Goal: Task Accomplishment & Management: Use online tool/utility

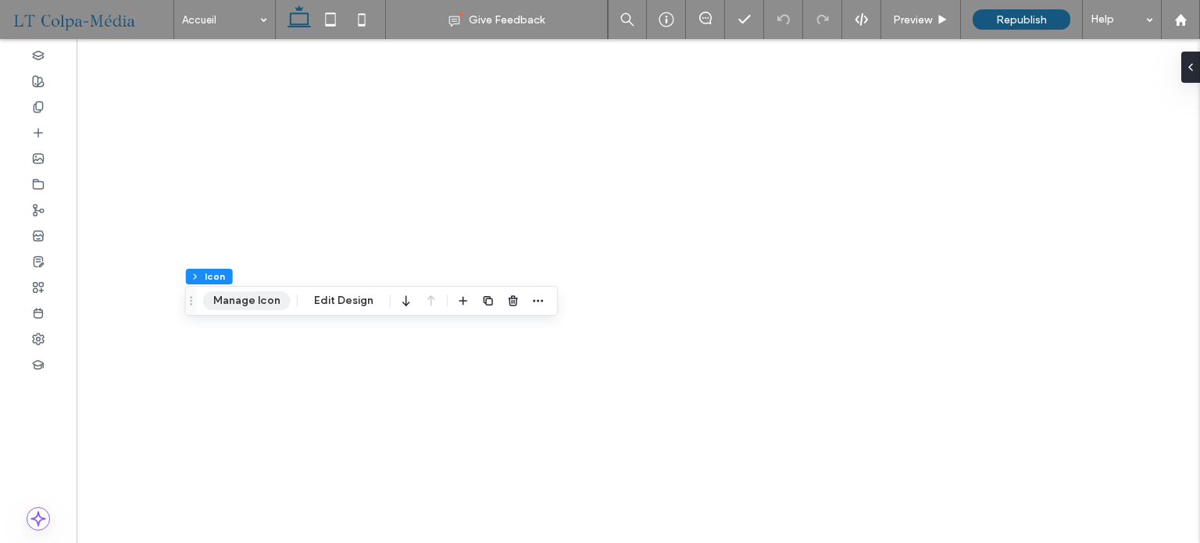
click at [259, 305] on button "Manage Icon" at bounding box center [246, 300] width 87 height 19
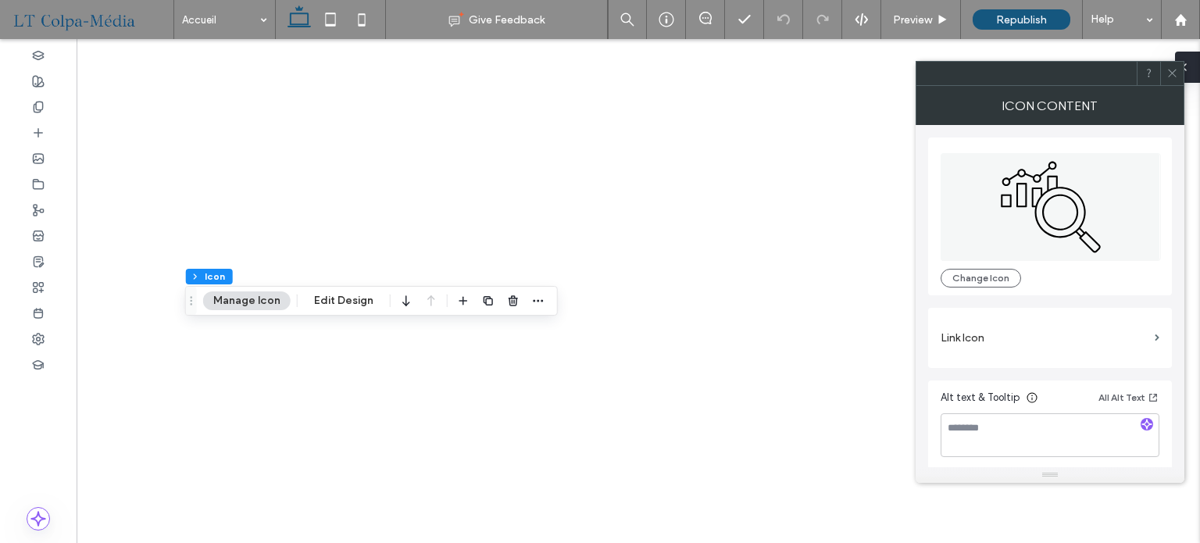
drag, startPoint x: 1171, startPoint y: 74, endPoint x: 1196, endPoint y: 70, distance: 24.7
click at [1171, 74] on icon at bounding box center [1172, 73] width 12 height 12
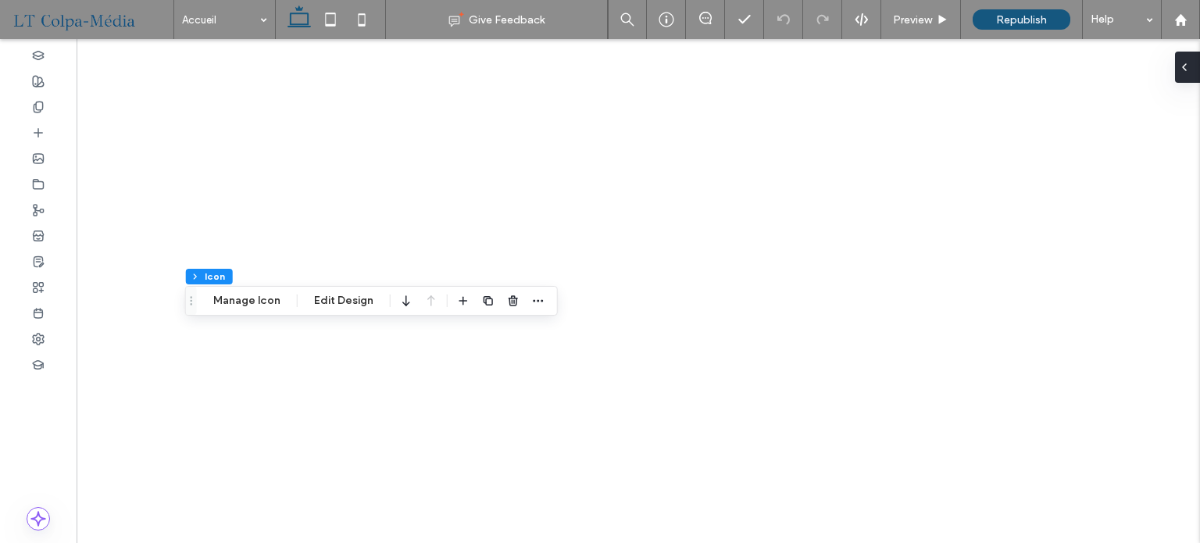
click at [1199, 68] on div at bounding box center [1187, 67] width 25 height 31
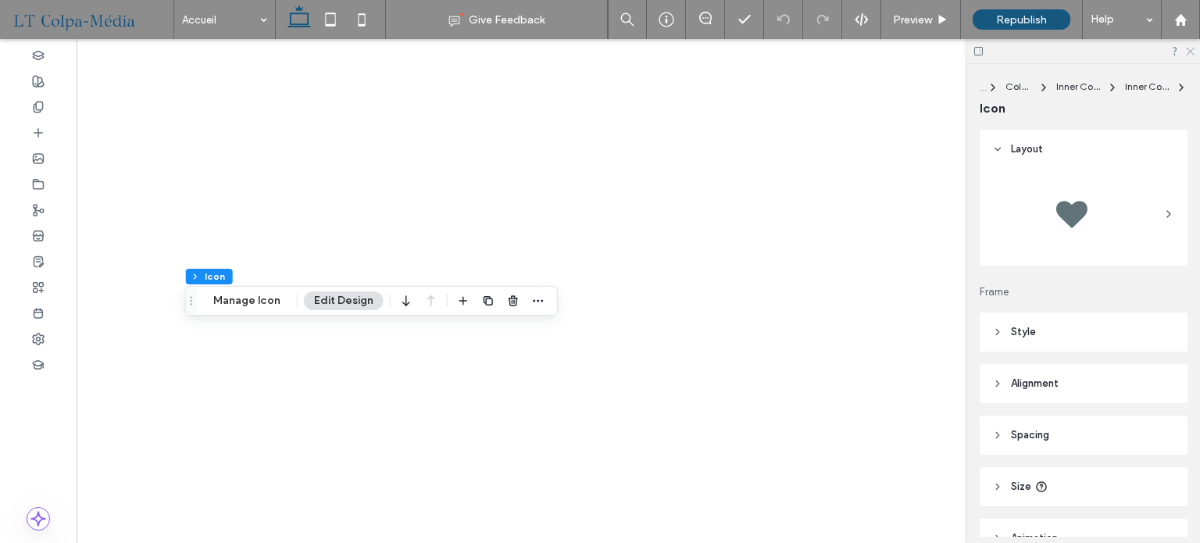
click at [1190, 49] on icon at bounding box center [1189, 50] width 10 height 10
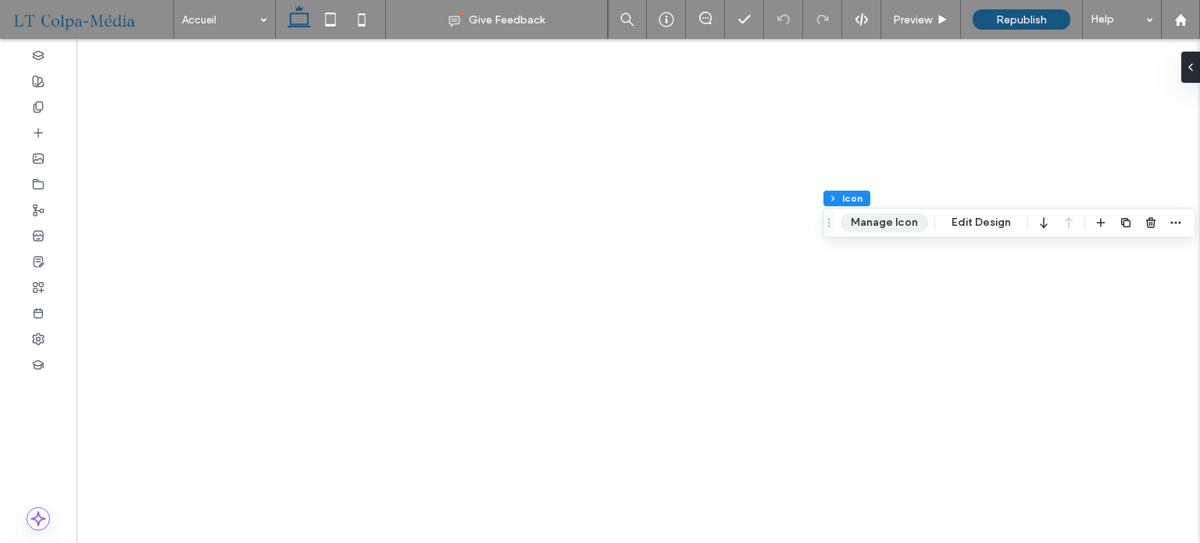
click at [894, 219] on button "Manage Icon" at bounding box center [883, 222] width 87 height 19
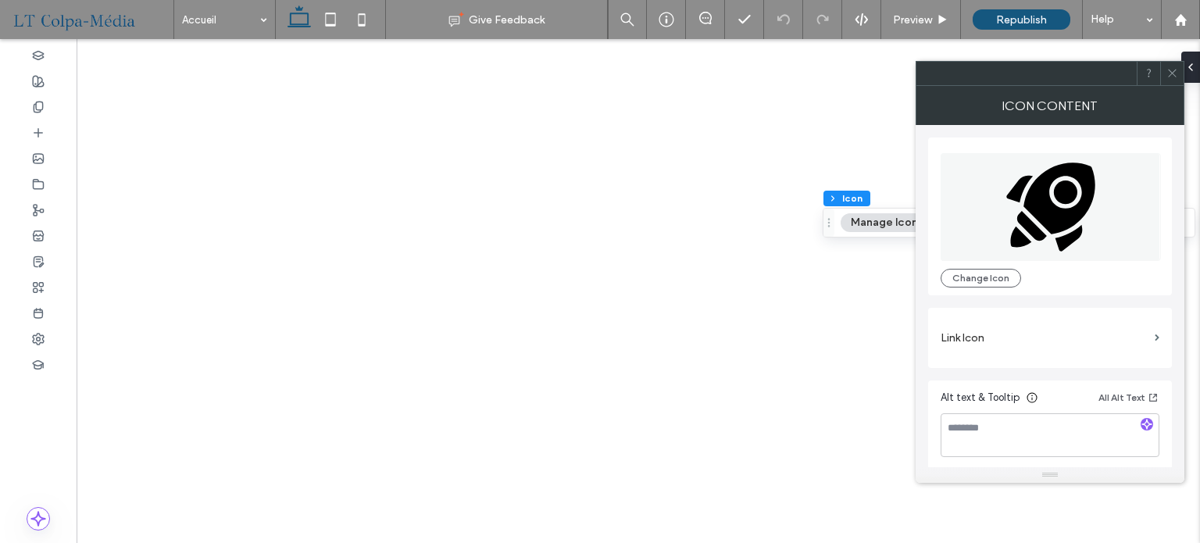
click at [1172, 73] on icon at bounding box center [1172, 73] width 12 height 12
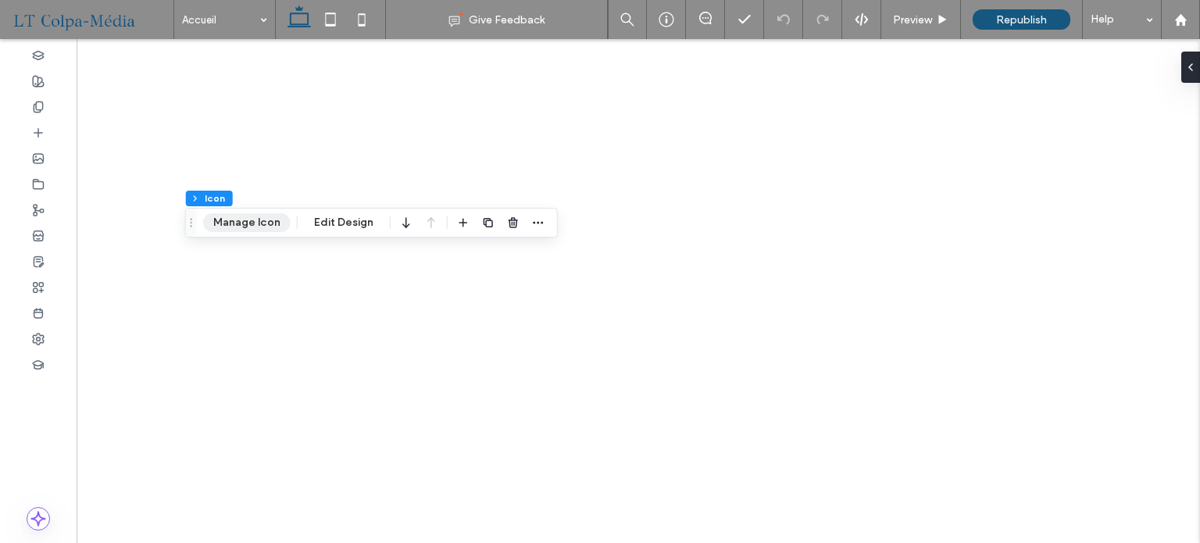
click at [233, 220] on button "Manage Icon" at bounding box center [246, 222] width 87 height 19
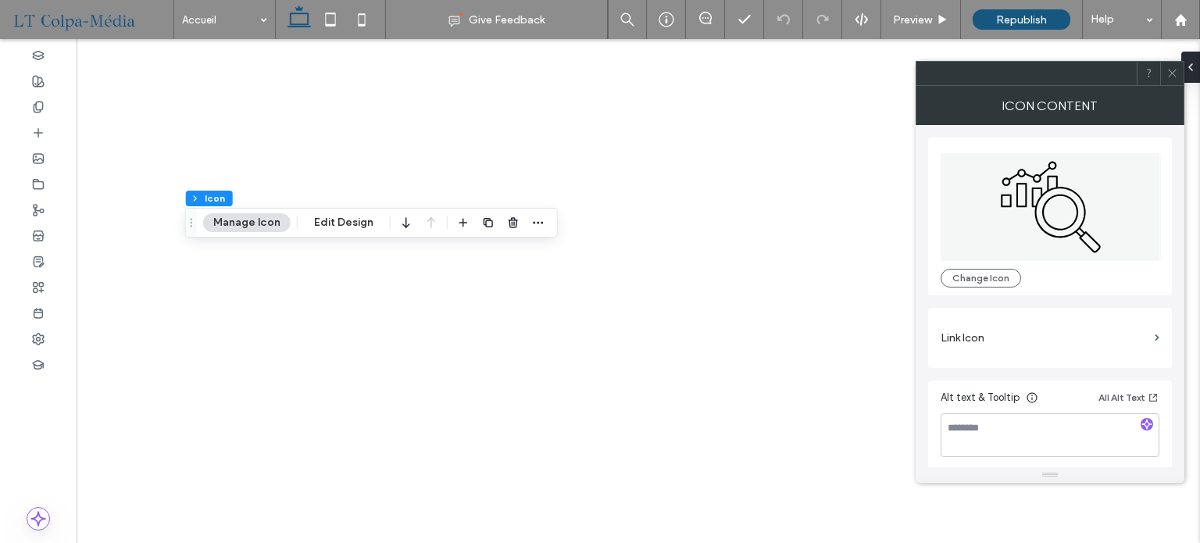
click at [1174, 77] on icon at bounding box center [1172, 73] width 12 height 12
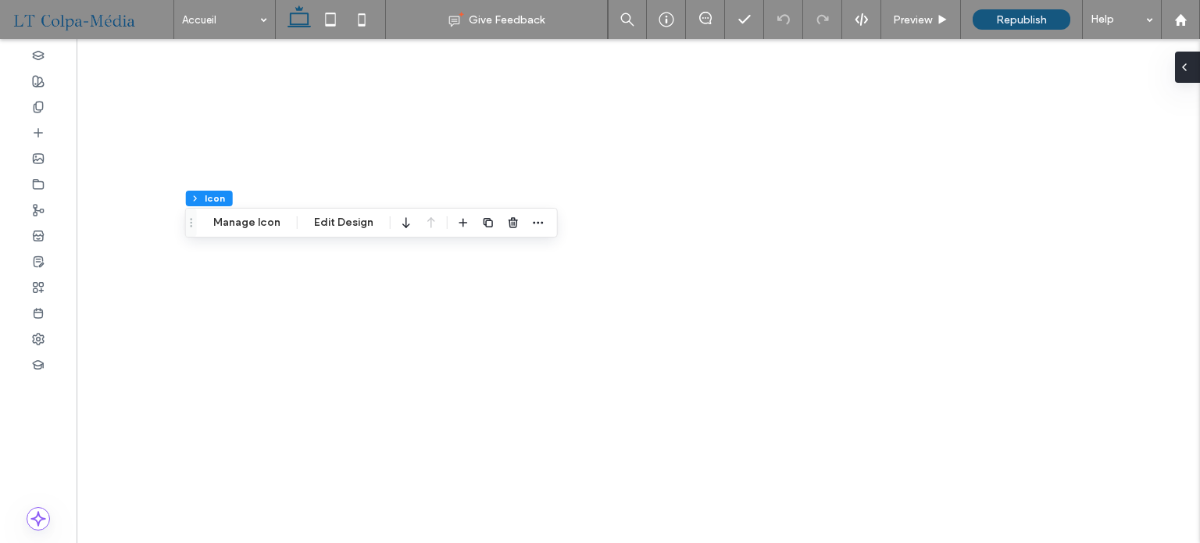
click at [1190, 66] on div at bounding box center [1187, 67] width 25 height 31
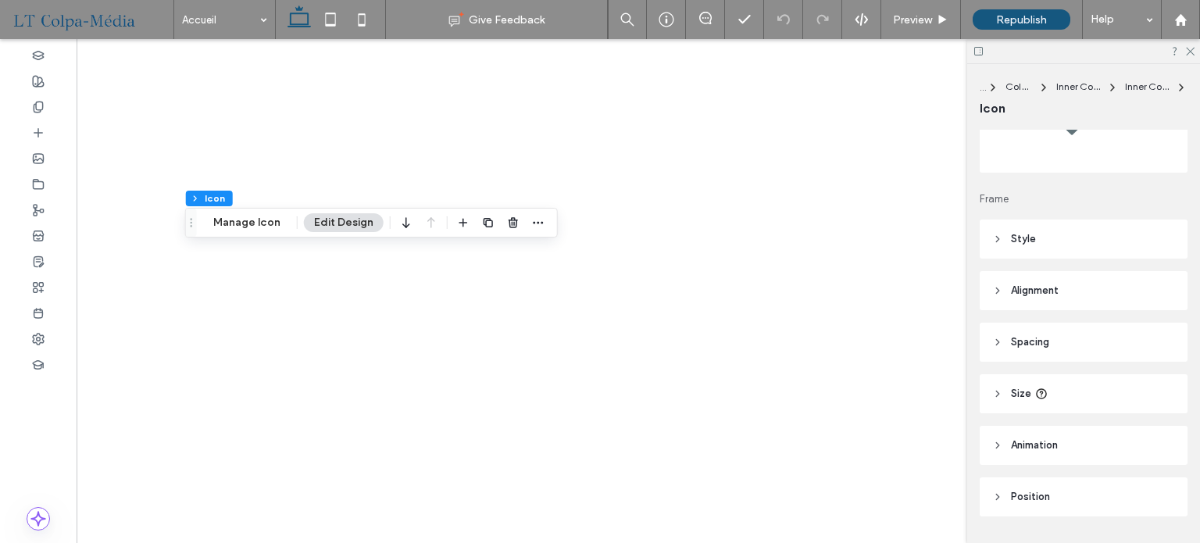
scroll to position [134, 0]
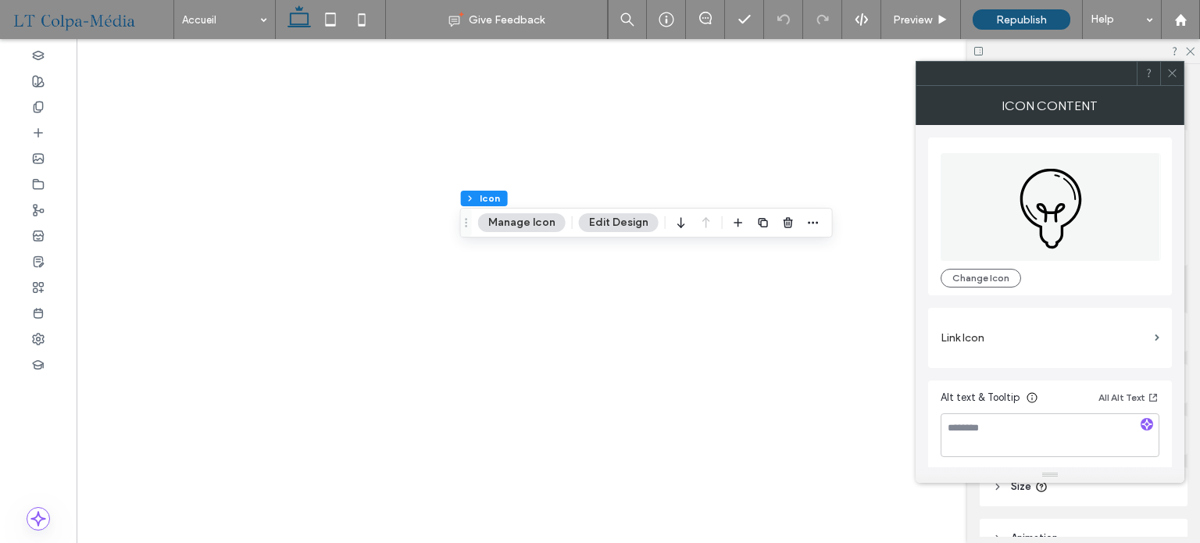
type input "***"
type input "*"
click at [808, 219] on icon "button" at bounding box center [813, 222] width 12 height 12
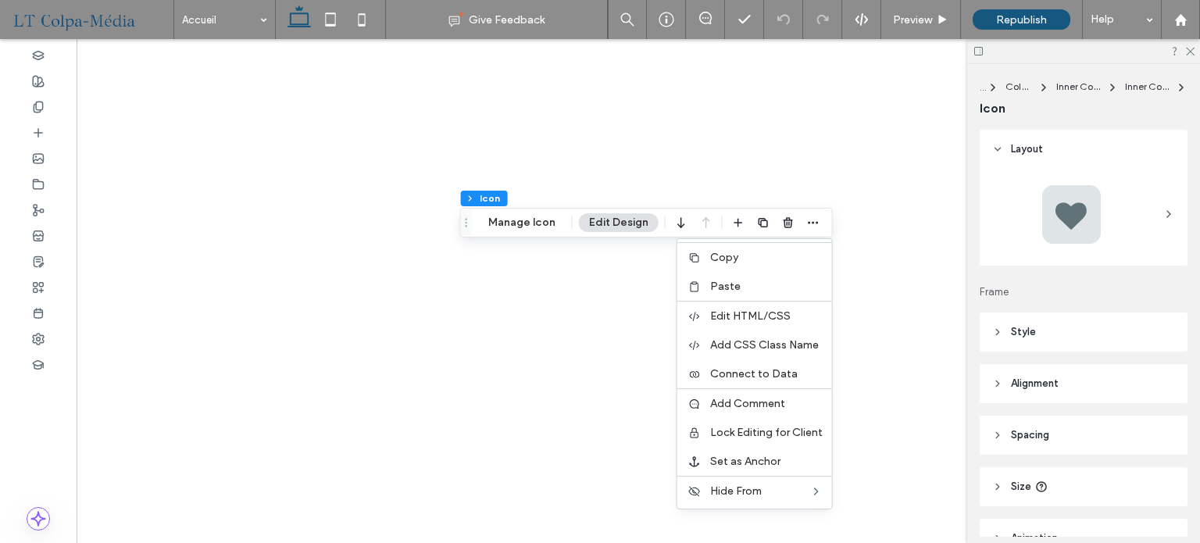
click at [719, 253] on span "Copy" at bounding box center [724, 257] width 28 height 13
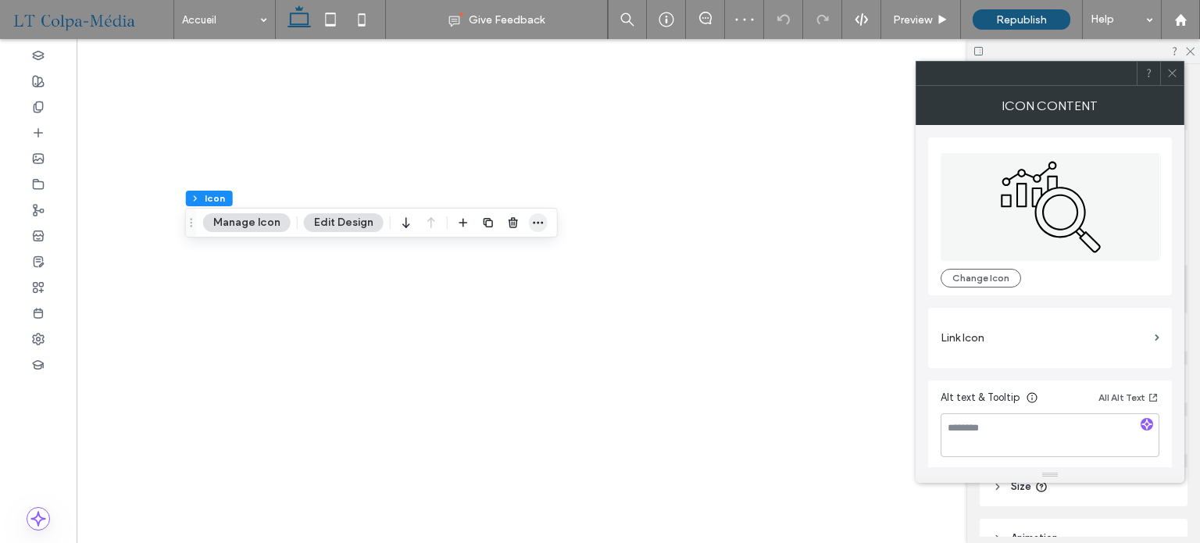
click at [535, 218] on icon "button" at bounding box center [538, 222] width 12 height 12
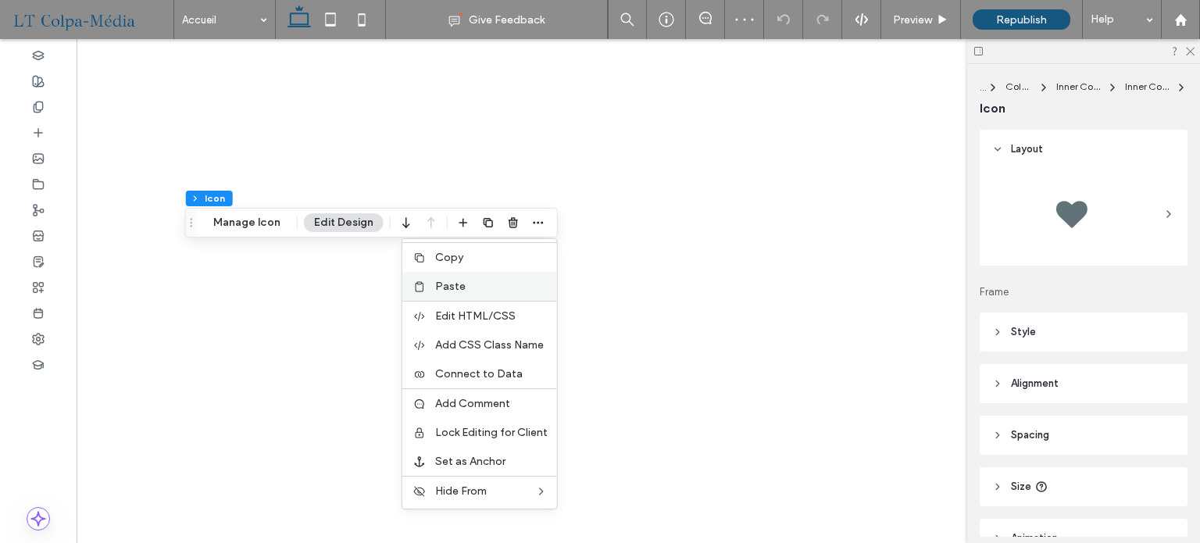
click at [446, 289] on span "Paste" at bounding box center [450, 286] width 30 height 13
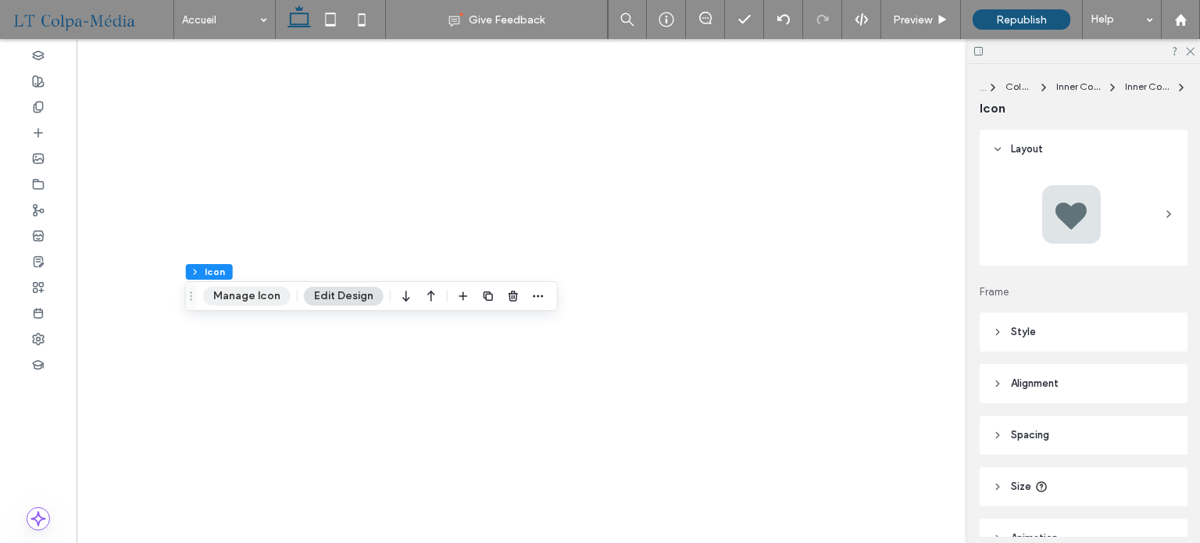
click at [246, 299] on button "Manage Icon" at bounding box center [246, 296] width 87 height 19
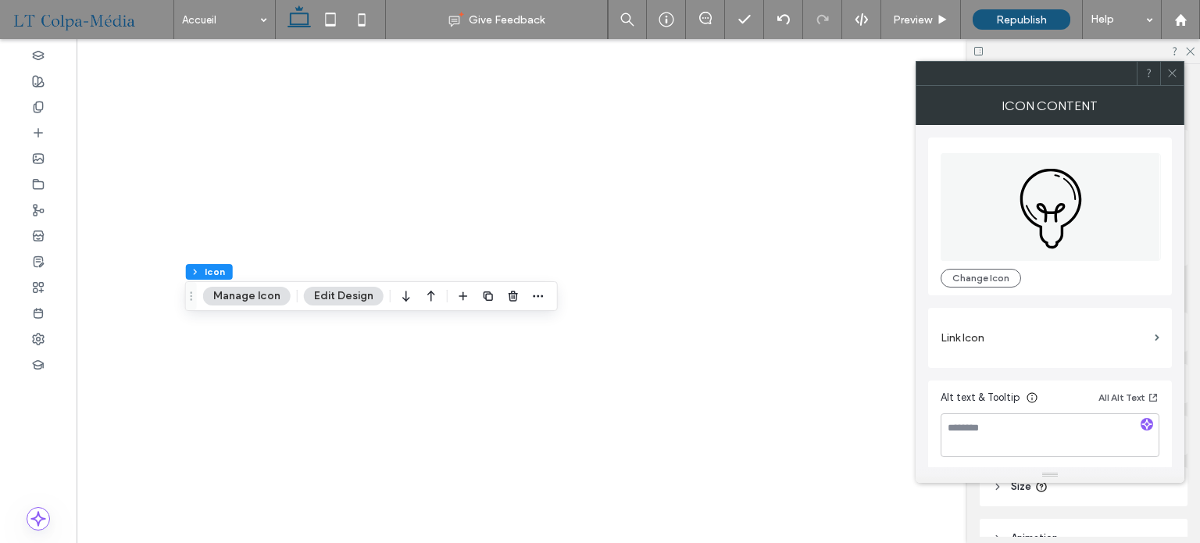
click at [1057, 217] on icon at bounding box center [1050, 207] width 220 height 108
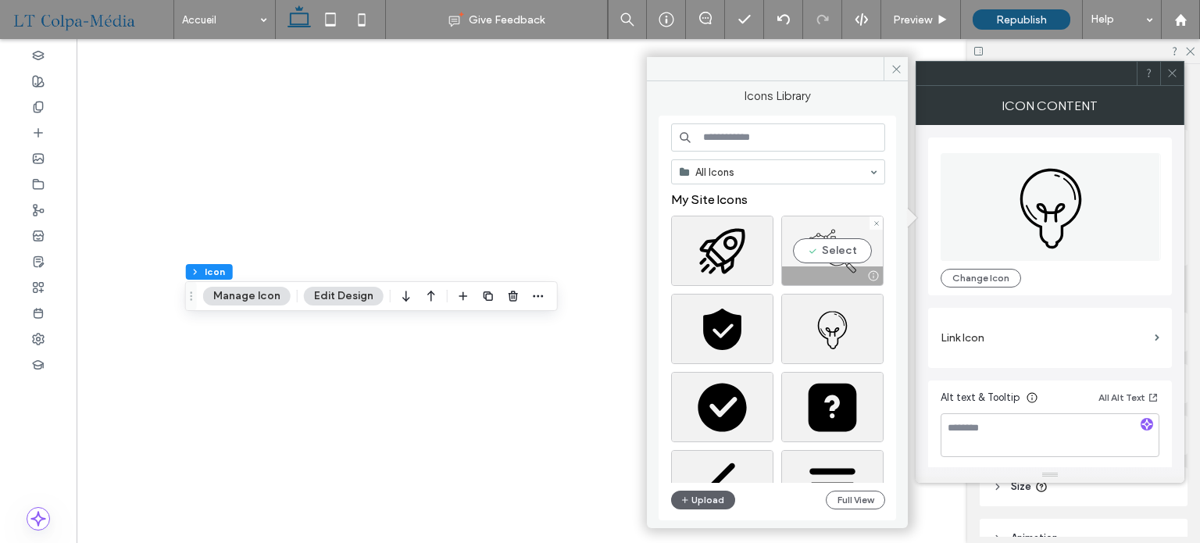
click at [833, 246] on div "Select" at bounding box center [832, 251] width 102 height 70
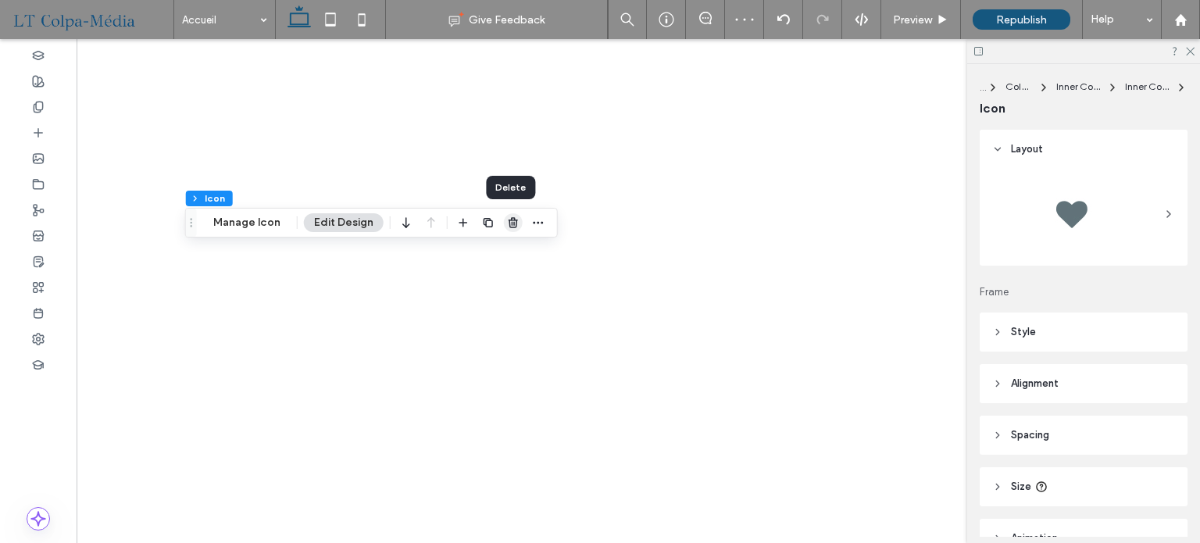
click at [508, 221] on icon "button" at bounding box center [513, 222] width 12 height 12
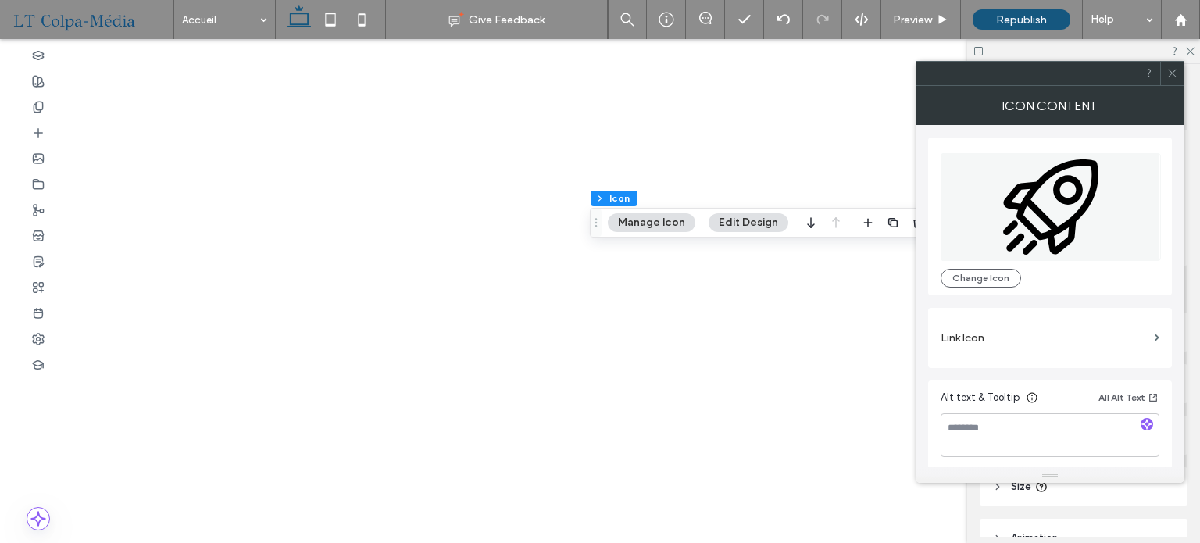
drag, startPoint x: 1177, startPoint y: 73, endPoint x: 1075, endPoint y: 141, distance: 122.8
click at [1176, 73] on icon at bounding box center [1172, 73] width 12 height 12
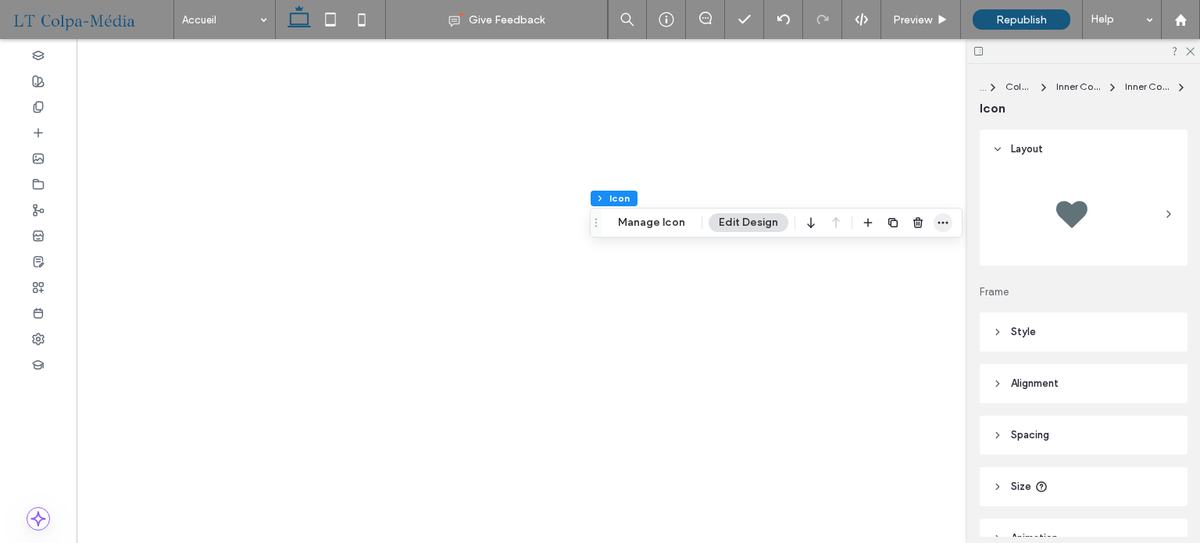
click at [937, 218] on icon "button" at bounding box center [942, 222] width 12 height 12
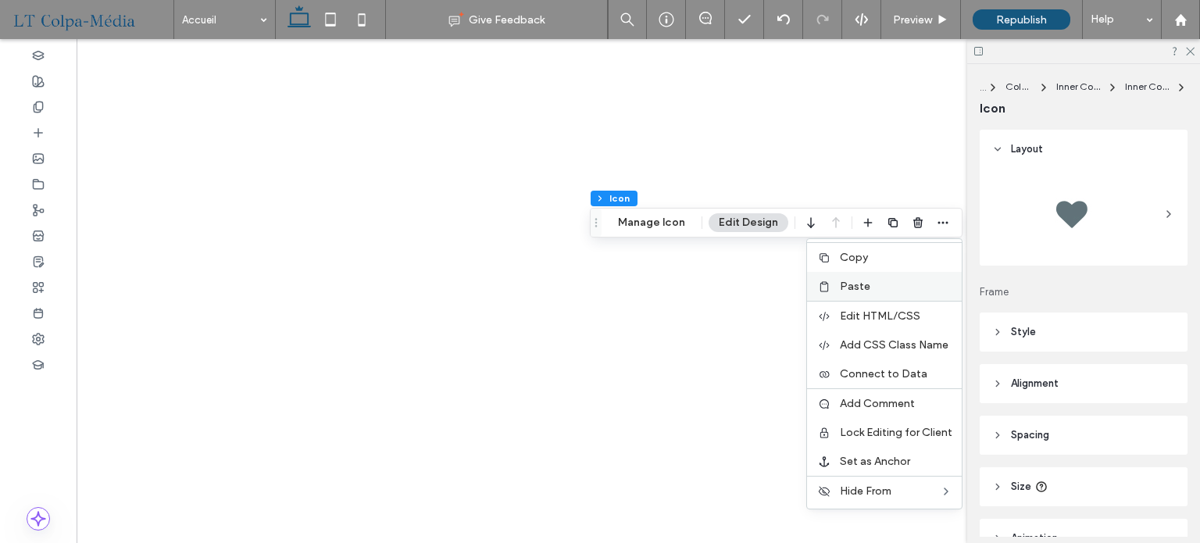
click at [854, 291] on span "Paste" at bounding box center [855, 286] width 30 height 13
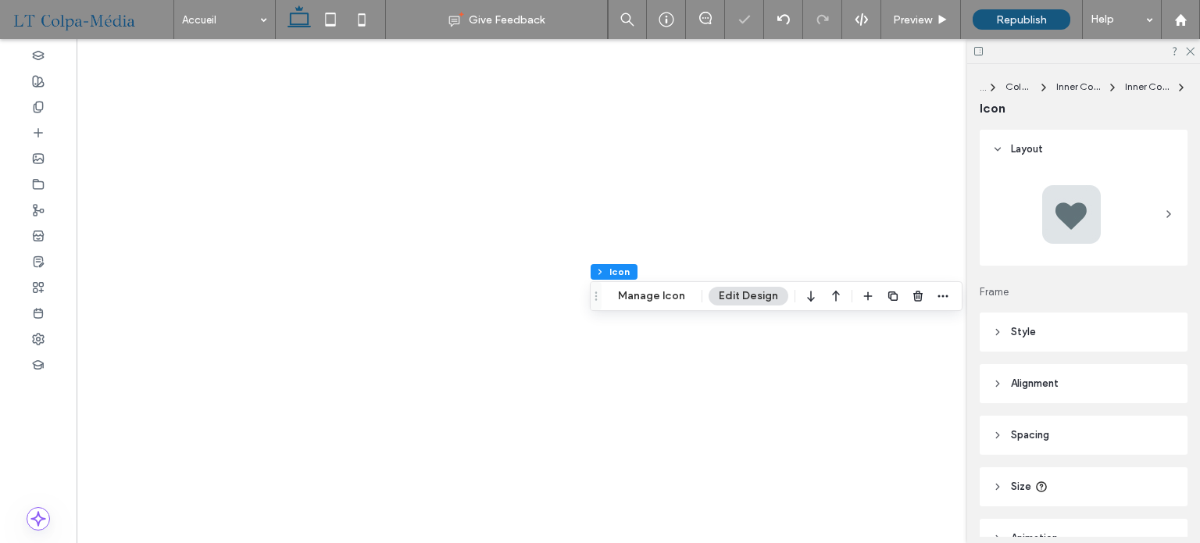
type input "***"
type input "*"
click at [649, 294] on button "Manage Icon" at bounding box center [651, 296] width 87 height 19
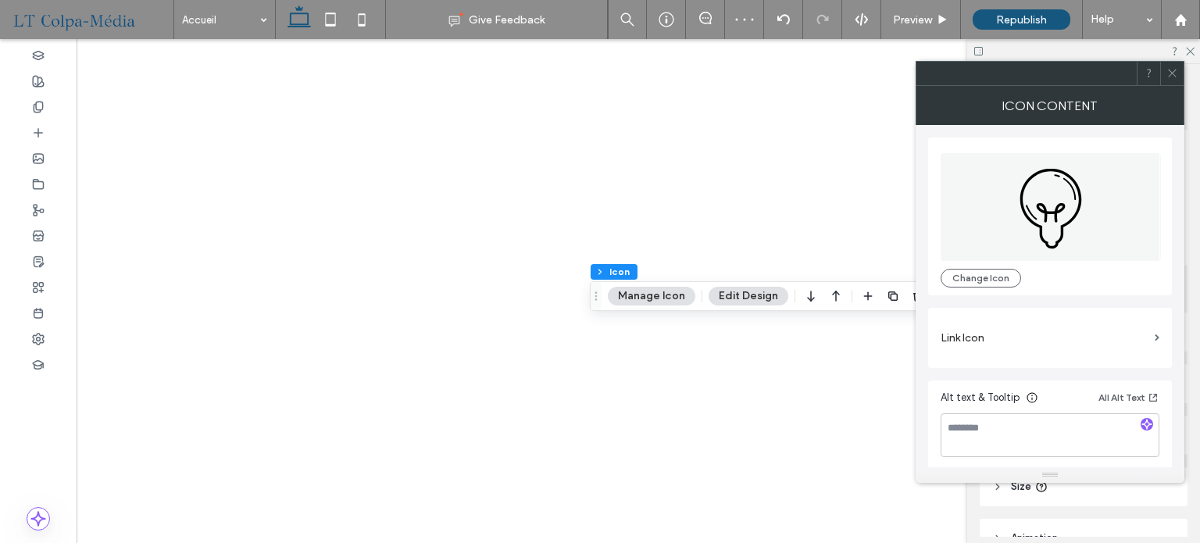
click at [1046, 209] on icon at bounding box center [1050, 212] width 29 height 20
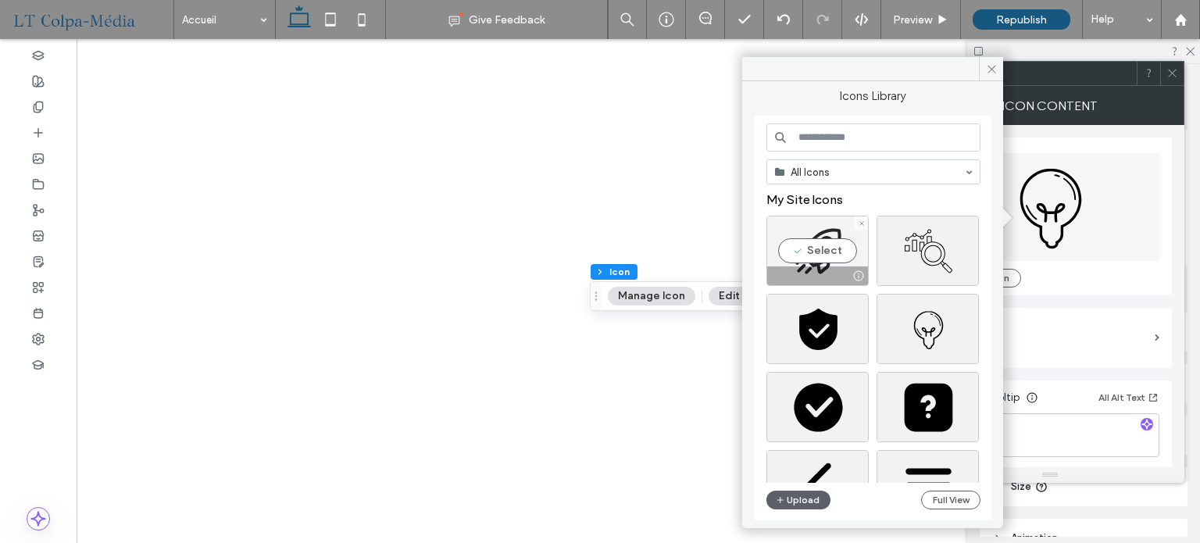
click at [815, 252] on div "Select" at bounding box center [817, 251] width 102 height 70
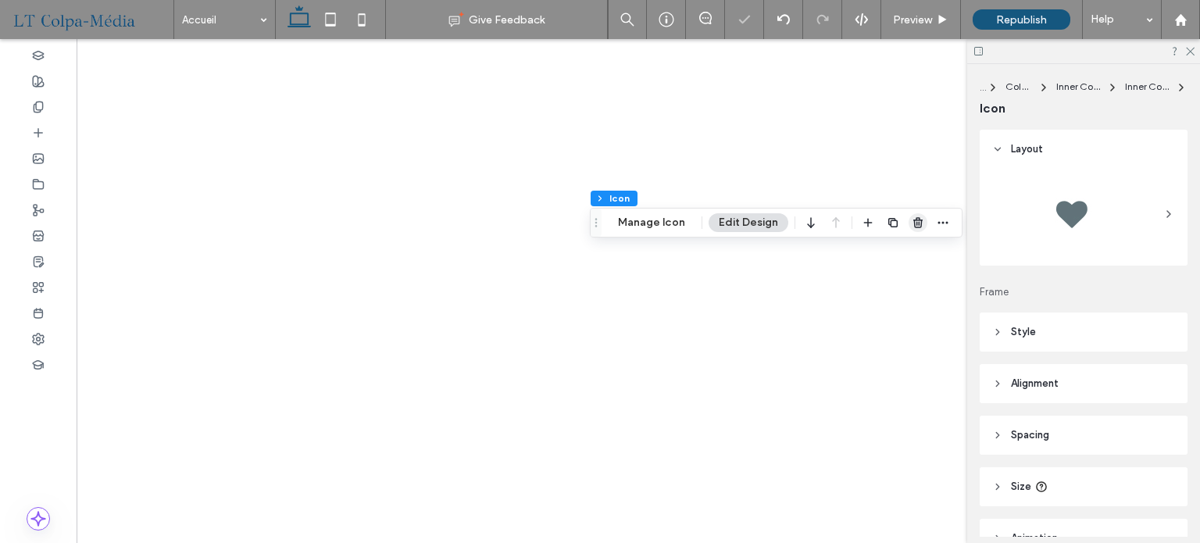
click at [913, 219] on icon "button" at bounding box center [917, 222] width 12 height 12
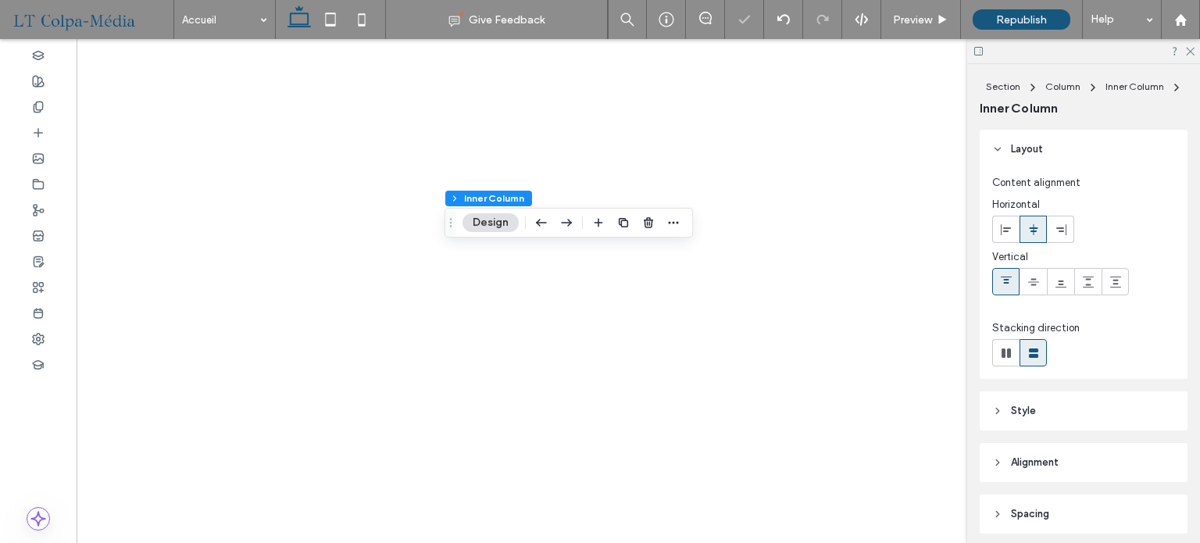
scroll to position [0, 232]
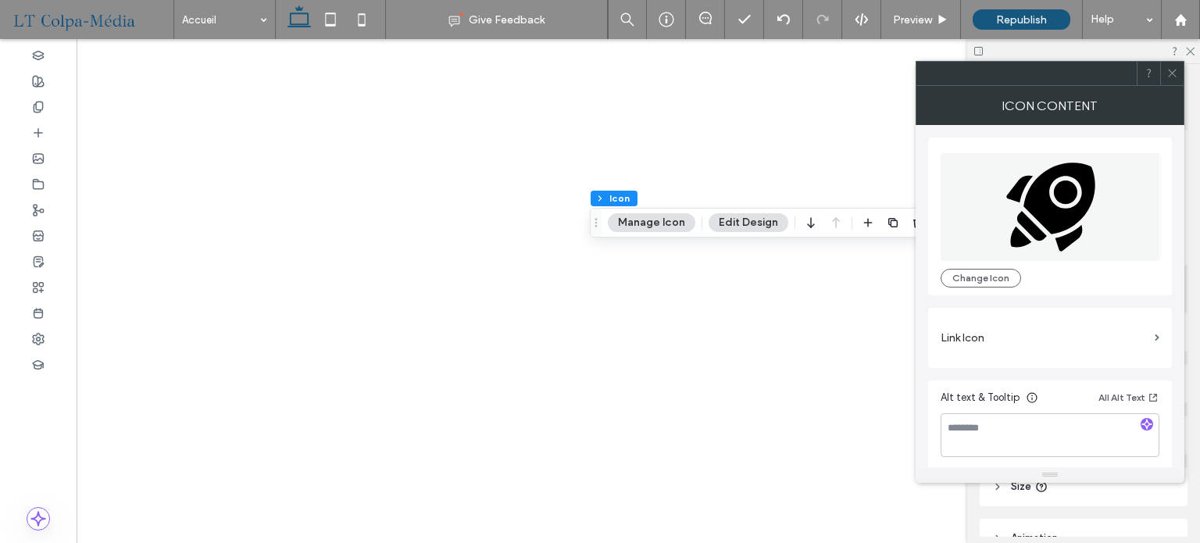
click at [1171, 70] on icon at bounding box center [1172, 73] width 12 height 12
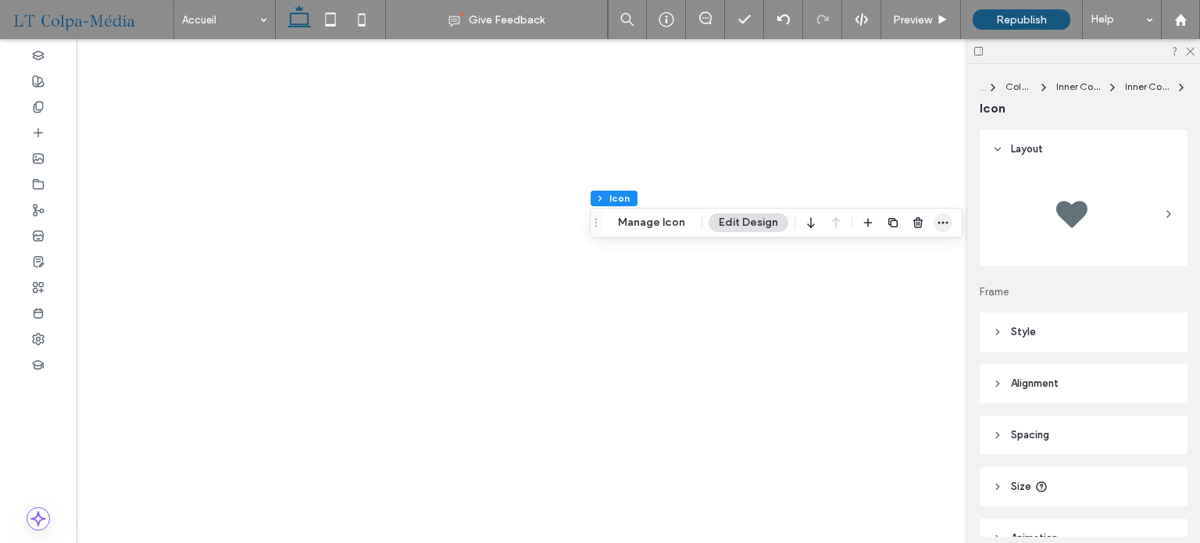
click at [940, 222] on use "button" at bounding box center [943, 223] width 10 height 2
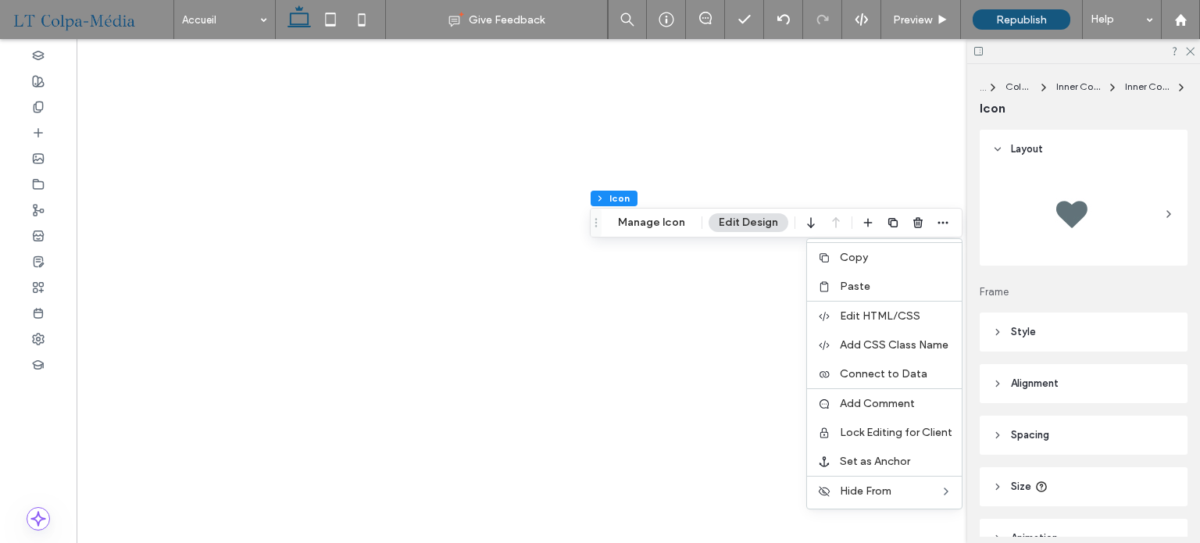
click at [858, 291] on span "Paste" at bounding box center [855, 286] width 30 height 13
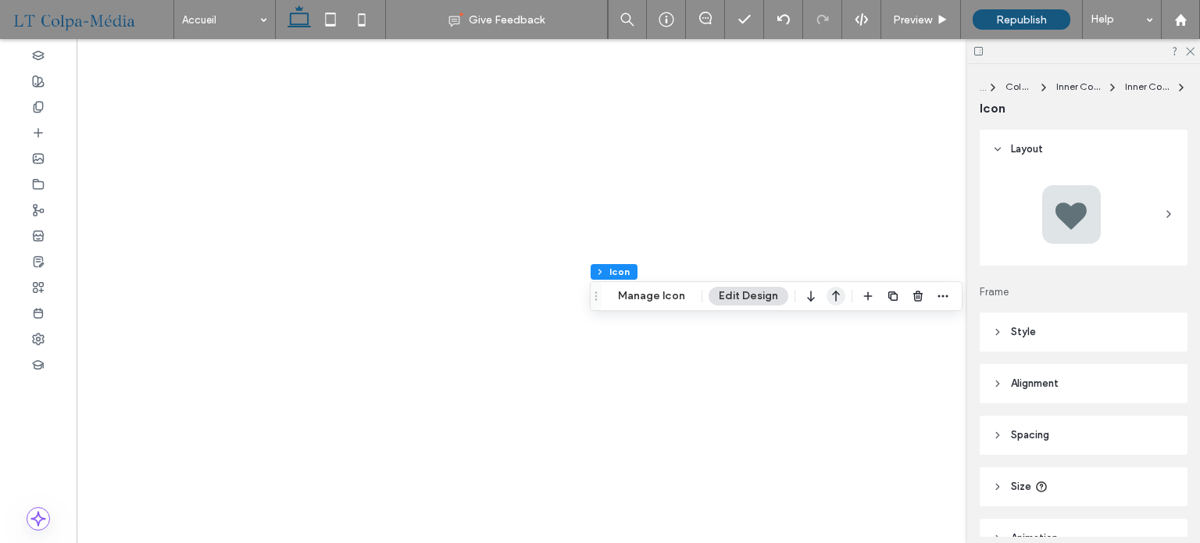
click at [833, 294] on use "button" at bounding box center [836, 296] width 8 height 11
type input "*"
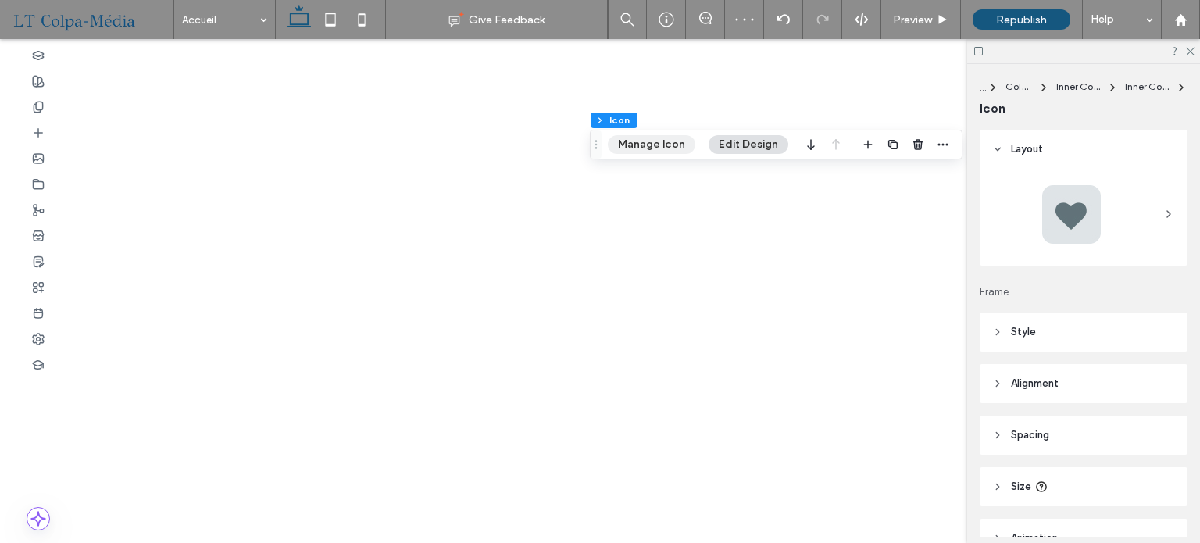
click at [666, 143] on button "Manage Icon" at bounding box center [651, 144] width 87 height 19
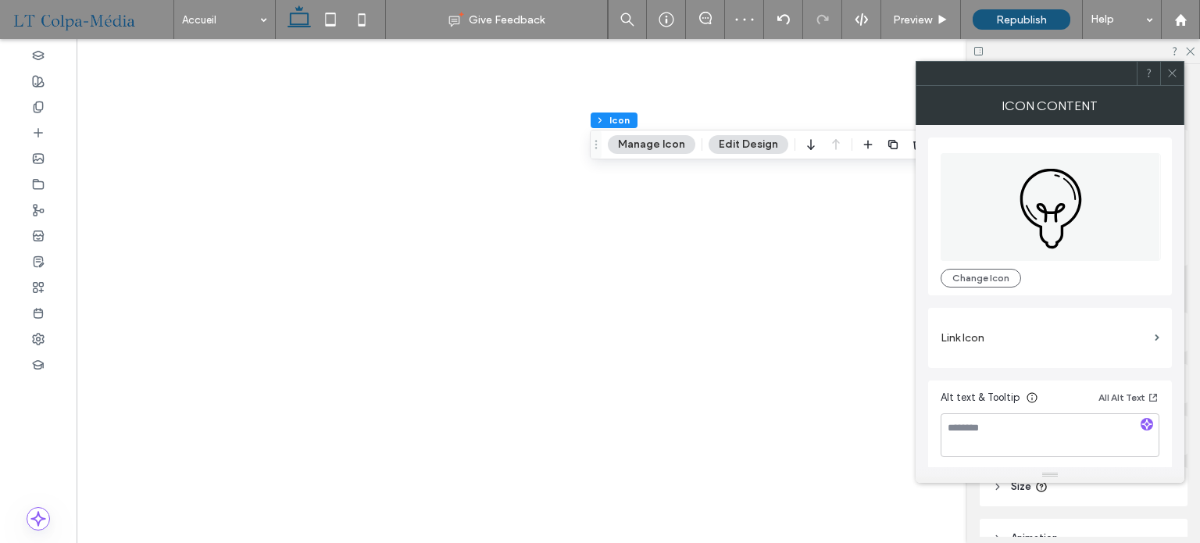
click at [1061, 209] on icon at bounding box center [1050, 212] width 29 height 20
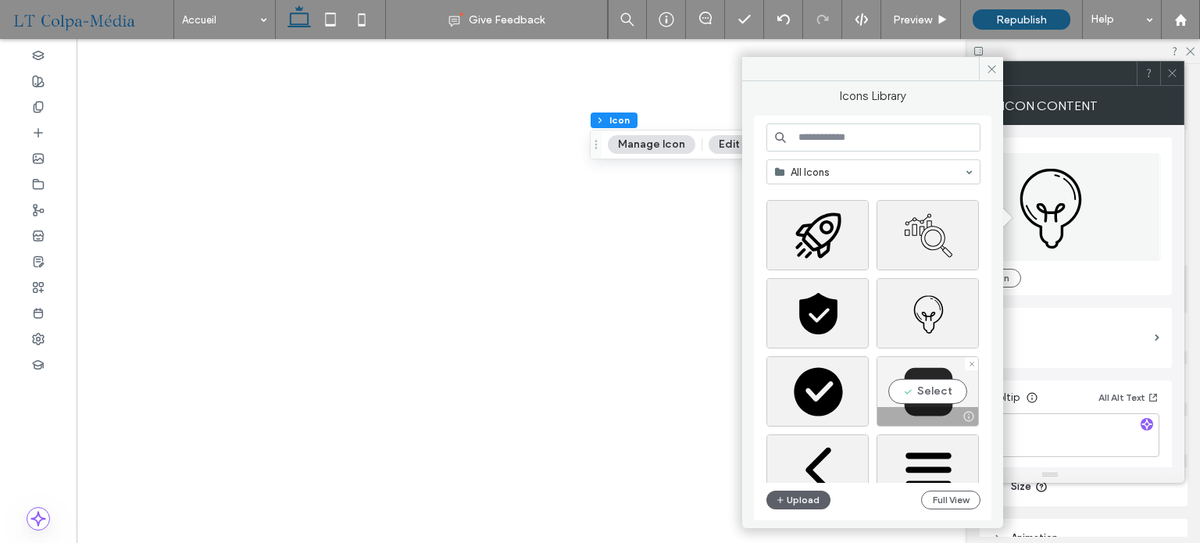
scroll to position [0, 0]
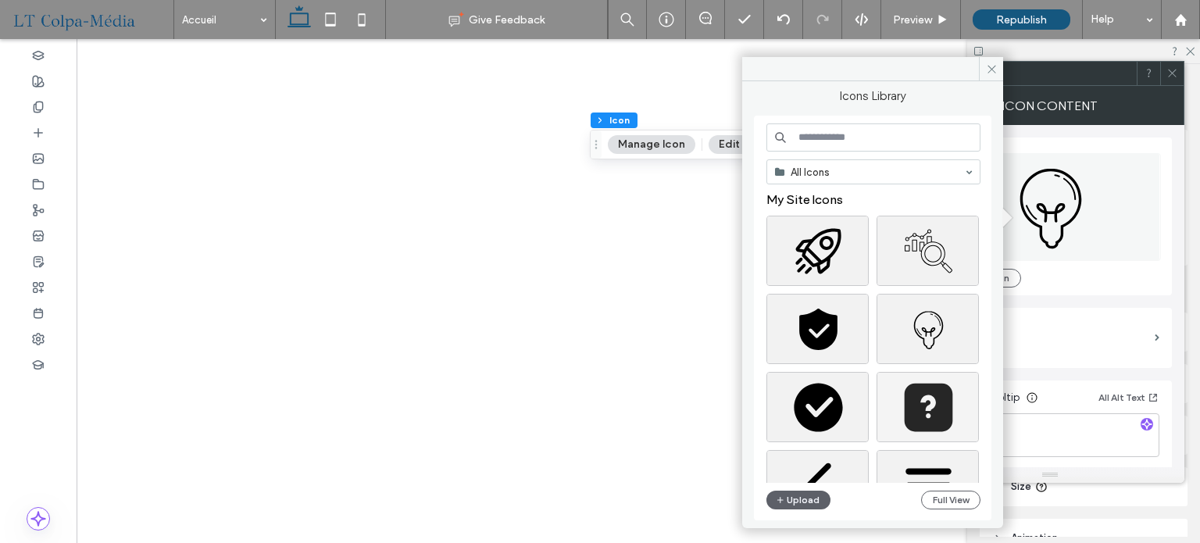
click at [831, 138] on input at bounding box center [873, 137] width 214 height 28
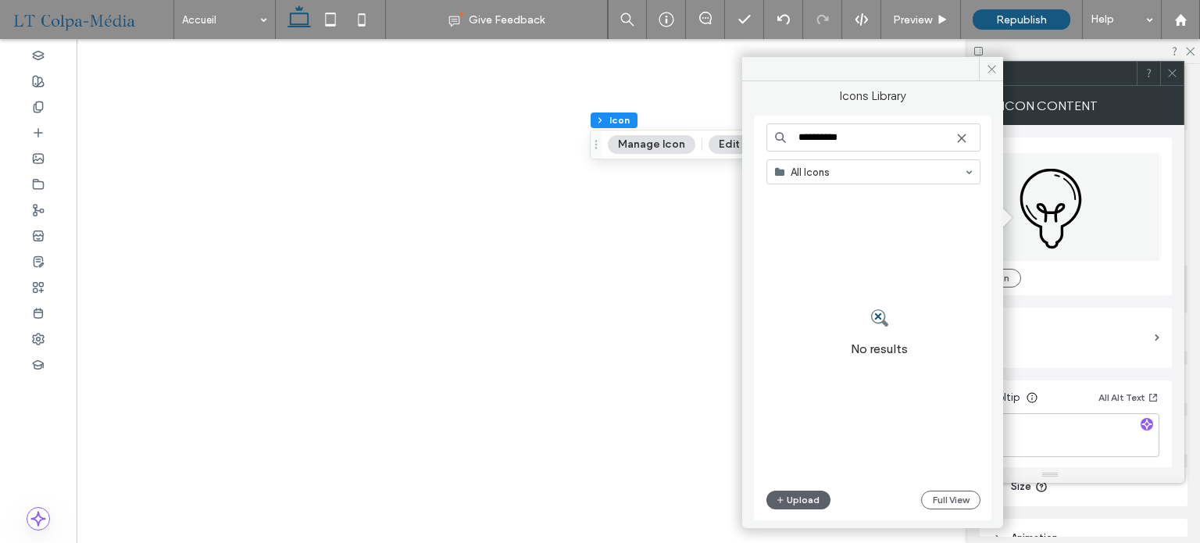
click at [813, 141] on input "**********" at bounding box center [873, 137] width 214 height 28
type input "*********"
click at [988, 67] on icon at bounding box center [992, 69] width 12 height 12
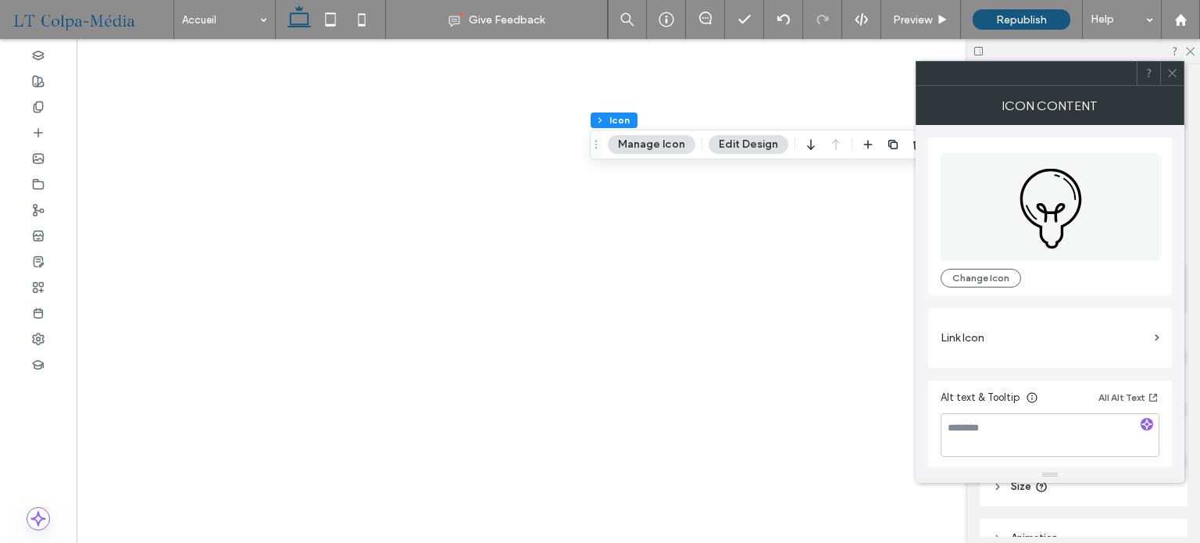
click at [1051, 209] on icon at bounding box center [1050, 207] width 220 height 108
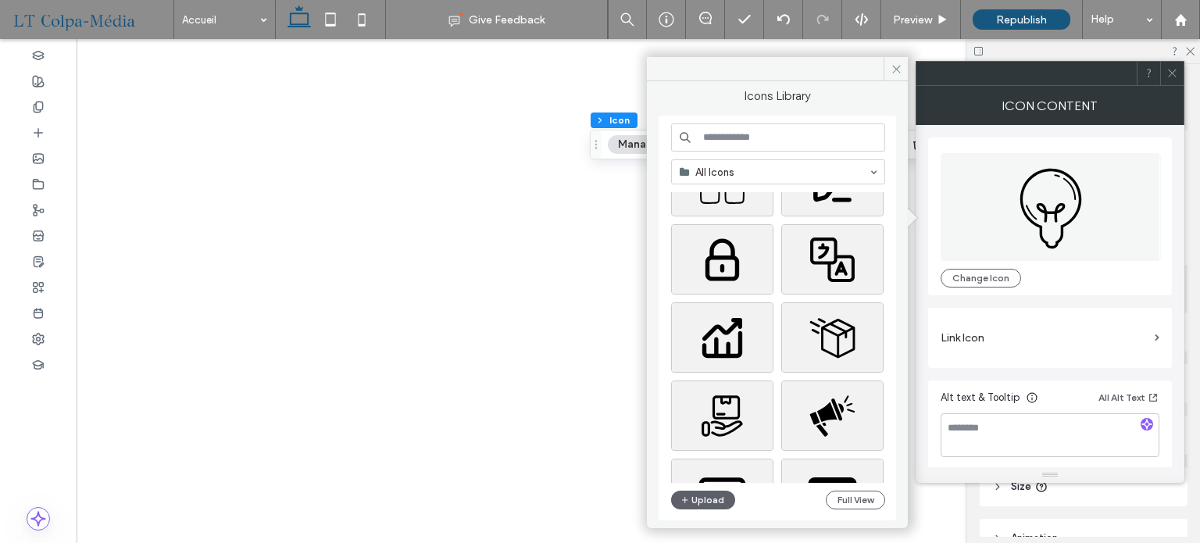
scroll to position [390, 0]
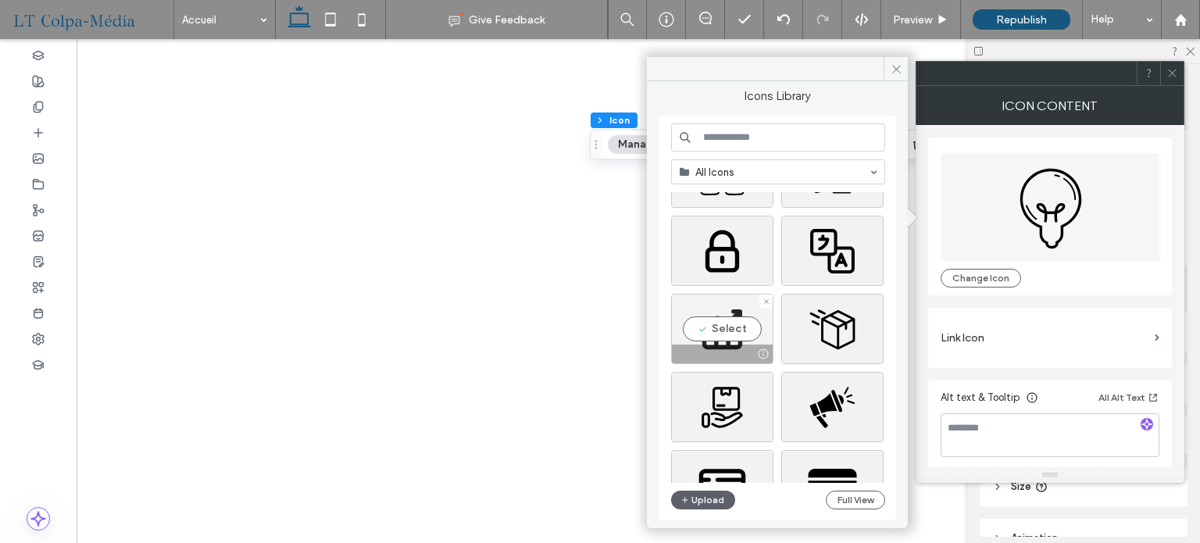
click at [733, 323] on div "Select" at bounding box center [722, 329] width 102 height 70
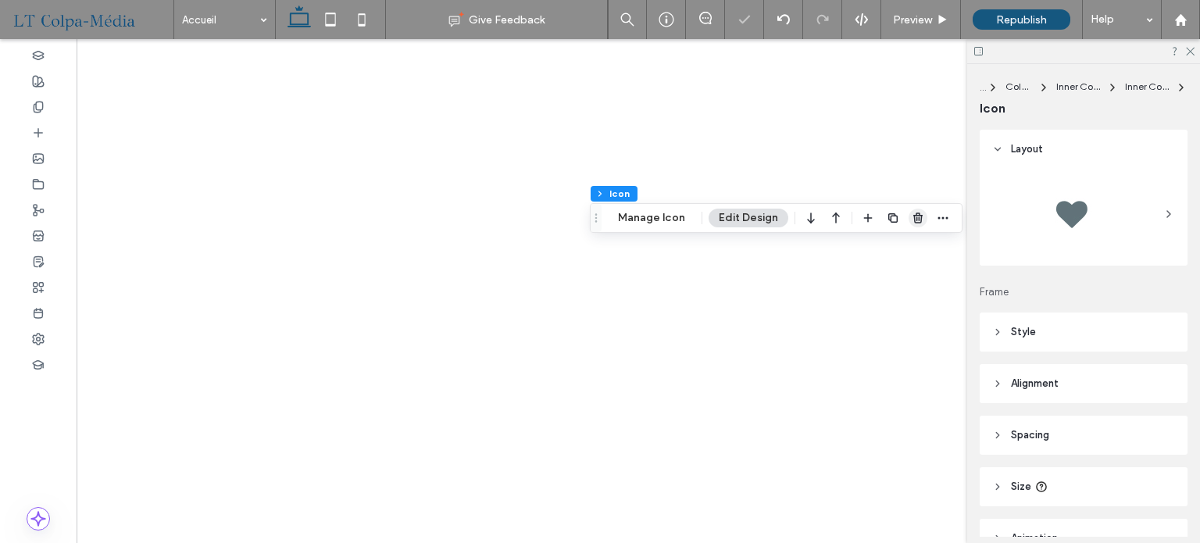
click at [914, 217] on icon "button" at bounding box center [917, 218] width 12 height 12
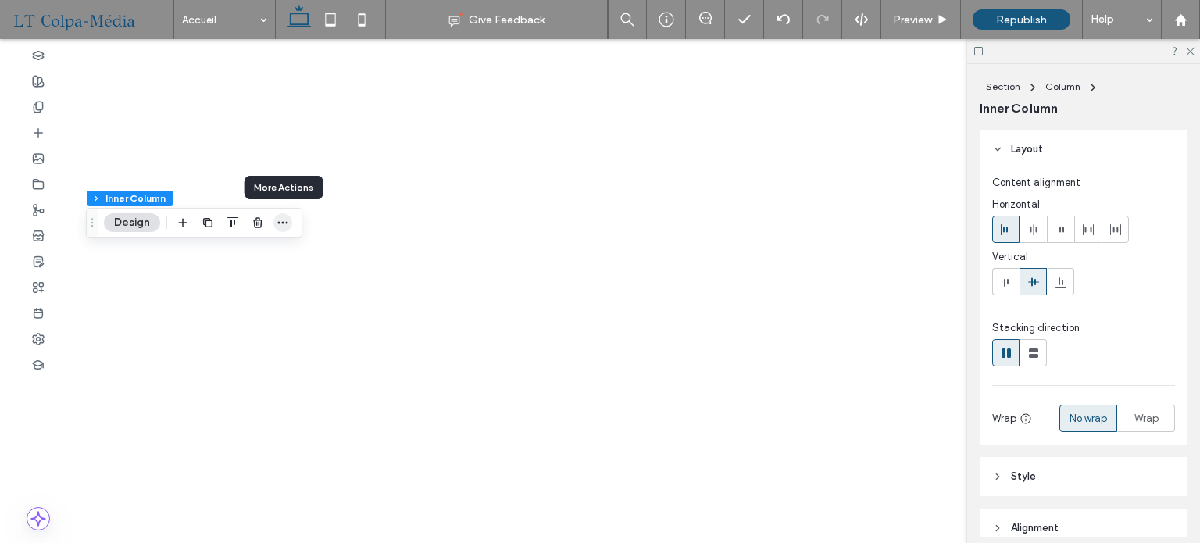
click at [287, 219] on icon "button" at bounding box center [282, 222] width 12 height 12
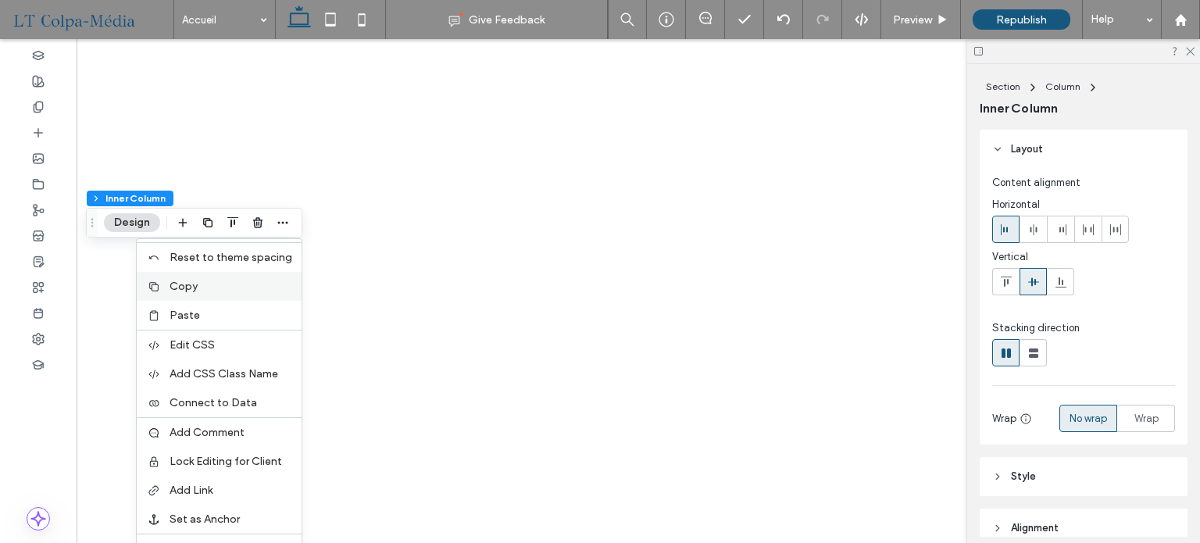
click at [184, 290] on span "Copy" at bounding box center [183, 286] width 28 height 13
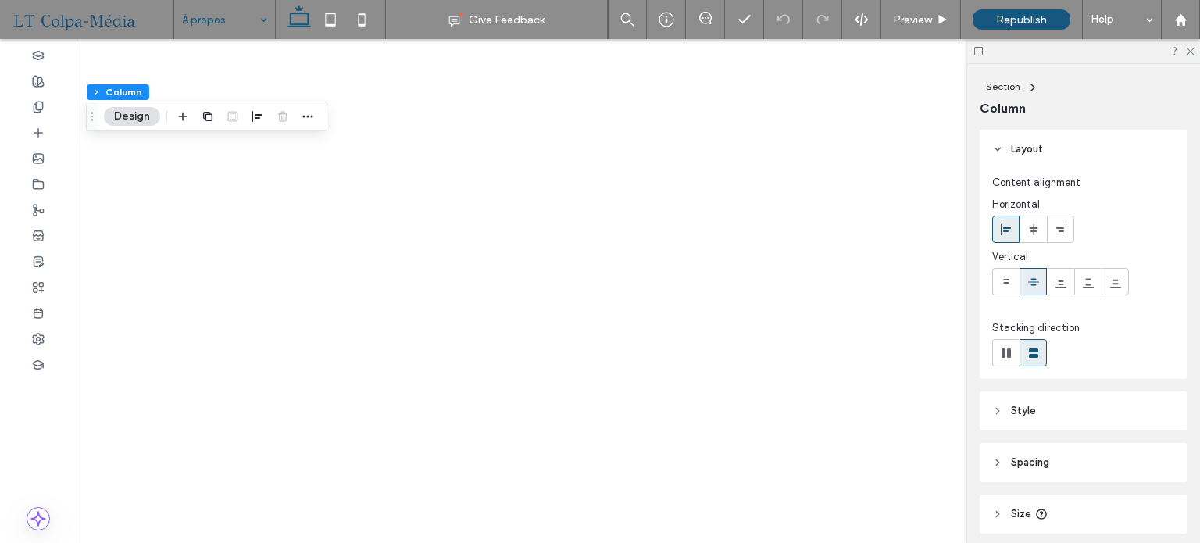
click at [317, 116] on div "Section Column Design" at bounding box center [206, 117] width 241 height 30
click at [307, 111] on icon "button" at bounding box center [307, 116] width 12 height 12
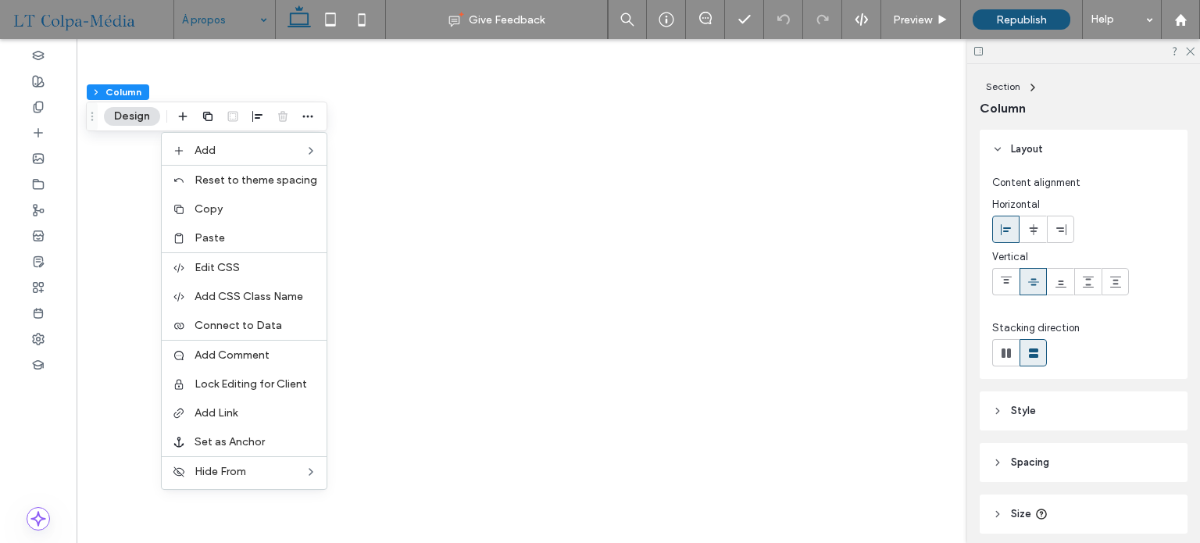
click at [212, 240] on span "Paste" at bounding box center [209, 237] width 30 height 13
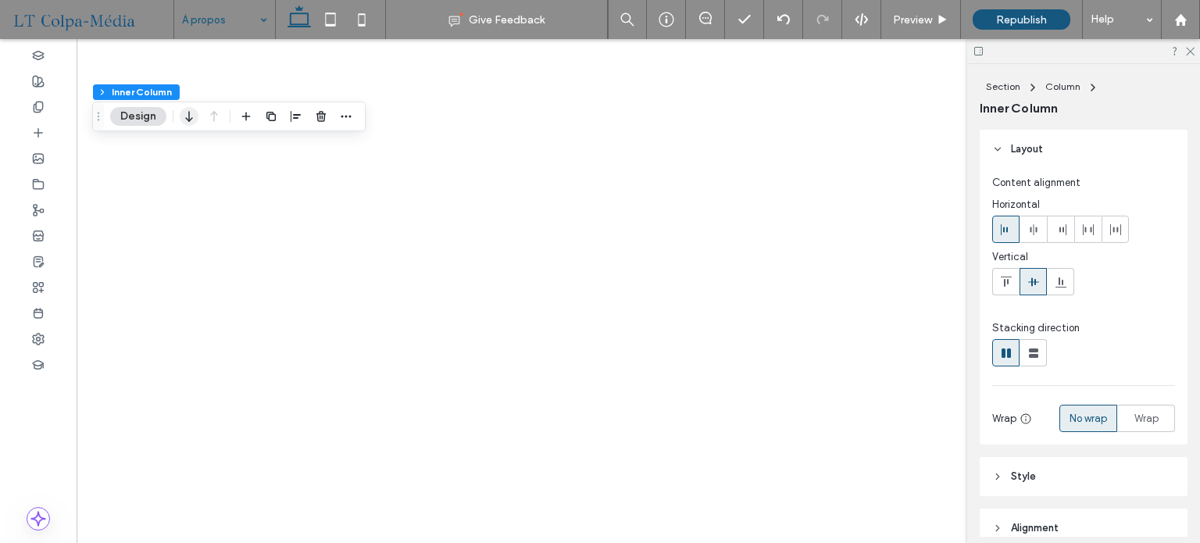
click at [195, 118] on icon "button" at bounding box center [189, 116] width 19 height 28
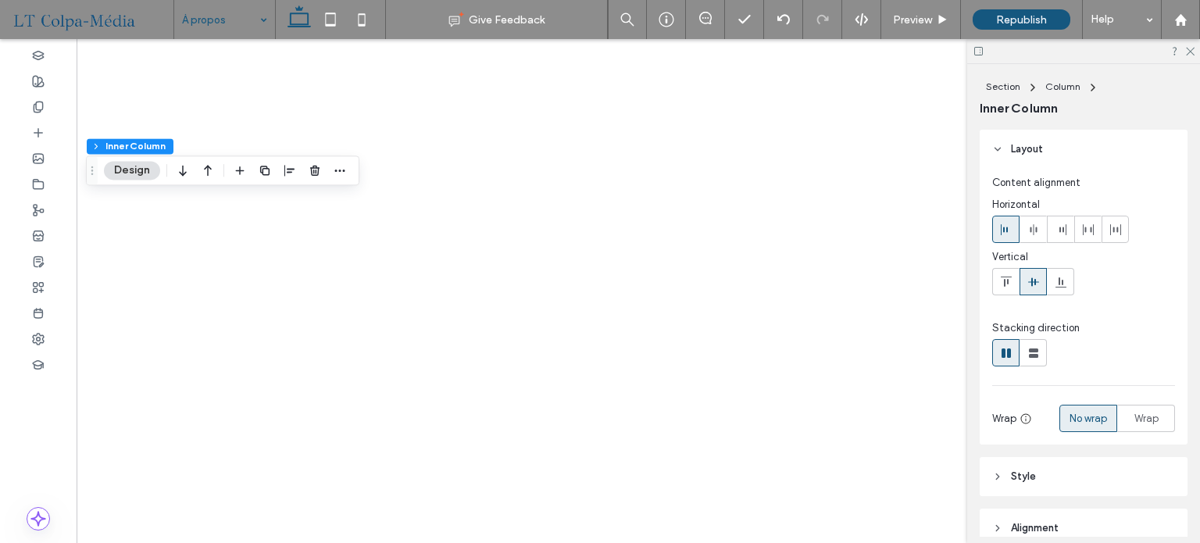
scroll to position [0, 232]
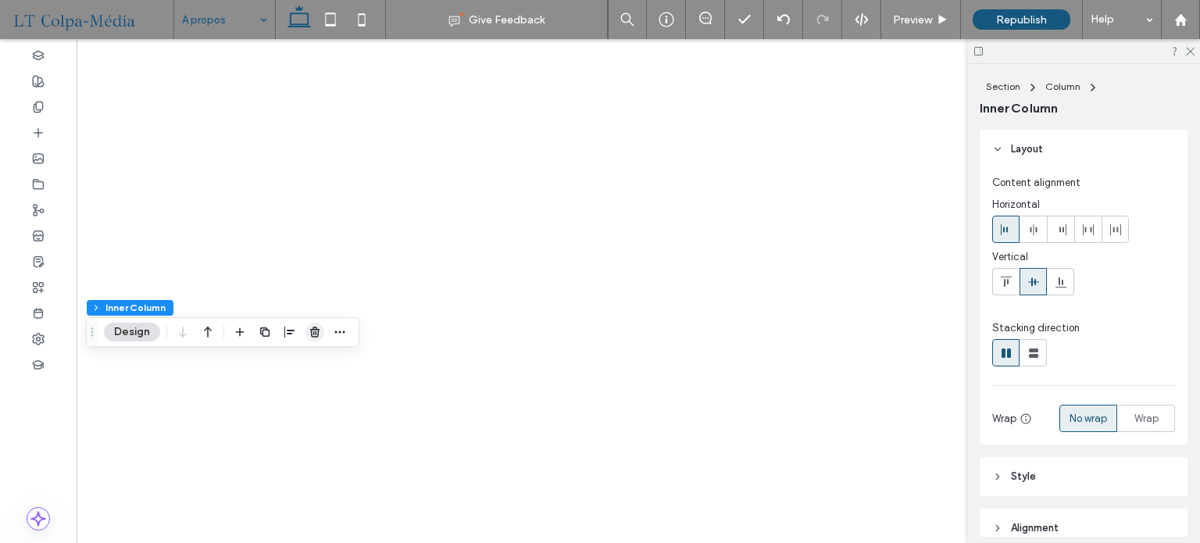
click at [312, 324] on span "button" at bounding box center [314, 332] width 19 height 19
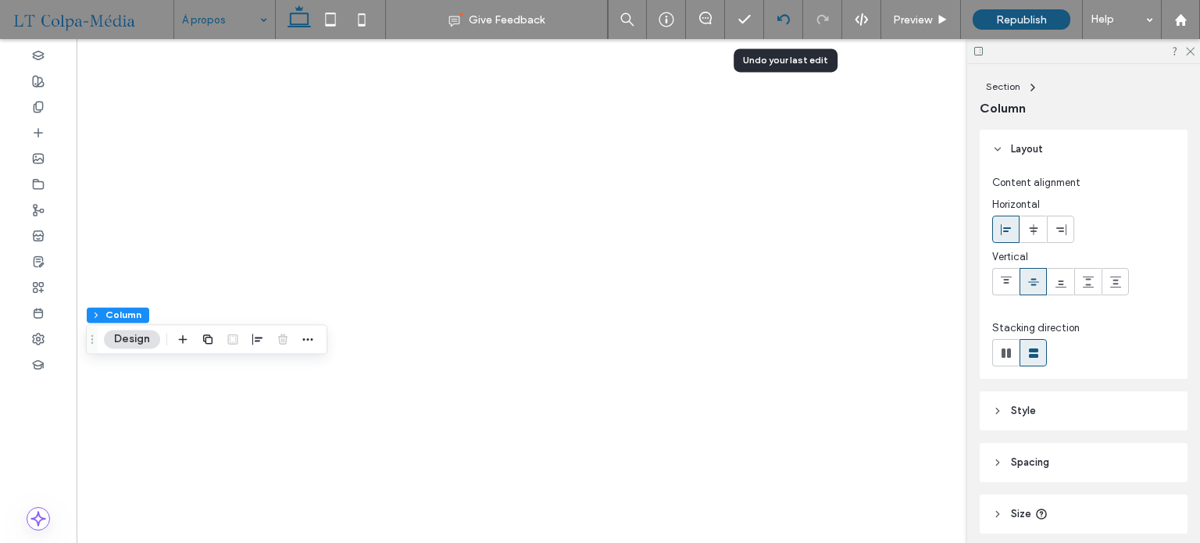
click at [779, 15] on icon at bounding box center [783, 19] width 12 height 12
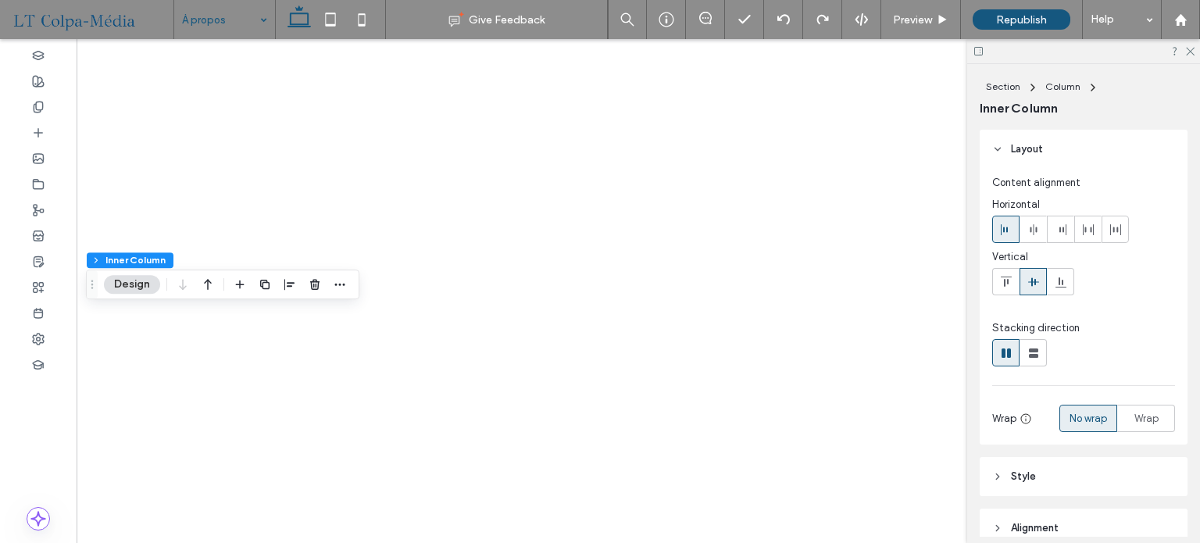
scroll to position [0, 197]
click at [312, 283] on icon "button" at bounding box center [314, 284] width 12 height 12
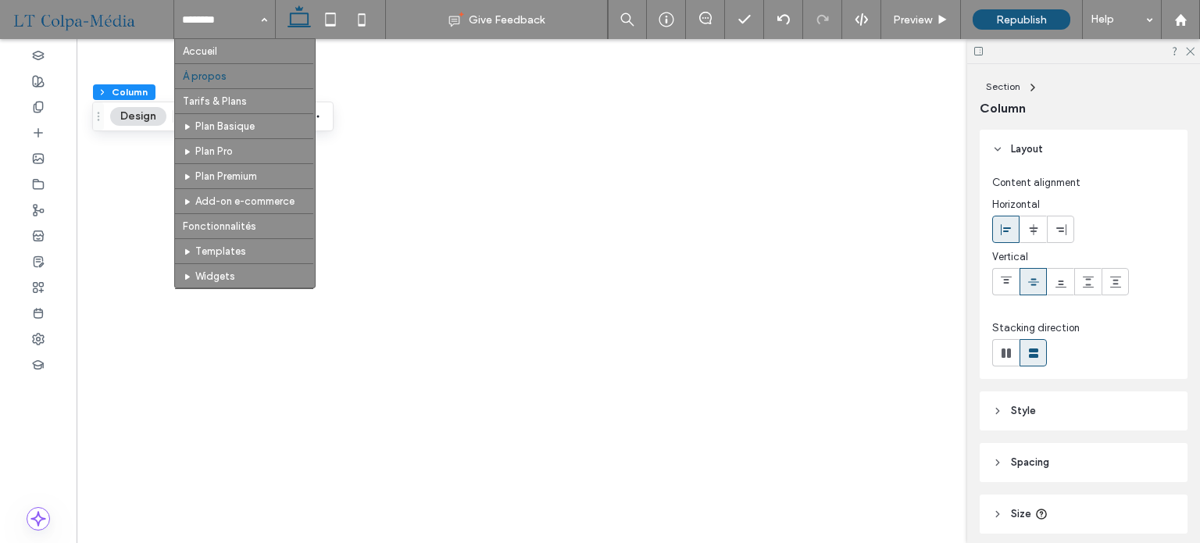
scroll to position [0, 232]
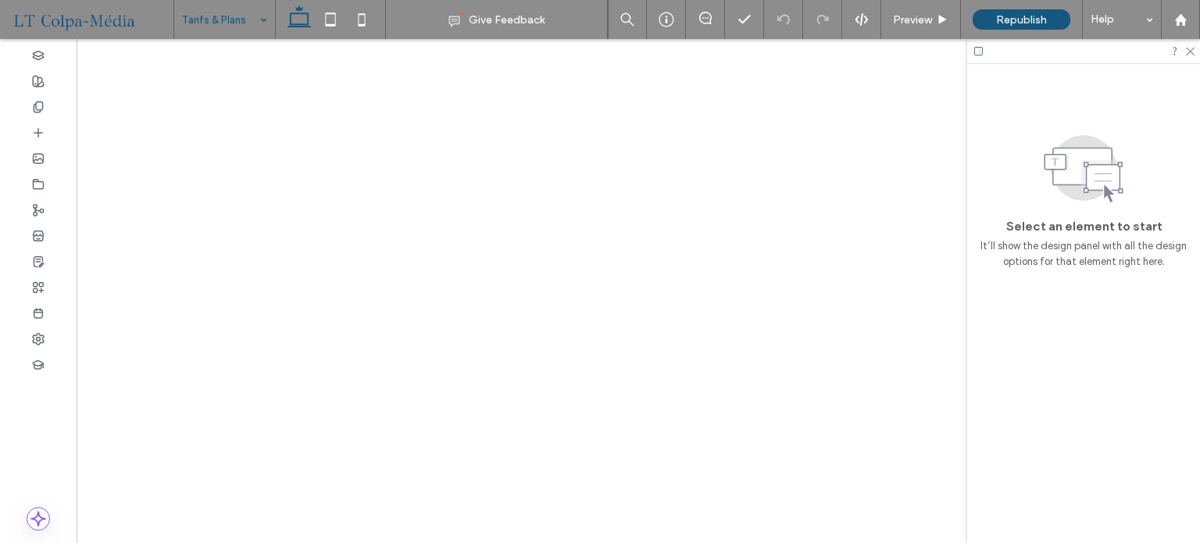
scroll to position [0, 100]
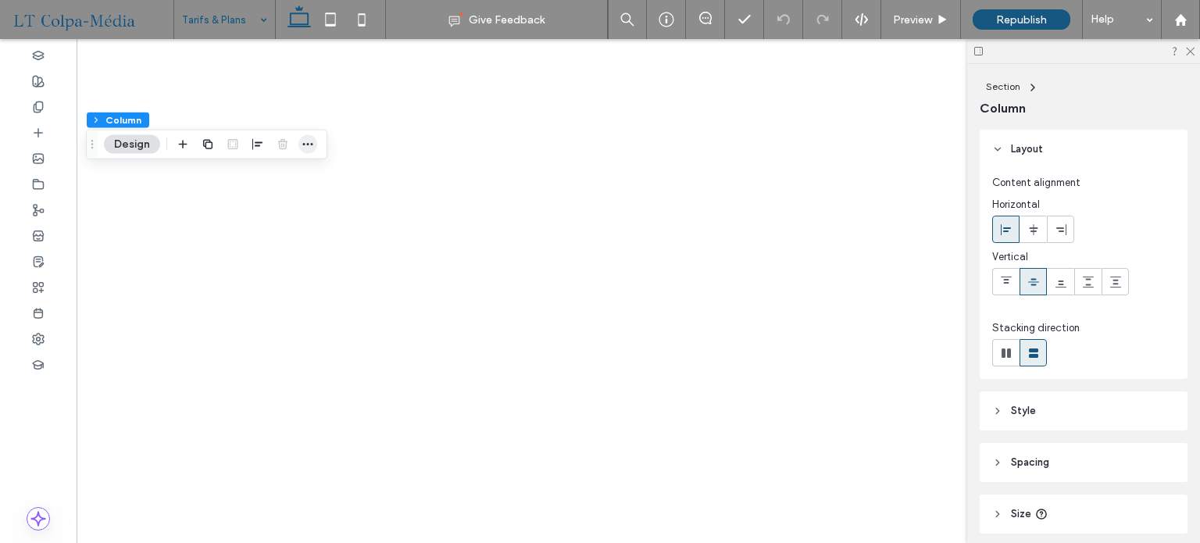
click at [306, 140] on icon "button" at bounding box center [307, 144] width 12 height 12
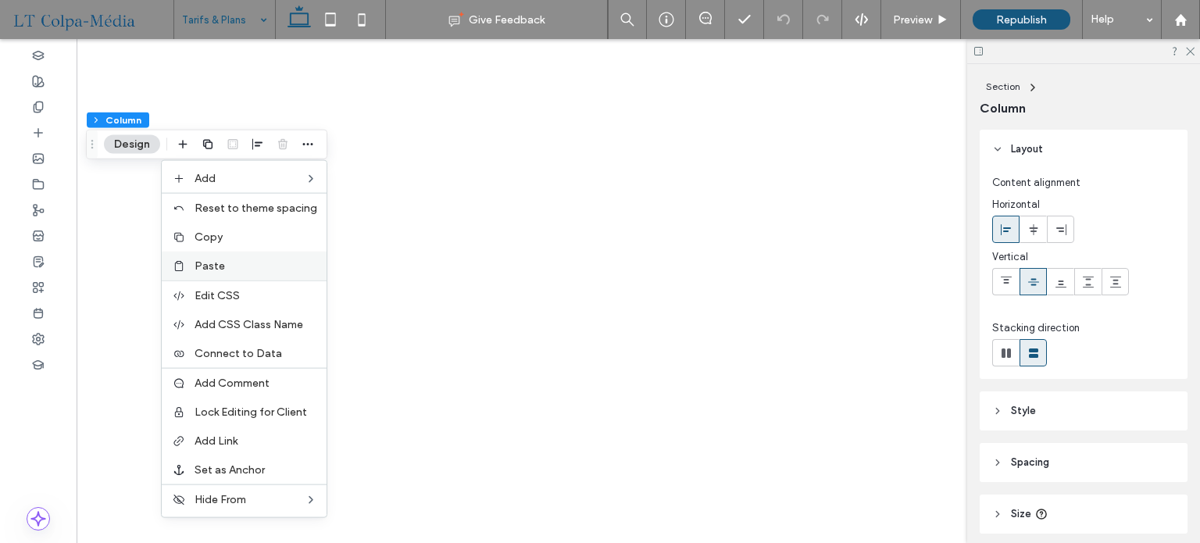
click at [219, 265] on span "Paste" at bounding box center [209, 265] width 30 height 13
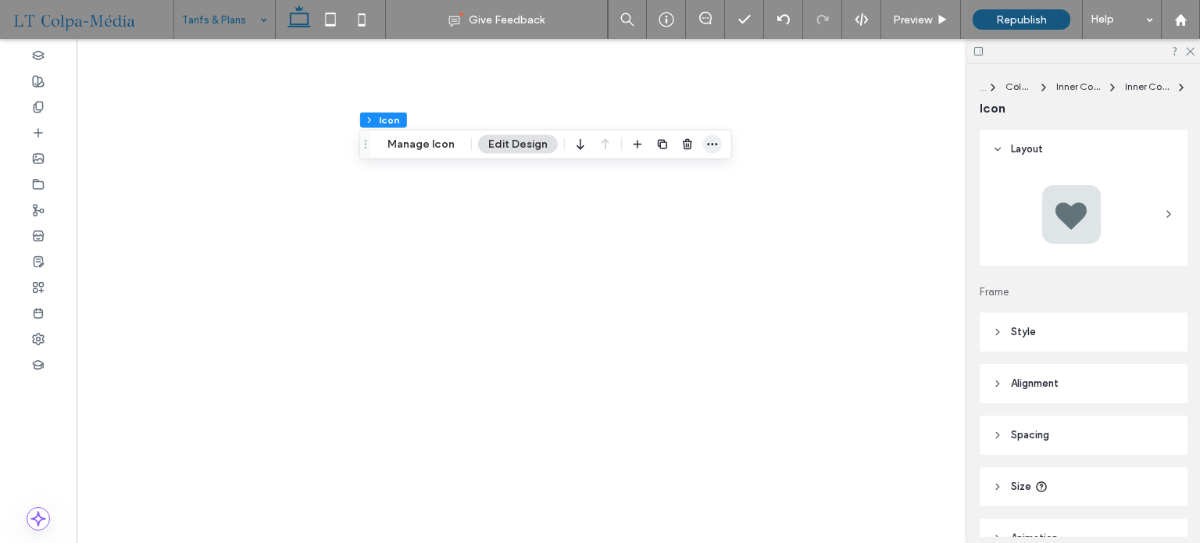
click at [708, 141] on icon "button" at bounding box center [712, 144] width 12 height 12
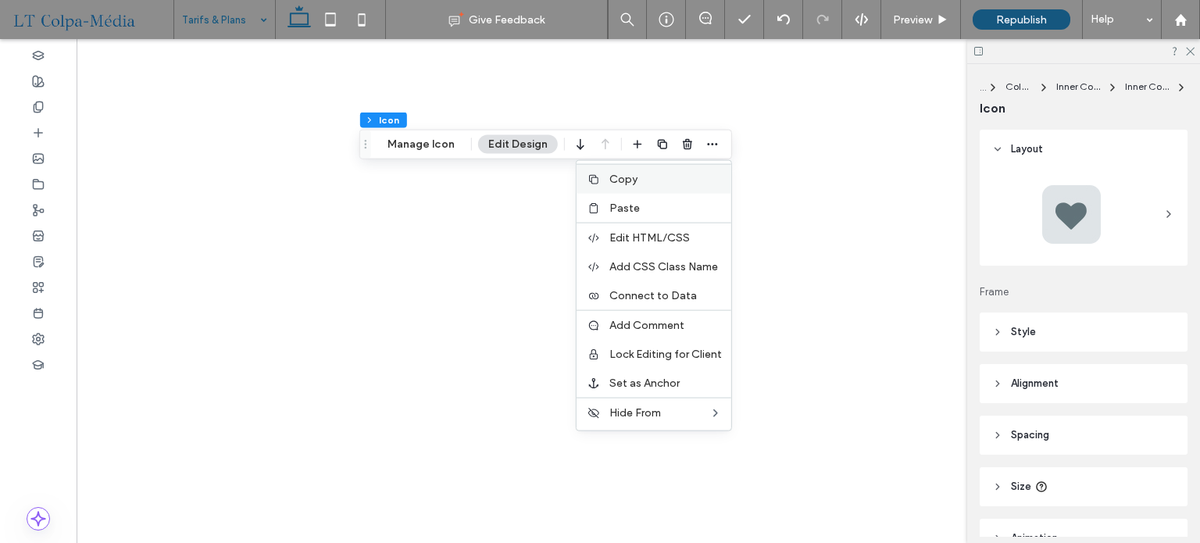
click at [626, 180] on span "Copy" at bounding box center [623, 179] width 28 height 13
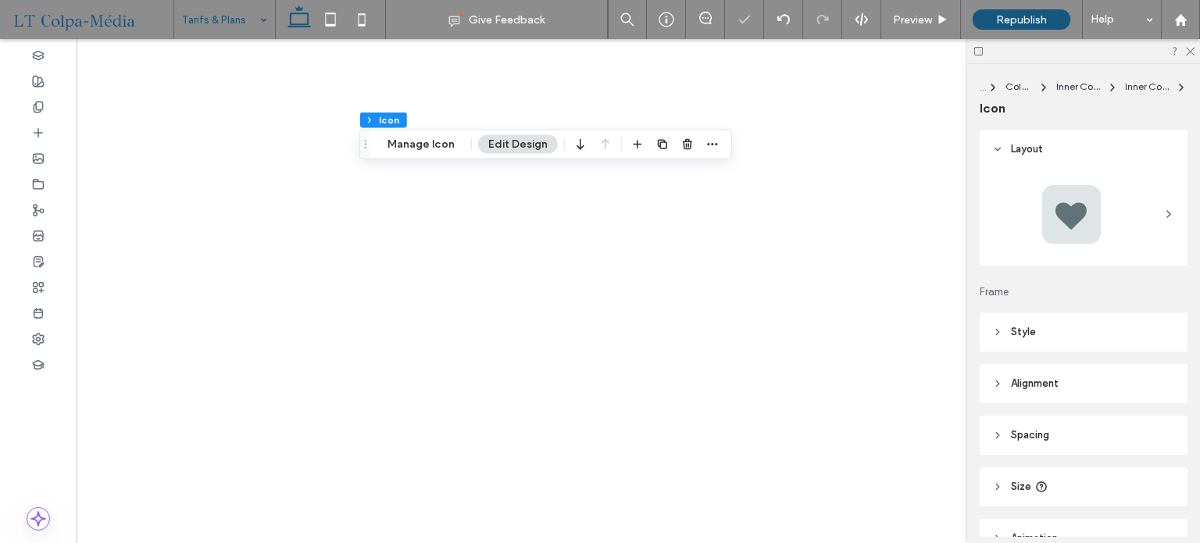
click at [400, 429] on div at bounding box center [600, 271] width 1200 height 543
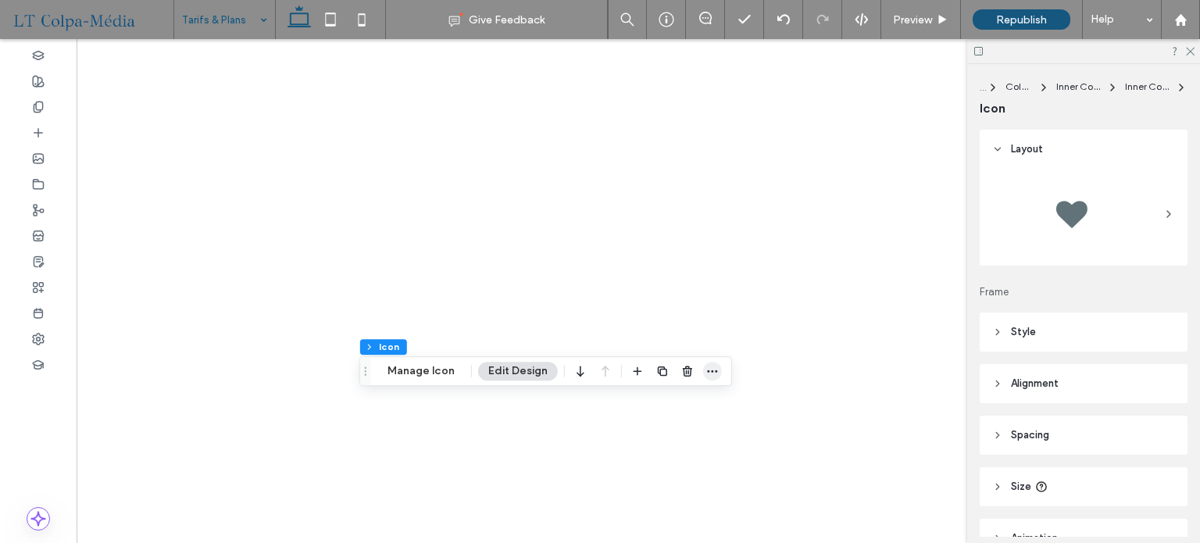
click at [706, 367] on icon "button" at bounding box center [712, 371] width 12 height 12
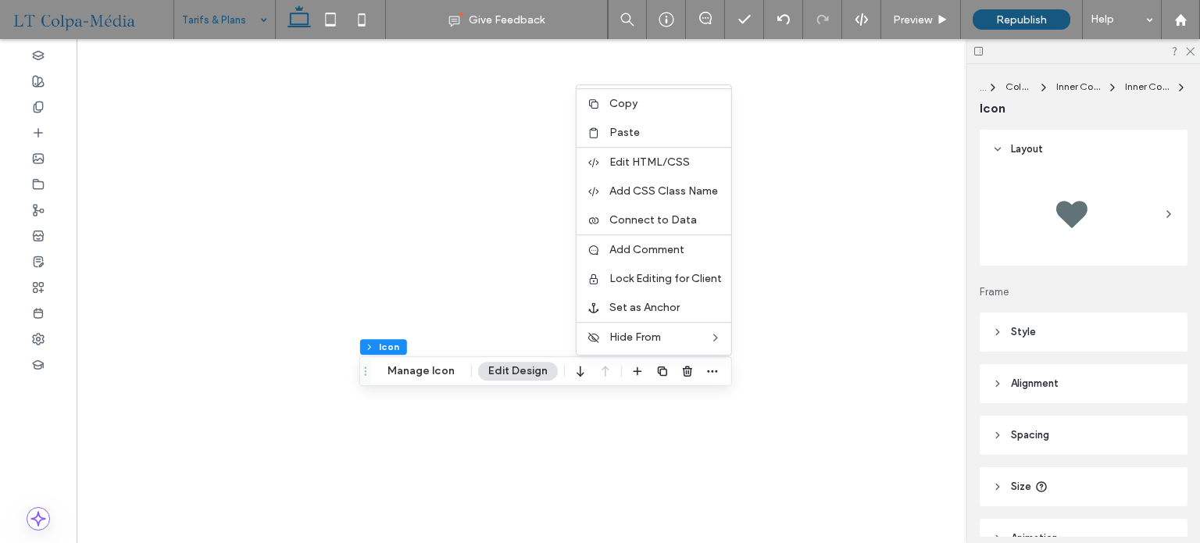
drag, startPoint x: 615, startPoint y: 133, endPoint x: 615, endPoint y: 151, distance: 18.0
click at [615, 132] on span "Paste" at bounding box center [624, 132] width 30 height 13
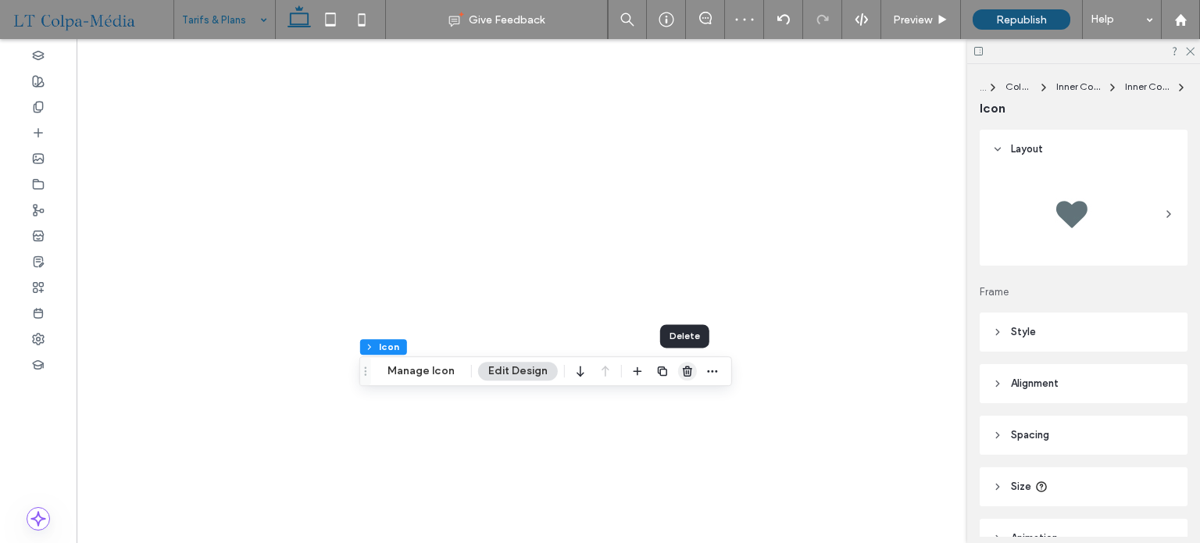
click at [681, 371] on icon "button" at bounding box center [687, 371] width 12 height 12
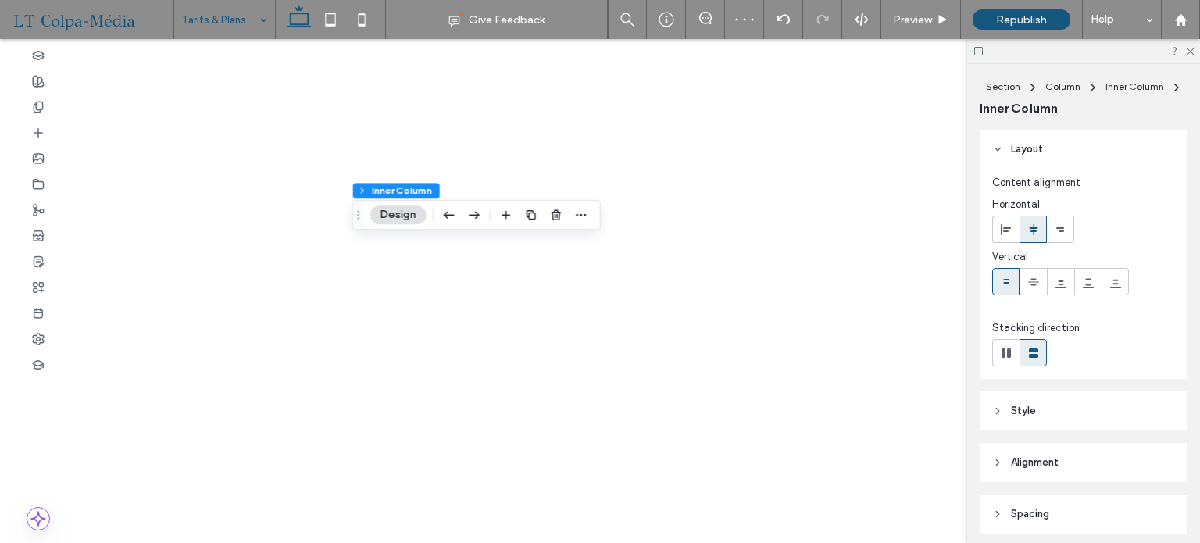
scroll to position [0, 0]
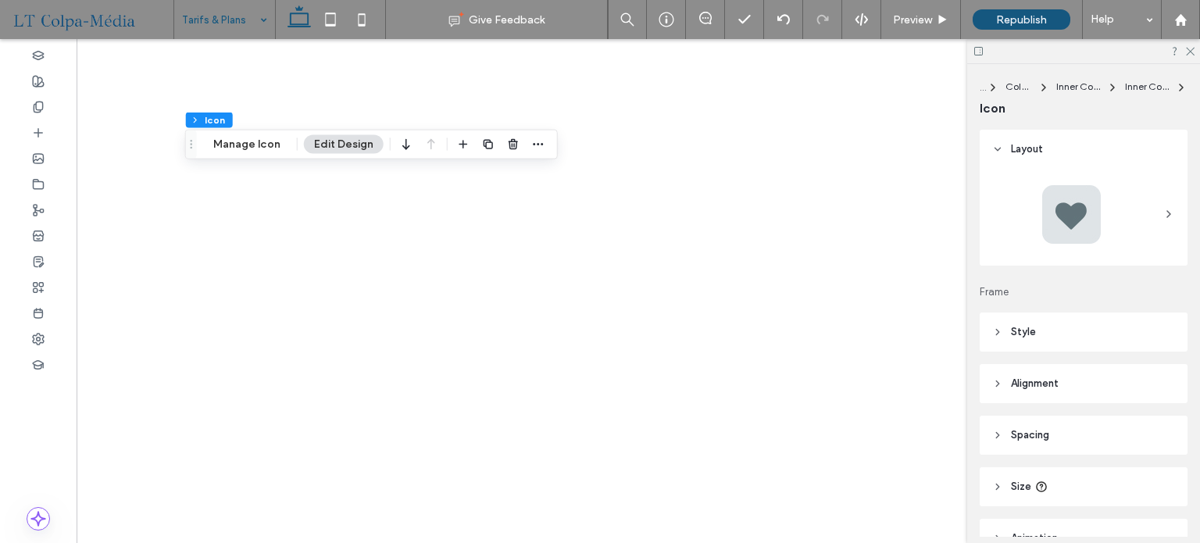
type input "***"
type input "*"
click at [543, 144] on span "button" at bounding box center [538, 144] width 19 height 19
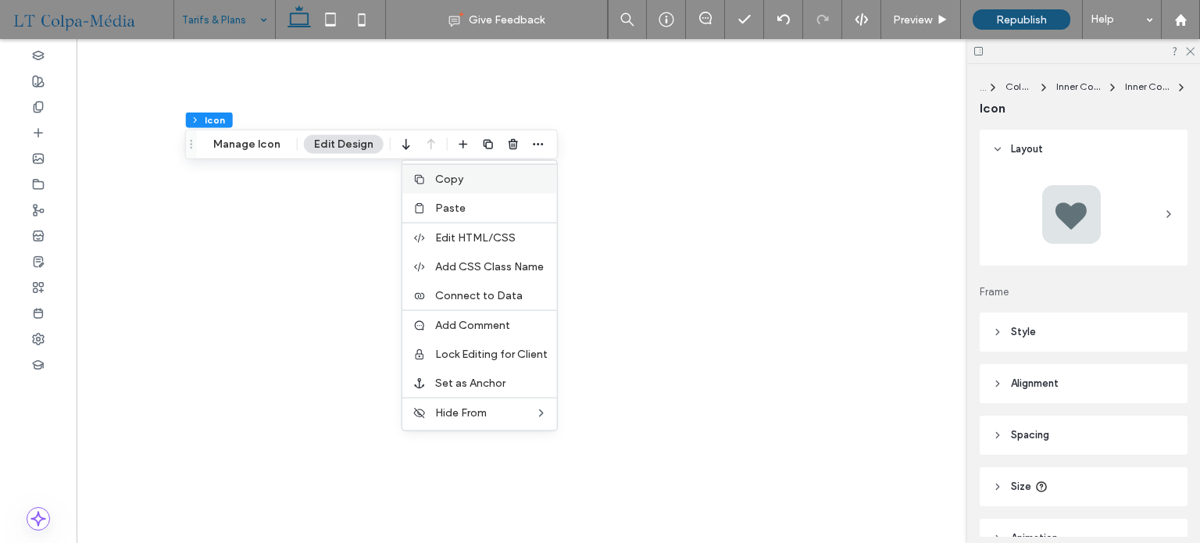
click at [453, 180] on span "Copy" at bounding box center [449, 179] width 28 height 13
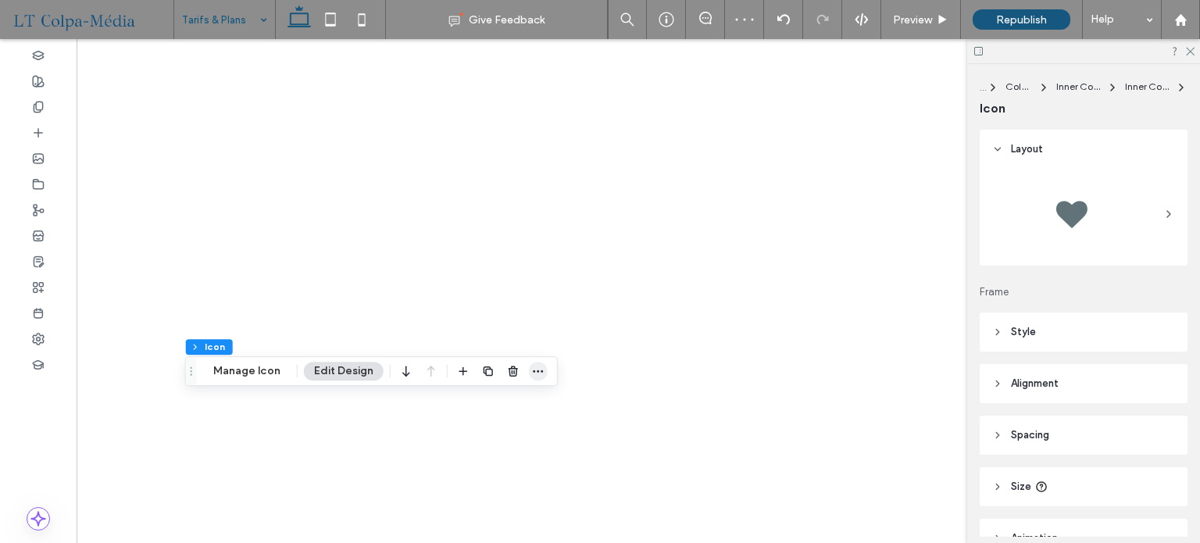
click at [532, 367] on icon "button" at bounding box center [538, 371] width 12 height 12
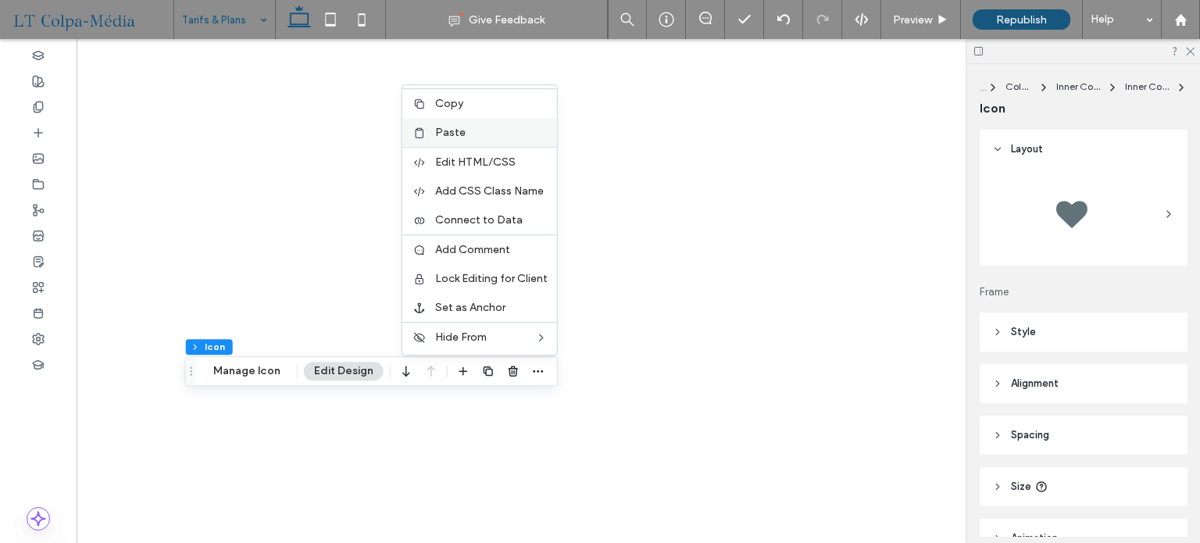
click at [456, 134] on span "Paste" at bounding box center [450, 132] width 30 height 13
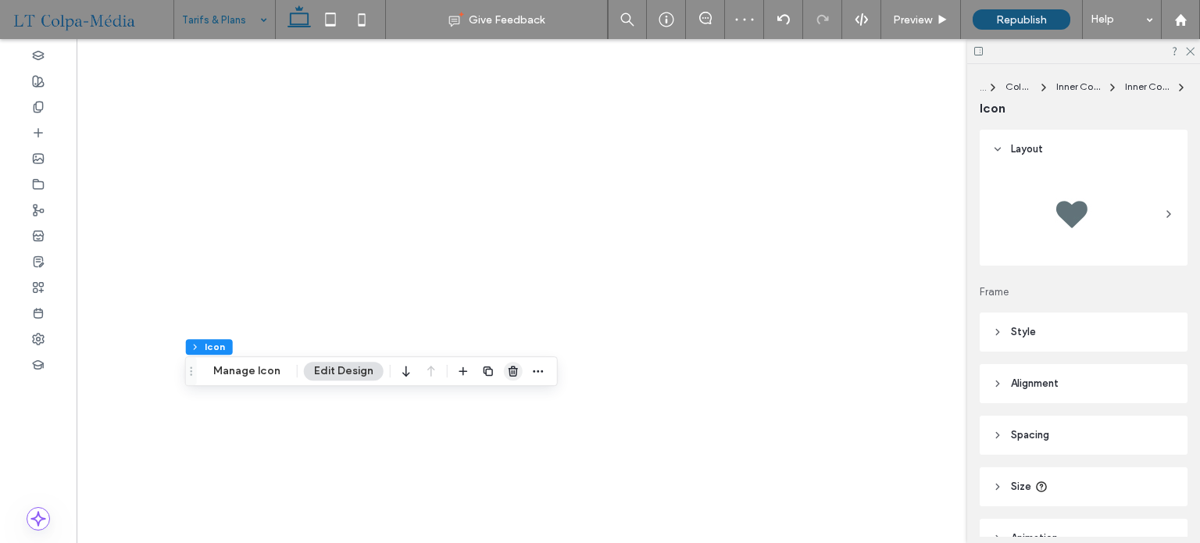
click at [508, 368] on use "button" at bounding box center [512, 370] width 9 height 10
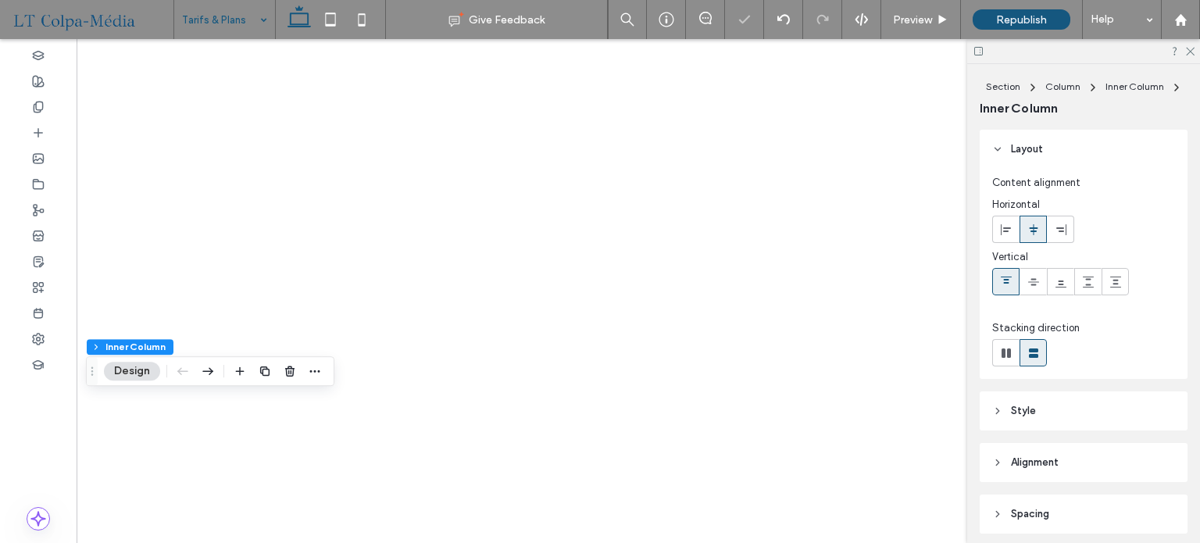
scroll to position [0, 232]
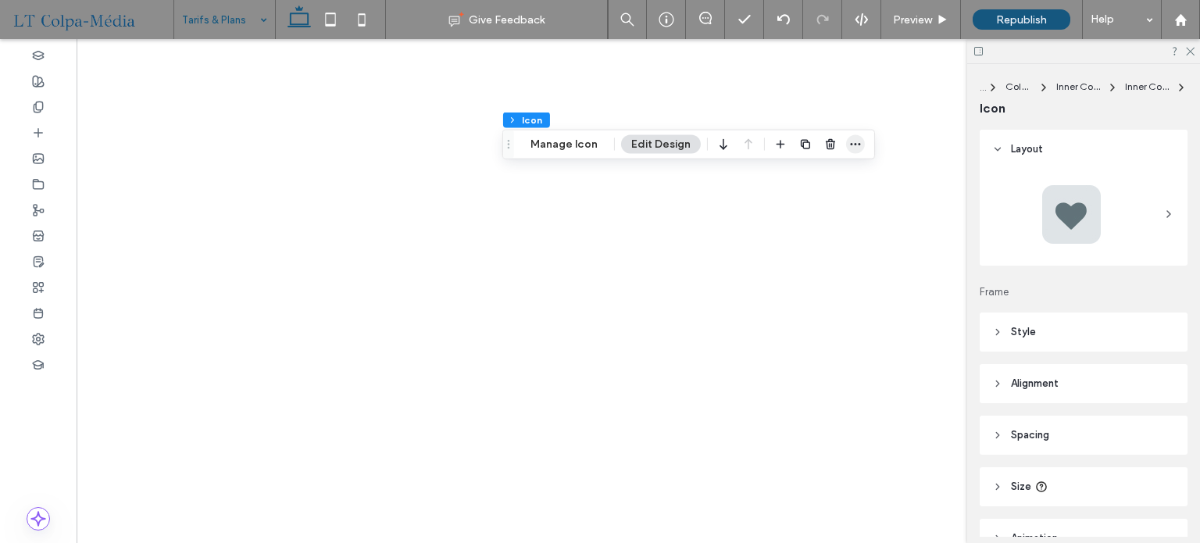
click at [854, 140] on icon "button" at bounding box center [855, 144] width 12 height 12
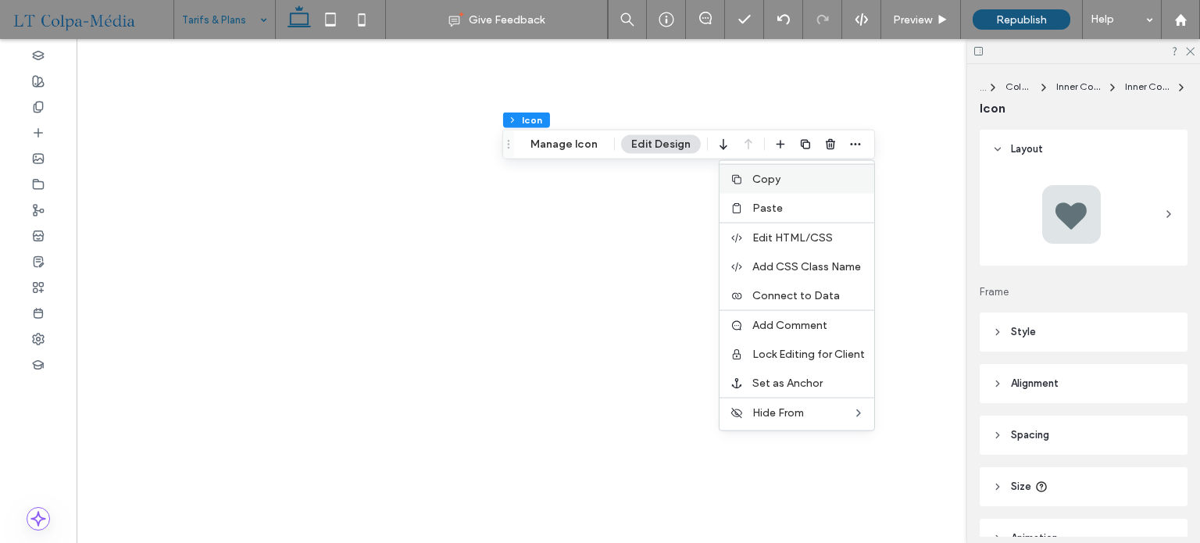
click at [775, 184] on span "Copy" at bounding box center [766, 179] width 28 height 13
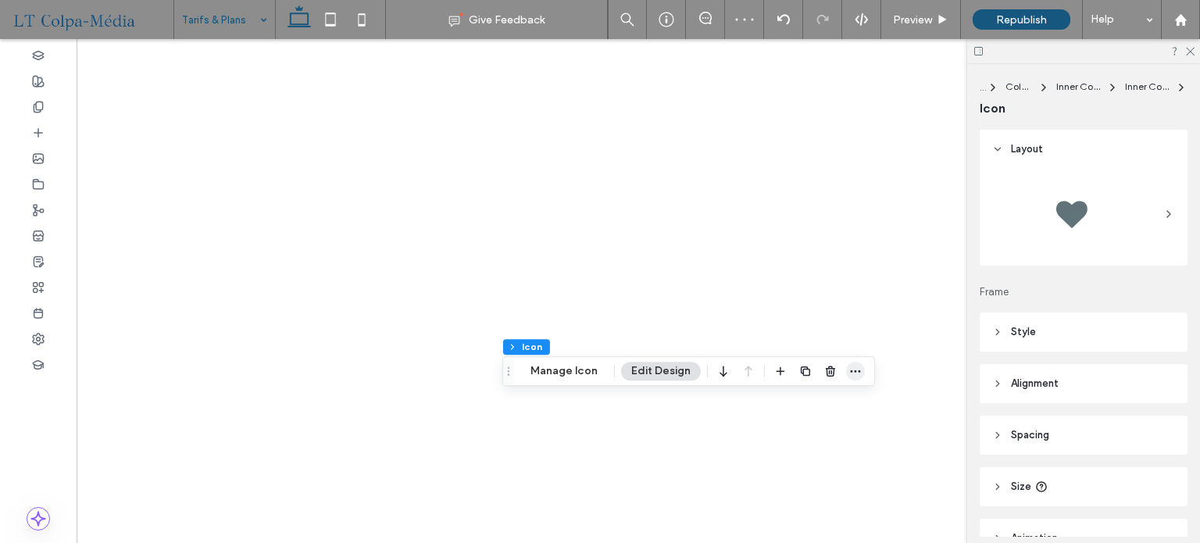
click at [858, 363] on span "button" at bounding box center [855, 371] width 19 height 19
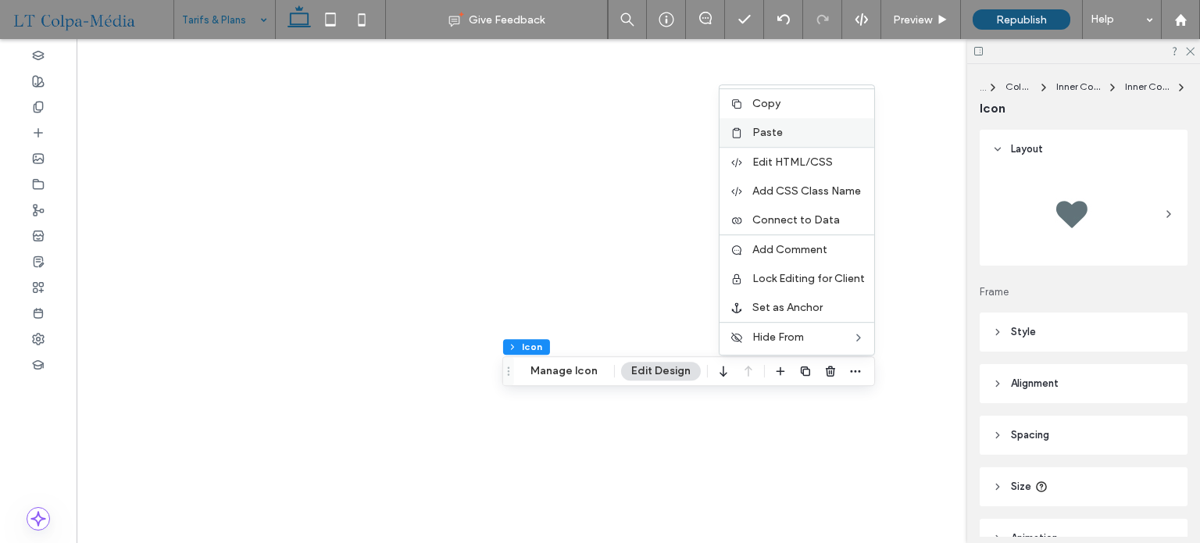
click at [779, 130] on label "Paste" at bounding box center [808, 132] width 112 height 13
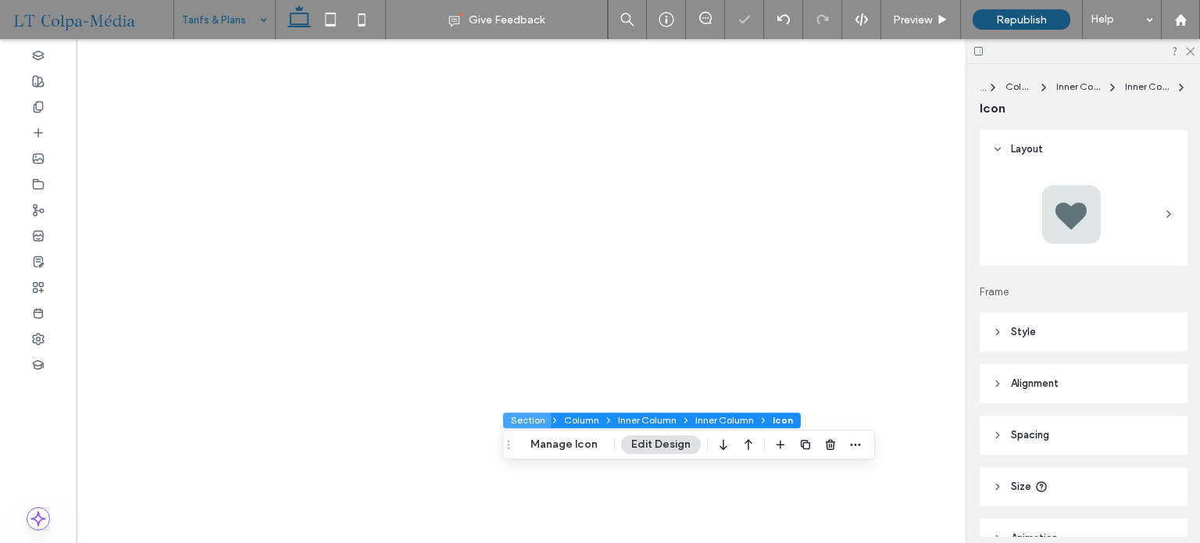
type input "***"
type input "*"
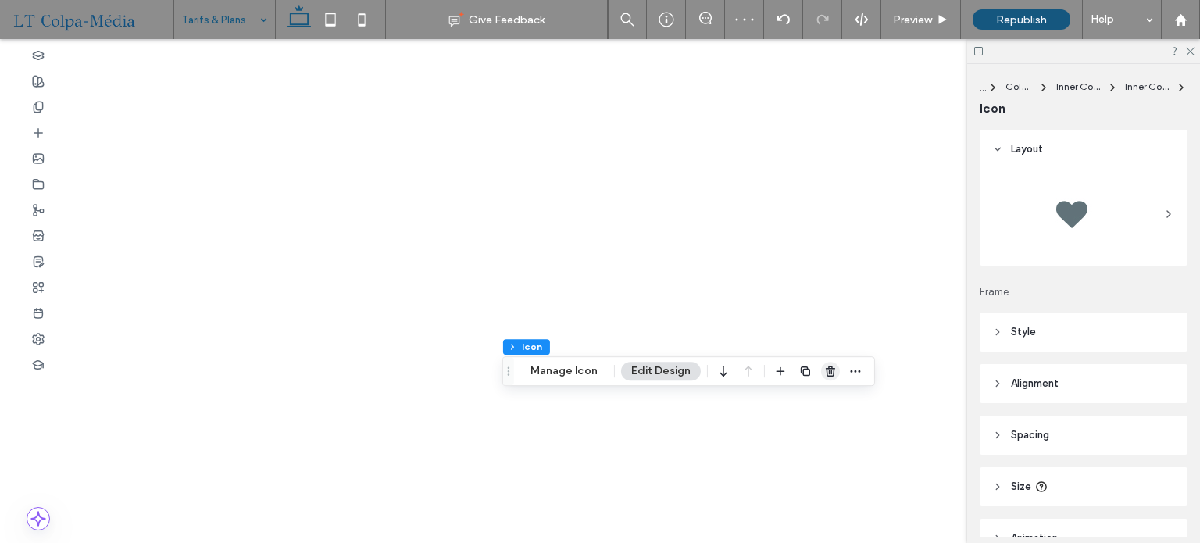
click at [824, 367] on icon "button" at bounding box center [830, 371] width 12 height 12
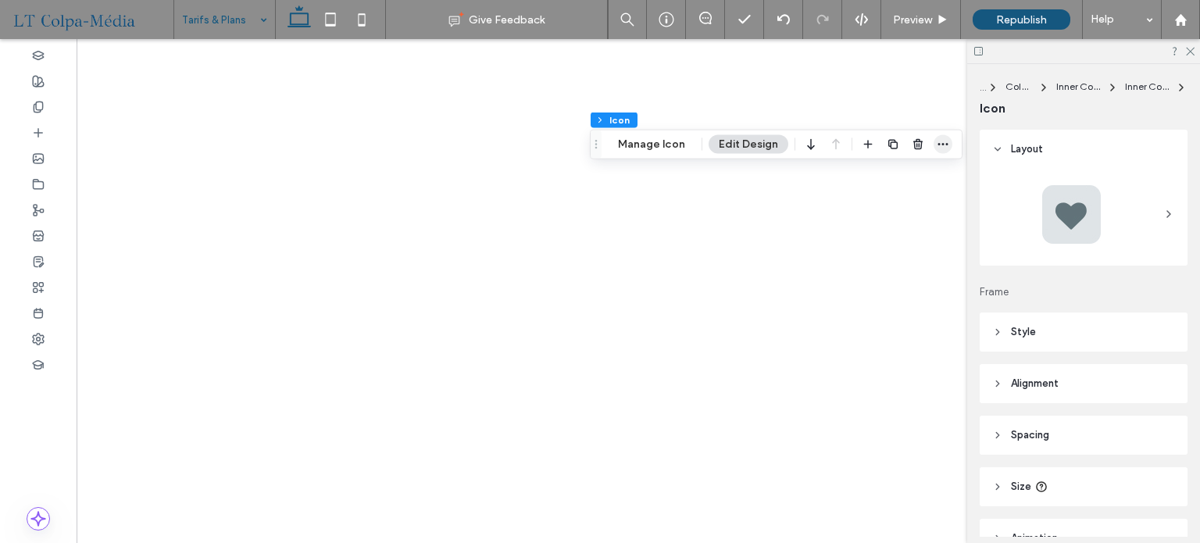
click at [937, 144] on icon "button" at bounding box center [942, 144] width 12 height 12
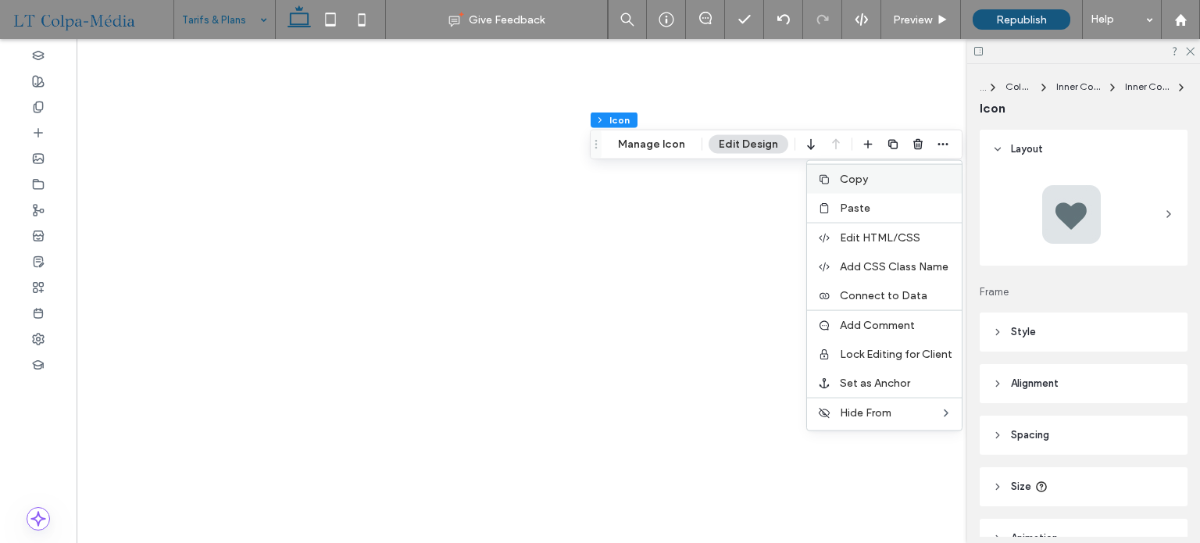
click at [856, 180] on span "Copy" at bounding box center [854, 179] width 28 height 13
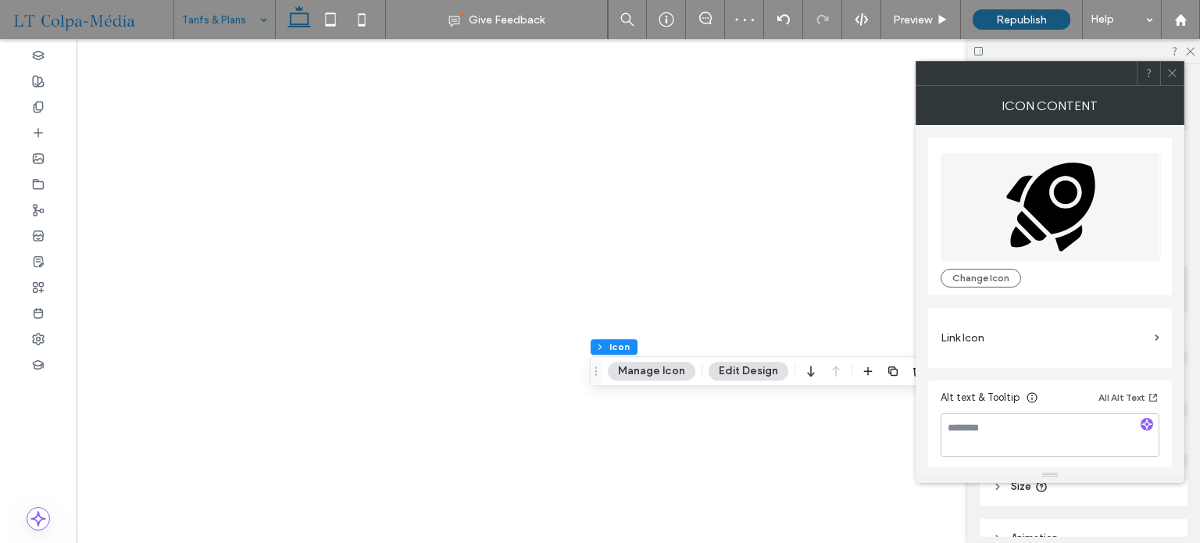
click at [1166, 75] on icon at bounding box center [1172, 73] width 12 height 12
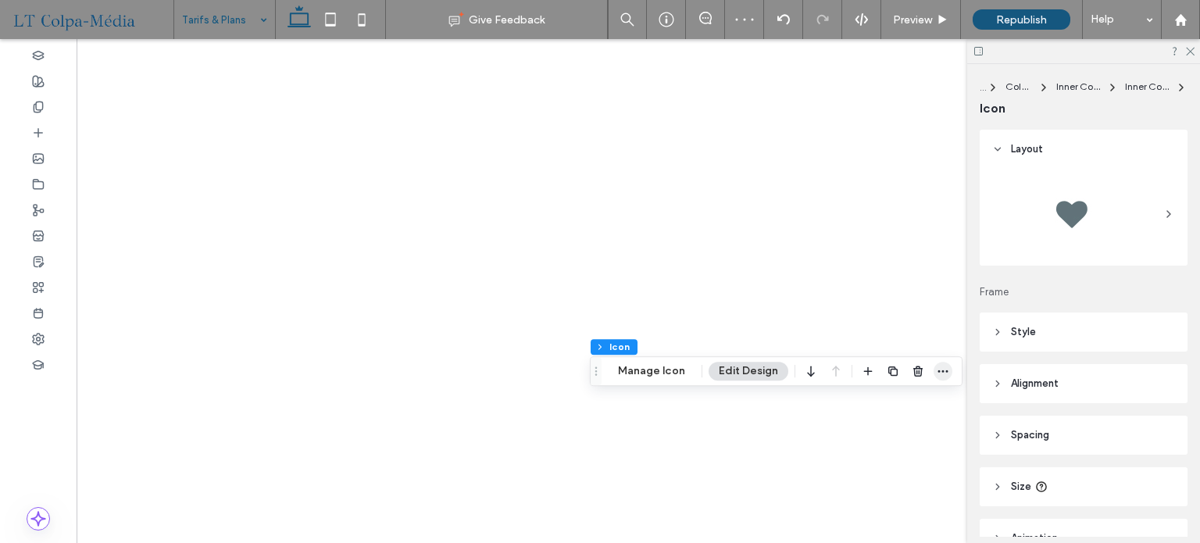
click at [937, 369] on icon "button" at bounding box center [942, 371] width 12 height 12
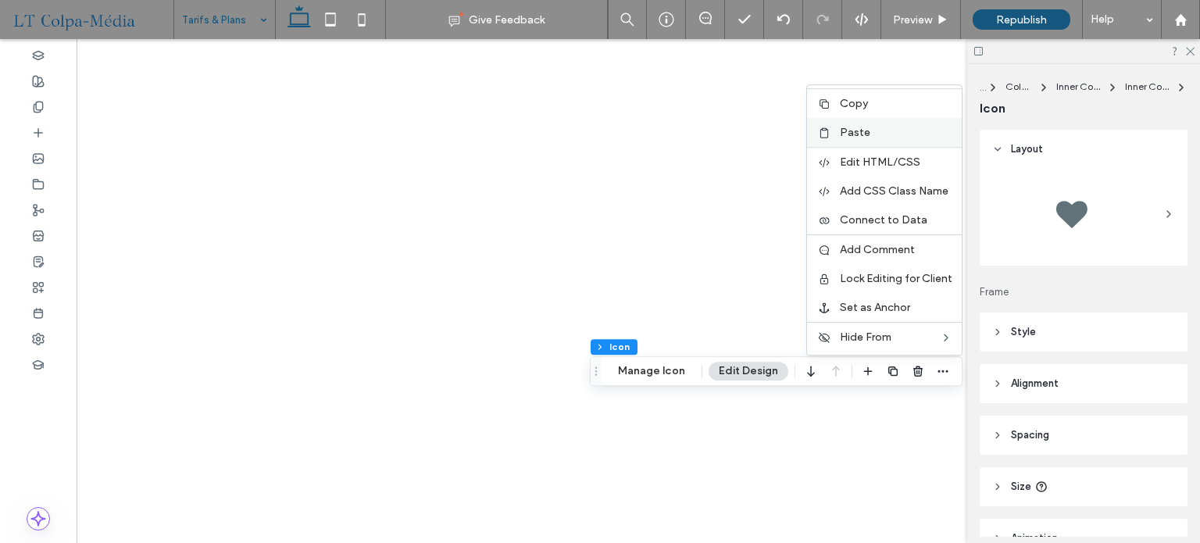
click at [861, 136] on span "Paste" at bounding box center [855, 132] width 30 height 13
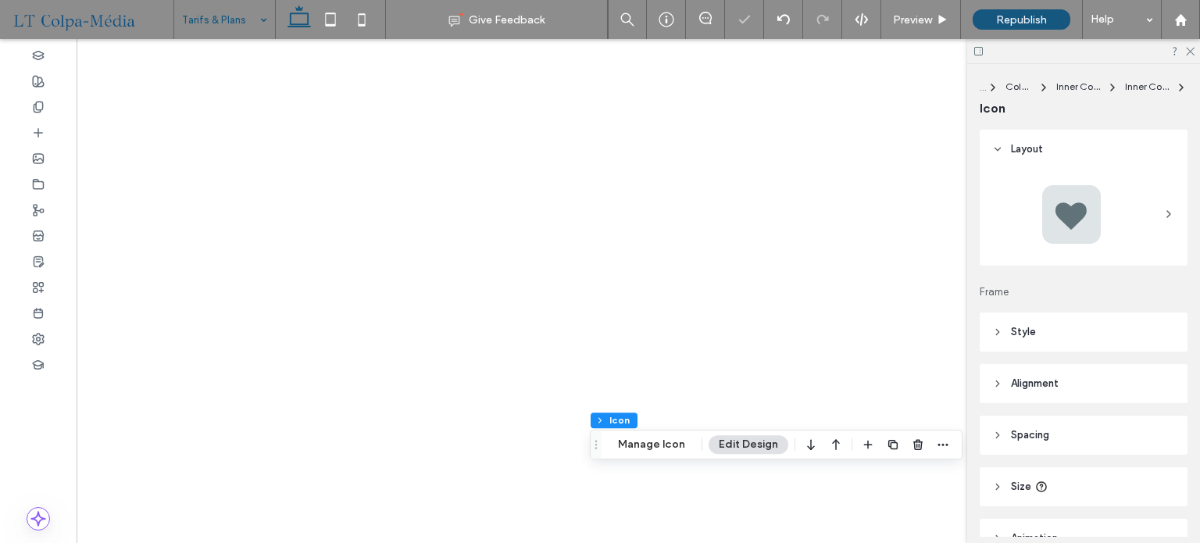
type input "***"
type input "*"
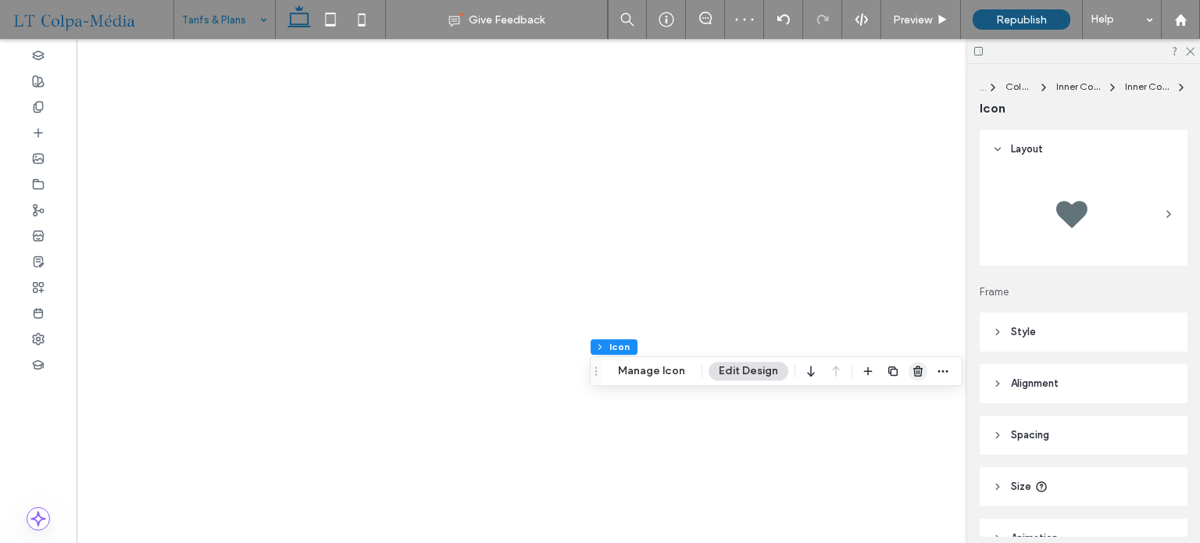
click at [912, 372] on icon "button" at bounding box center [917, 371] width 12 height 12
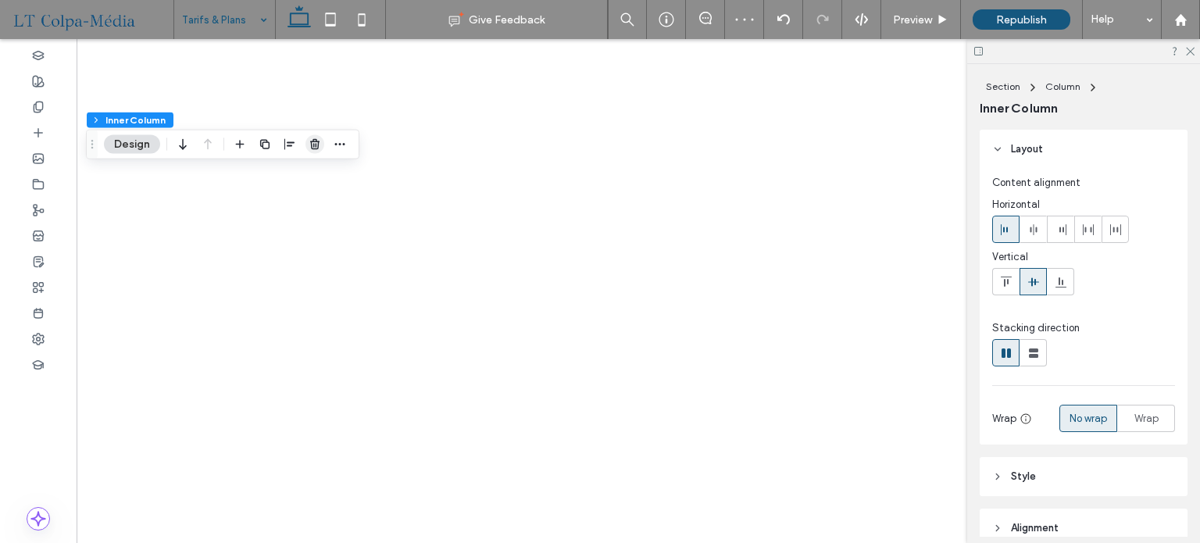
click at [316, 141] on use "button" at bounding box center [314, 144] width 9 height 10
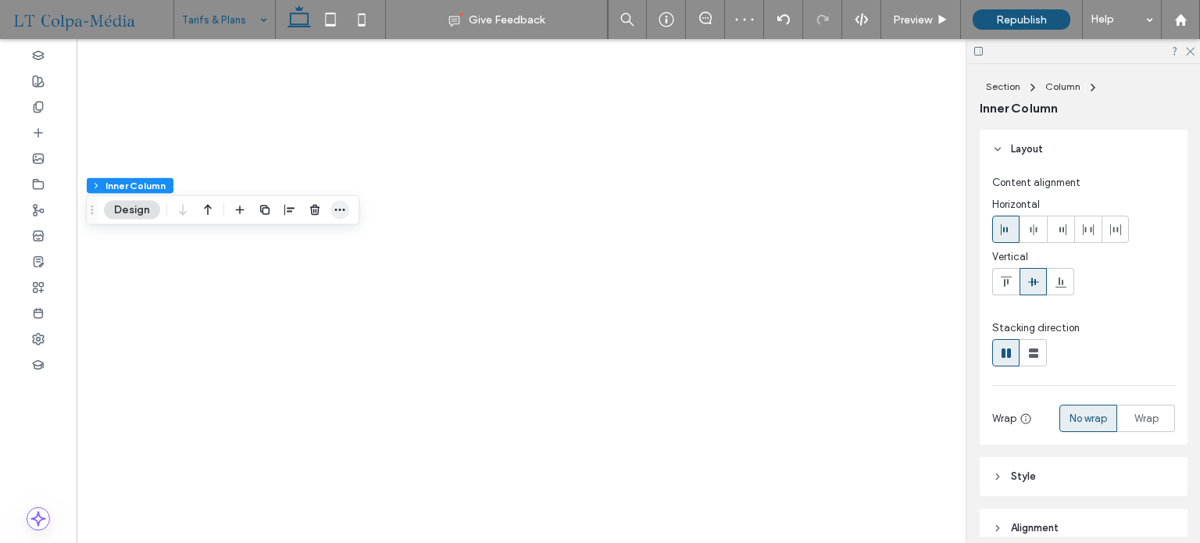
click at [344, 209] on icon "button" at bounding box center [339, 210] width 12 height 12
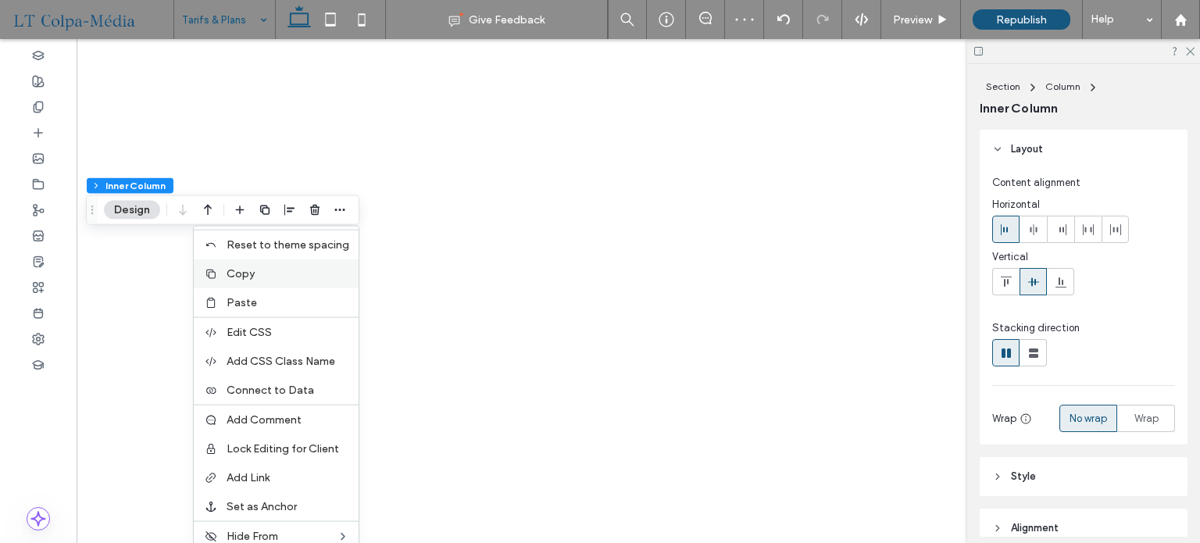
click at [234, 275] on span "Copy" at bounding box center [240, 273] width 28 height 13
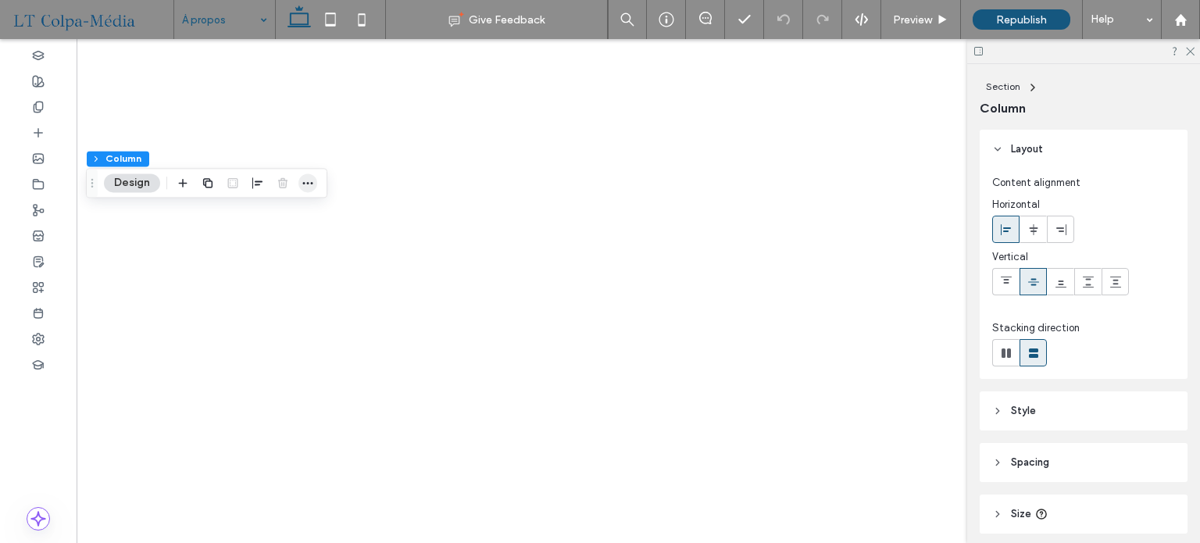
click at [315, 184] on span "button" at bounding box center [307, 182] width 19 height 19
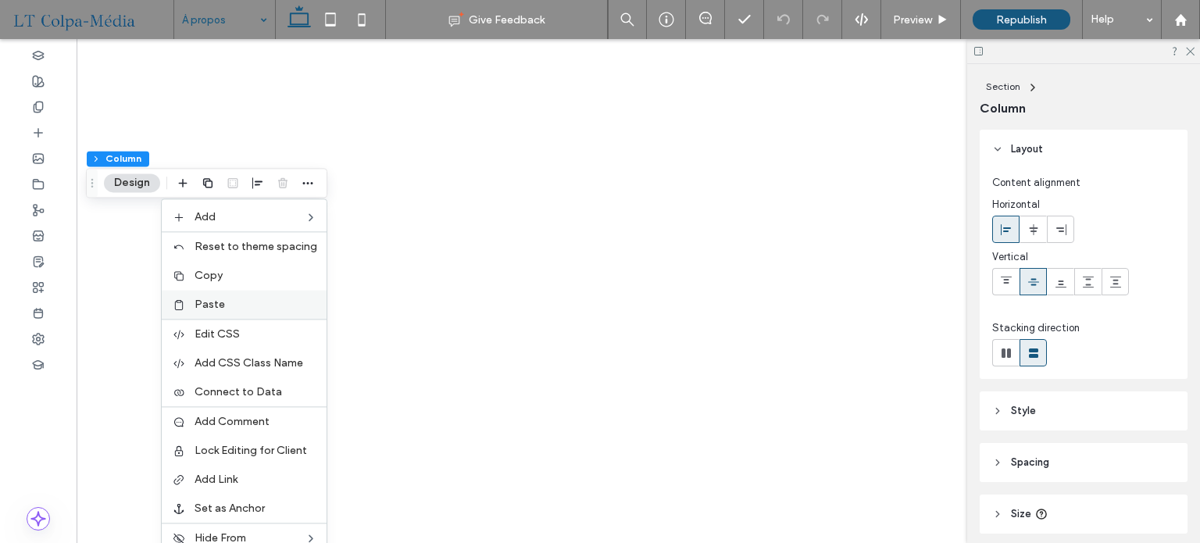
click at [218, 300] on span "Paste" at bounding box center [209, 304] width 30 height 13
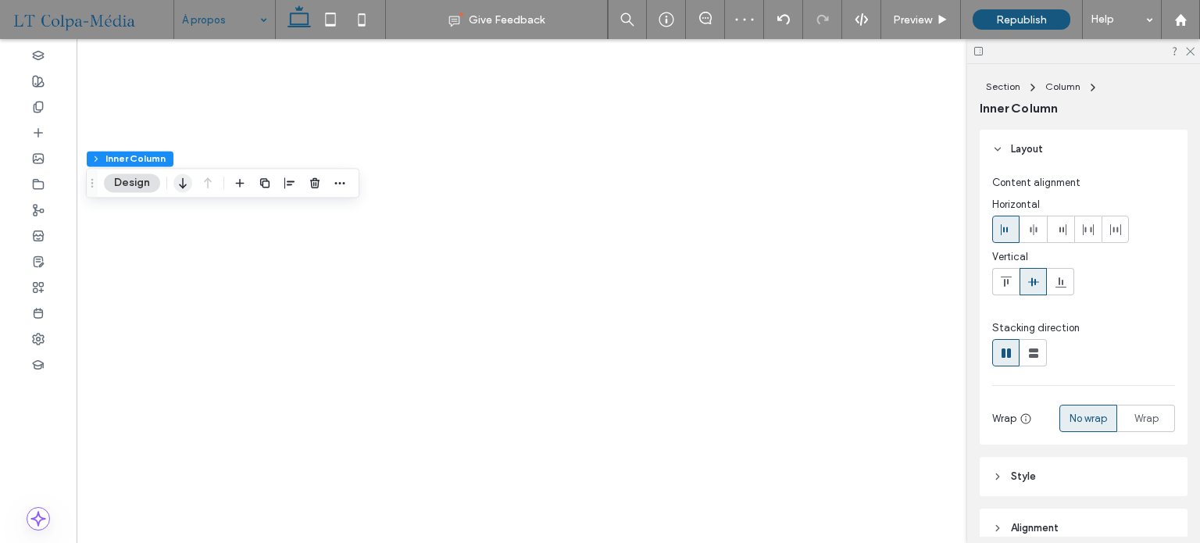
click at [185, 178] on icon "button" at bounding box center [182, 183] width 19 height 28
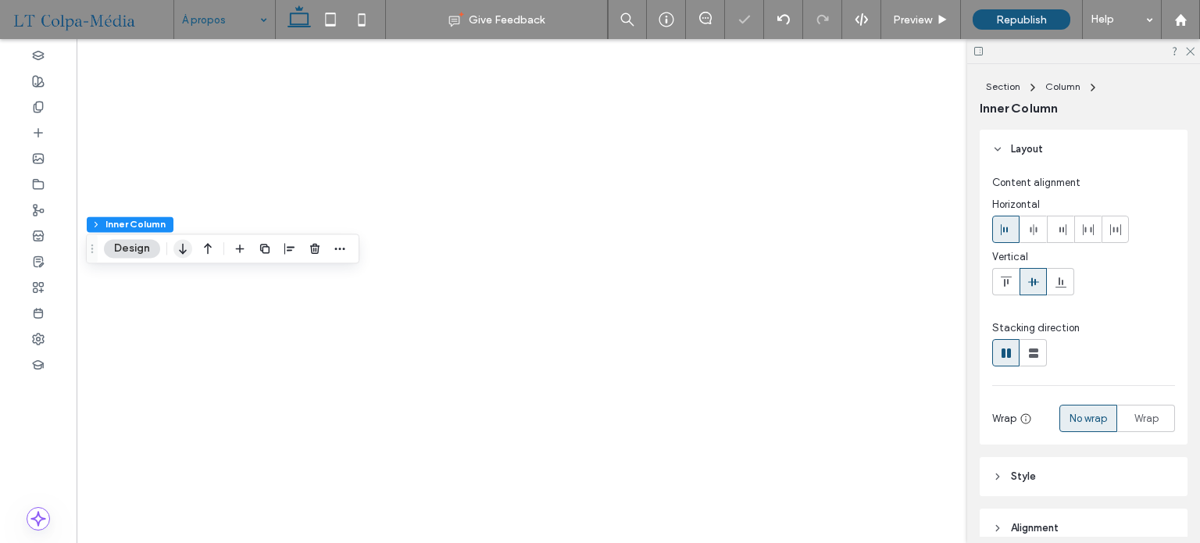
click at [187, 246] on icon "button" at bounding box center [182, 248] width 19 height 28
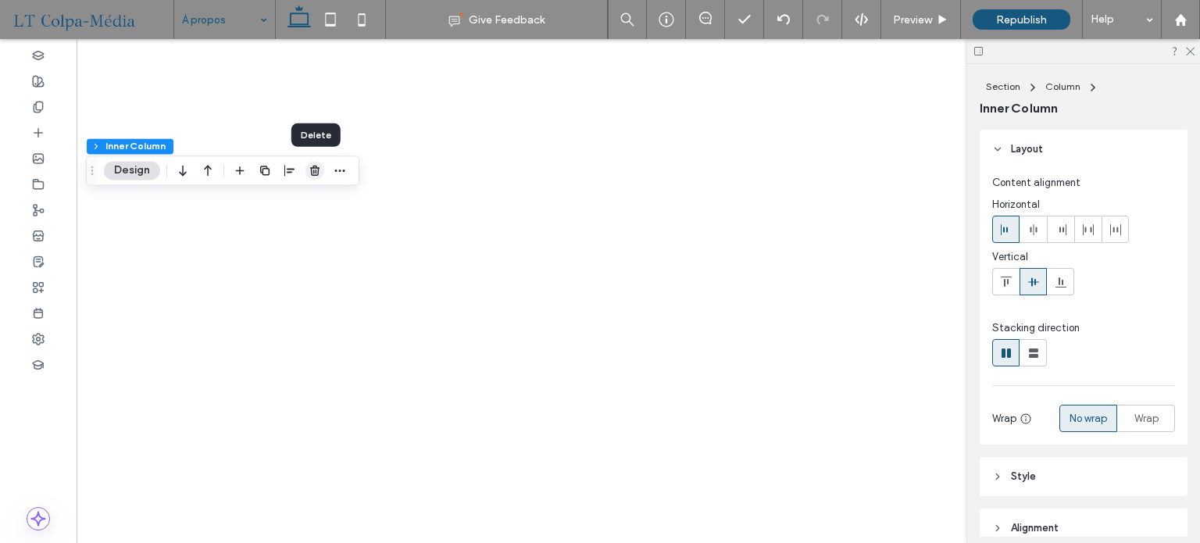
click at [317, 170] on icon "button" at bounding box center [314, 170] width 12 height 12
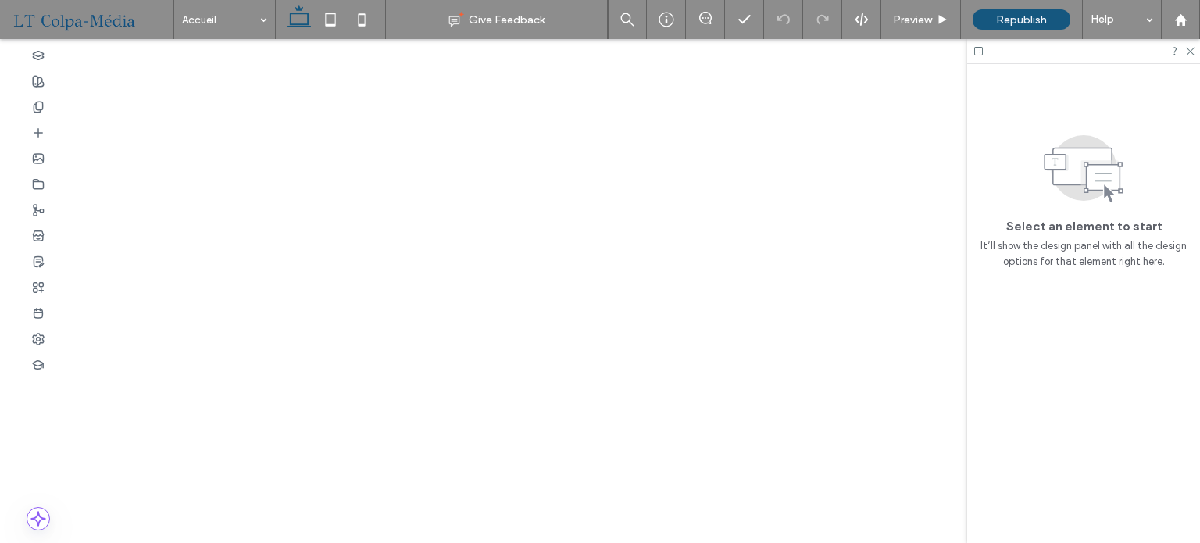
scroll to position [0, 212]
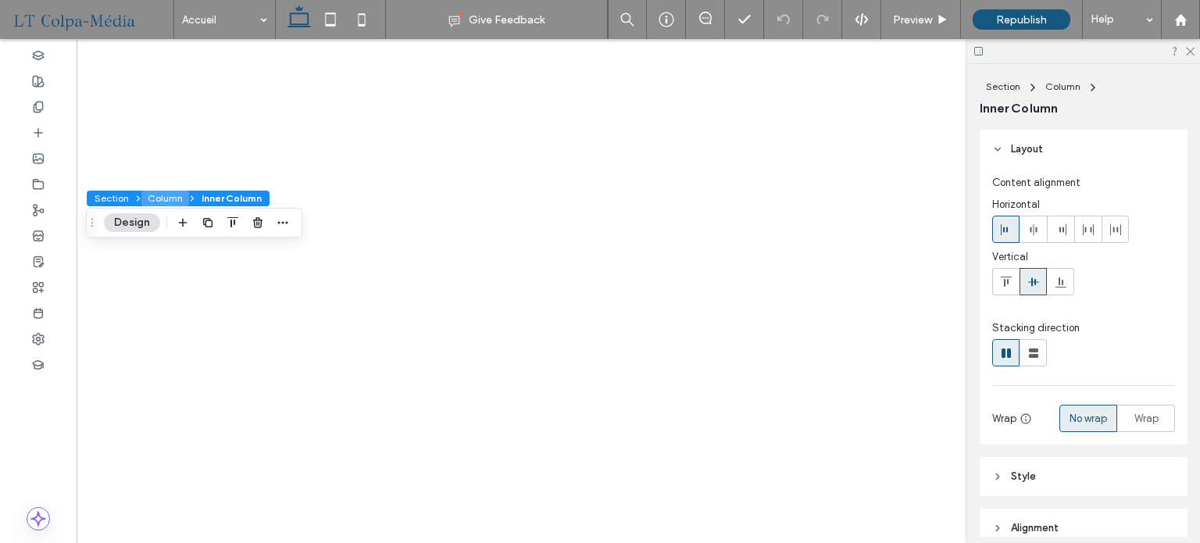
click at [176, 198] on button "Column" at bounding box center [165, 199] width 48 height 16
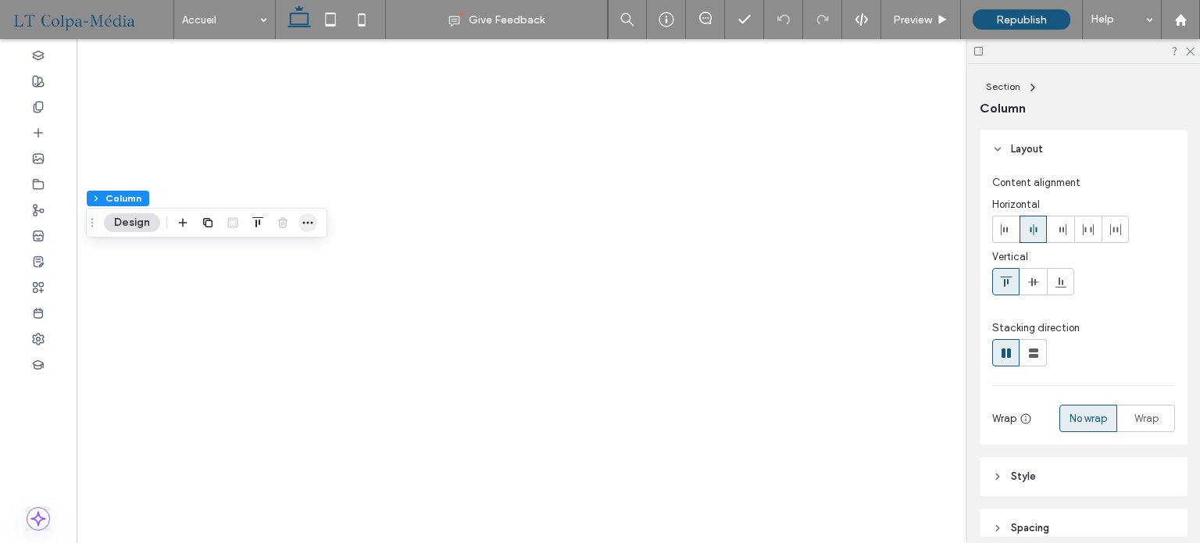
click at [301, 217] on icon "button" at bounding box center [307, 222] width 12 height 12
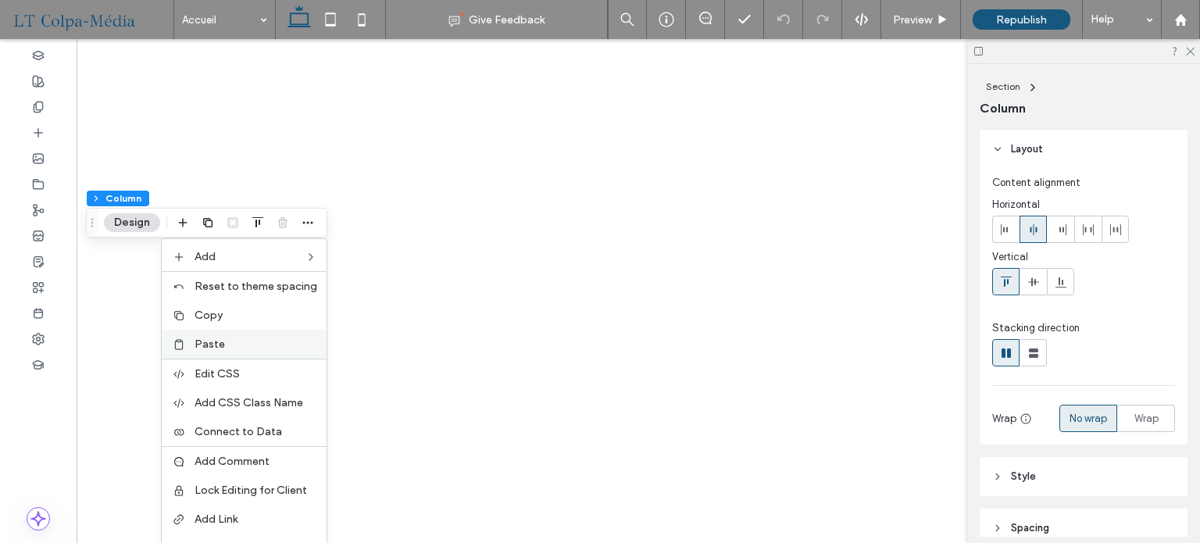
click at [218, 346] on span "Paste" at bounding box center [209, 343] width 30 height 13
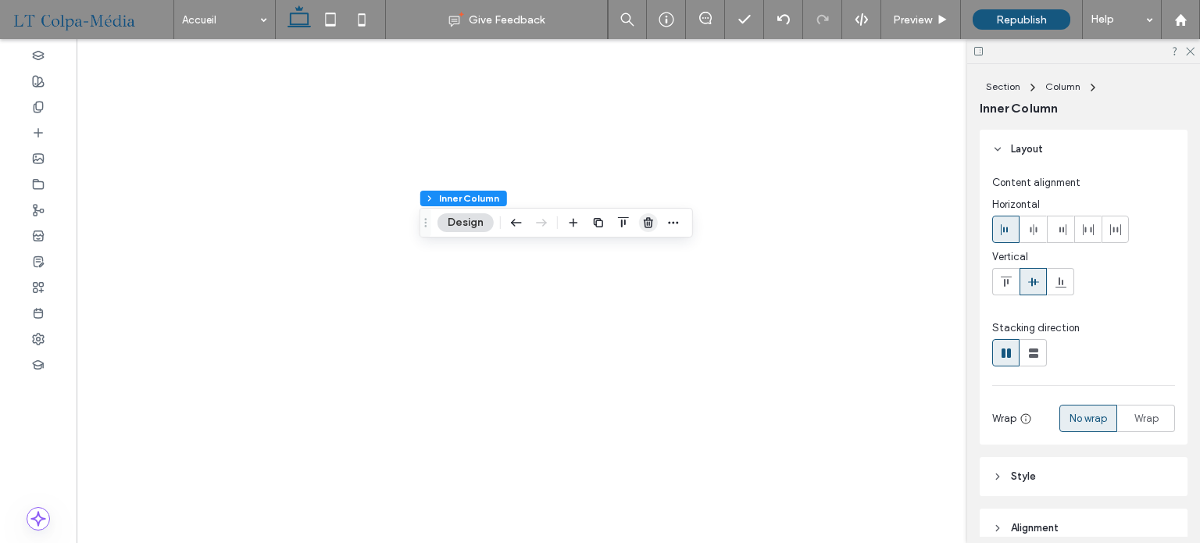
click at [642, 223] on icon "button" at bounding box center [648, 222] width 12 height 12
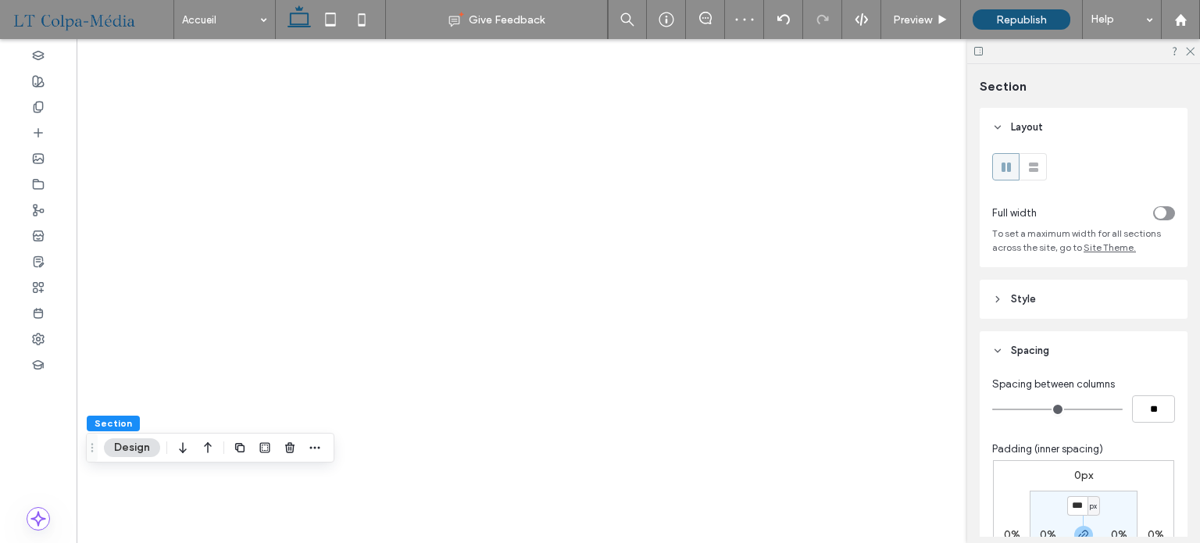
scroll to position [0, 0]
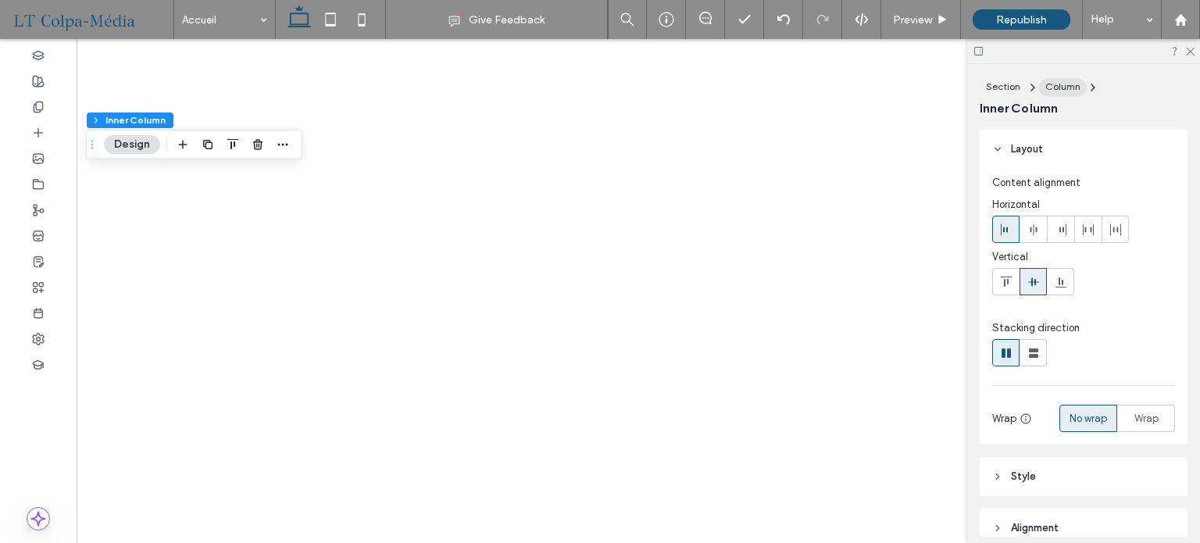
click at [1064, 81] on span "Column" at bounding box center [1062, 86] width 35 height 12
click at [1034, 355] on use at bounding box center [1033, 352] width 9 height 9
type input "**"
type input "****"
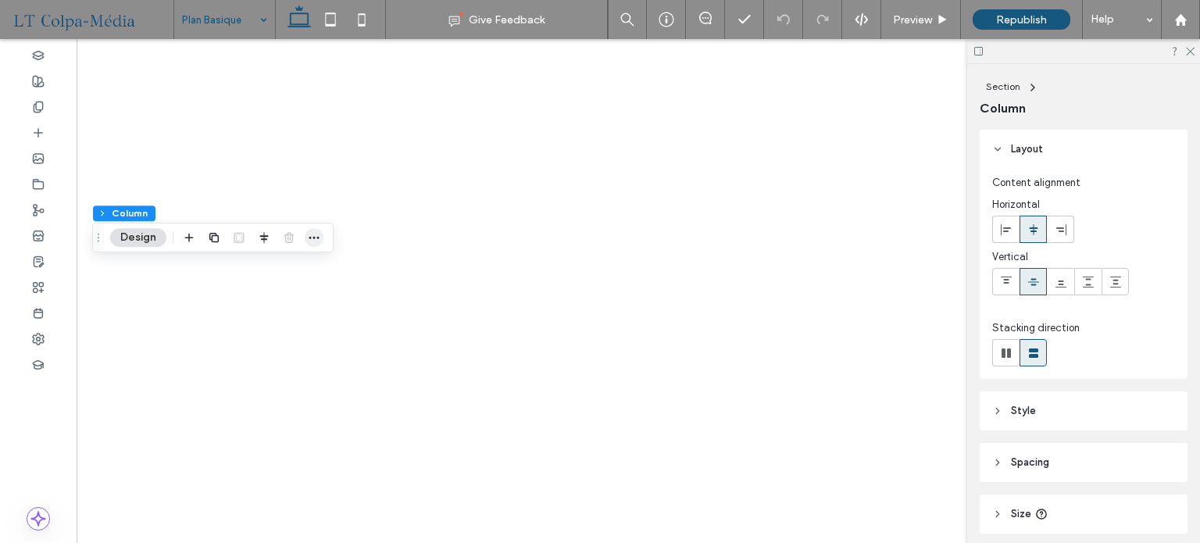
click at [315, 236] on icon "button" at bounding box center [314, 237] width 12 height 12
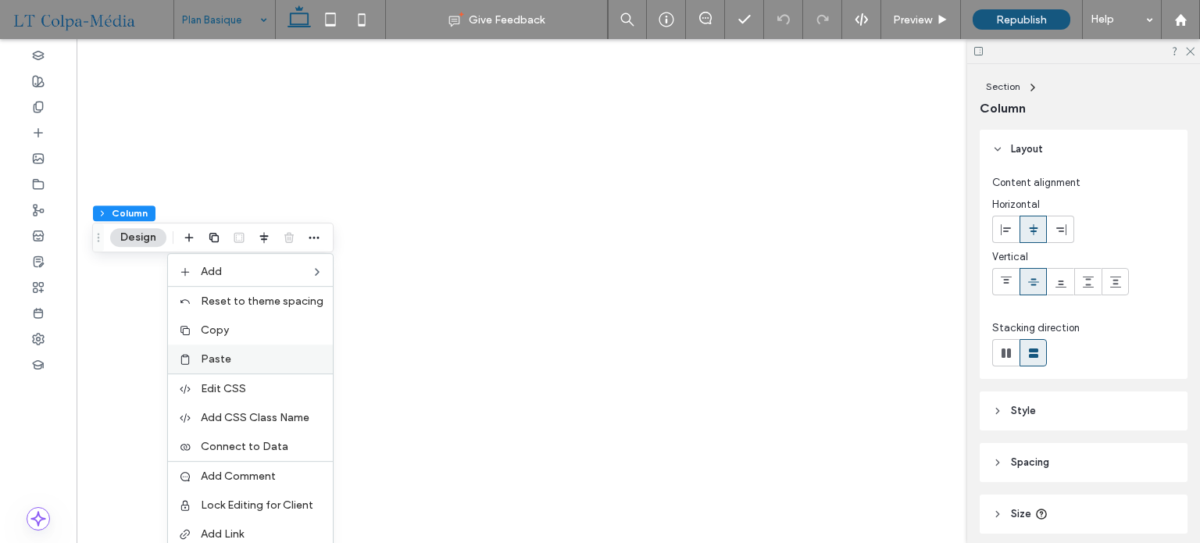
click at [226, 360] on span "Paste" at bounding box center [216, 358] width 30 height 13
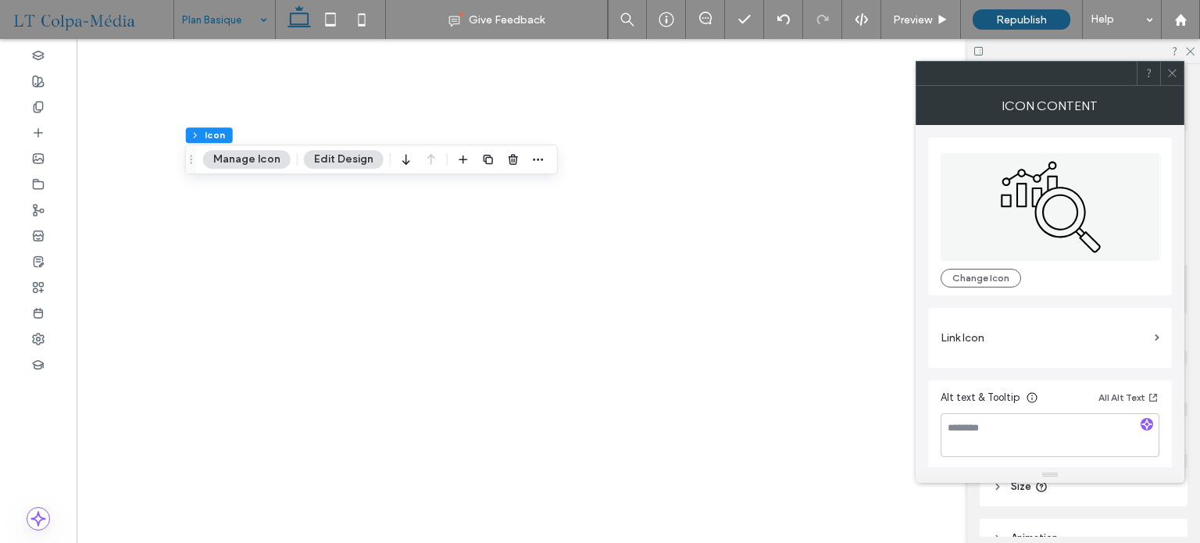
type input "***"
type input "*"
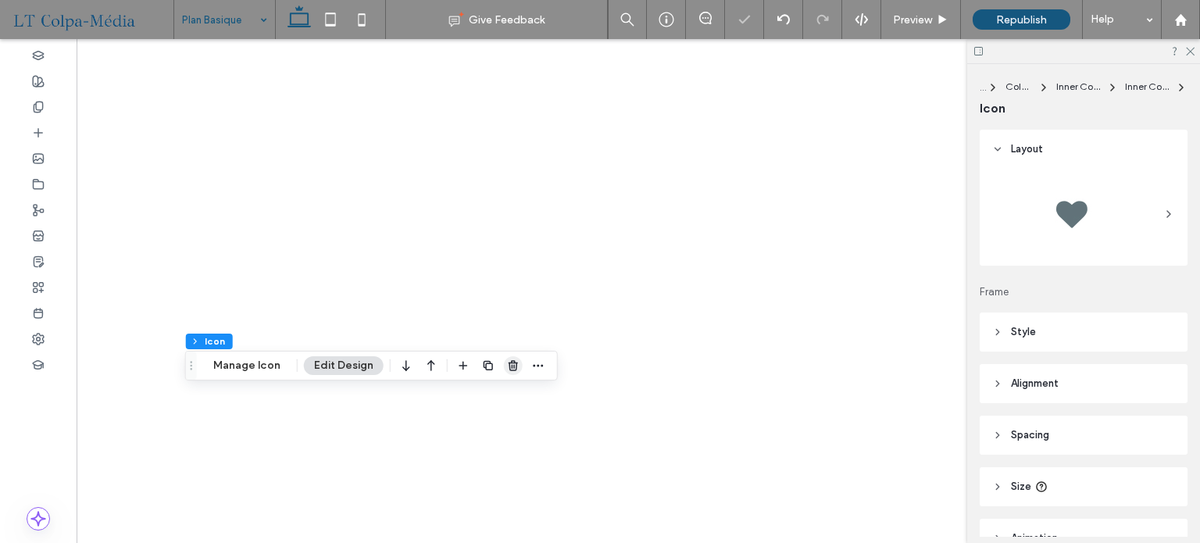
click at [512, 363] on use "button" at bounding box center [512, 365] width 9 height 10
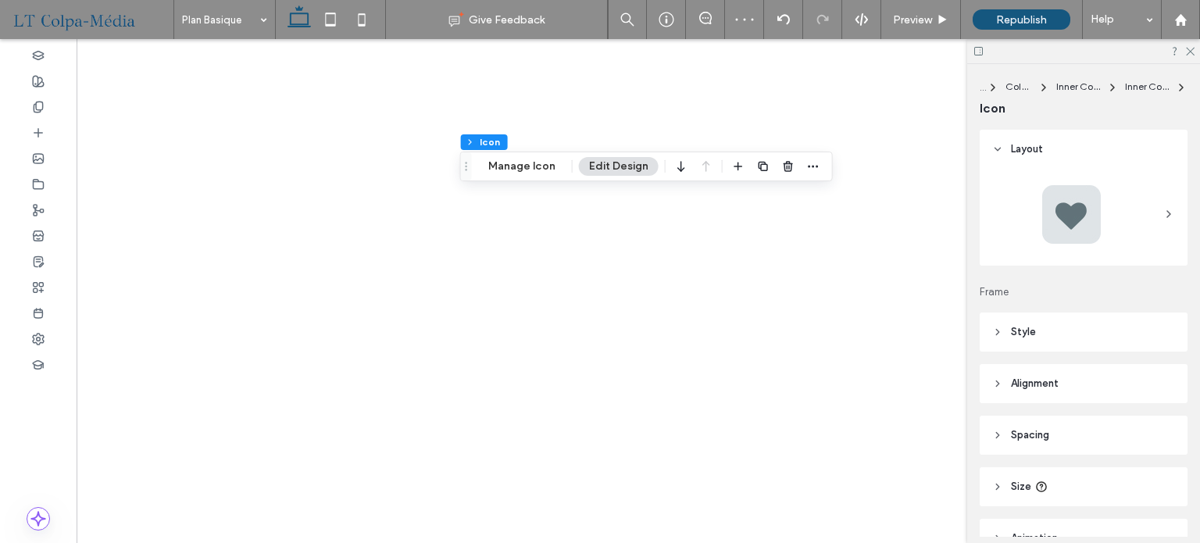
type input "***"
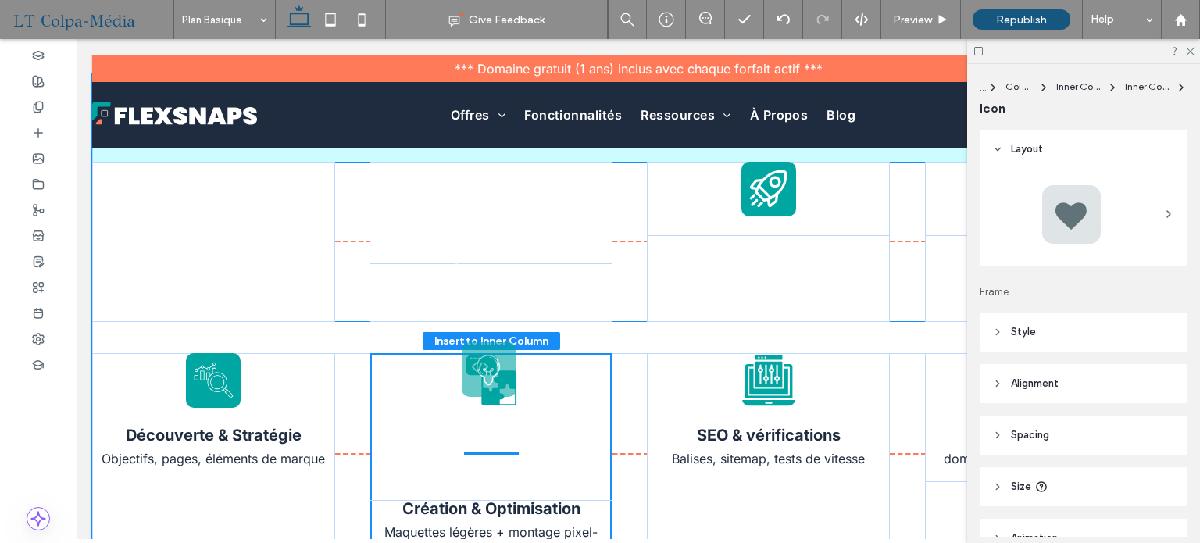
scroll to position [1696, 0]
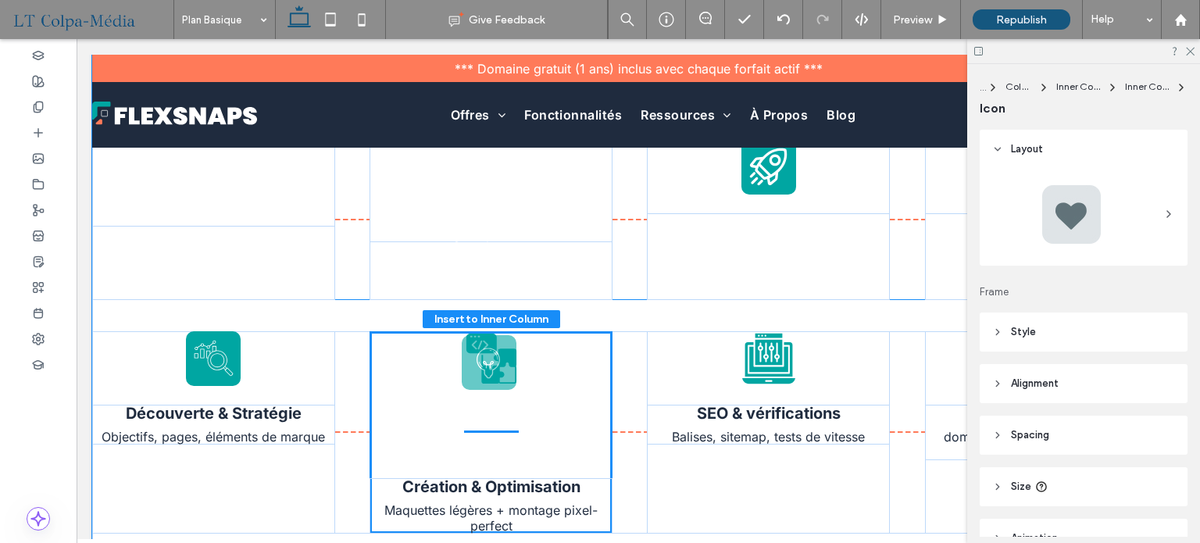
drag, startPoint x: 485, startPoint y: 212, endPoint x: 487, endPoint y: 355, distance: 142.9
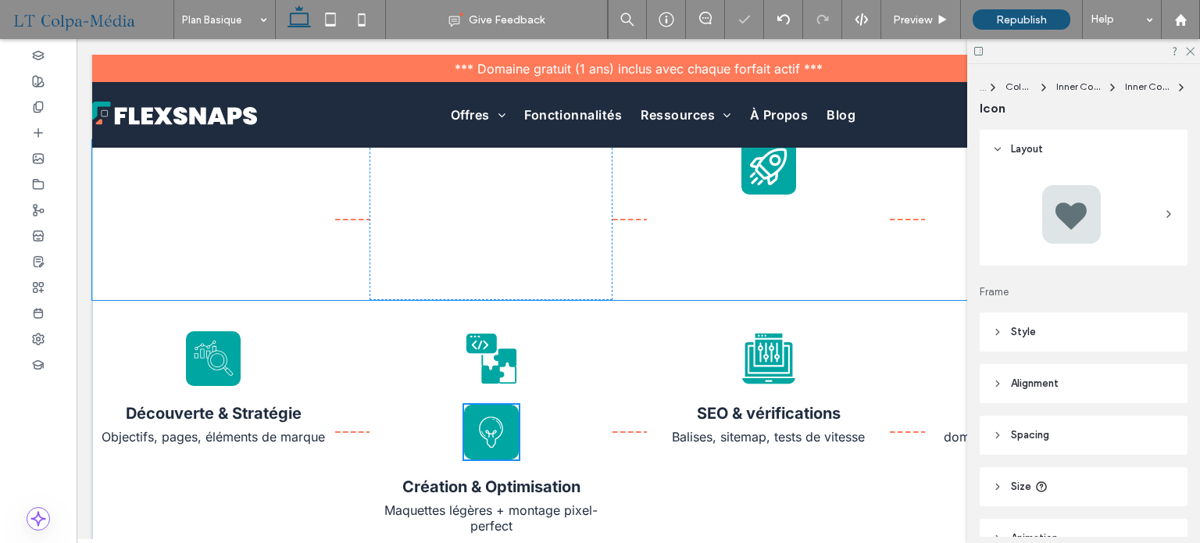
type input "*"
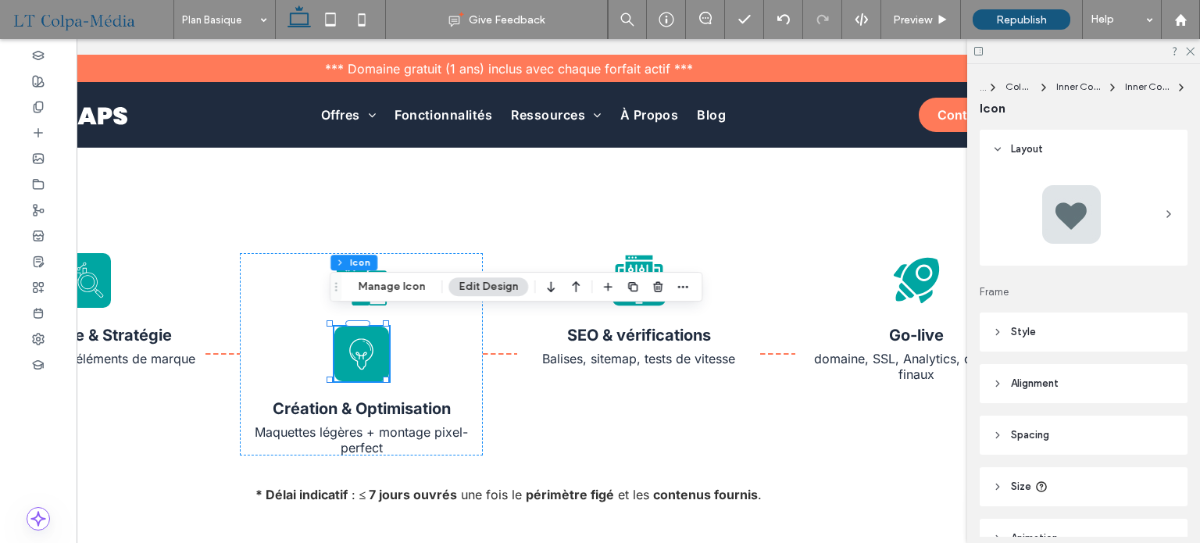
scroll to position [0, 127]
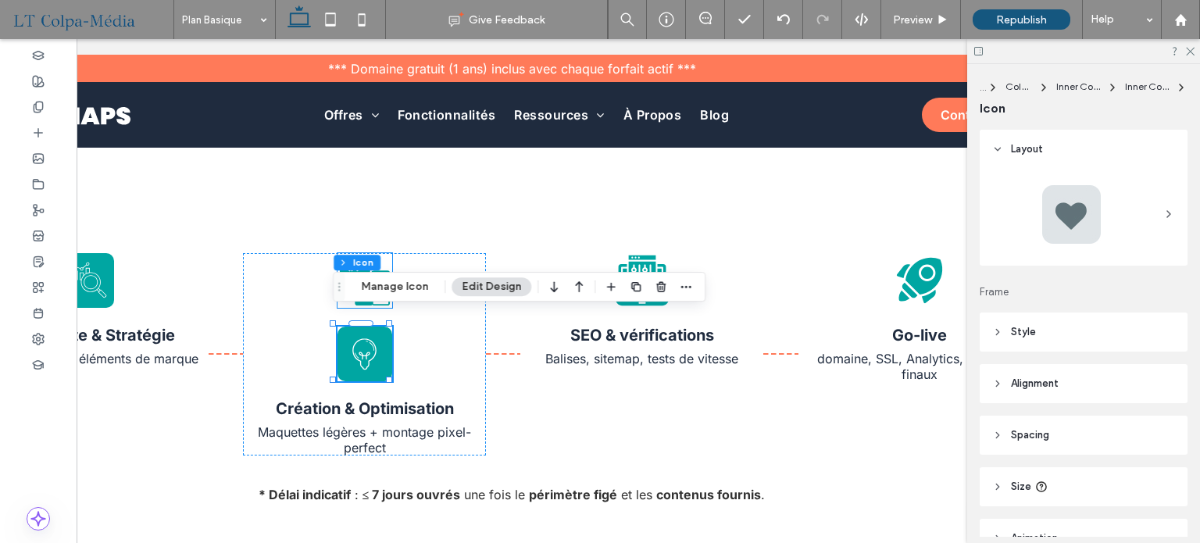
click at [359, 255] on icon at bounding box center [354, 265] width 30 height 20
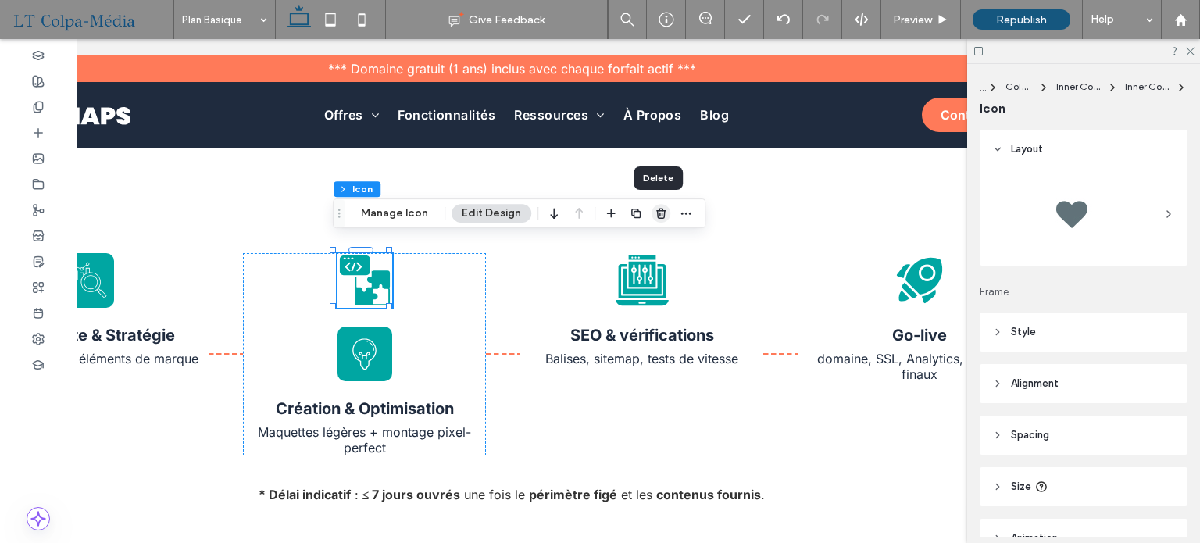
click at [656, 212] on use "button" at bounding box center [660, 213] width 9 height 10
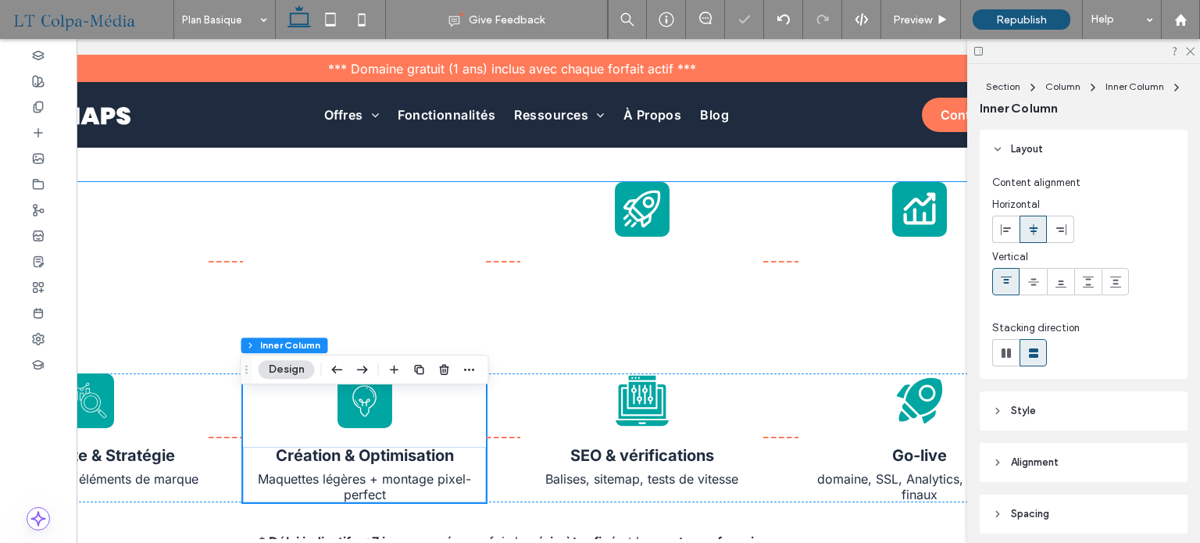
scroll to position [1618, 0]
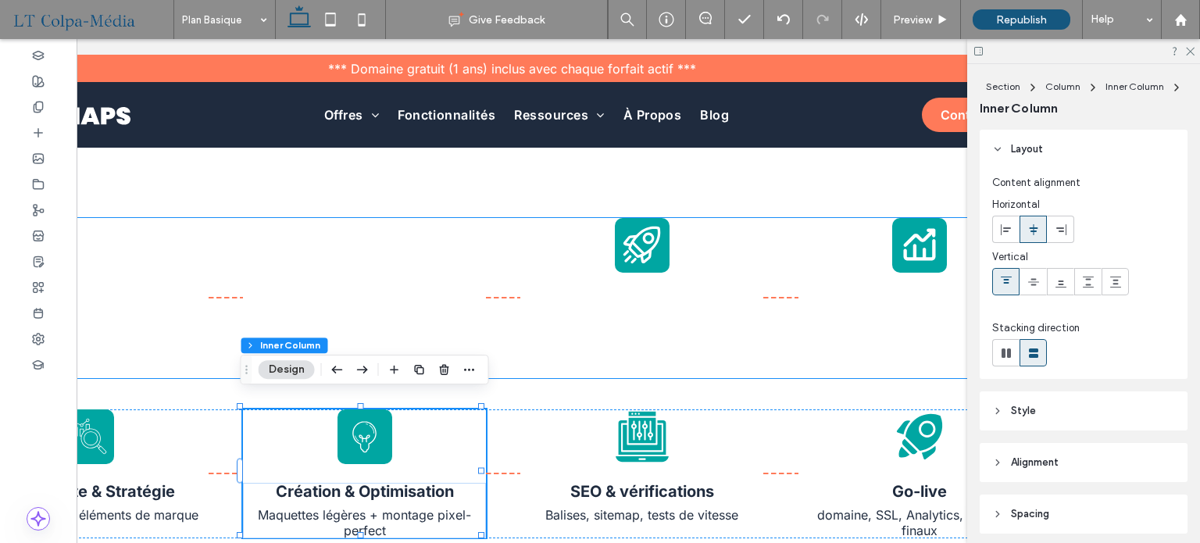
click at [645, 251] on icon at bounding box center [641, 244] width 41 height 41
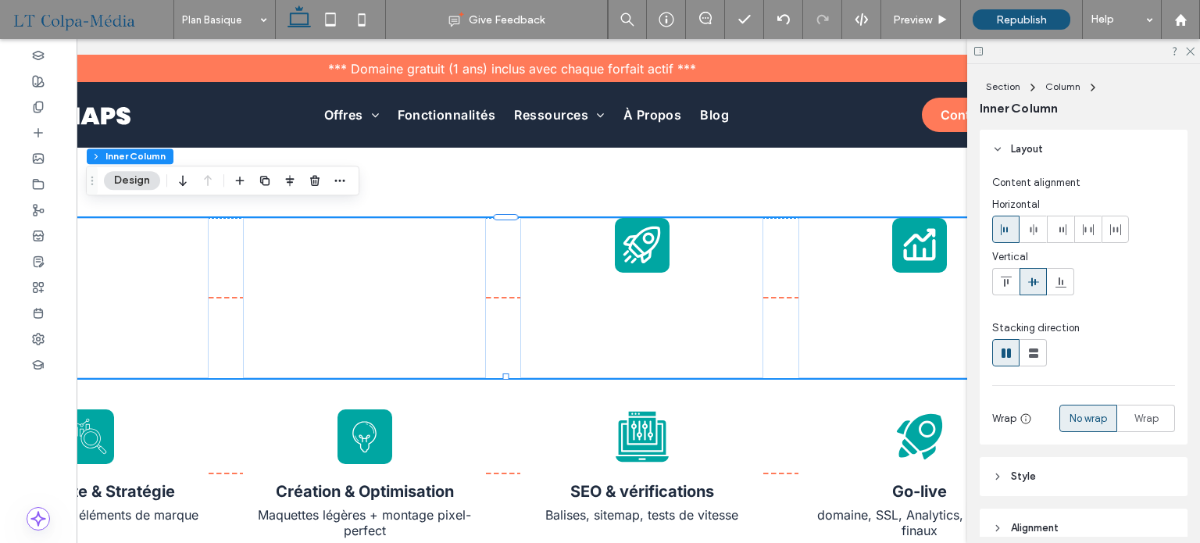
click at [645, 251] on icon at bounding box center [641, 244] width 41 height 41
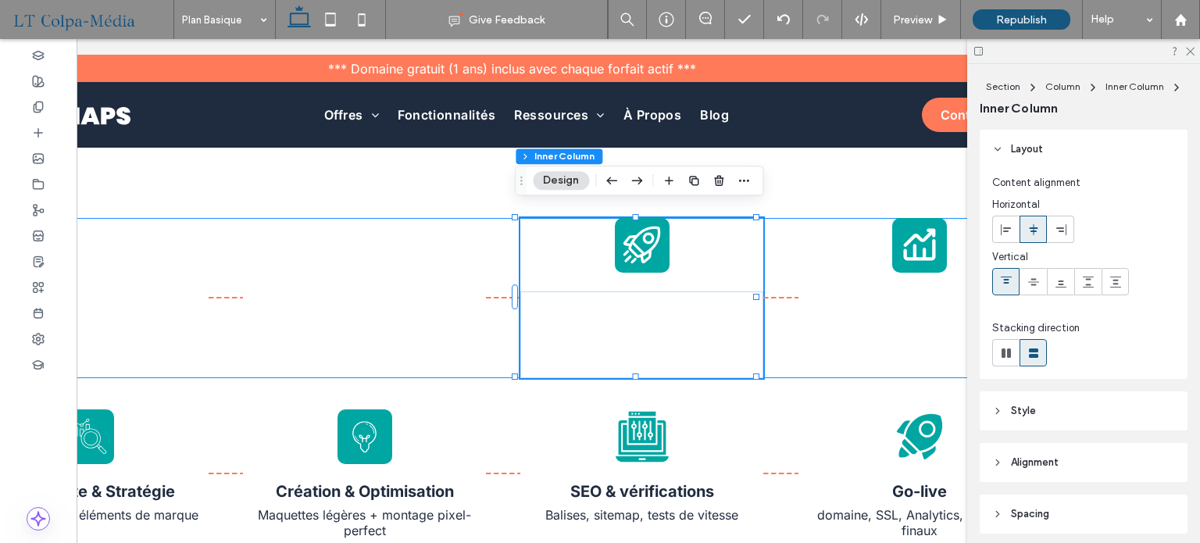
click at [645, 251] on icon at bounding box center [641, 244] width 41 height 41
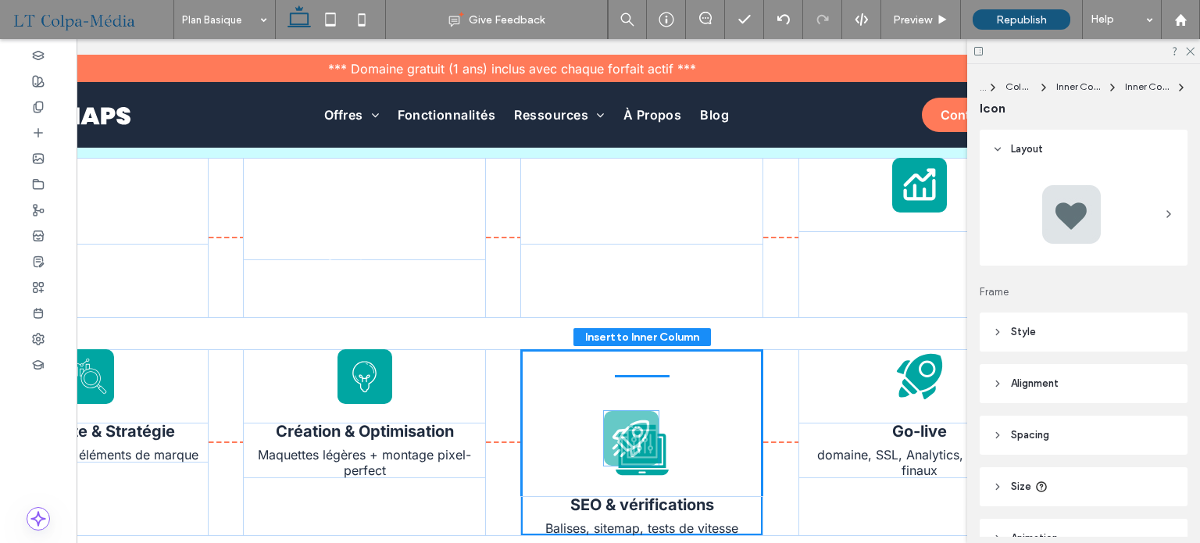
scroll to position [1705, 0]
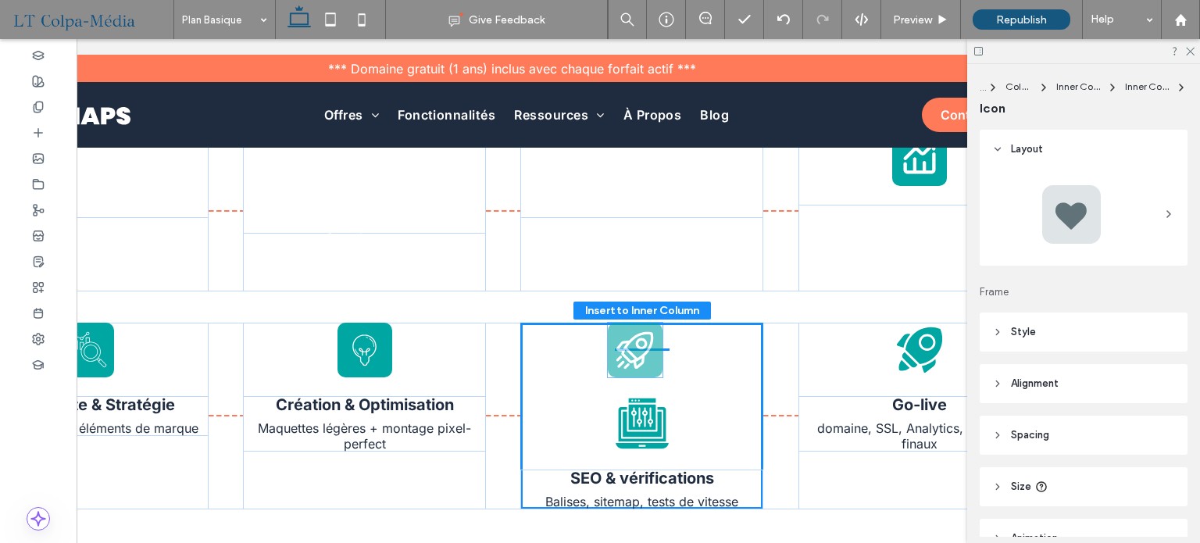
drag, startPoint x: 643, startPoint y: 243, endPoint x: 642, endPoint y: 355, distance: 112.5
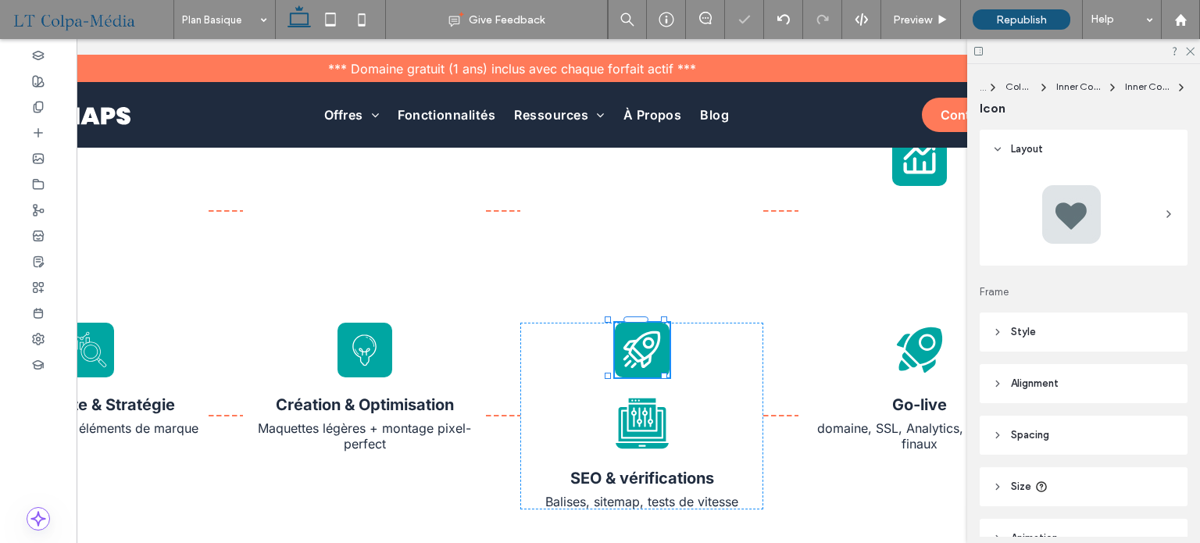
type input "*"
click at [660, 278] on button "Manage Icon" at bounding box center [651, 283] width 87 height 19
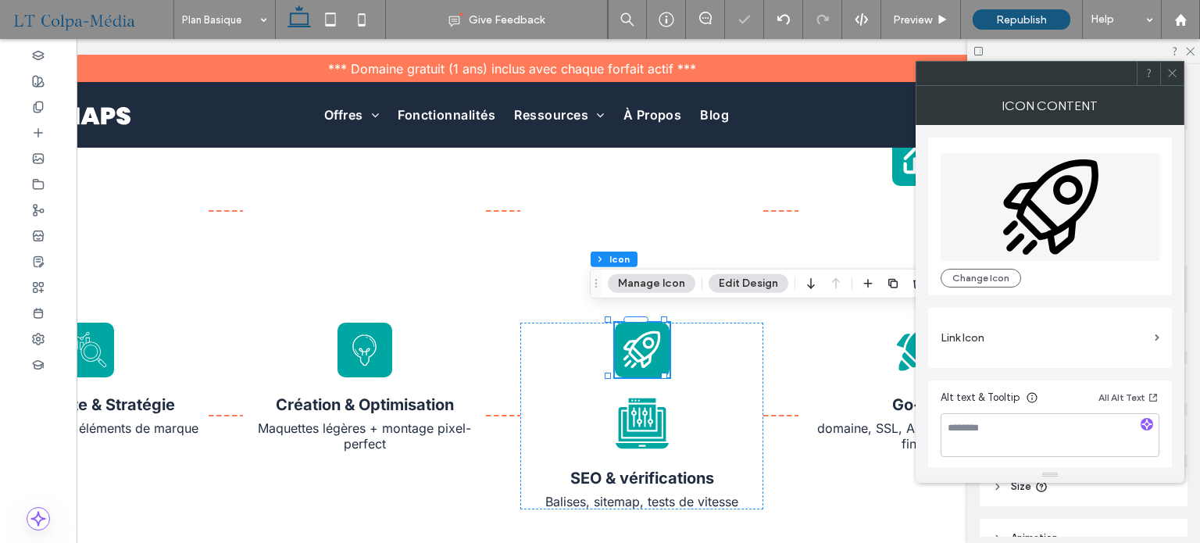
click at [1042, 215] on icon at bounding box center [1042, 216] width 36 height 36
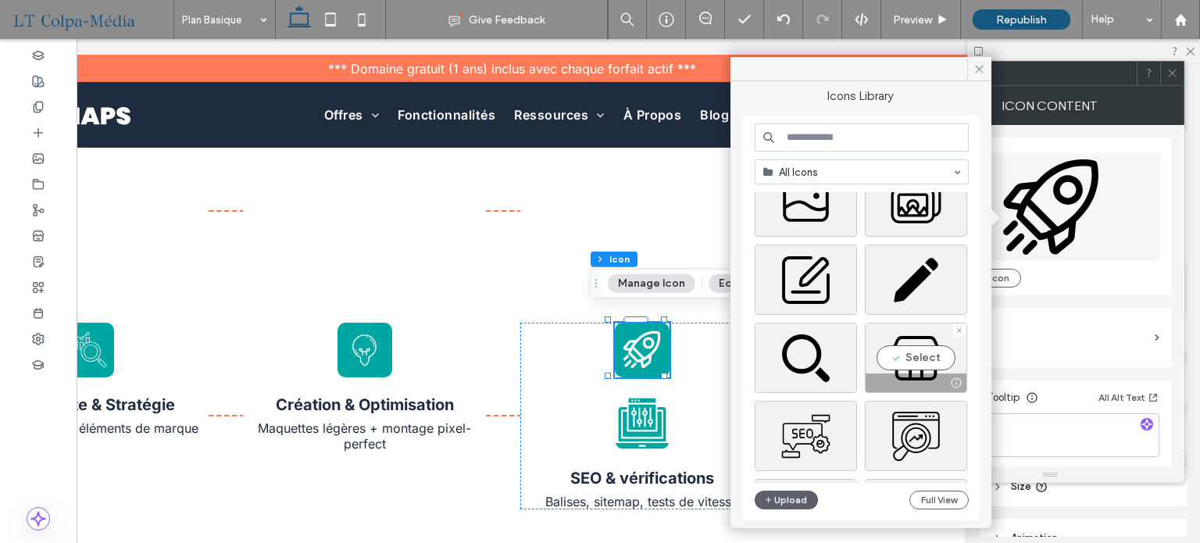
scroll to position [1221, 0]
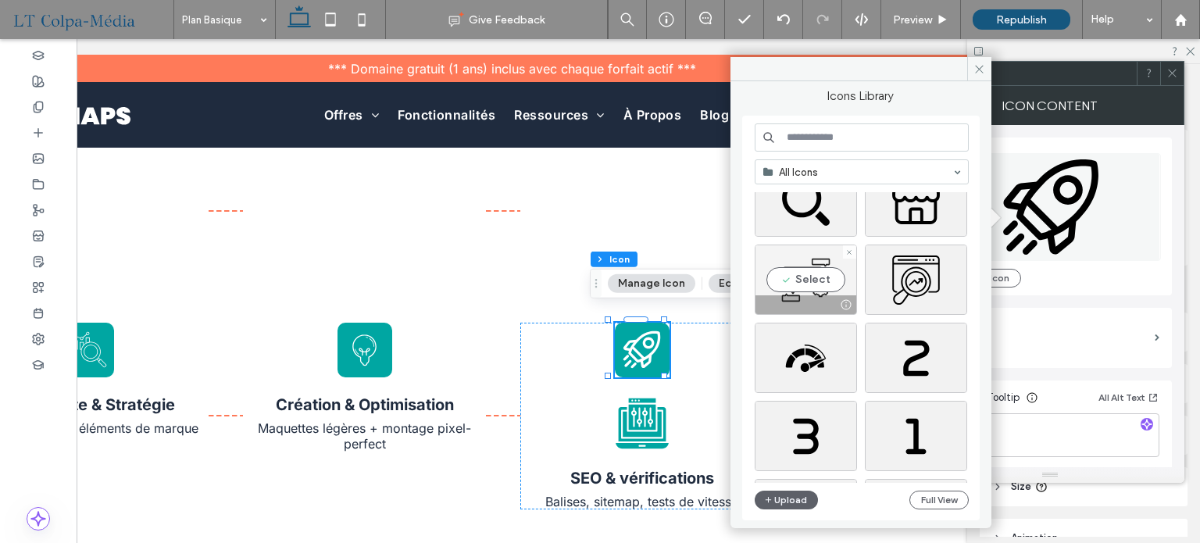
click at [813, 281] on div "Select" at bounding box center [805, 279] width 102 height 70
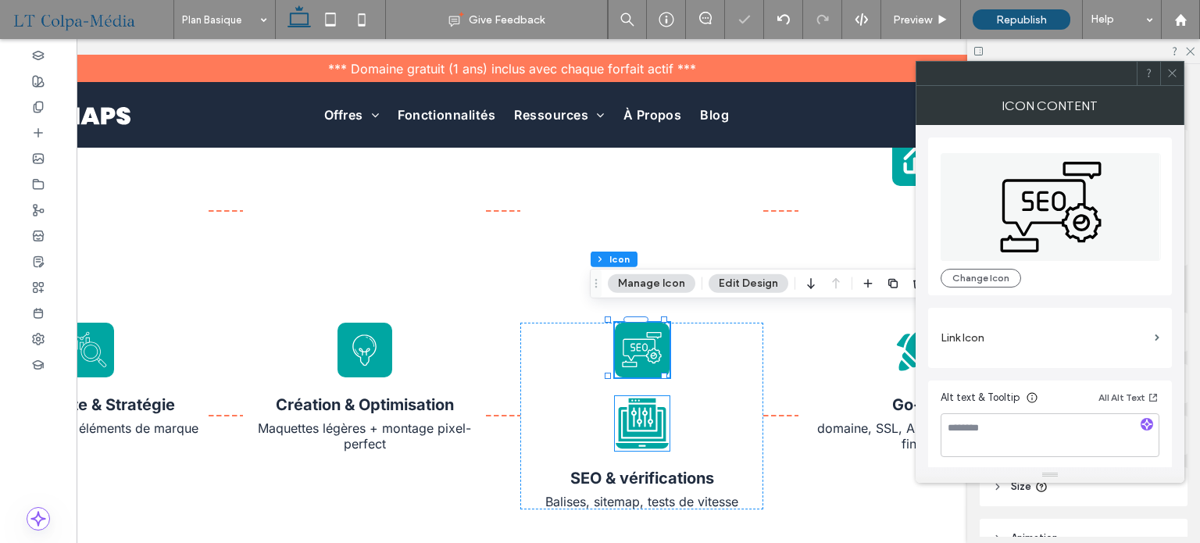
click at [629, 409] on icon at bounding box center [641, 417] width 27 height 26
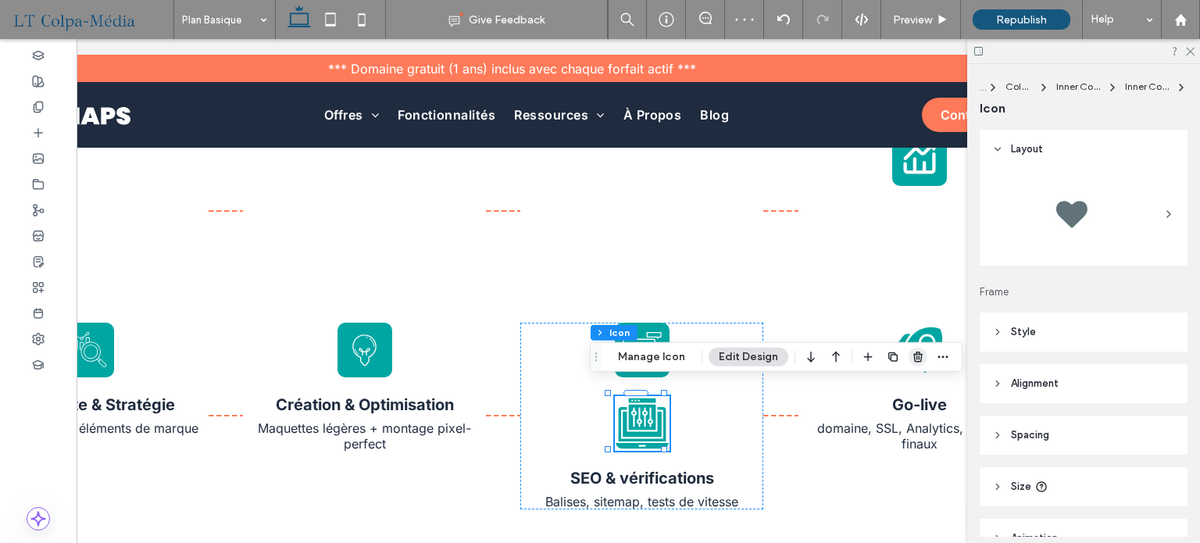
click at [912, 355] on icon "button" at bounding box center [917, 357] width 12 height 12
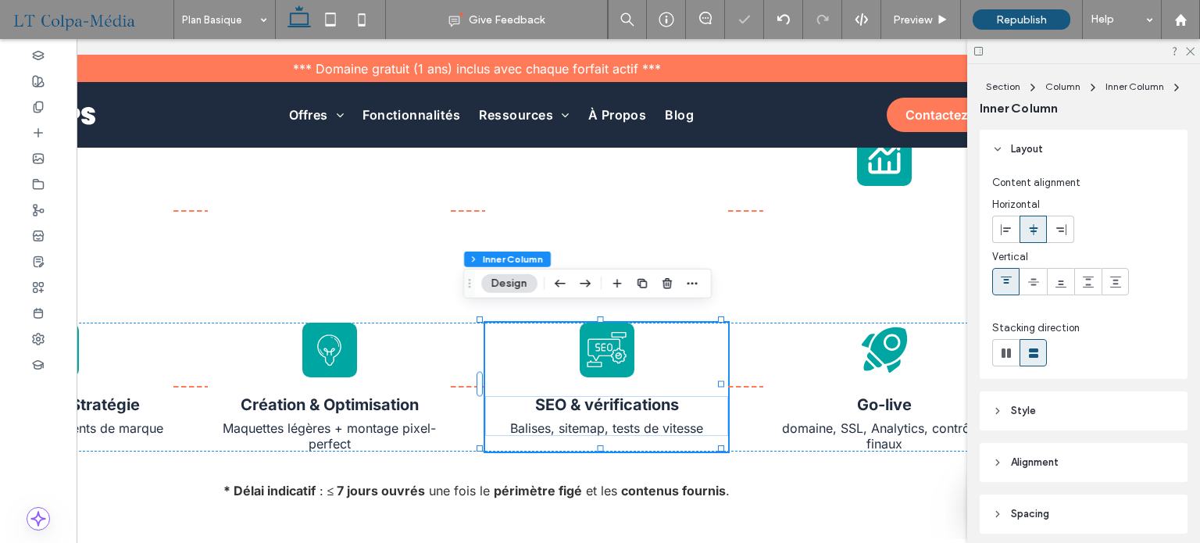
scroll to position [0, 232]
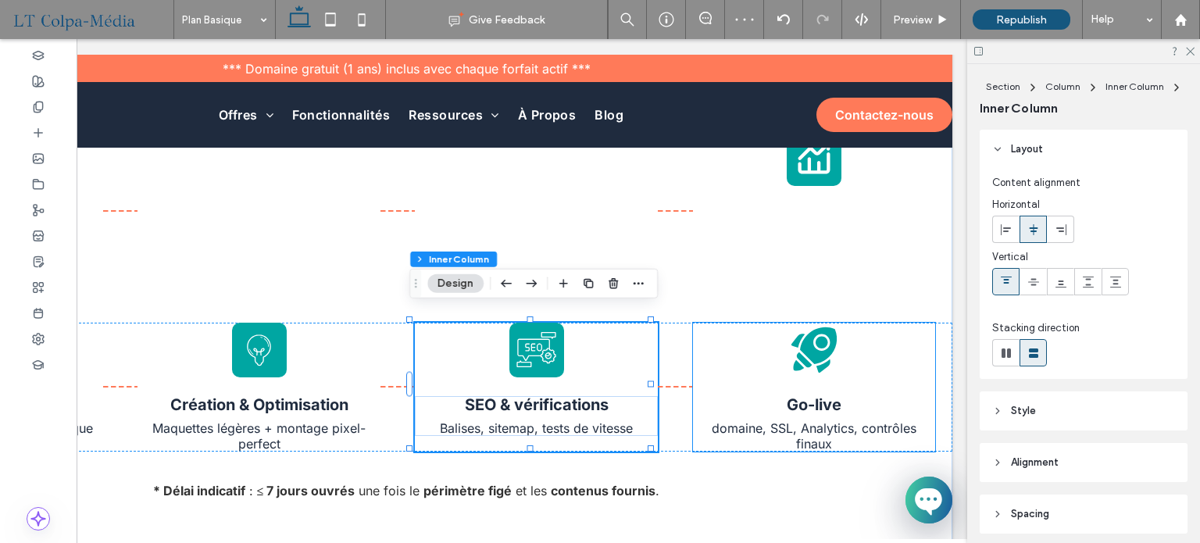
click at [806, 337] on icon at bounding box center [818, 344] width 37 height 37
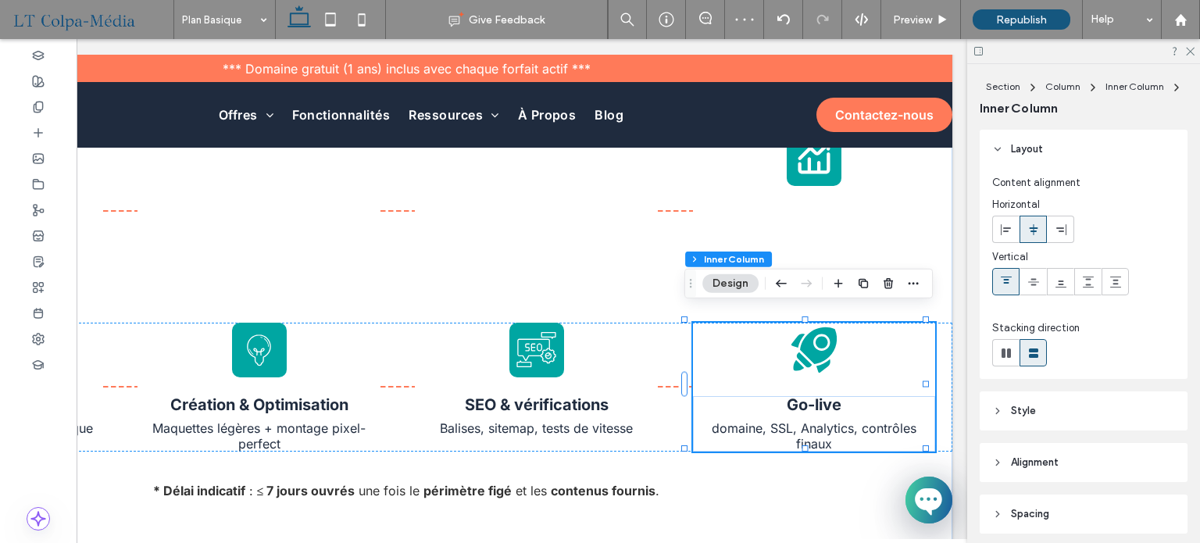
click at [806, 337] on icon at bounding box center [818, 344] width 37 height 37
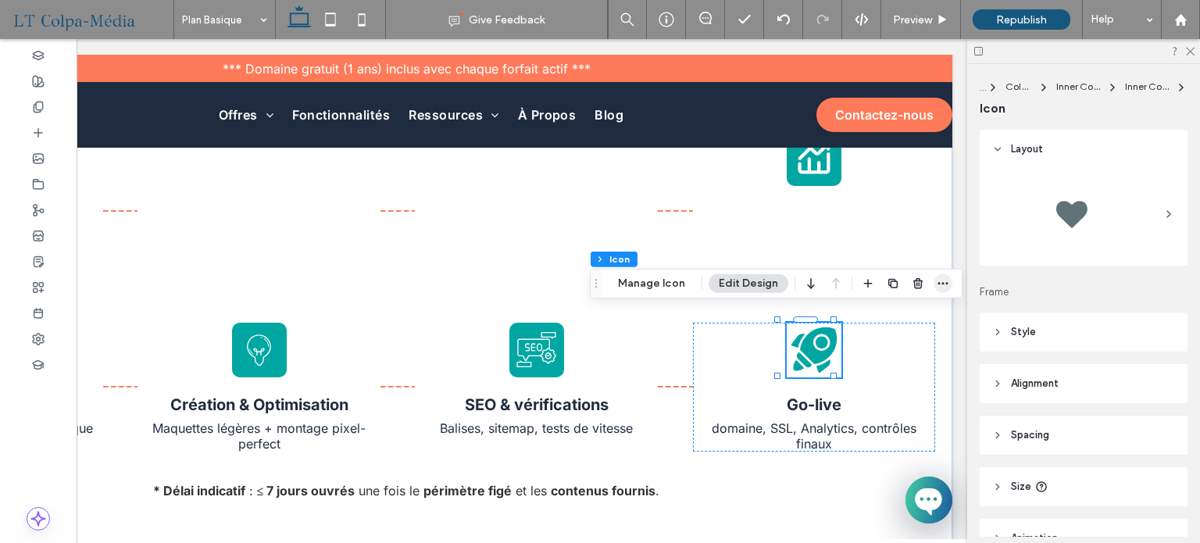
click at [938, 283] on use "button" at bounding box center [943, 283] width 10 height 2
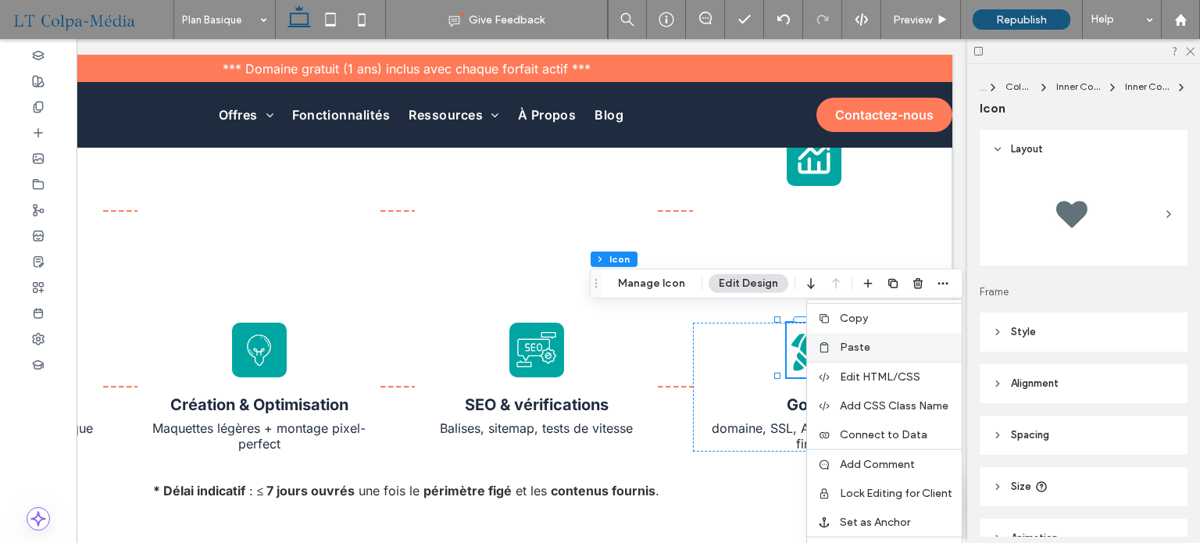
click at [856, 349] on span "Paste" at bounding box center [855, 347] width 30 height 13
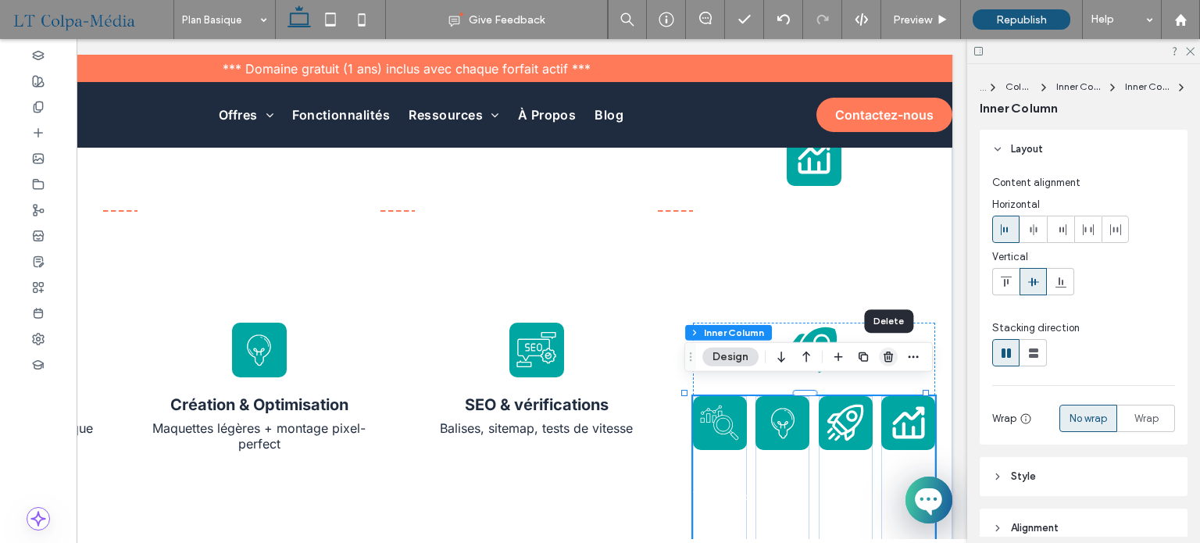
click at [889, 355] on icon "button" at bounding box center [888, 357] width 12 height 12
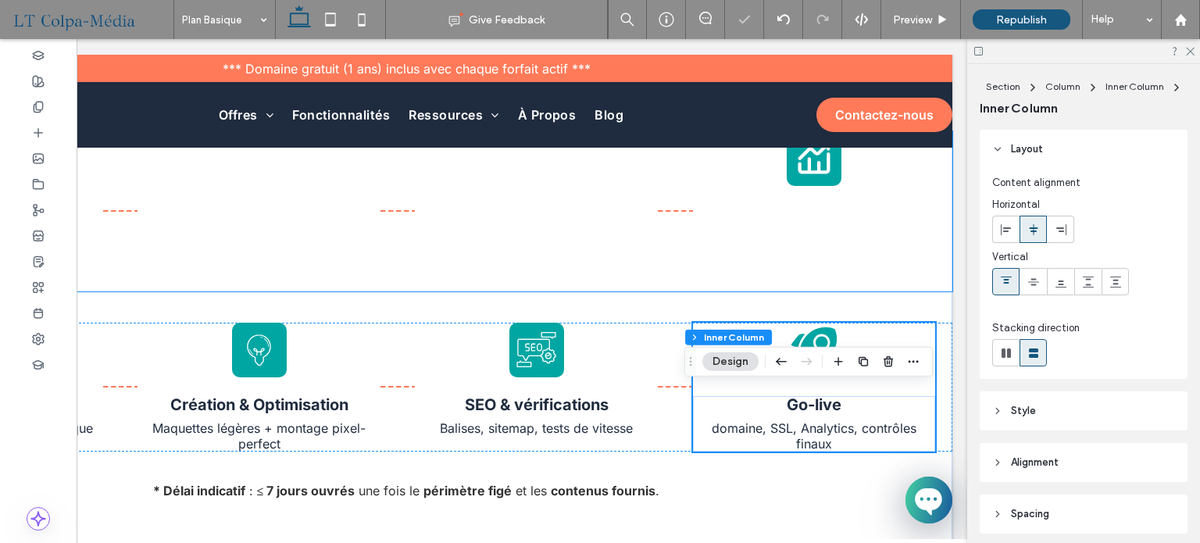
scroll to position [1627, 0]
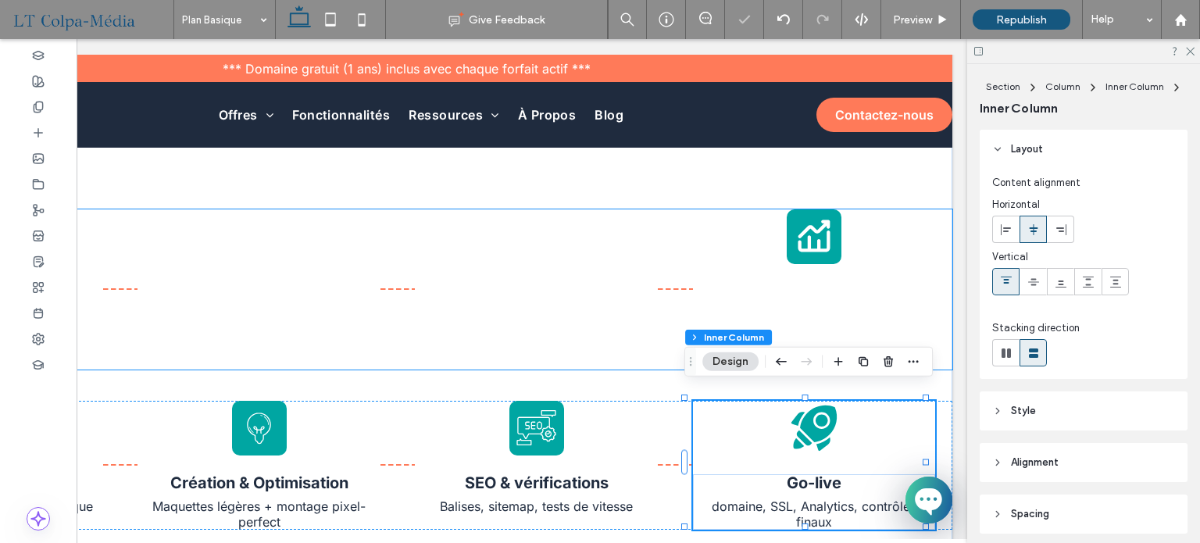
click at [818, 231] on icon at bounding box center [813, 242] width 32 height 22
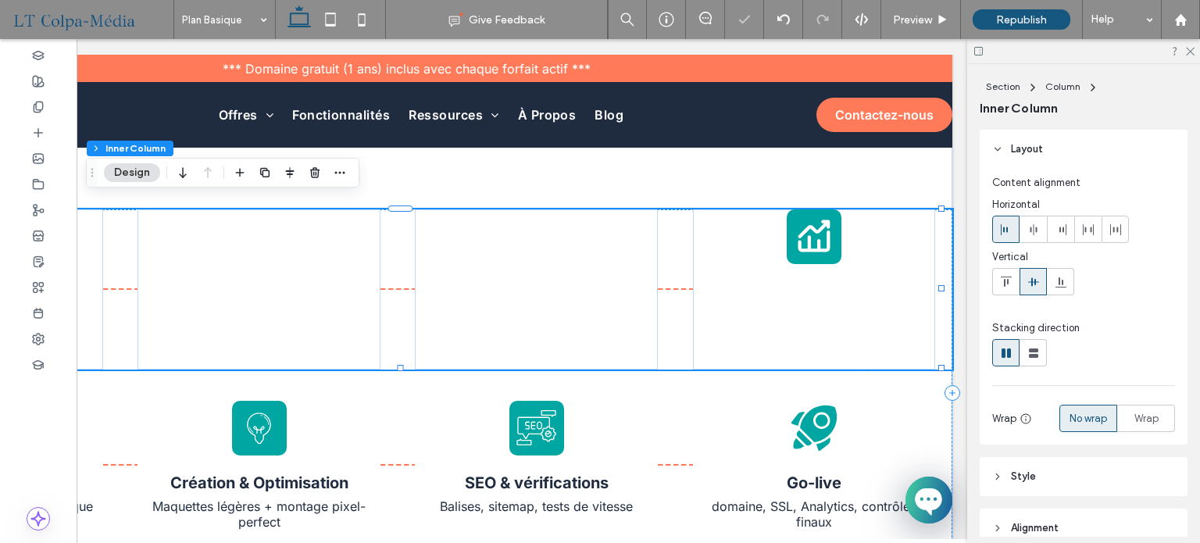
click at [818, 231] on icon at bounding box center [813, 242] width 32 height 22
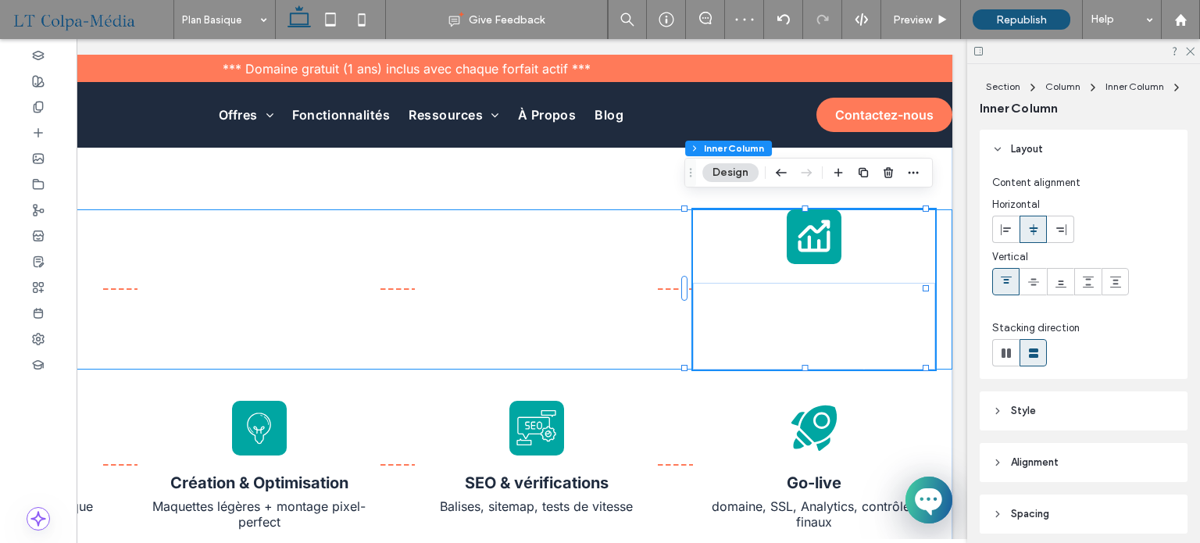
click at [818, 231] on icon at bounding box center [813, 242] width 32 height 22
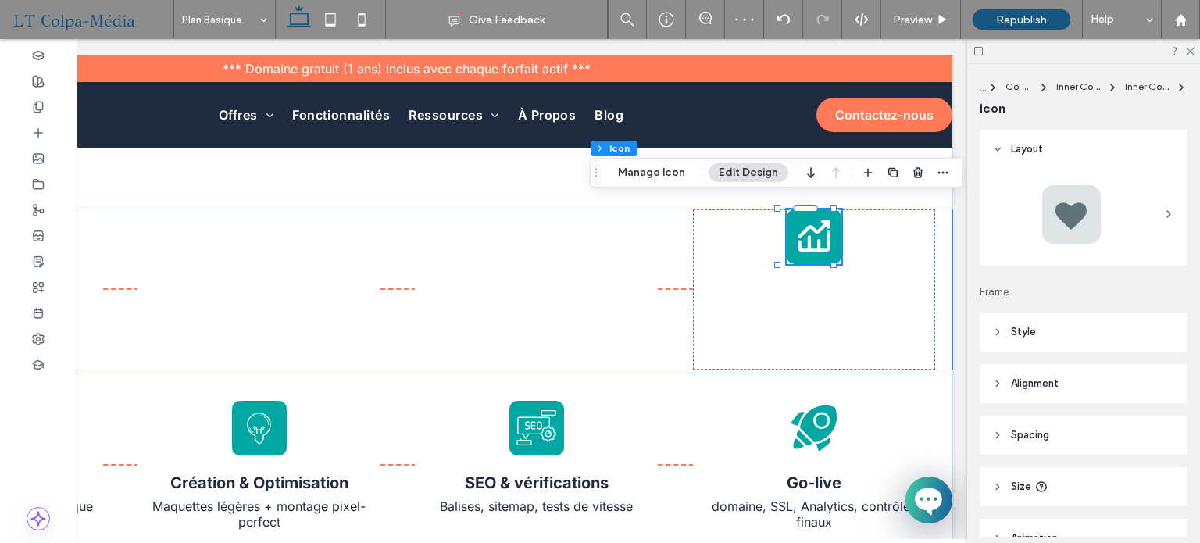
type input "***"
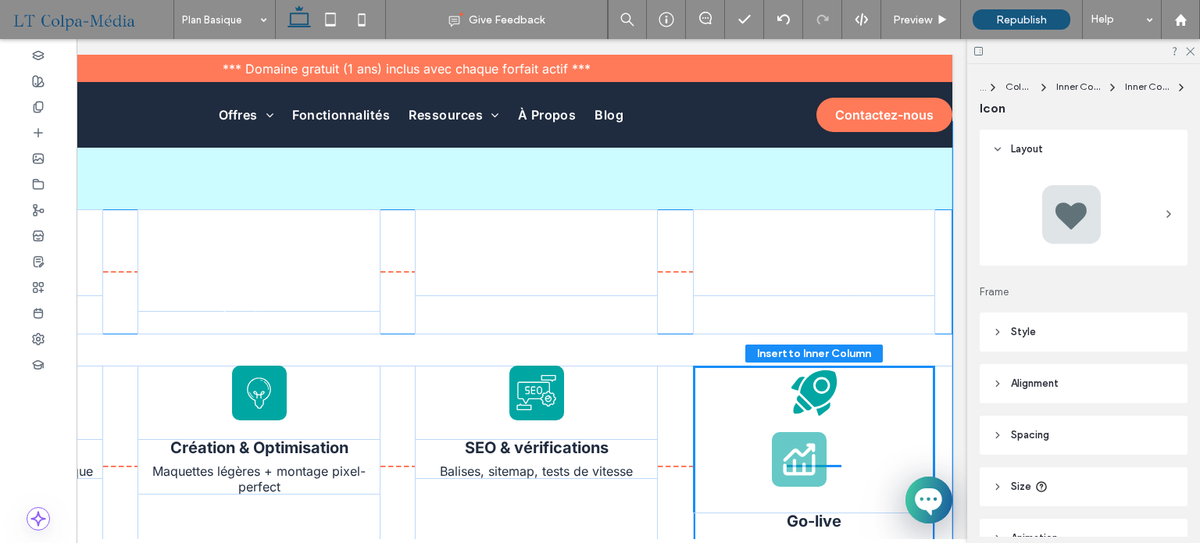
scroll to position [1687, 0]
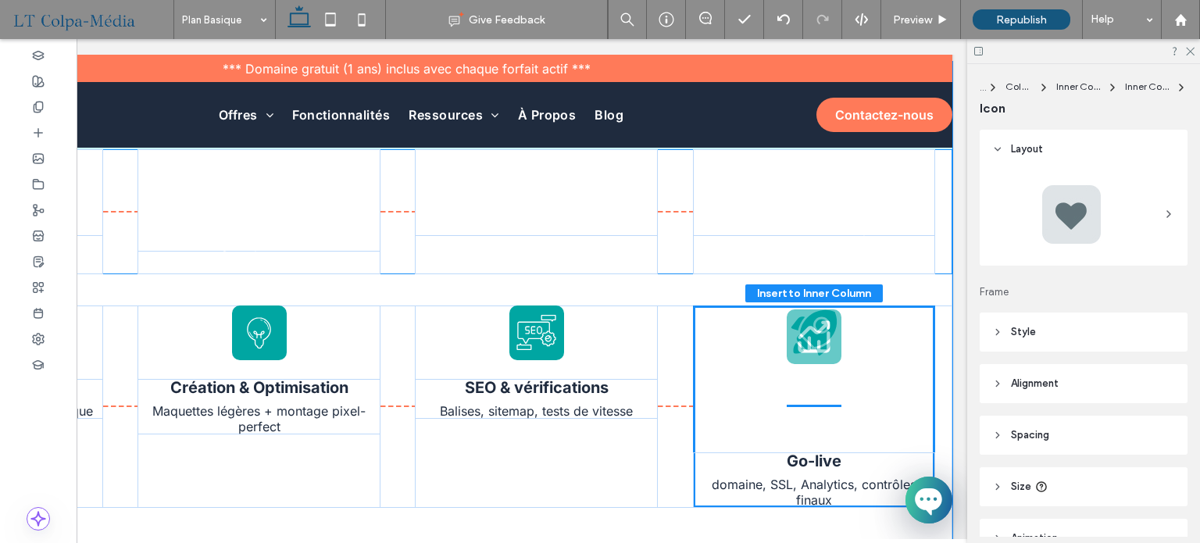
drag, startPoint x: 808, startPoint y: 222, endPoint x: 818, endPoint y: 333, distance: 111.3
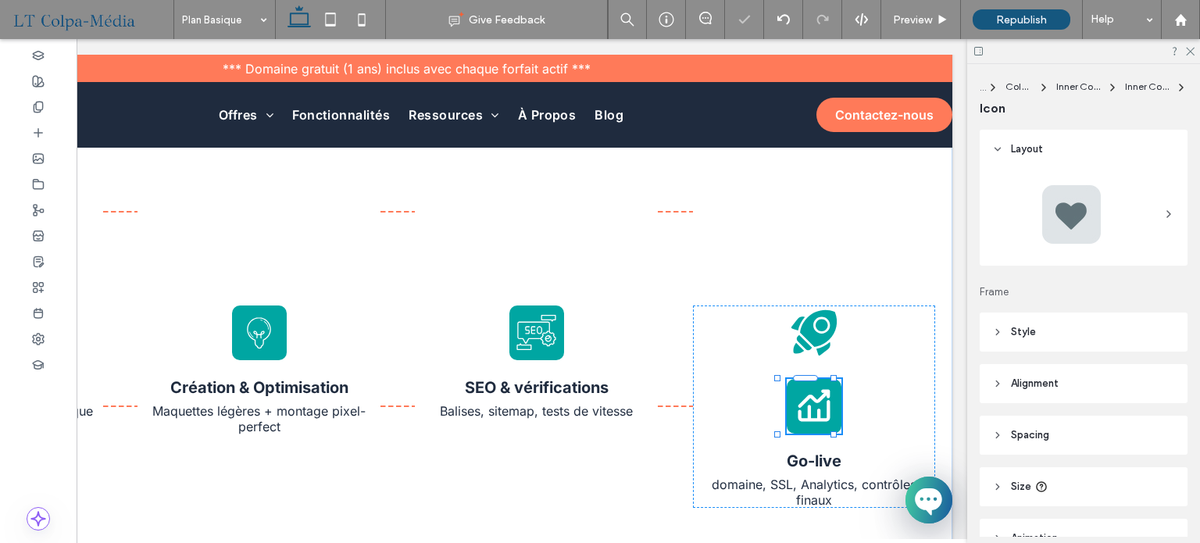
type input "*"
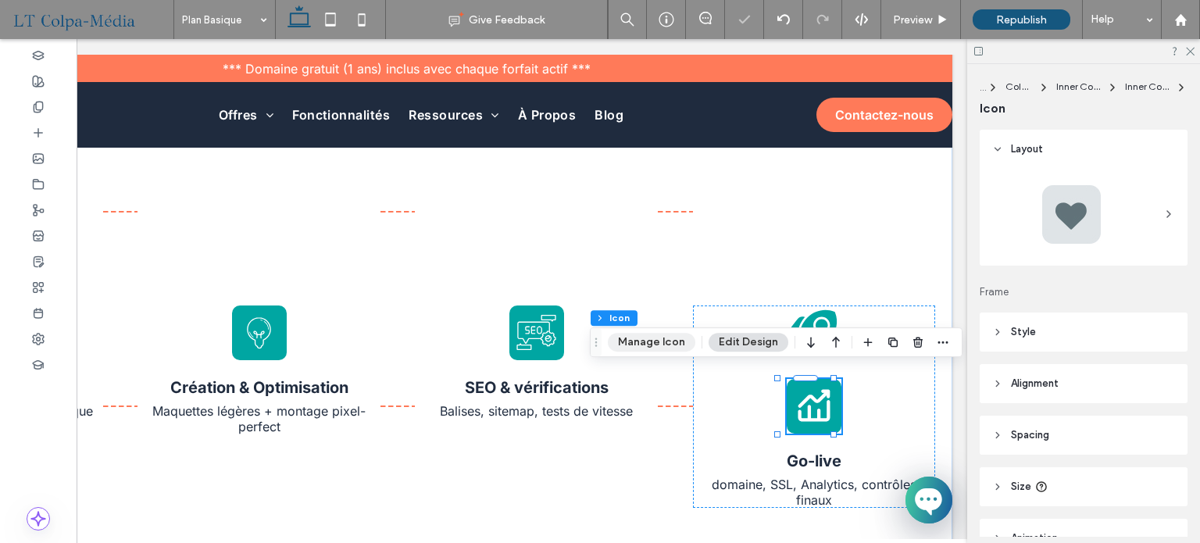
click at [644, 345] on button "Manage Icon" at bounding box center [651, 342] width 87 height 19
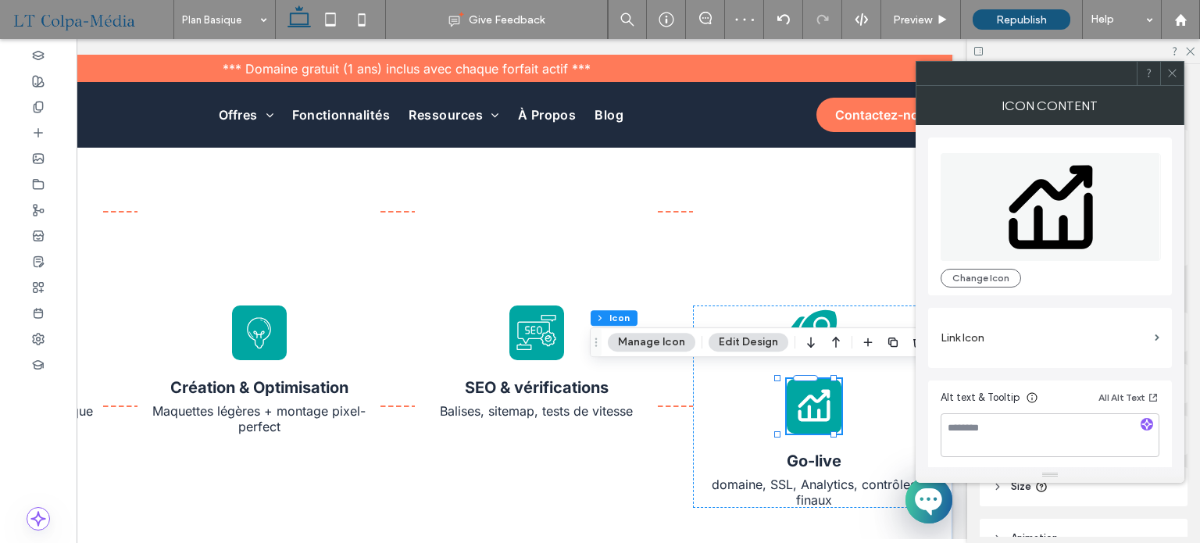
click at [1044, 237] on icon at bounding box center [1050, 207] width 220 height 108
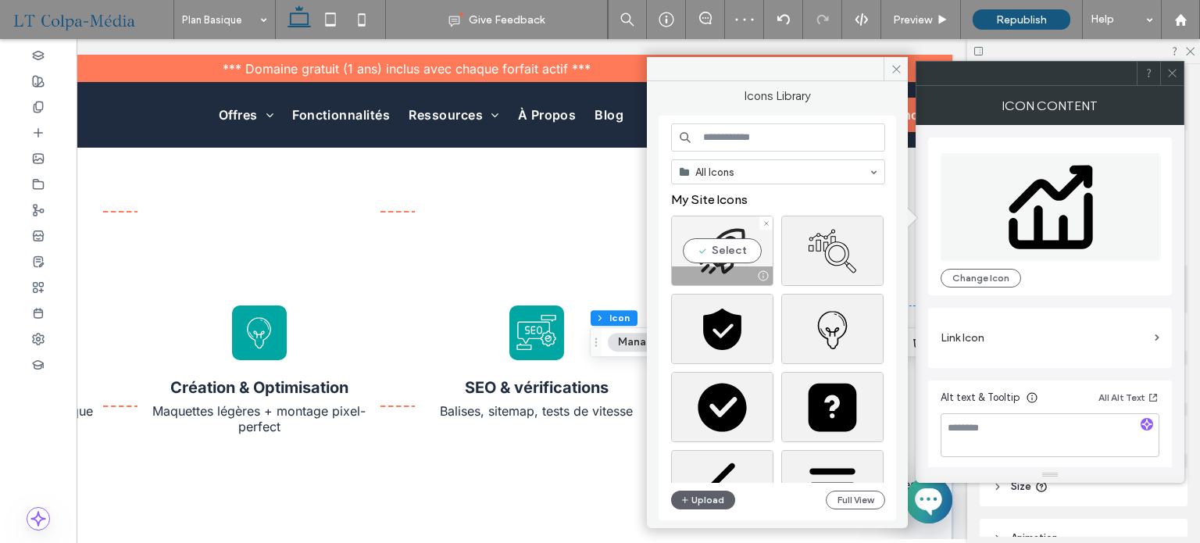
drag, startPoint x: 747, startPoint y: 260, endPoint x: 1013, endPoint y: 280, distance: 267.0
click at [747, 260] on div "Select" at bounding box center [722, 251] width 102 height 70
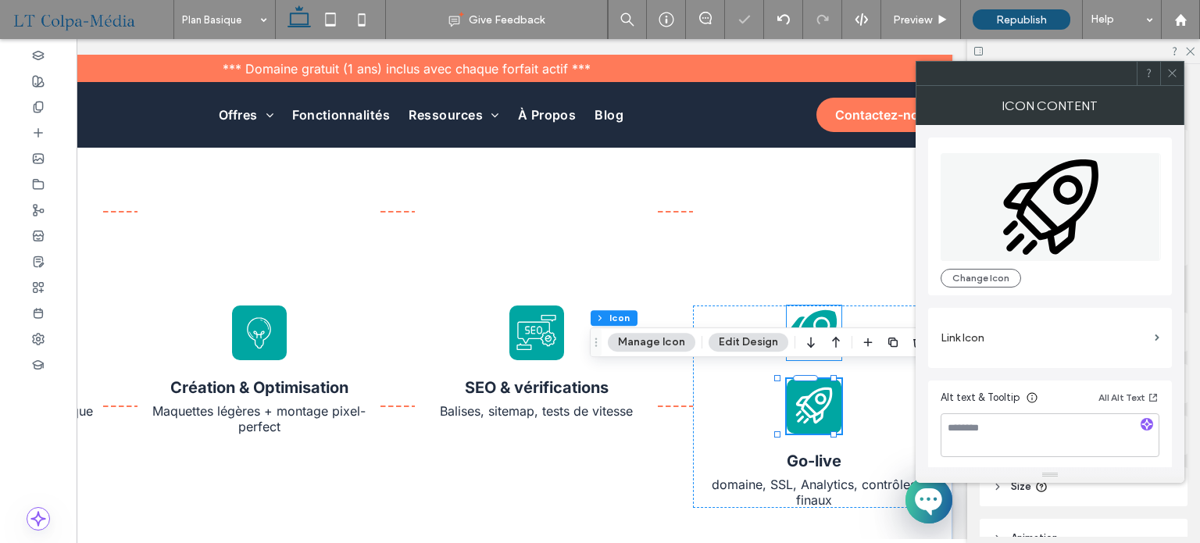
click at [821, 312] on icon at bounding box center [818, 327] width 37 height 37
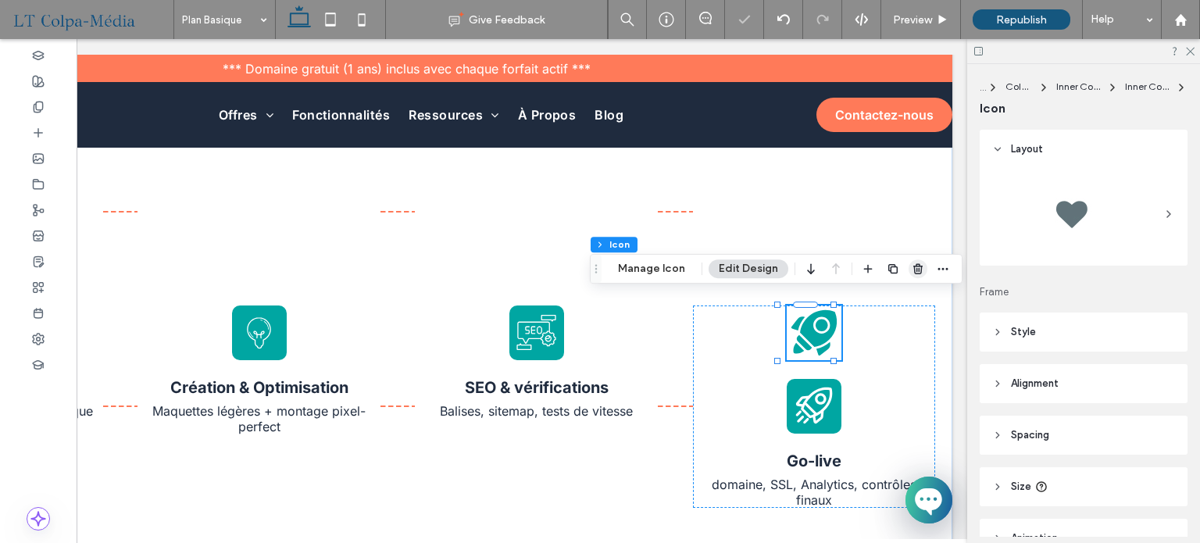
click at [920, 266] on icon "button" at bounding box center [917, 268] width 12 height 12
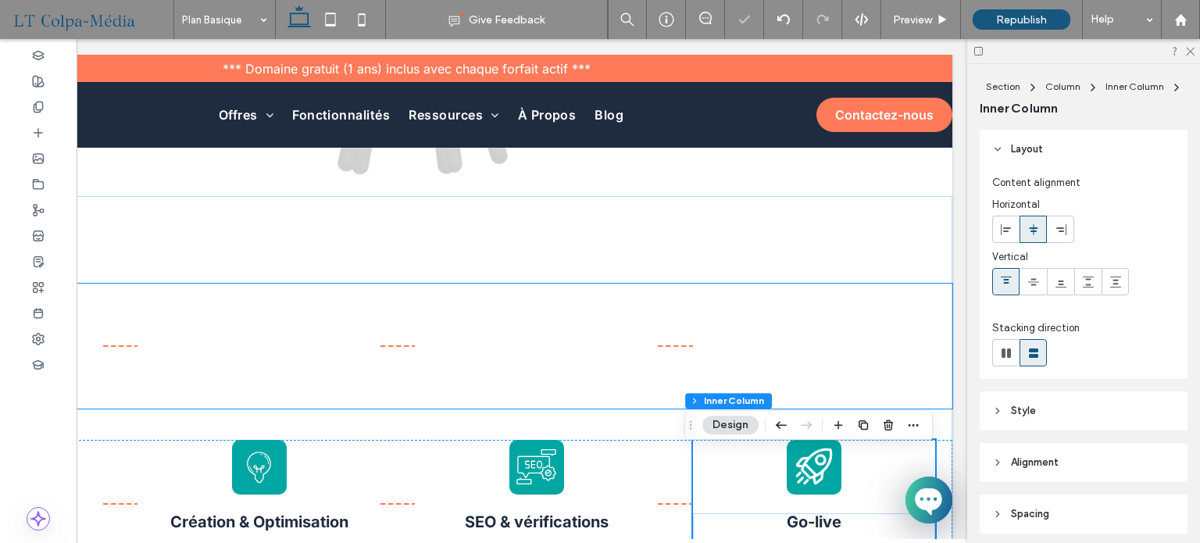
scroll to position [1531, 0]
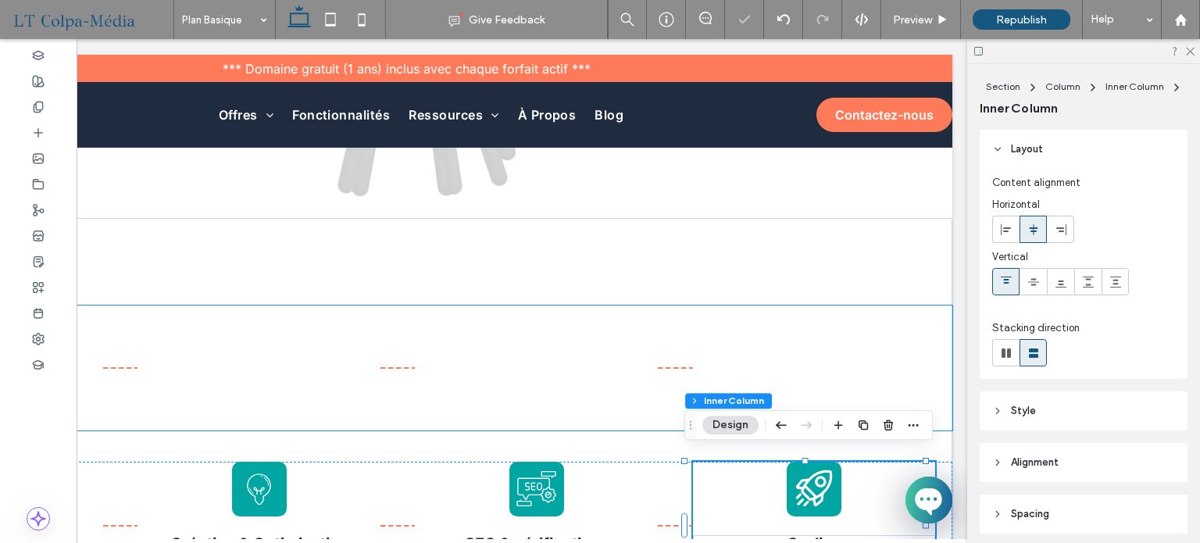
click at [647, 333] on p "Go-live sans friction : domaine, analytics, redirections si besoin. Prise en ma…" at bounding box center [536, 361] width 243 height 62
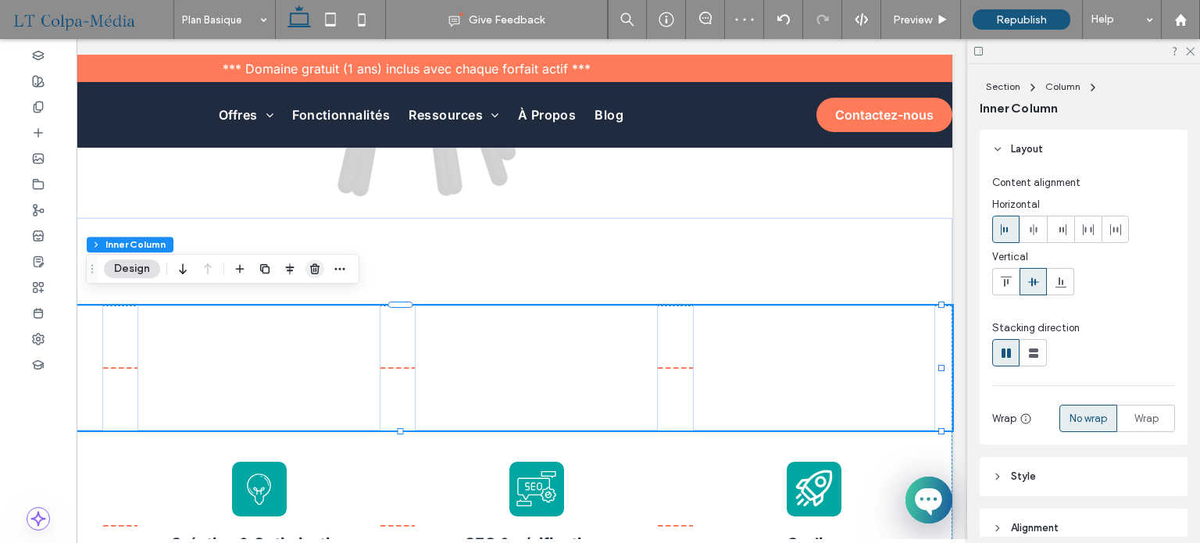
drag, startPoint x: 308, startPoint y: 269, endPoint x: 465, endPoint y: 234, distance: 160.3
click at [308, 269] on icon "button" at bounding box center [314, 268] width 12 height 12
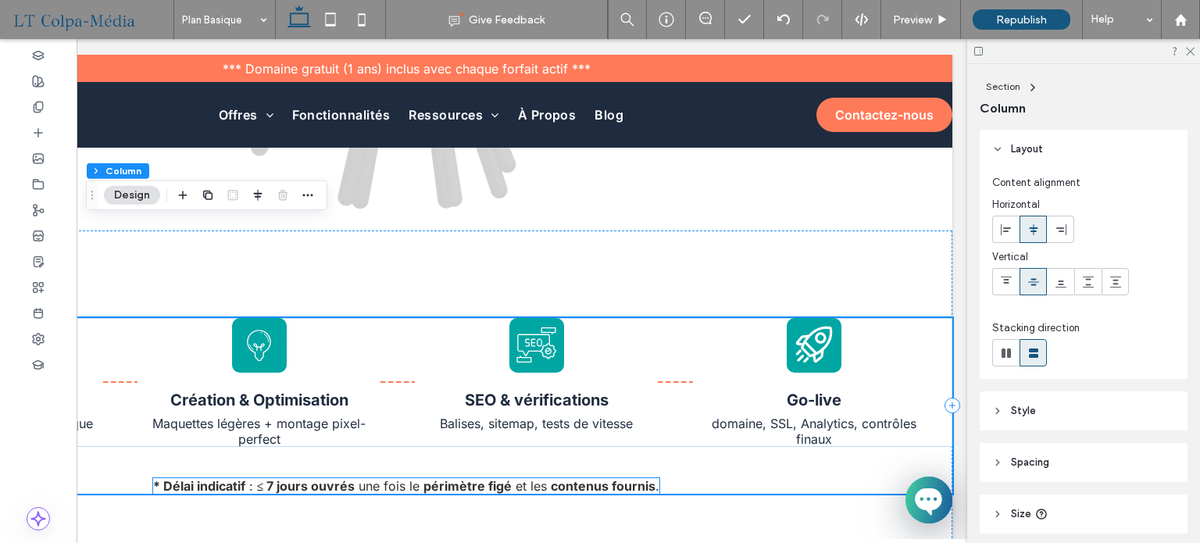
scroll to position [1453, 0]
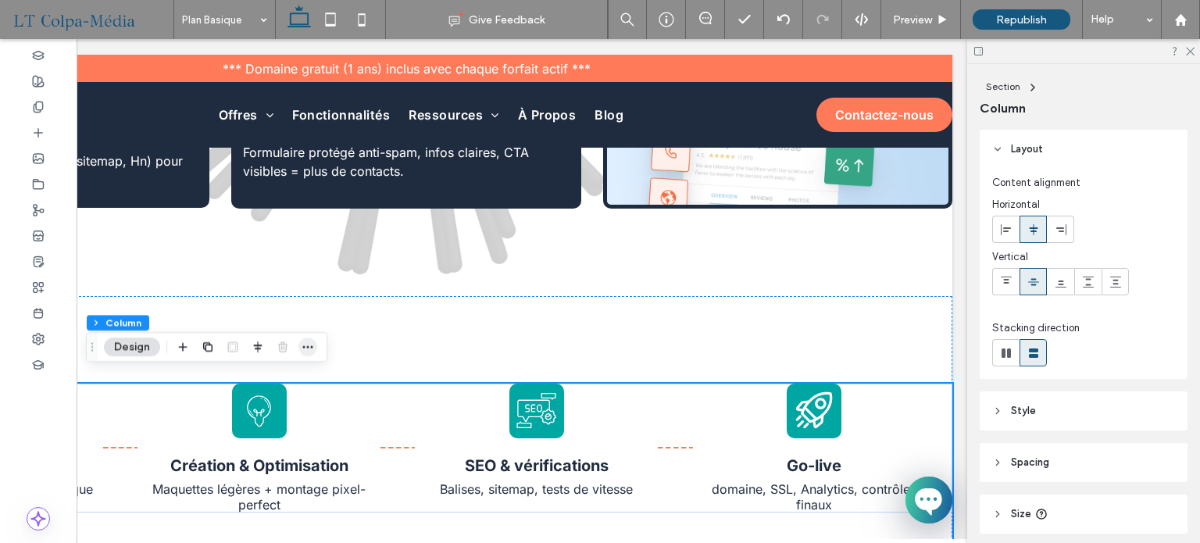
click at [305, 346] on icon "button" at bounding box center [307, 347] width 12 height 12
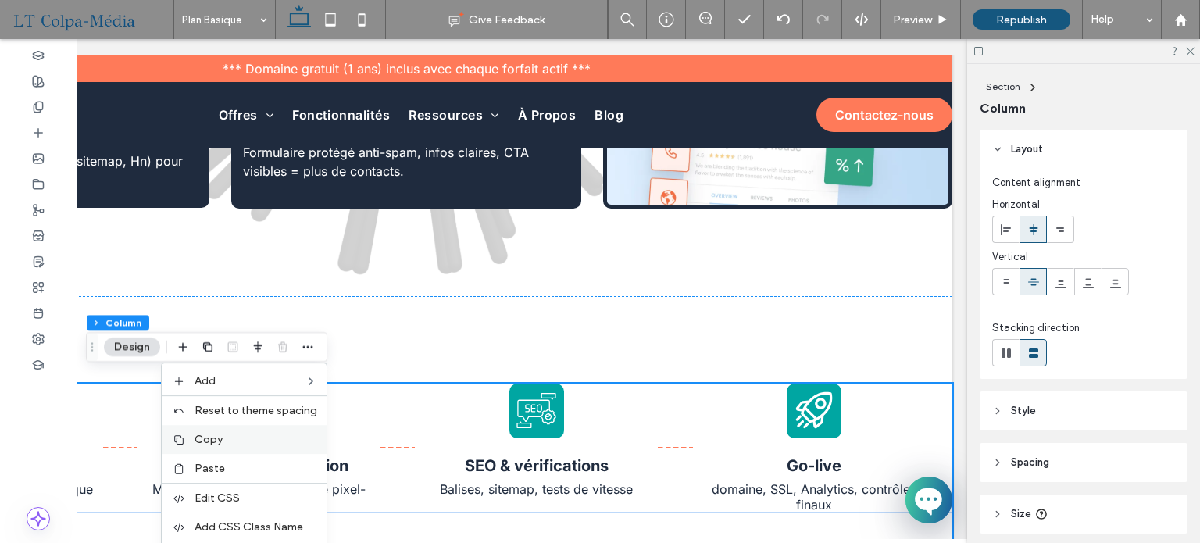
click at [203, 441] on span "Copy" at bounding box center [208, 439] width 28 height 13
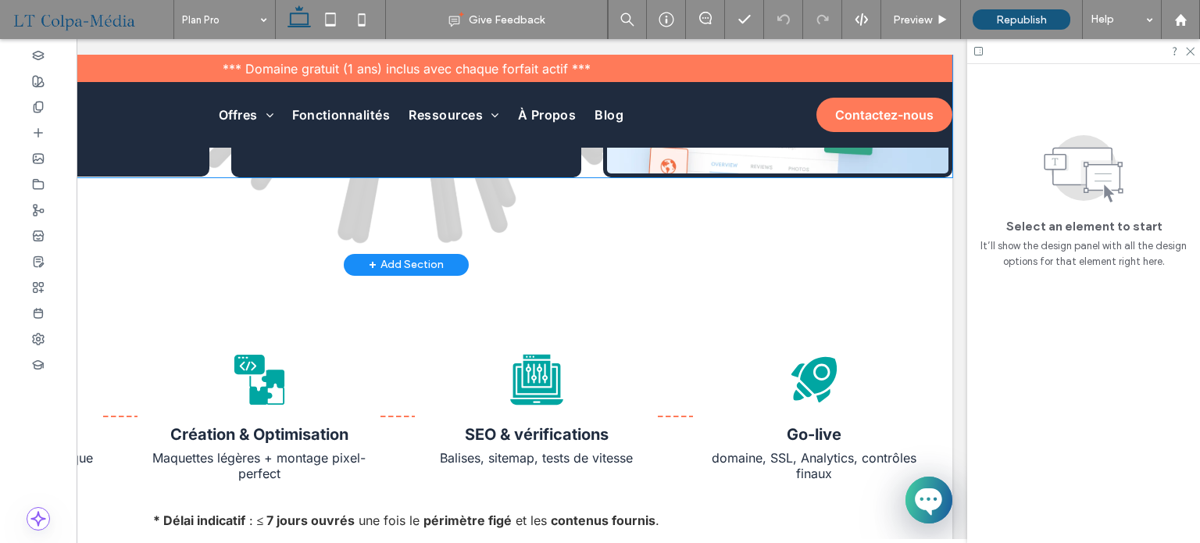
scroll to position [1562, 0]
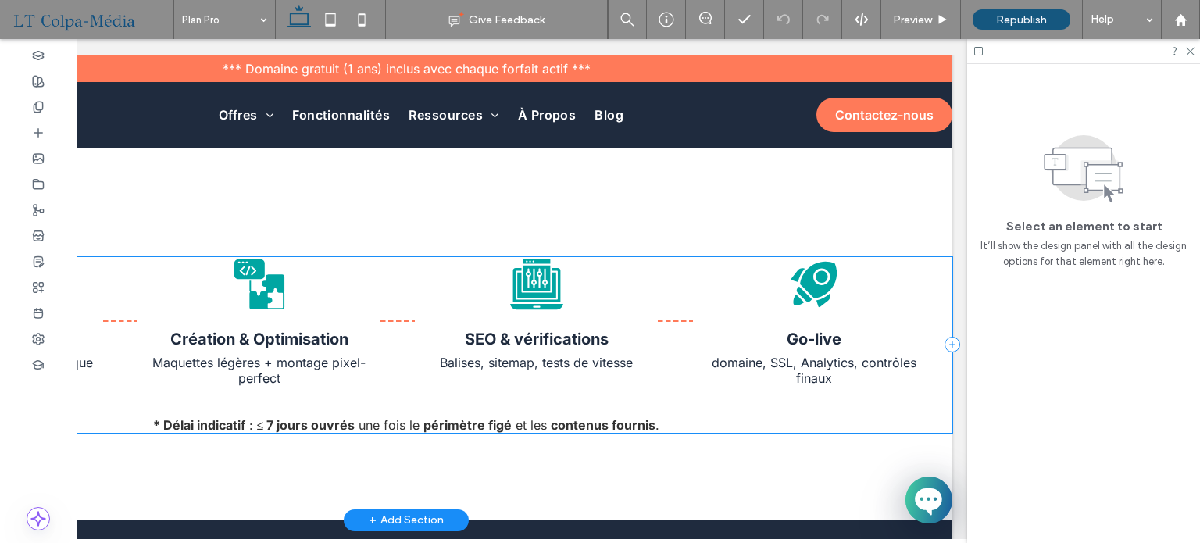
click at [479, 387] on div "Découverte & Stratégie Objectifs, pages, éléments de marque Création & Optimisa…" at bounding box center [406, 345] width 1092 height 176
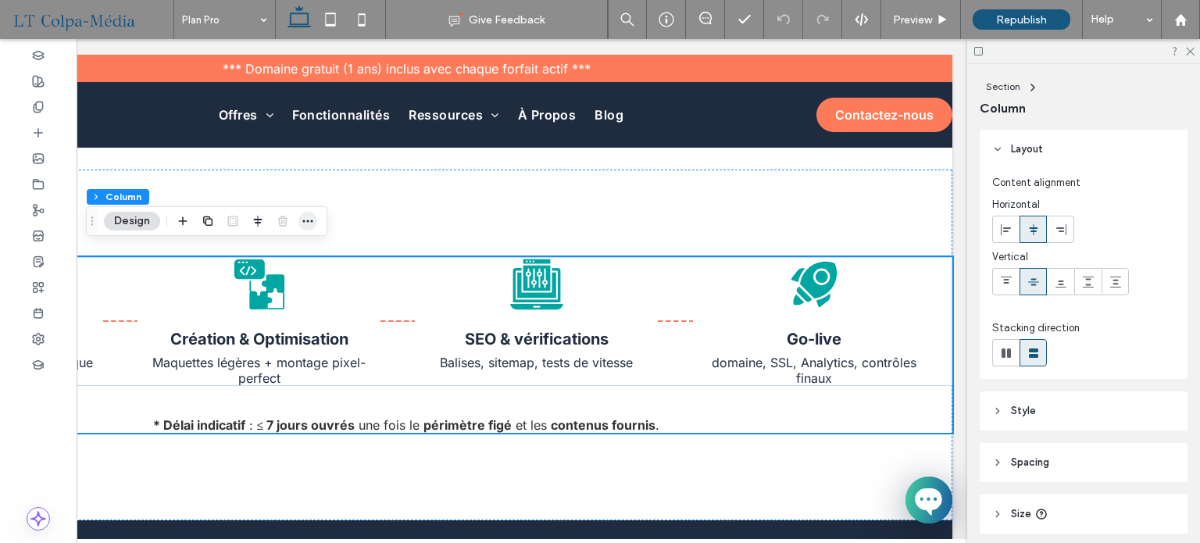
click at [308, 220] on use "button" at bounding box center [308, 220] width 10 height 2
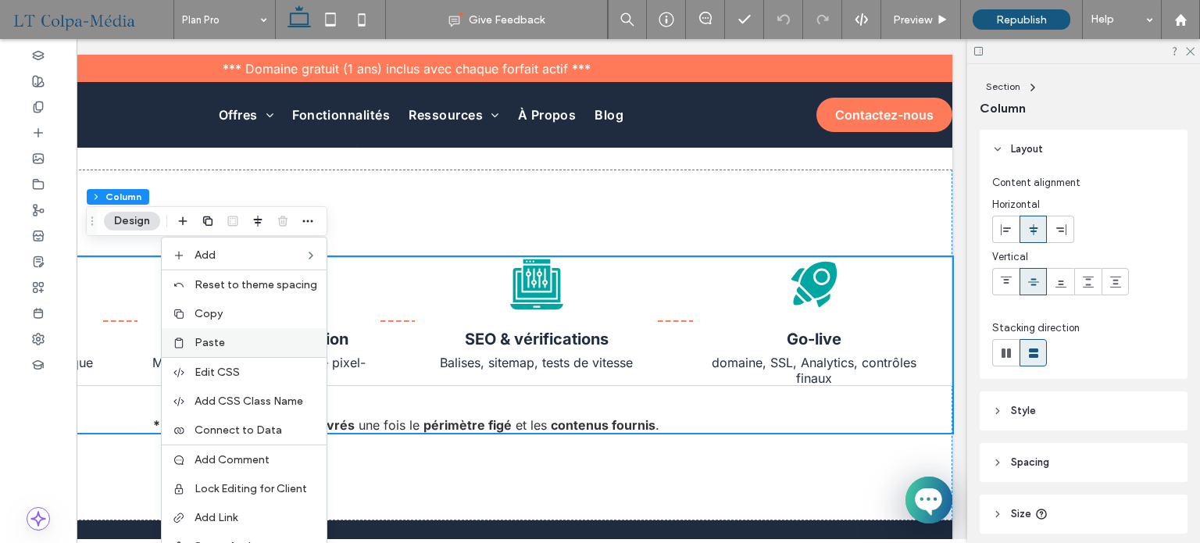
click at [225, 342] on span "Paste" at bounding box center [209, 342] width 30 height 13
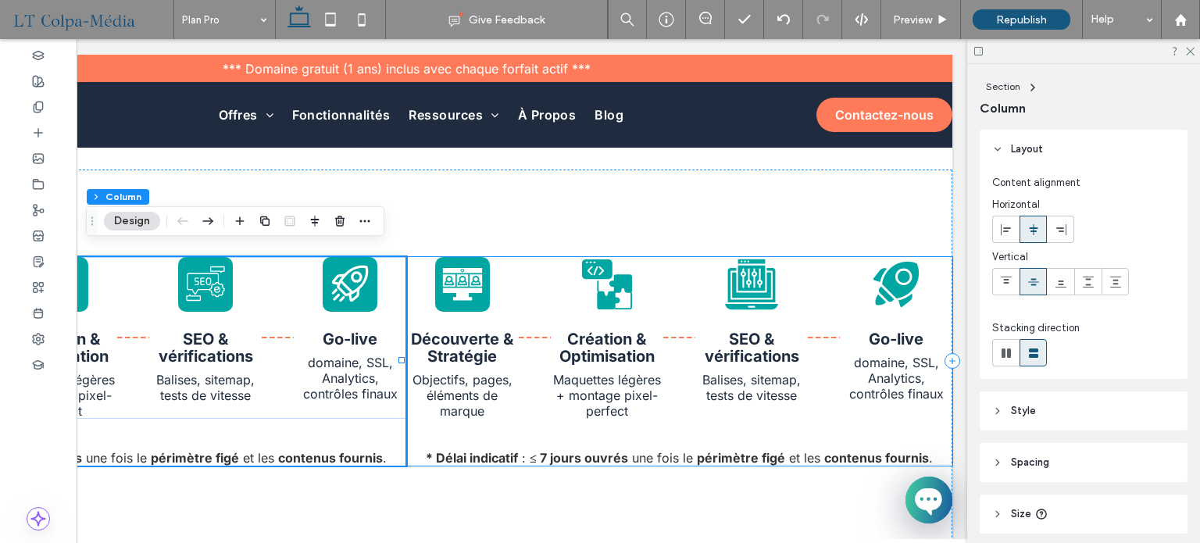
click at [503, 415] on div "Découverte & Stratégie Objectifs, pages, éléments de marque Création & Optimisa…" at bounding box center [679, 361] width 546 height 209
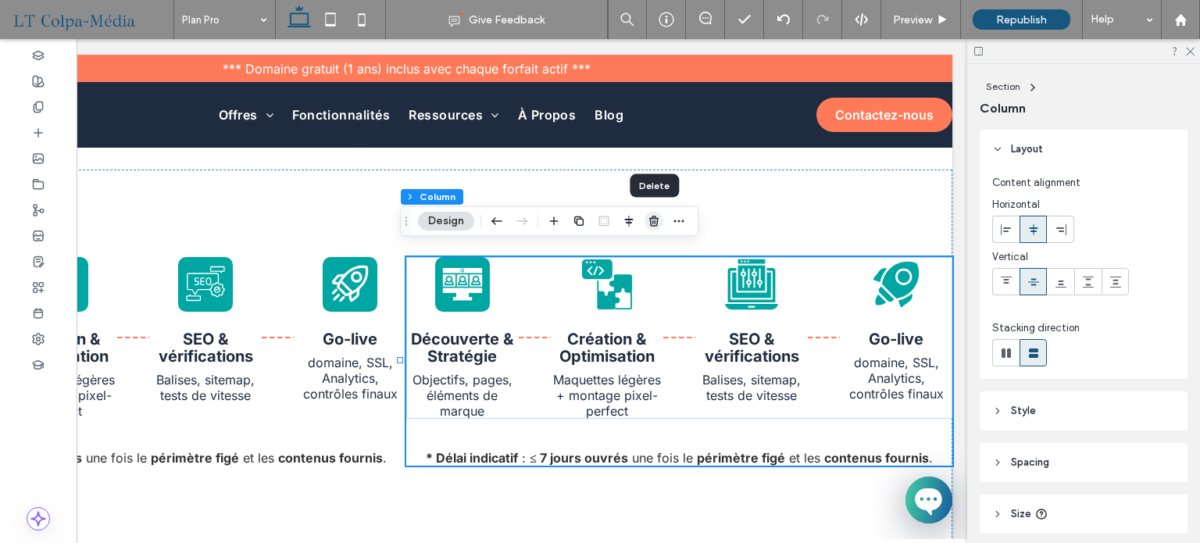
click at [656, 216] on icon "button" at bounding box center [653, 221] width 12 height 12
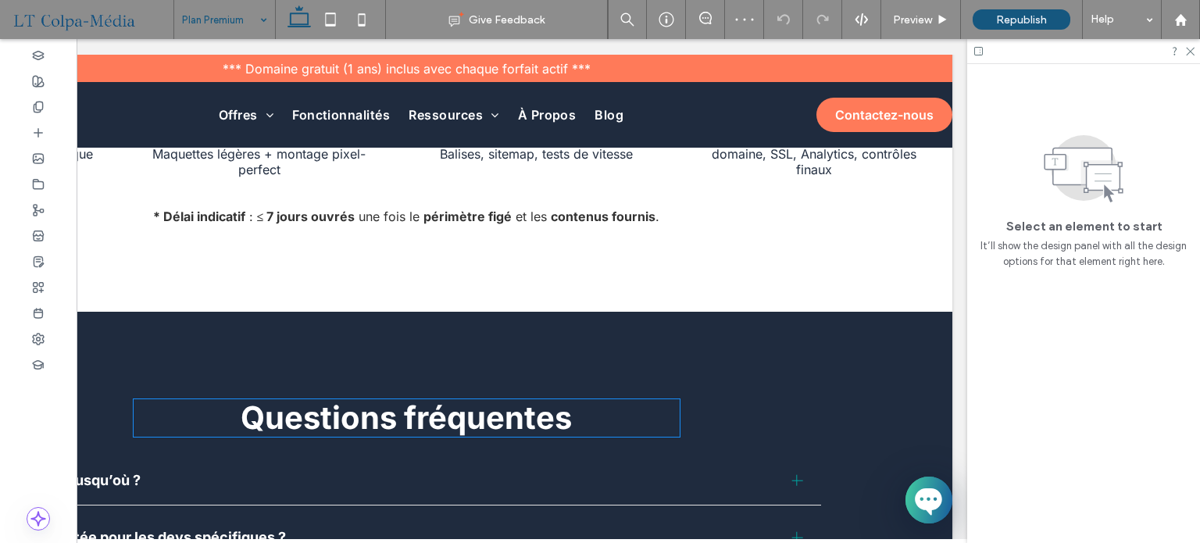
scroll to position [1640, 0]
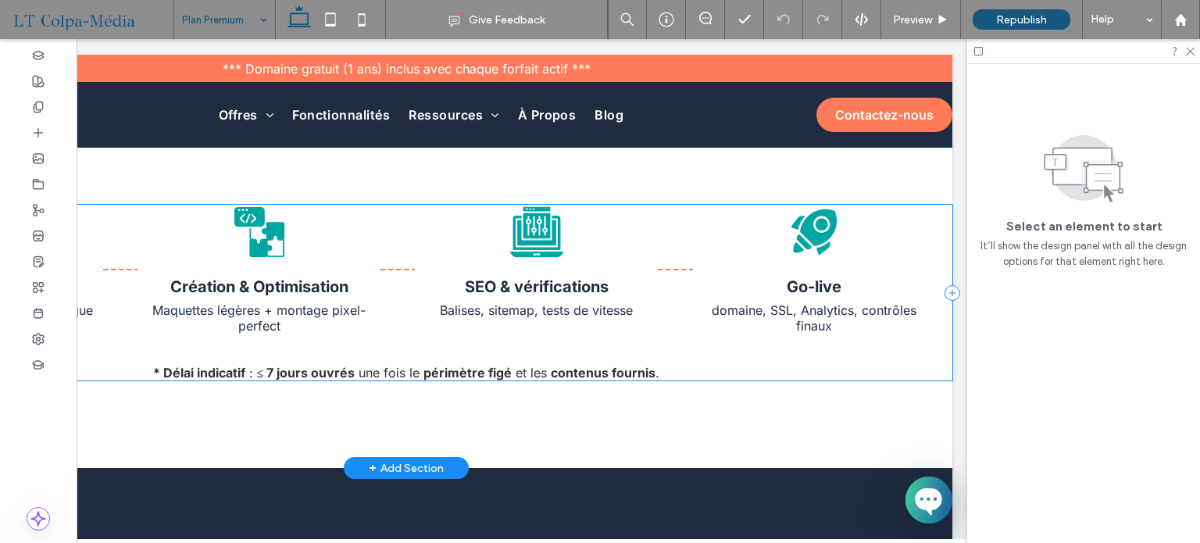
click at [436, 336] on div "Découverte & Stratégie Objectifs, pages, éléments de marque Création & Optimisa…" at bounding box center [406, 293] width 1092 height 176
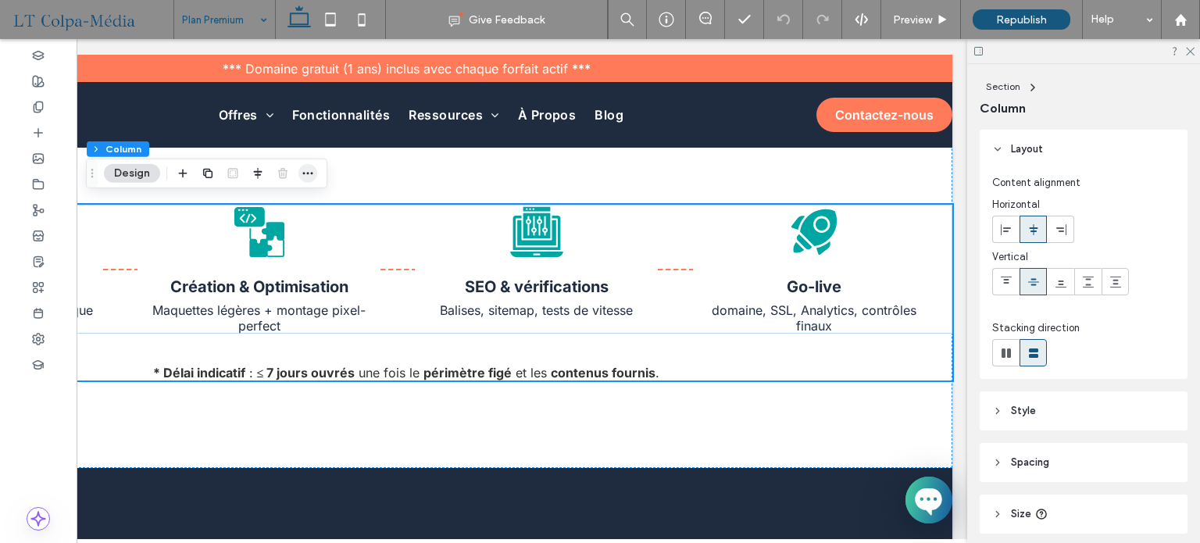
click at [303, 172] on use "button" at bounding box center [308, 173] width 10 height 2
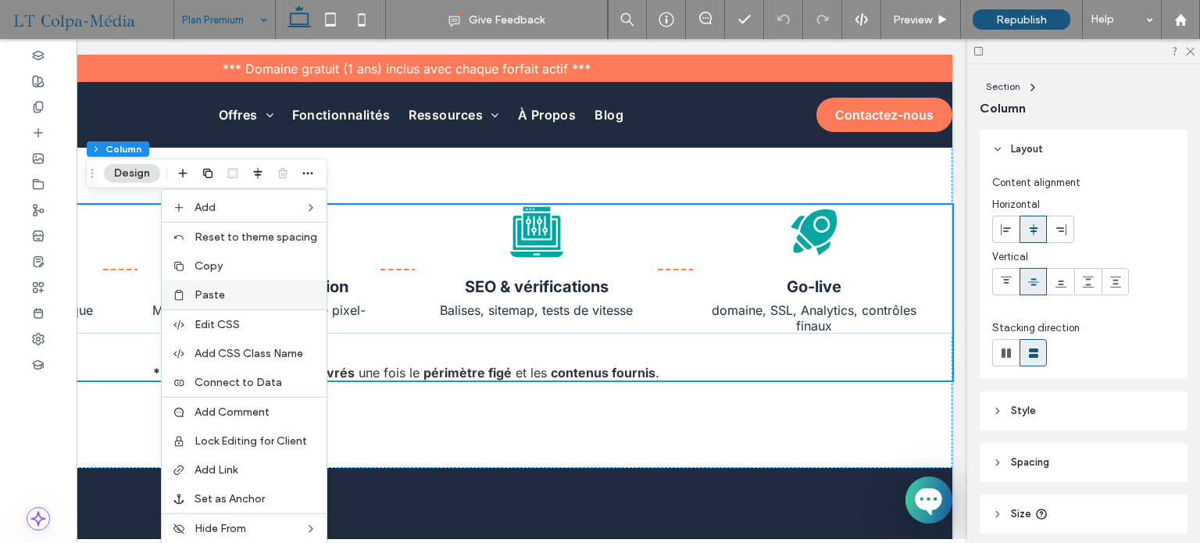
click at [254, 298] on label "Paste" at bounding box center [255, 294] width 123 height 13
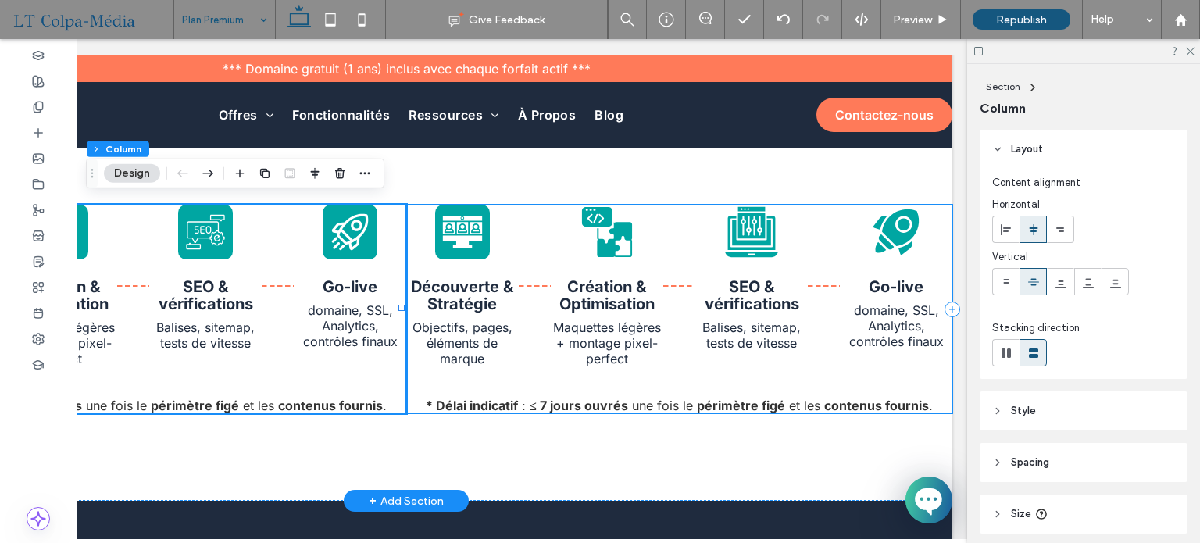
click at [437, 379] on div "Découverte & Stratégie Objectifs, pages, éléments de marque Création & Optimisa…" at bounding box center [679, 309] width 546 height 209
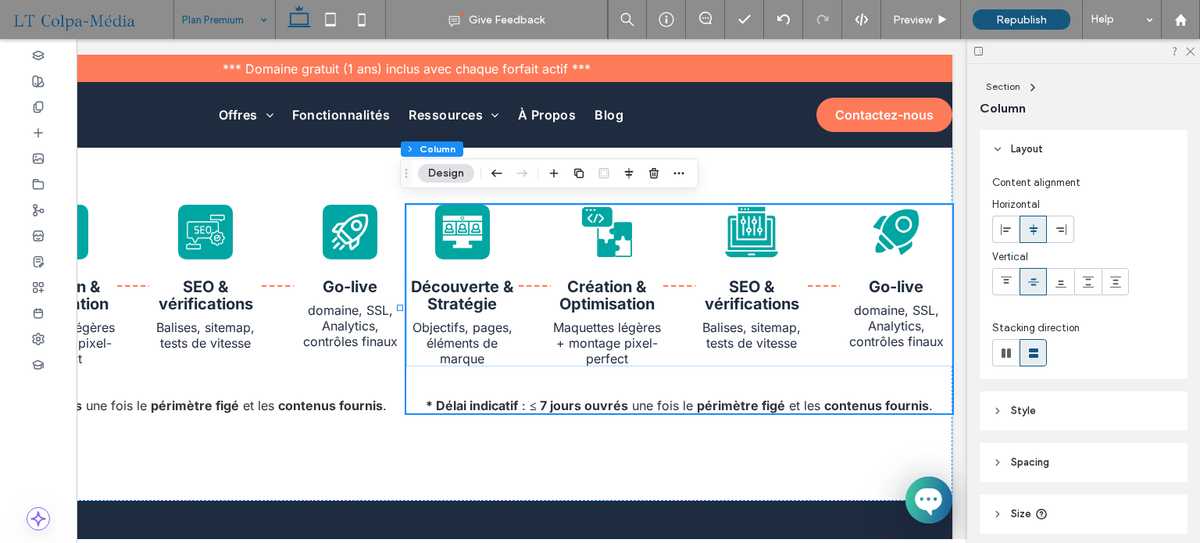
click at [664, 171] on div at bounding box center [616, 173] width 144 height 28
drag, startPoint x: 654, startPoint y: 170, endPoint x: 808, endPoint y: 135, distance: 157.1
click at [654, 170] on use "button" at bounding box center [653, 173] width 9 height 10
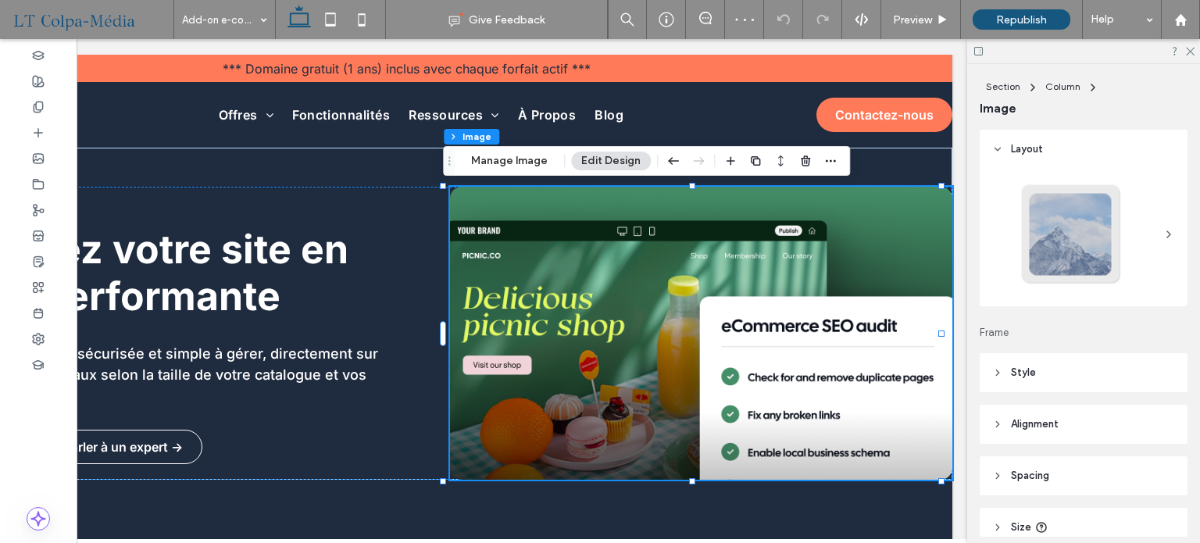
type input "**"
click at [501, 159] on button "Manage Image" at bounding box center [509, 161] width 97 height 19
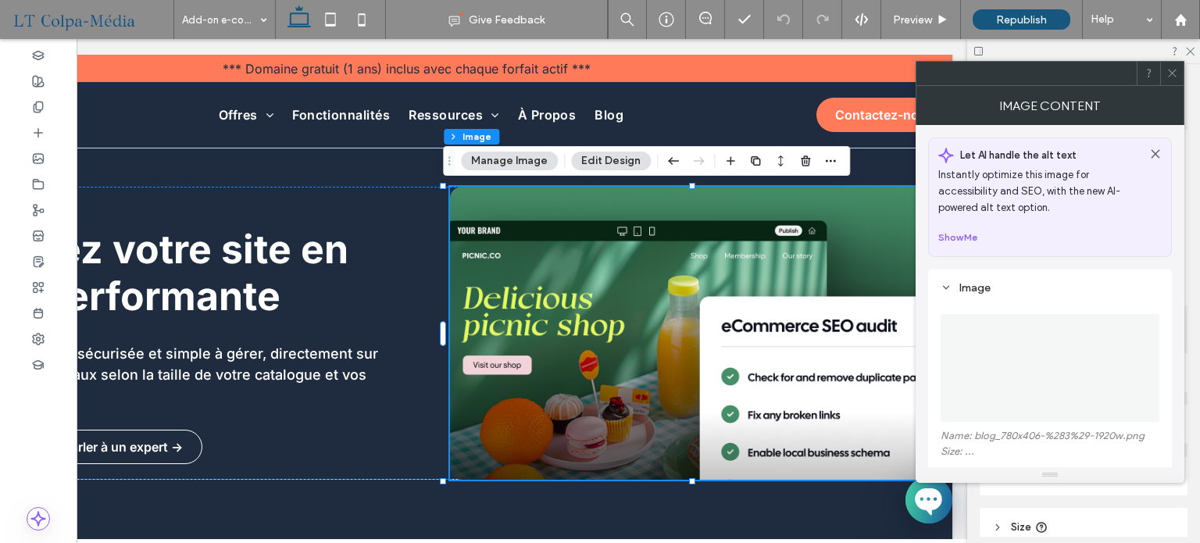
click at [1049, 338] on img at bounding box center [1049, 368] width 205 height 108
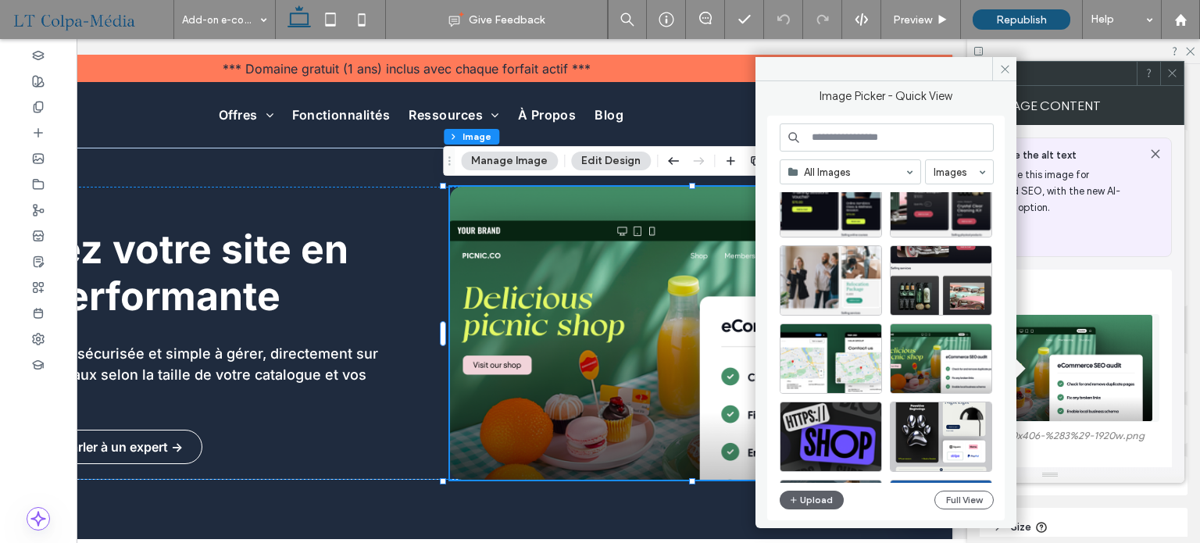
scroll to position [312, 0]
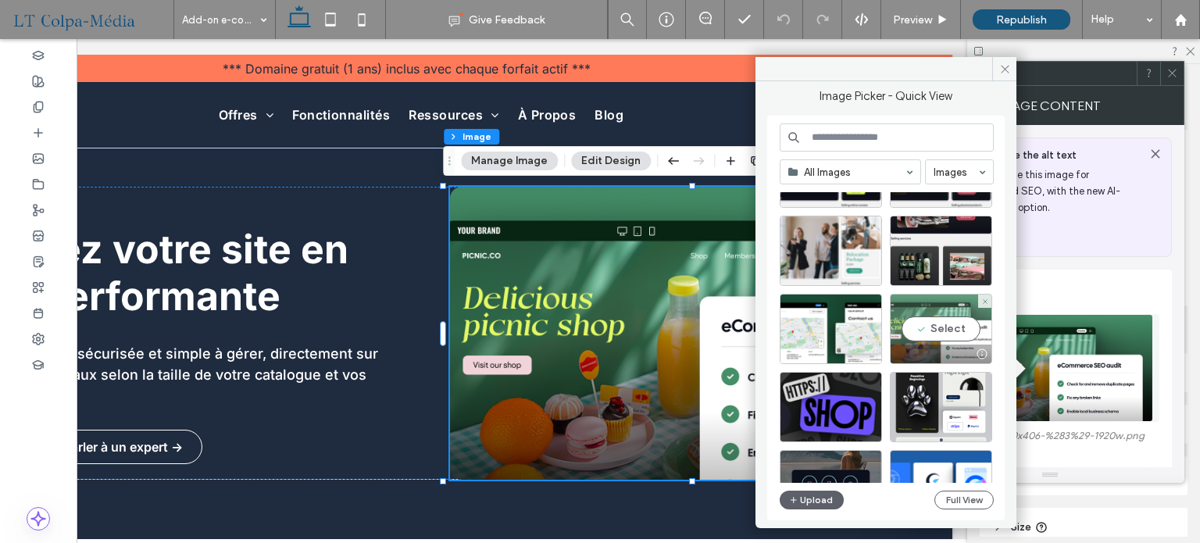
click at [923, 319] on div "Select" at bounding box center [941, 329] width 102 height 70
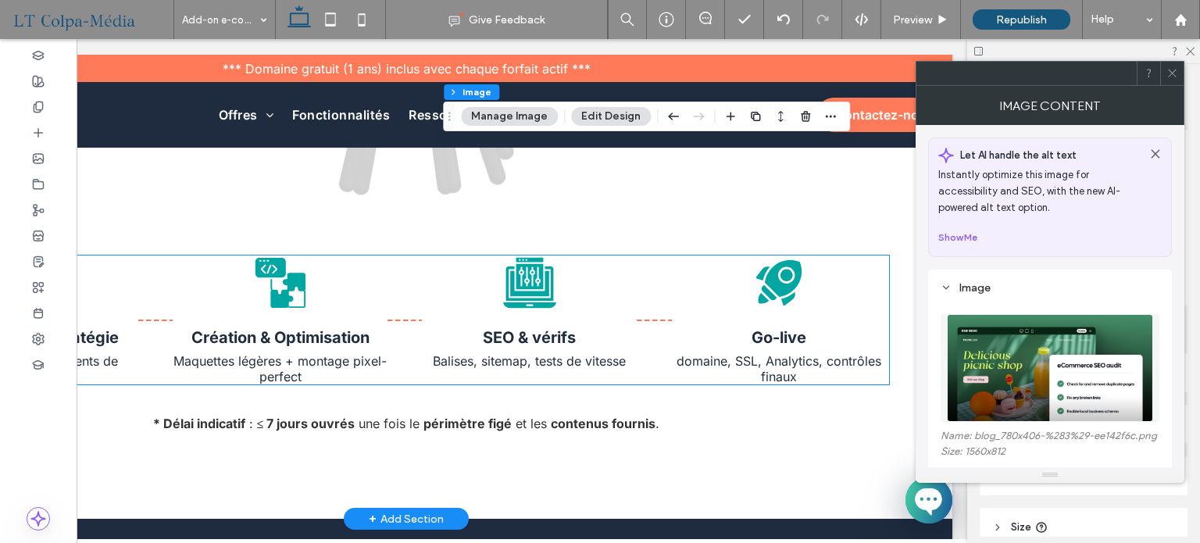
scroll to position [1640, 0]
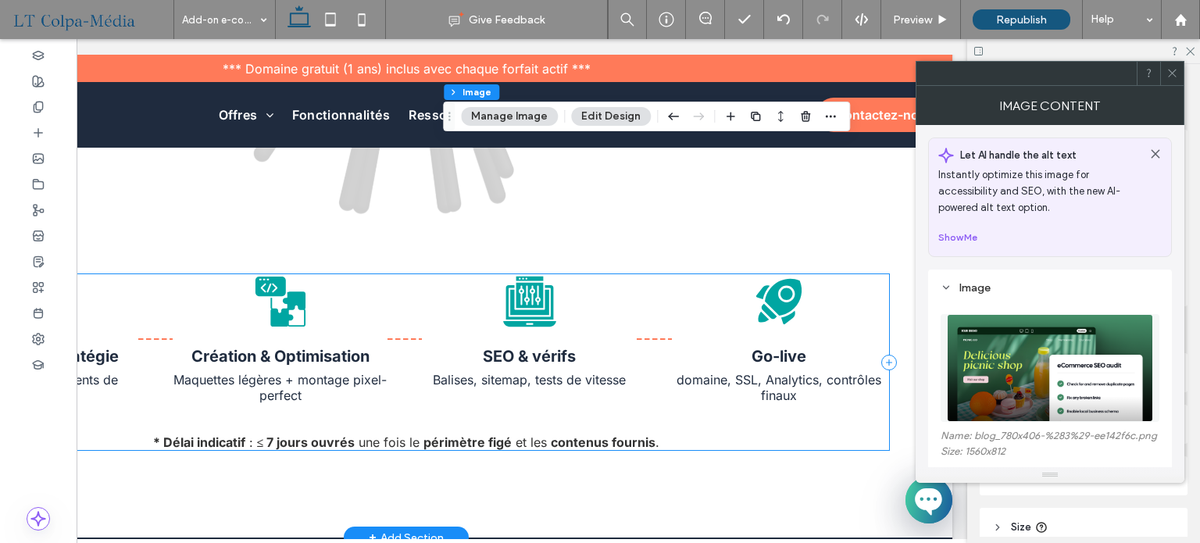
click at [430, 405] on div "Découverte & Stratégie Objectifs, pages, éléments de marque Création & Optimisa…" at bounding box center [405, 362] width 965 height 176
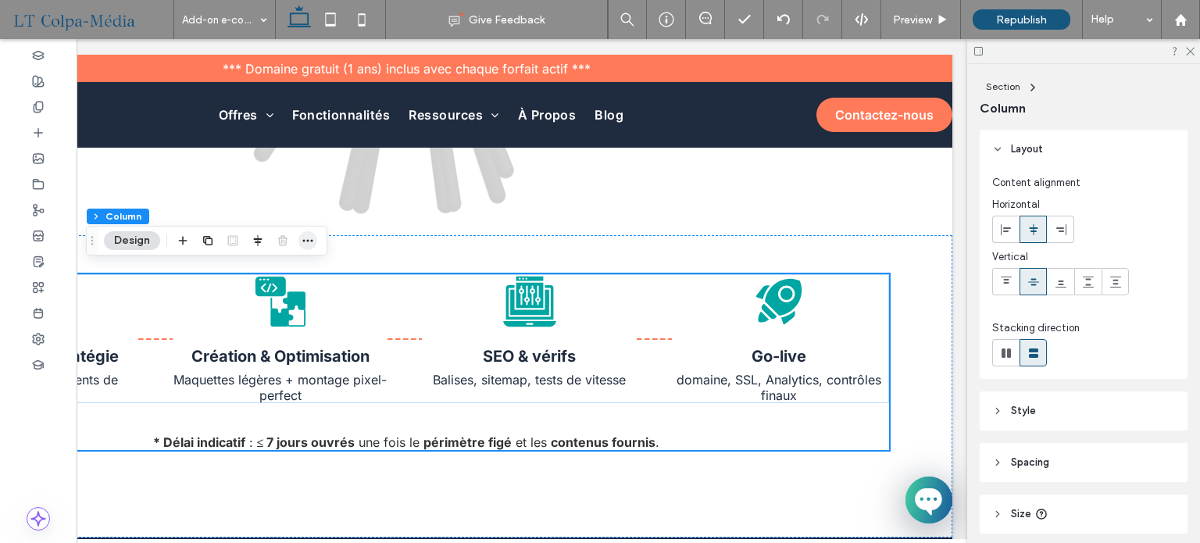
click at [311, 244] on icon "button" at bounding box center [307, 240] width 12 height 12
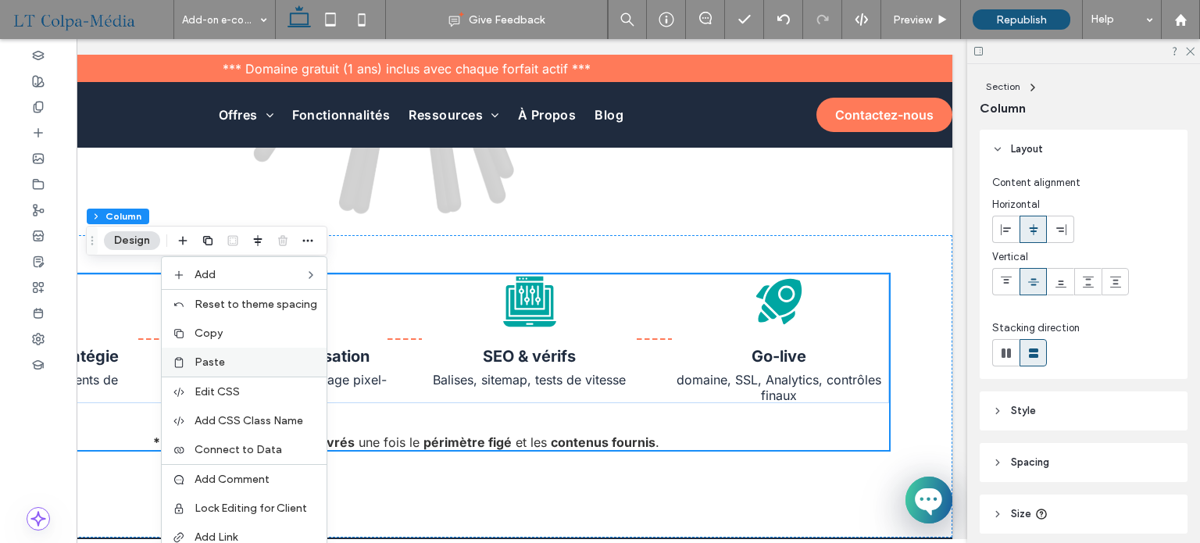
click at [234, 360] on label "Paste" at bounding box center [255, 361] width 123 height 13
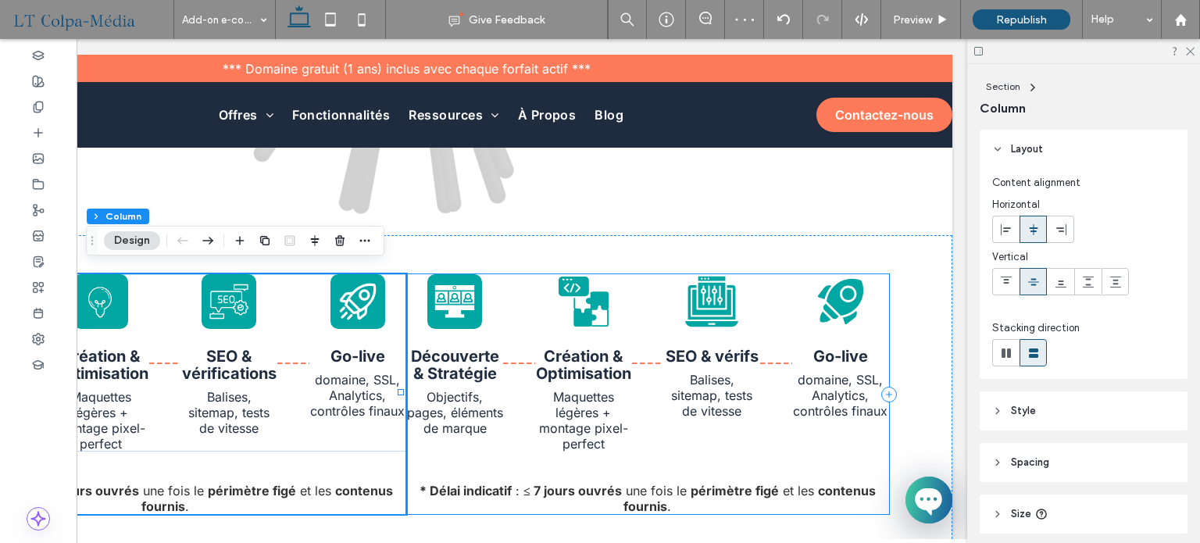
click at [436, 450] on div "Découverte & Stratégie Objectifs, pages, éléments de marque Création & Optimisa…" at bounding box center [647, 394] width 483 height 240
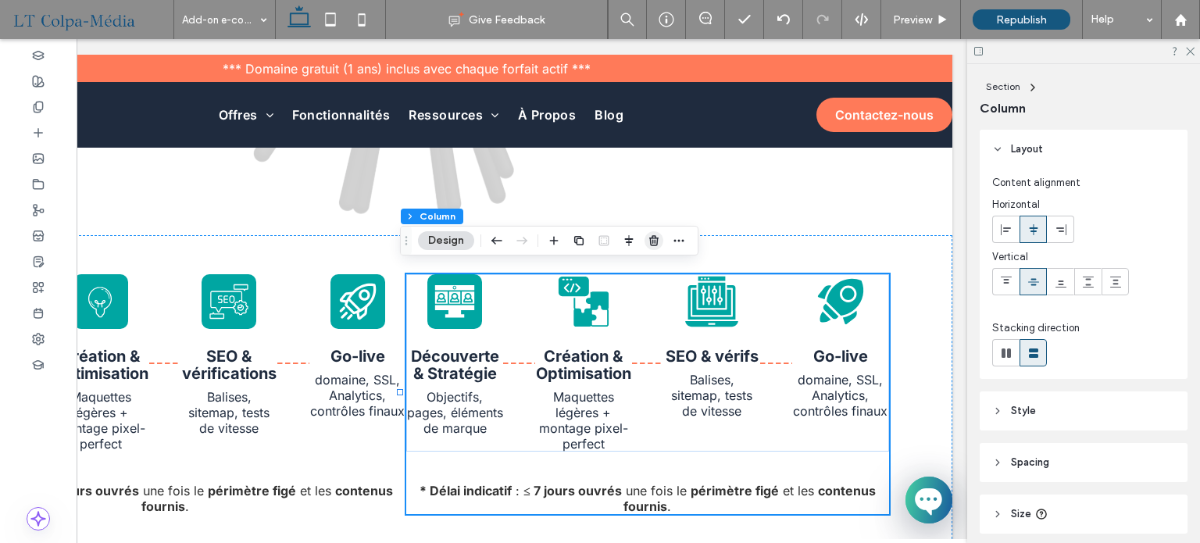
click at [649, 240] on icon "button" at bounding box center [653, 240] width 12 height 12
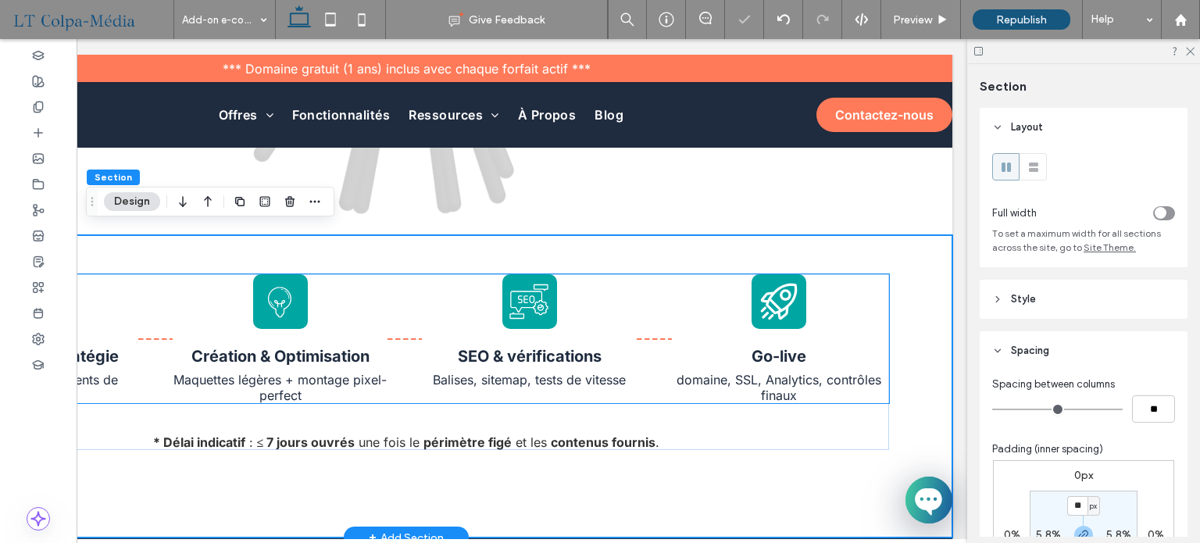
click at [520, 374] on span "Balises, sitemap, tests de vitesse" at bounding box center [529, 380] width 193 height 16
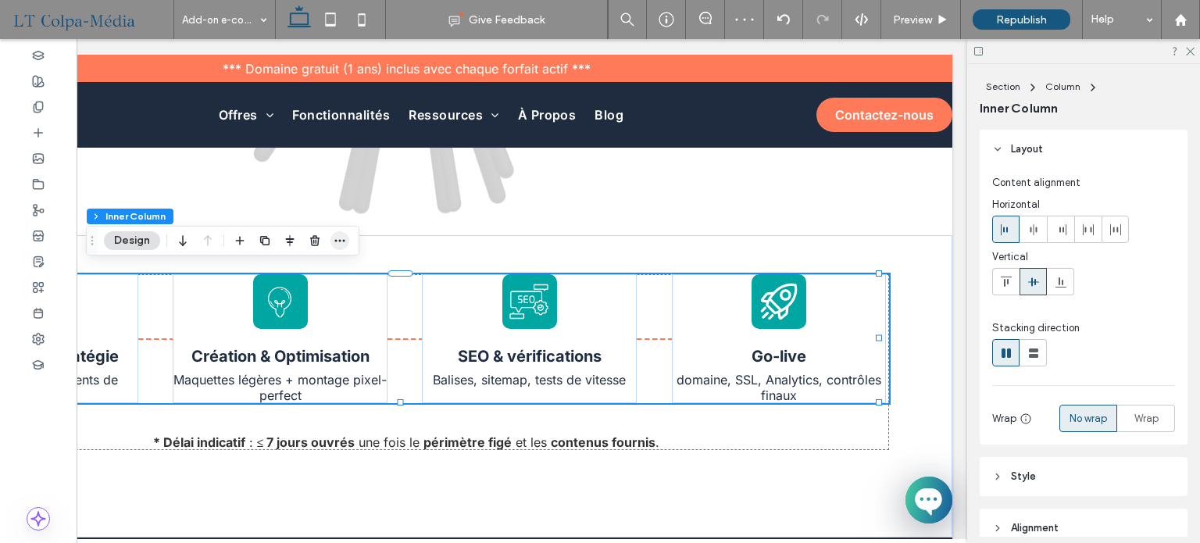
click at [335, 236] on icon "button" at bounding box center [339, 240] width 12 height 12
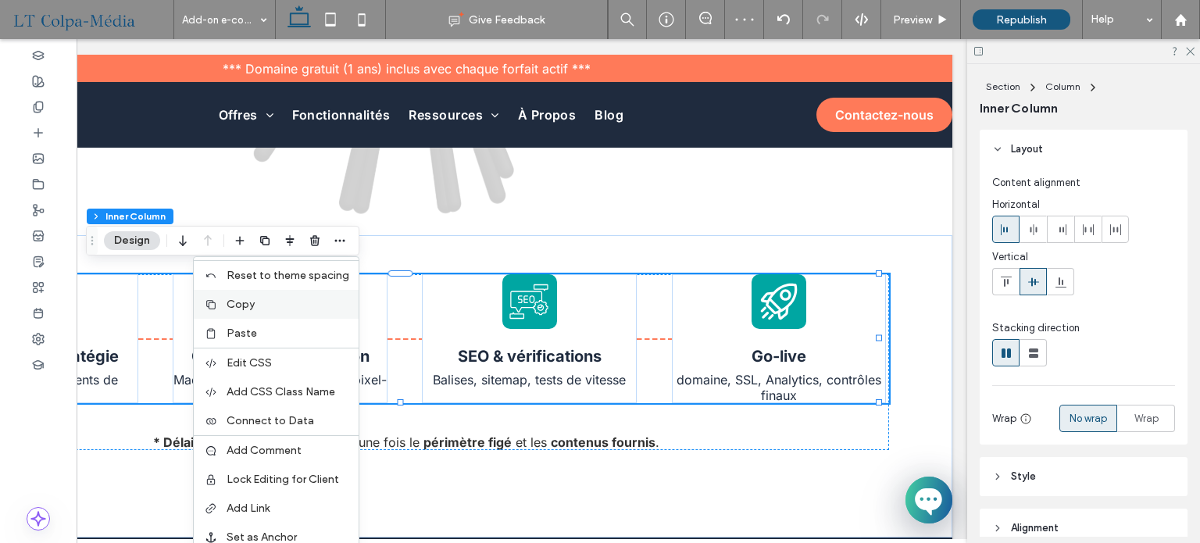
click at [266, 308] on label "Copy" at bounding box center [287, 304] width 123 height 13
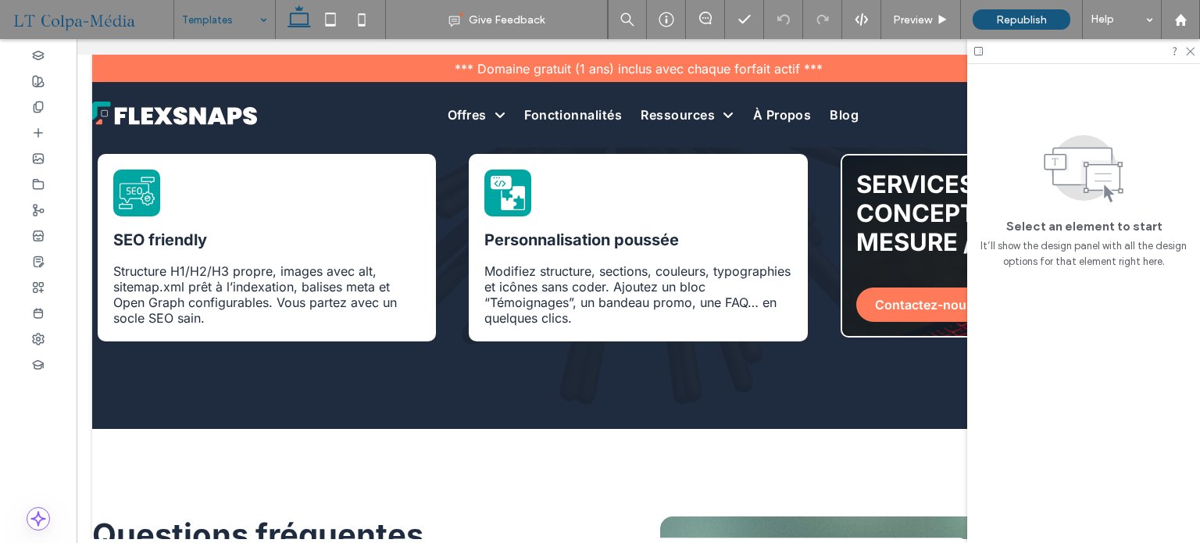
drag, startPoint x: 490, startPoint y: 542, endPoint x: 209, endPoint y: 419, distance: 306.7
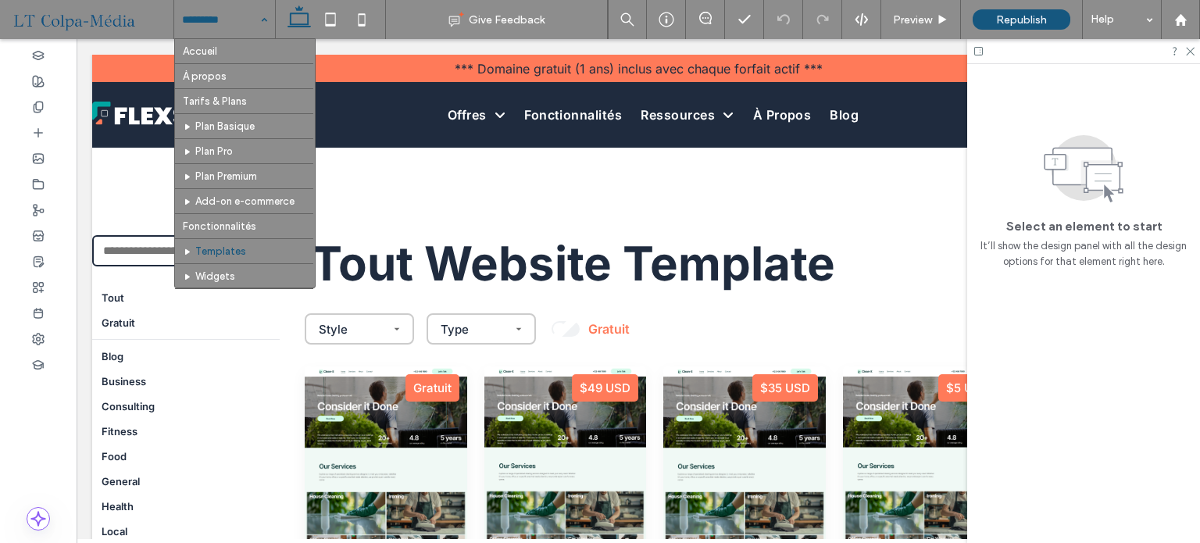
scroll to position [56, 0]
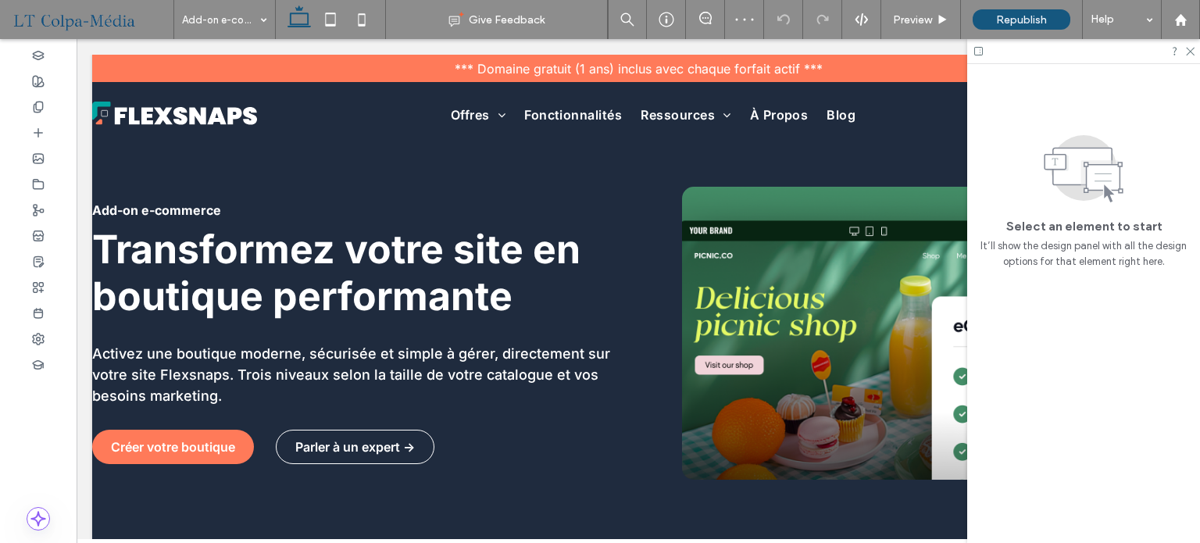
scroll to position [469, 0]
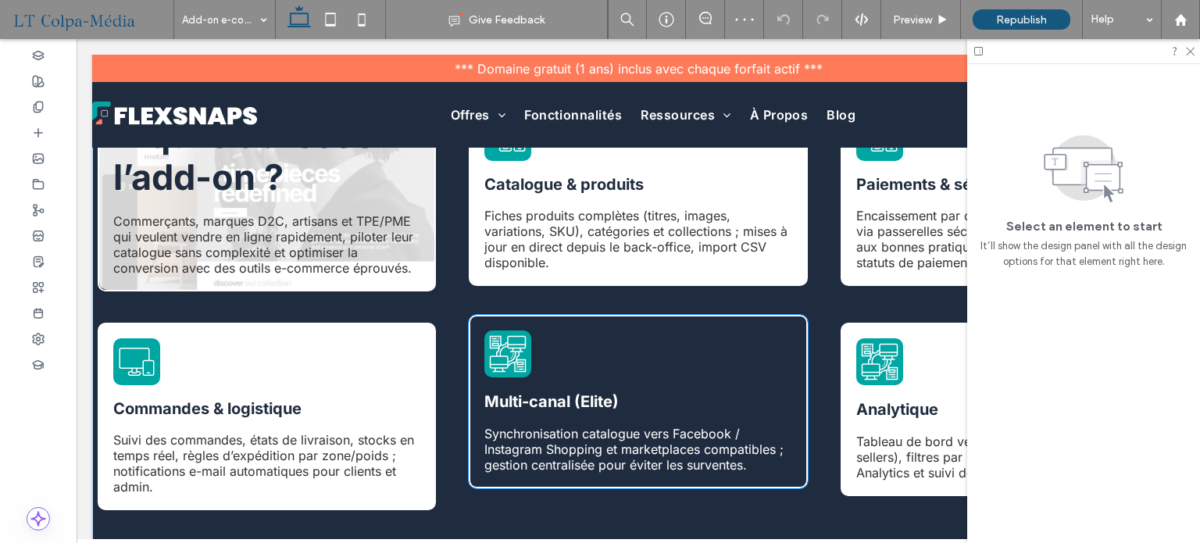
click at [503, 344] on icon at bounding box center [508, 354] width 37 height 37
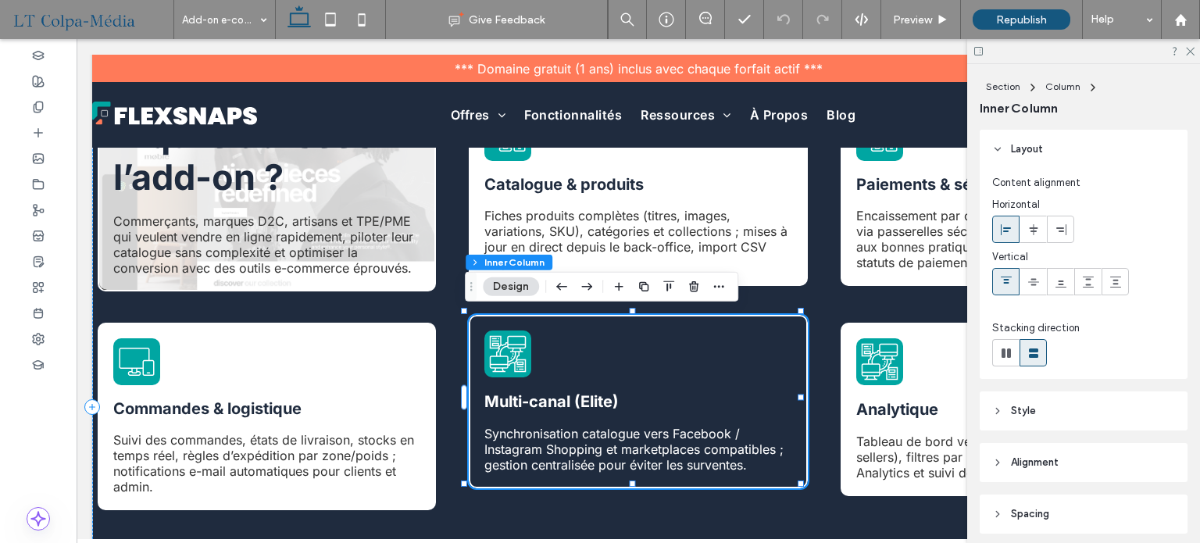
click at [503, 344] on icon at bounding box center [508, 354] width 37 height 37
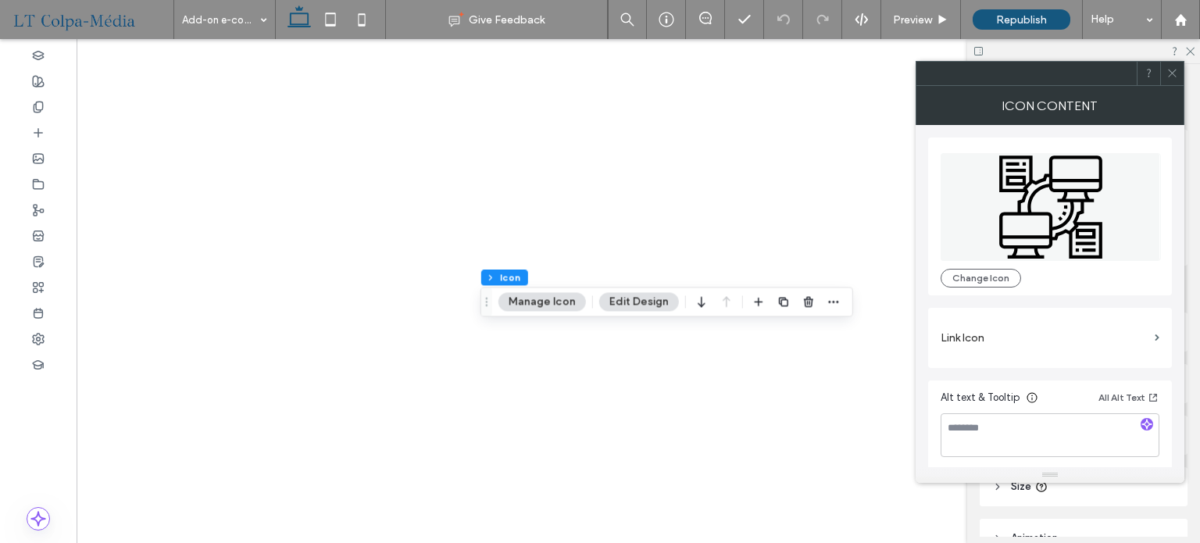
click at [1029, 225] on icon at bounding box center [1050, 207] width 220 height 108
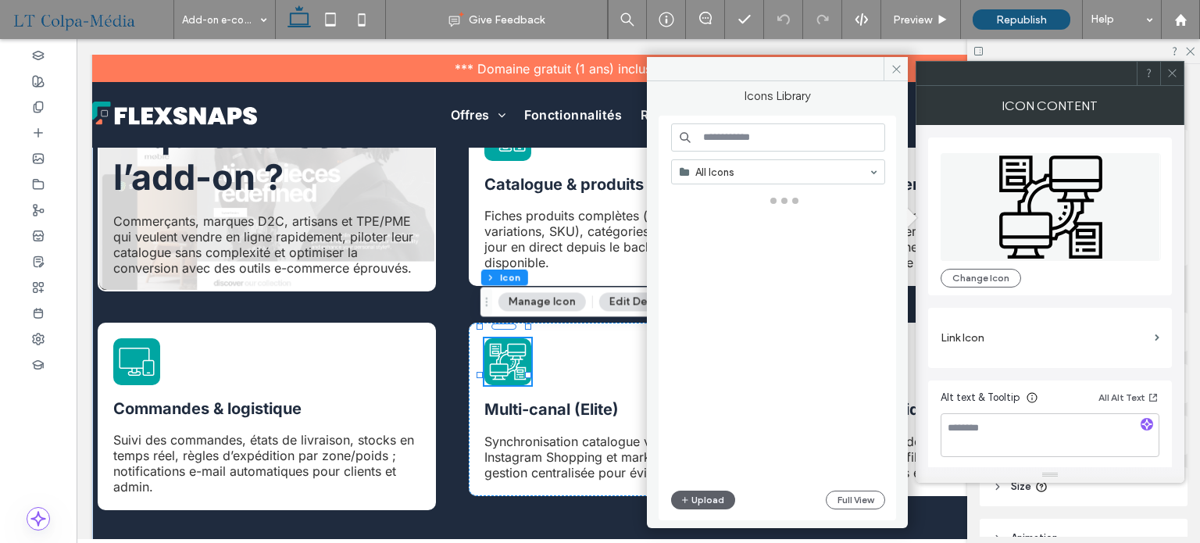
scroll to position [469, 0]
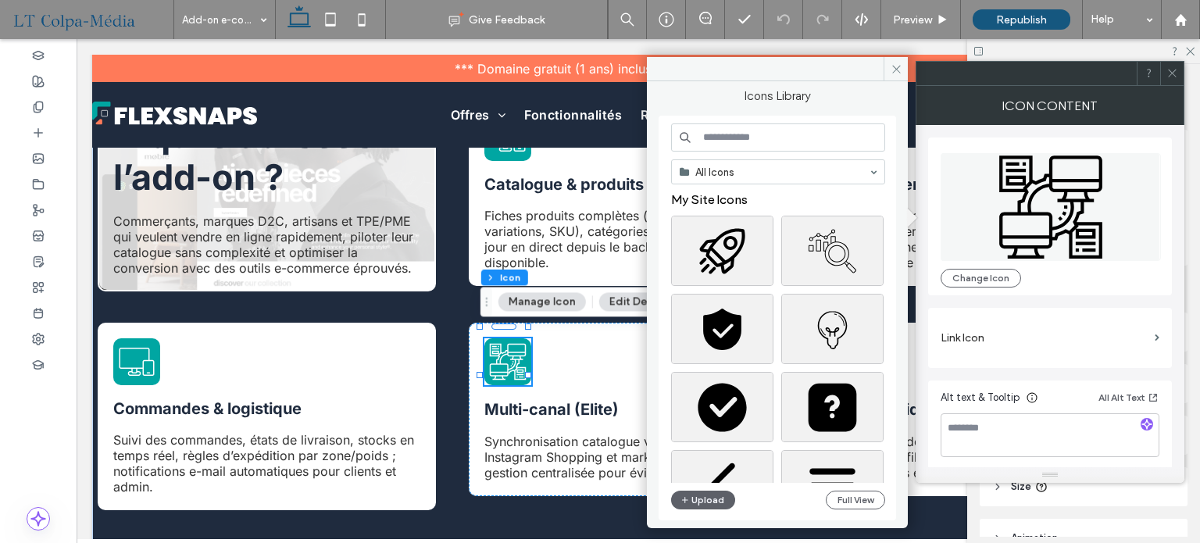
click at [762, 140] on input at bounding box center [778, 137] width 214 height 28
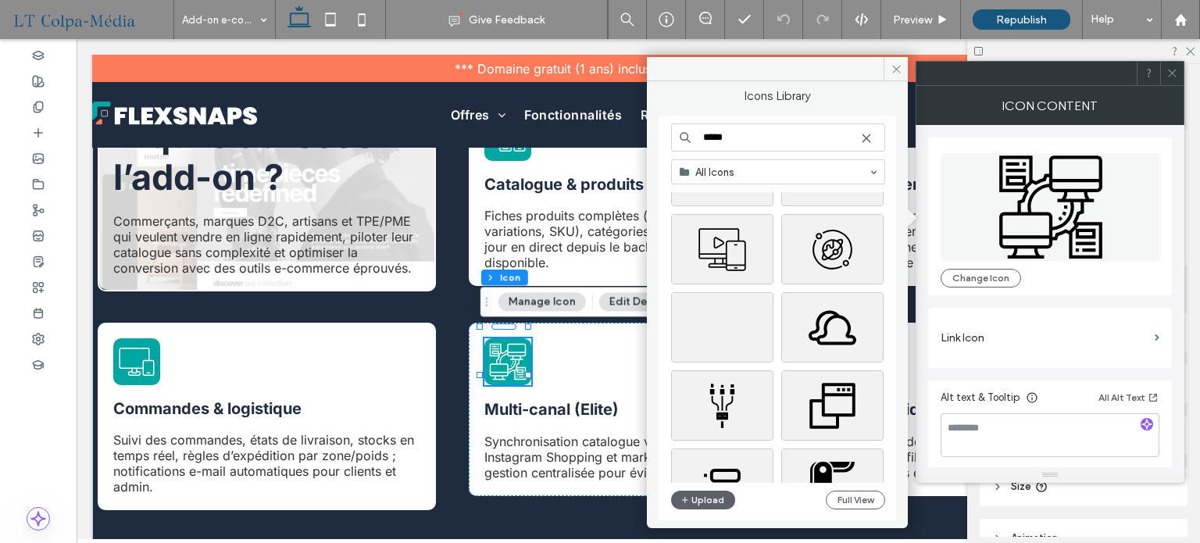
scroll to position [1250, 0]
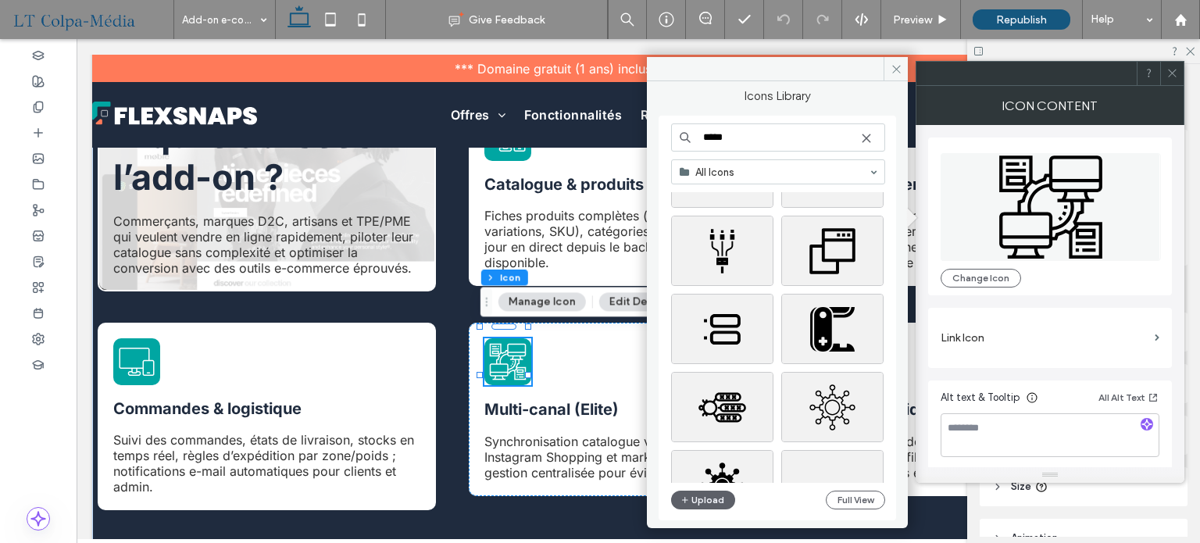
click at [749, 140] on input "*****" at bounding box center [778, 137] width 214 height 28
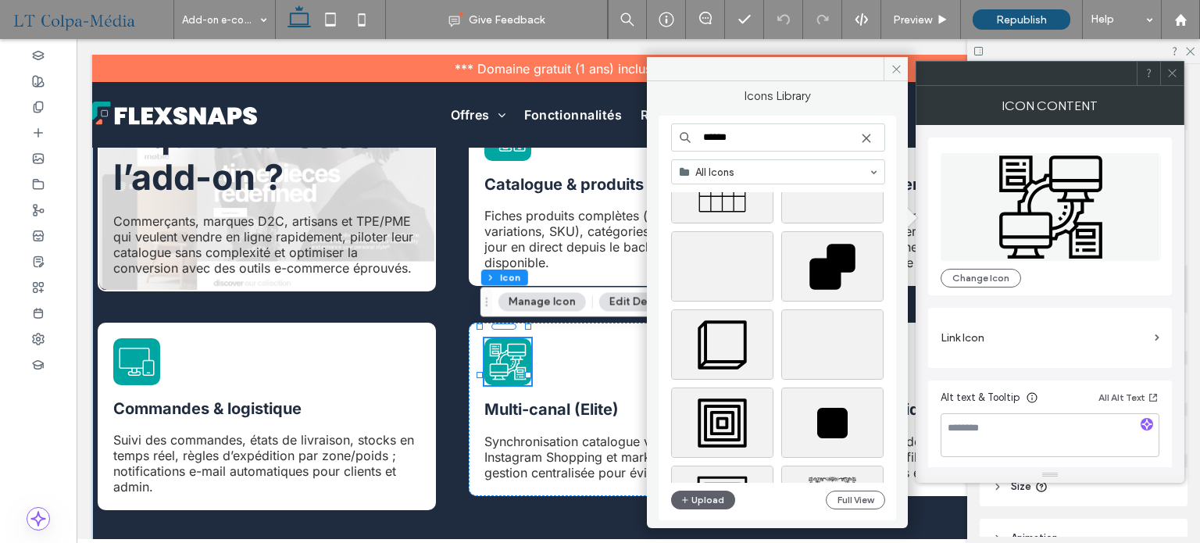
scroll to position [1640, 0]
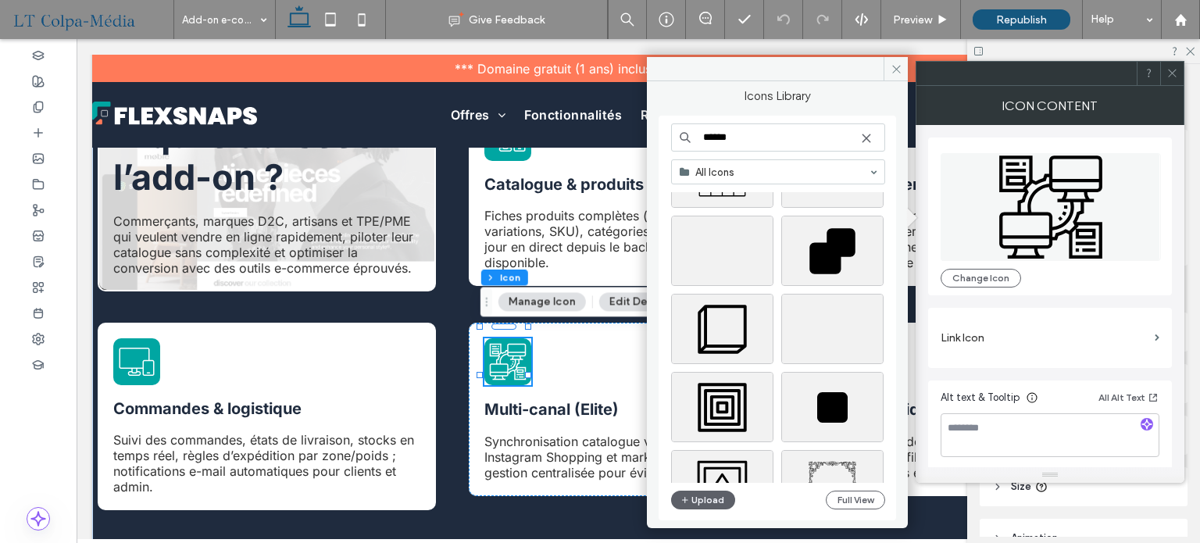
click at [766, 136] on input "******" at bounding box center [778, 137] width 214 height 28
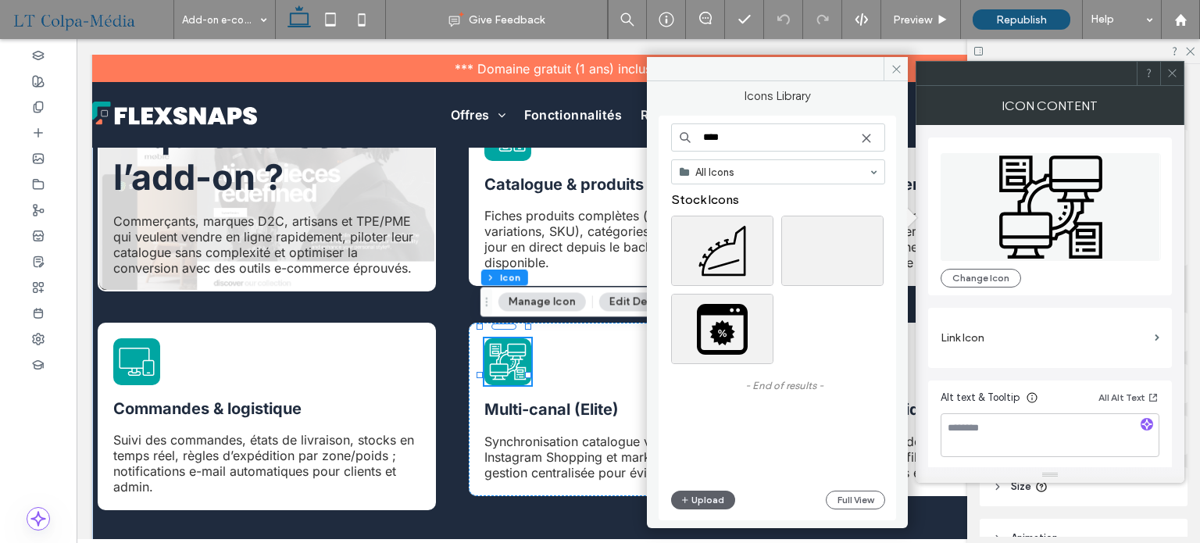
click at [775, 140] on input "****" at bounding box center [778, 137] width 214 height 28
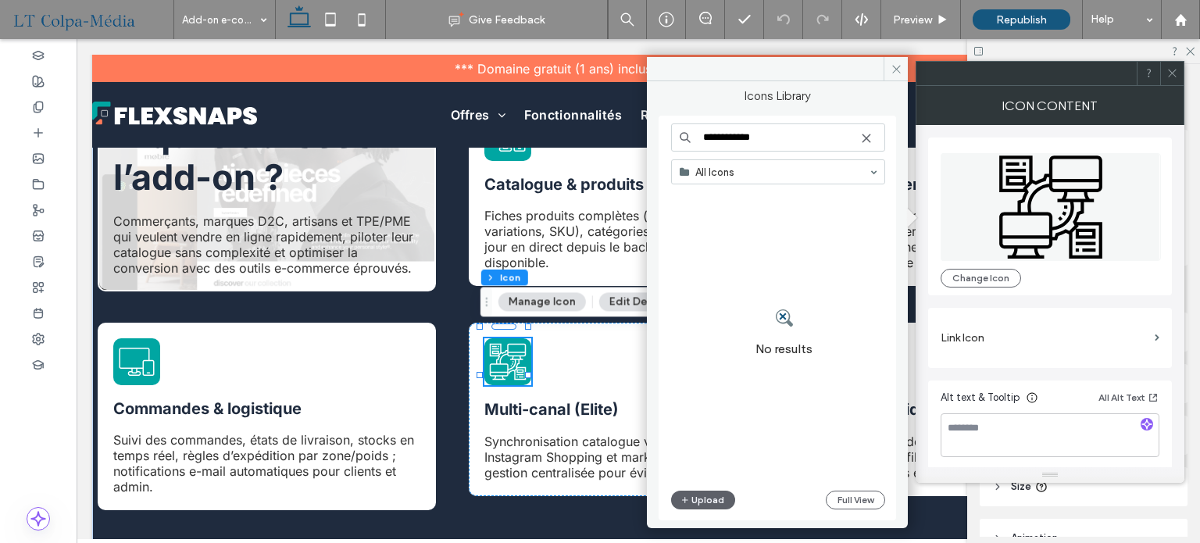
click at [786, 141] on input "**********" at bounding box center [778, 137] width 214 height 28
click at [786, 141] on input "******" at bounding box center [778, 137] width 214 height 28
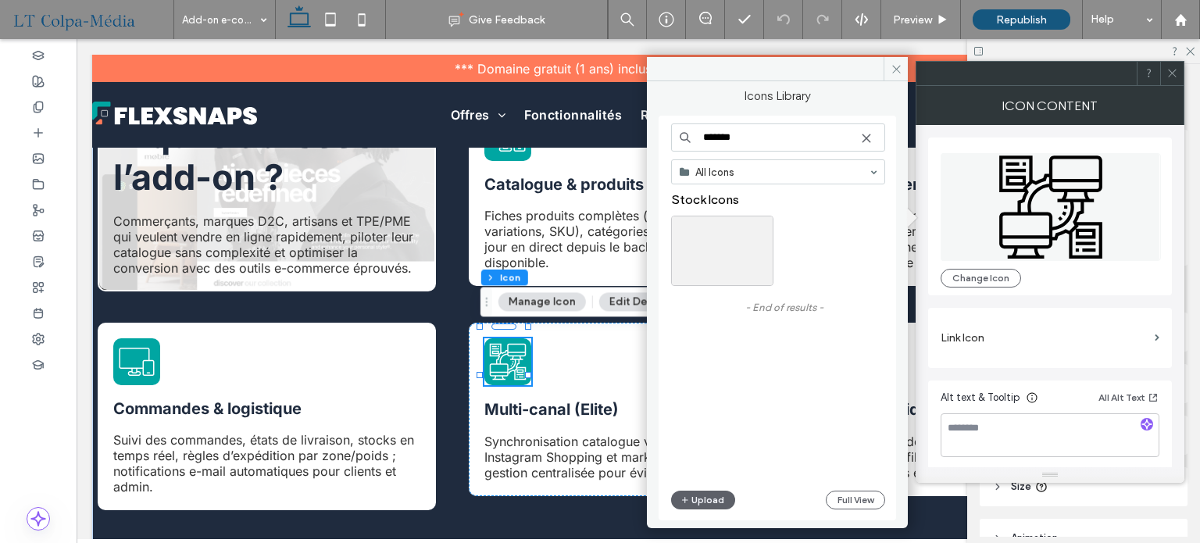
click at [786, 141] on input "******" at bounding box center [778, 137] width 214 height 28
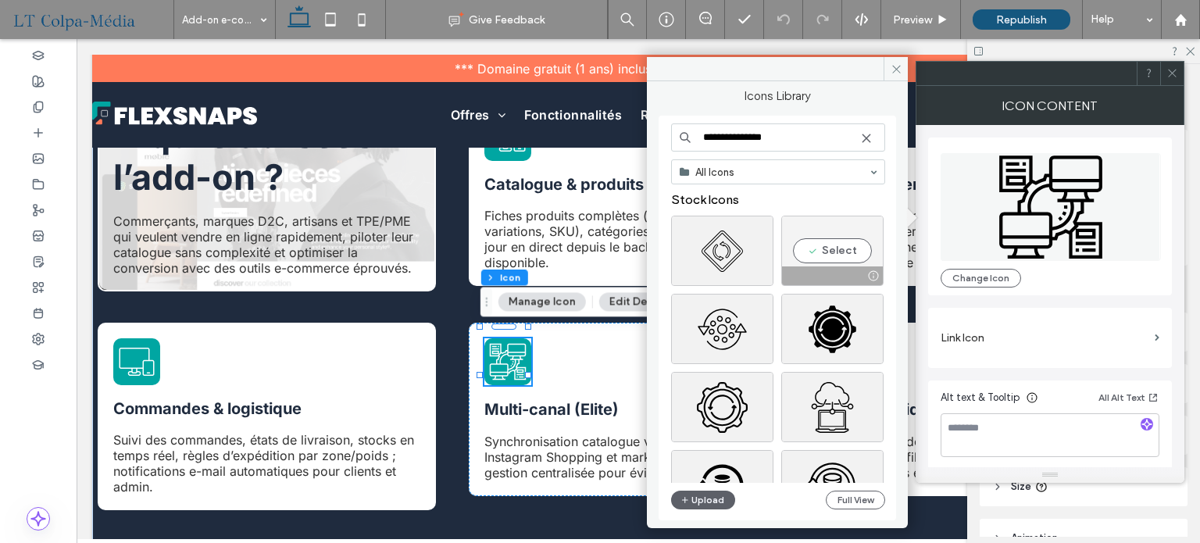
type input "**********"
click at [825, 248] on div "Select" at bounding box center [832, 251] width 102 height 70
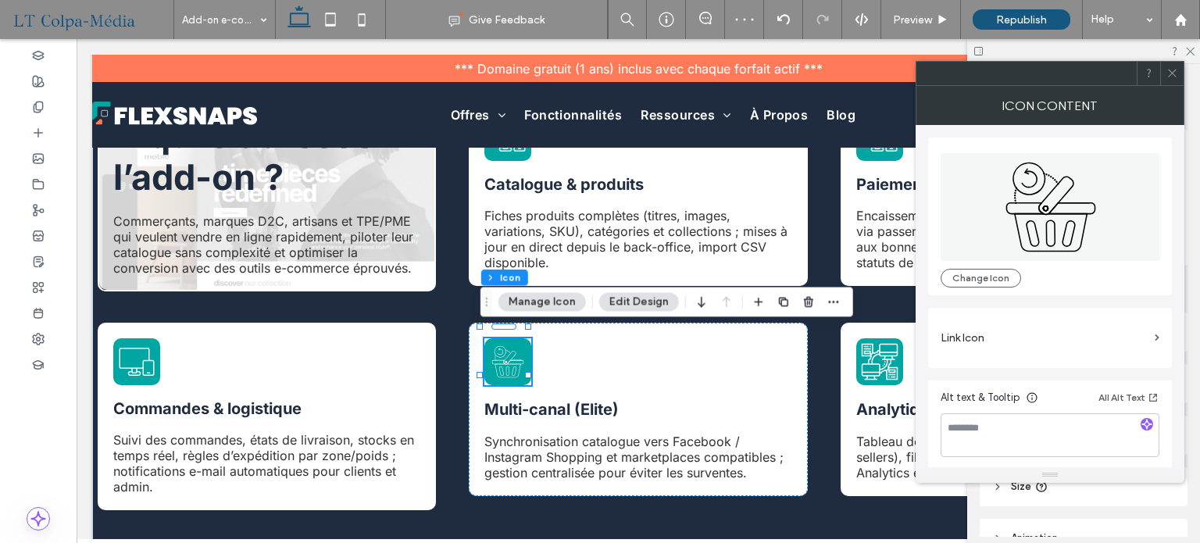
click at [1064, 210] on icon at bounding box center [1050, 207] width 220 height 108
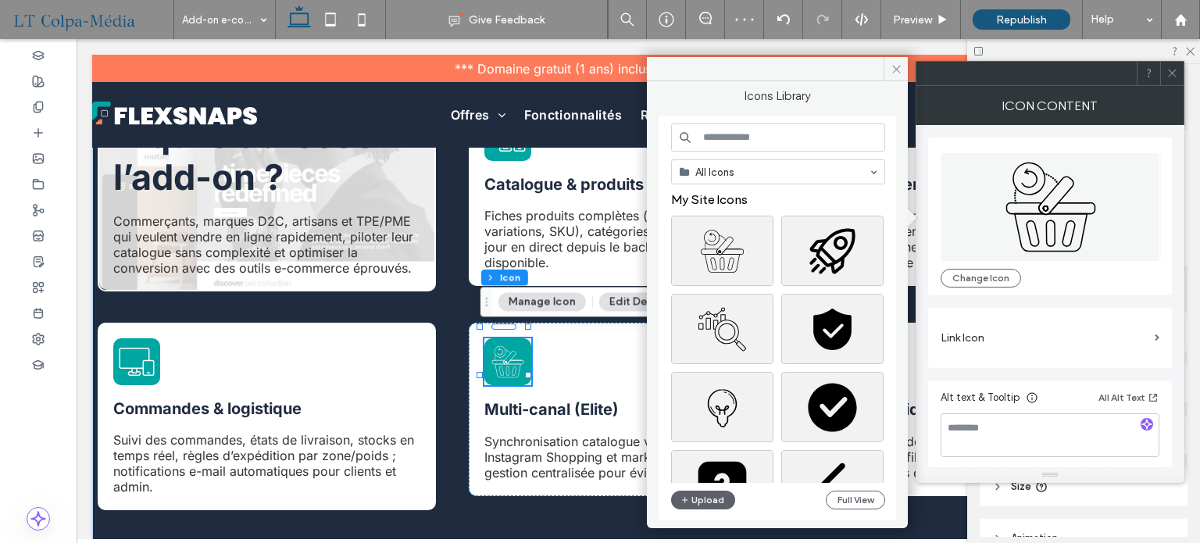
click at [754, 134] on input at bounding box center [778, 137] width 214 height 28
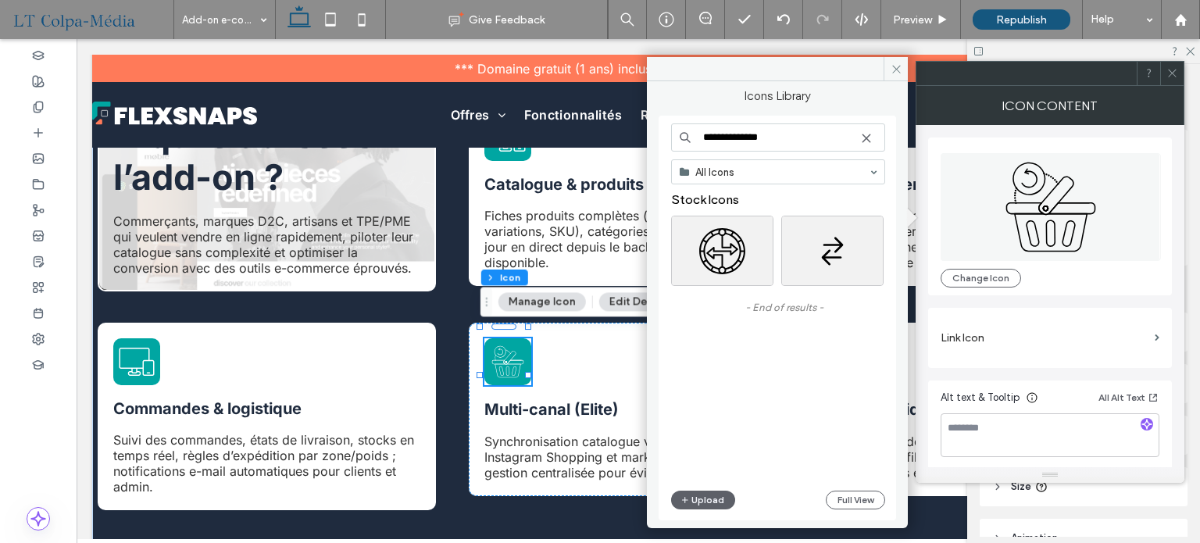
click at [722, 139] on input "**********" at bounding box center [778, 137] width 214 height 28
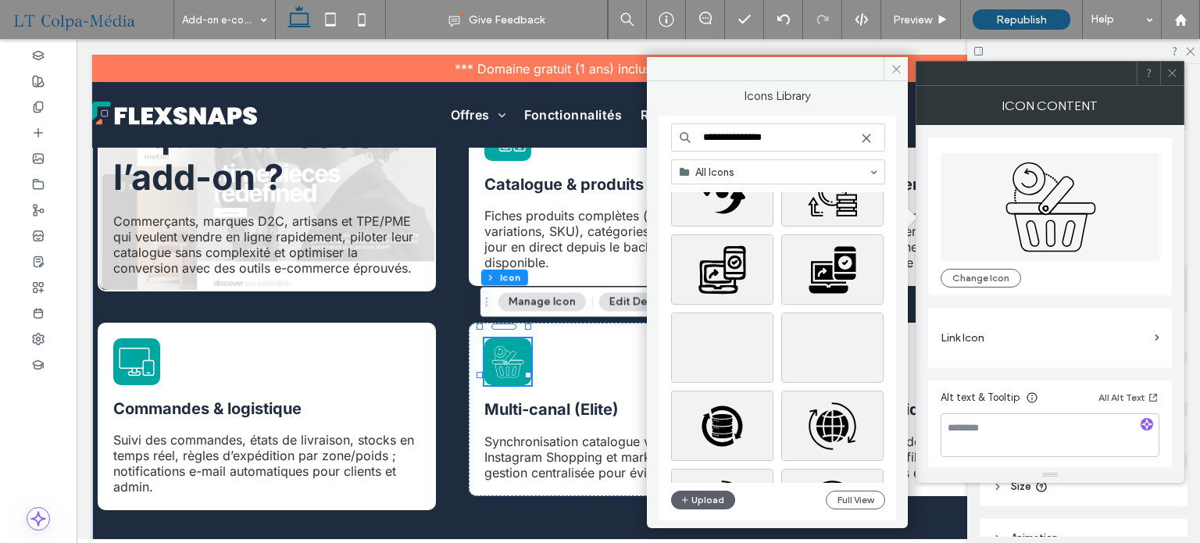
scroll to position [1262, 0]
type input "**********"
click at [829, 262] on div "Select" at bounding box center [832, 269] width 102 height 70
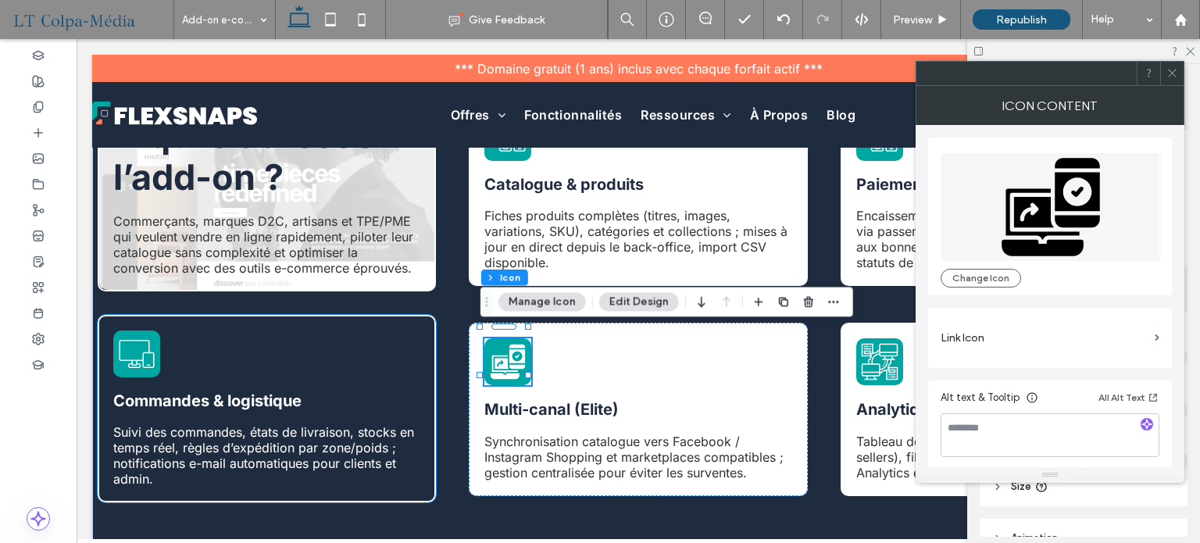
click at [147, 343] on icon at bounding box center [136, 353] width 37 height 37
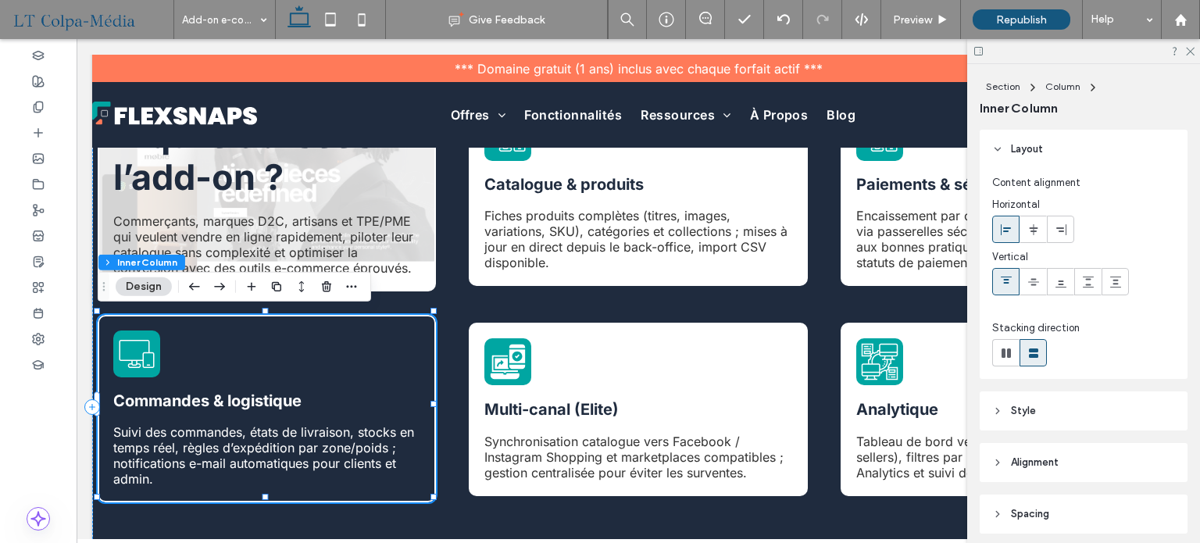
click at [144, 343] on icon at bounding box center [136, 353] width 37 height 37
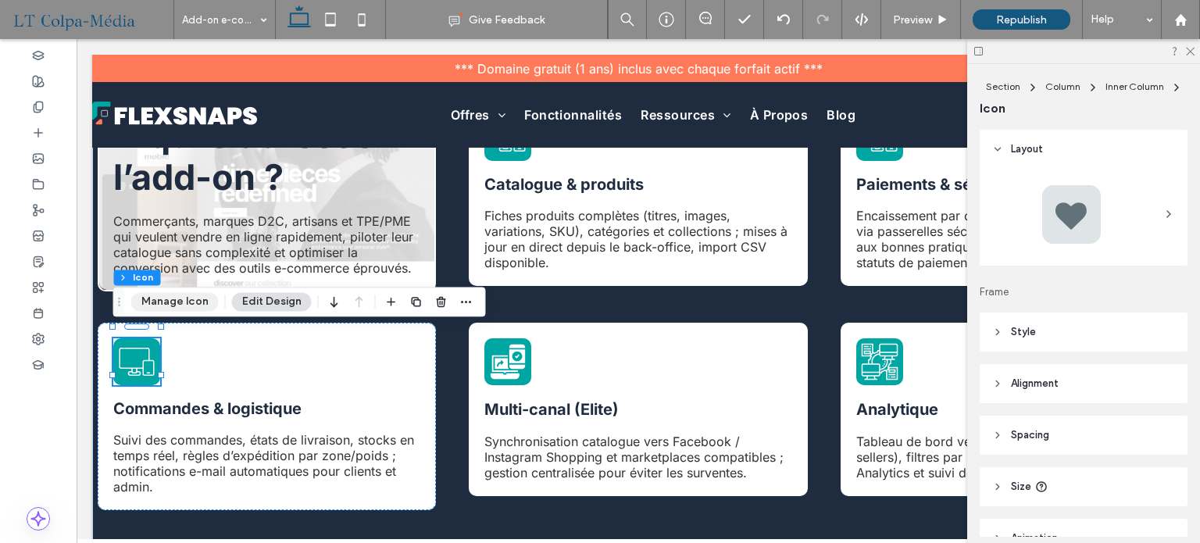
click at [181, 298] on button "Manage Icon" at bounding box center [174, 301] width 87 height 19
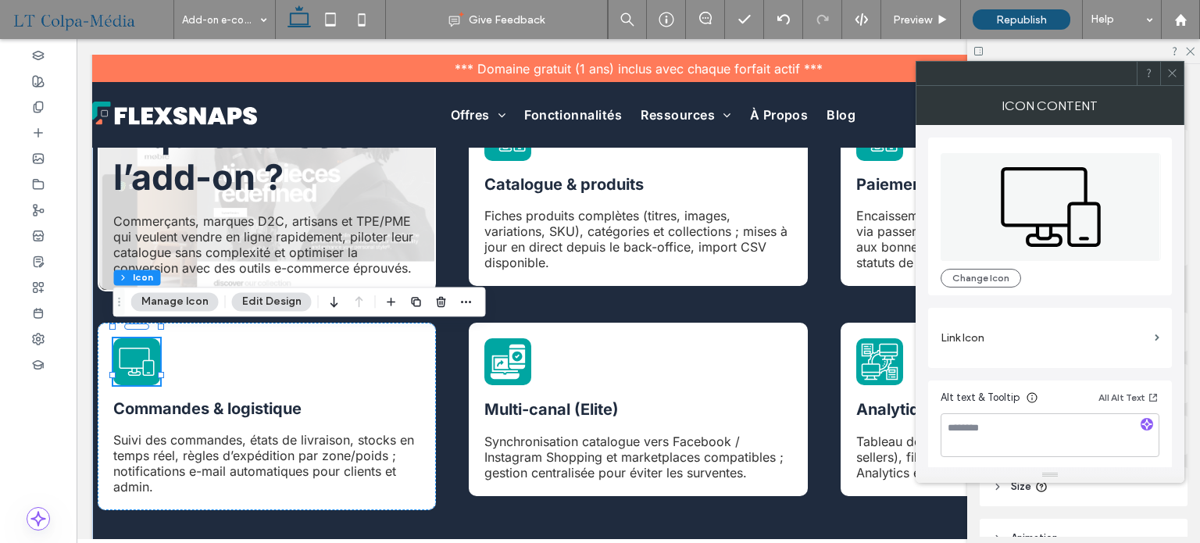
click at [1050, 202] on icon at bounding box center [1050, 207] width 220 height 108
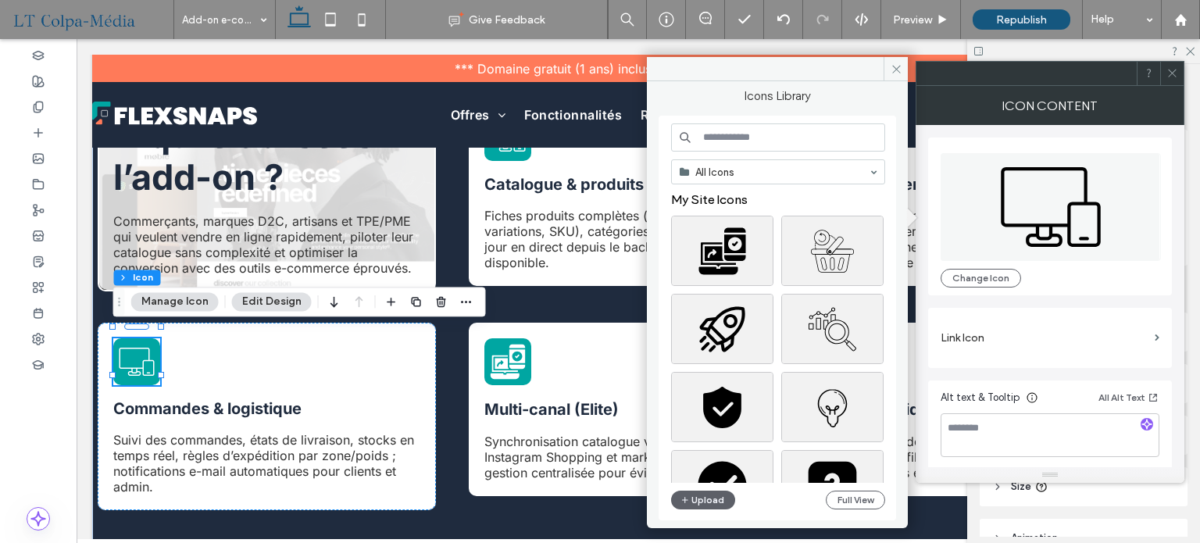
click at [725, 132] on input at bounding box center [778, 137] width 214 height 28
type input "*"
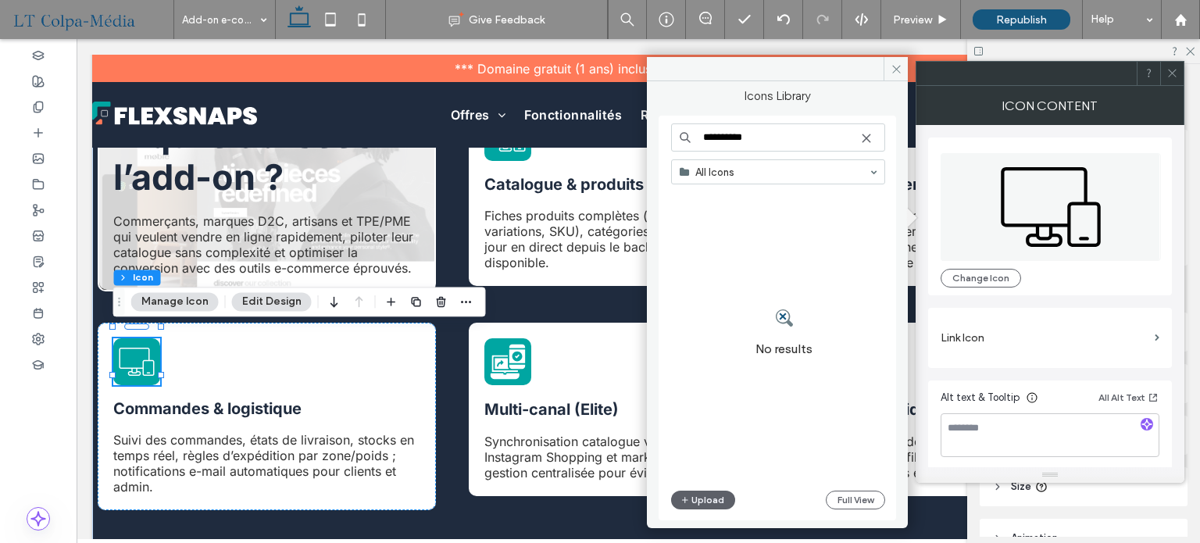
click at [767, 142] on input "**********" at bounding box center [778, 137] width 214 height 28
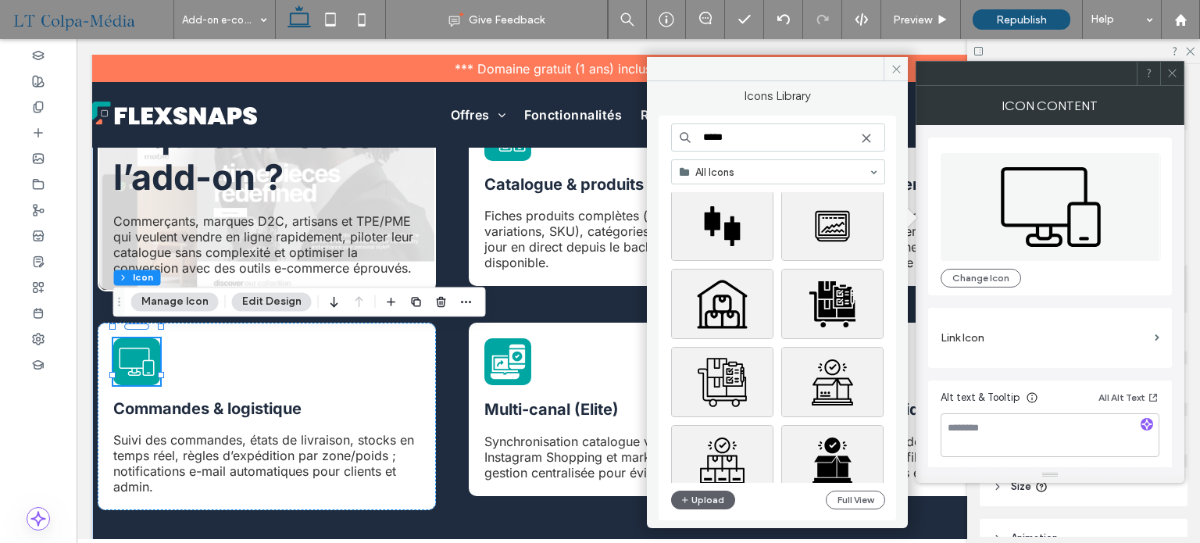
scroll to position [2246, 0]
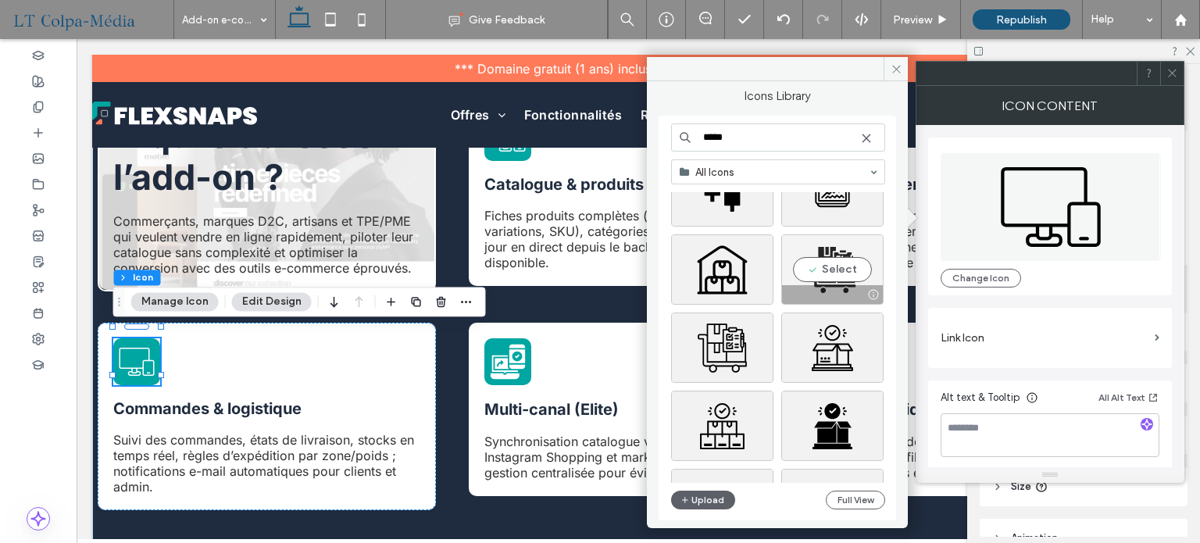
type input "*****"
click at [837, 264] on div "Select" at bounding box center [832, 269] width 102 height 70
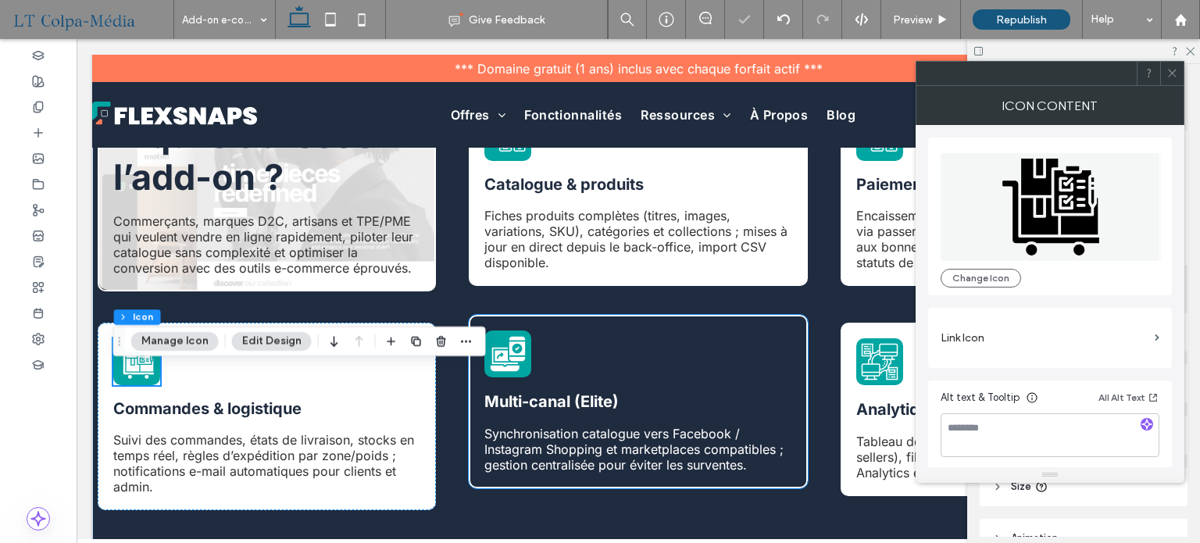
scroll to position [312, 0]
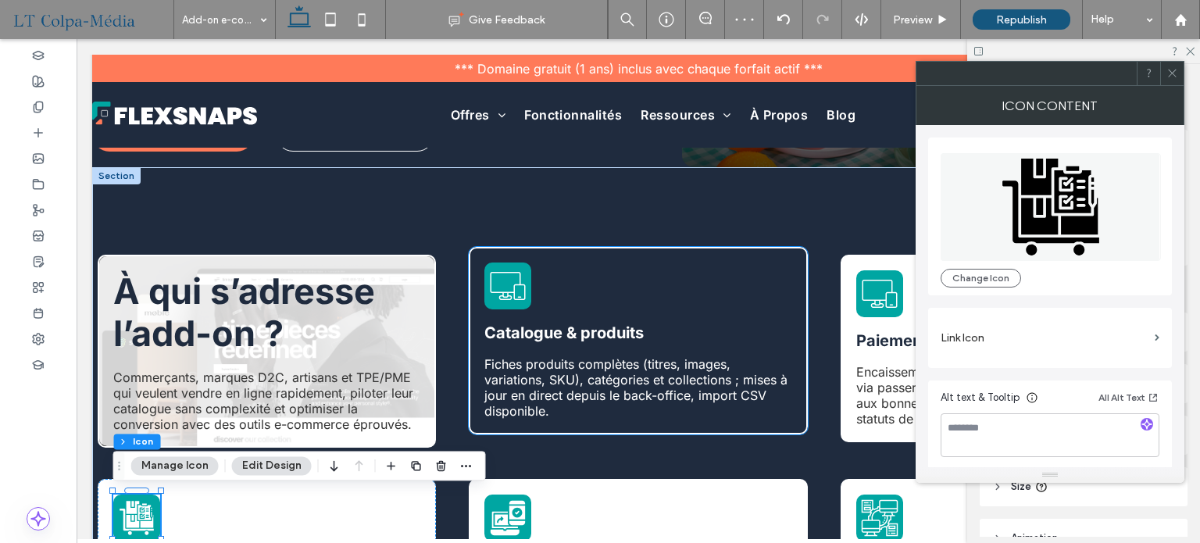
click at [623, 348] on div "Catalogue & produits Fiches produits complètes (titres, images, variations, SKU…" at bounding box center [638, 340] width 338 height 187
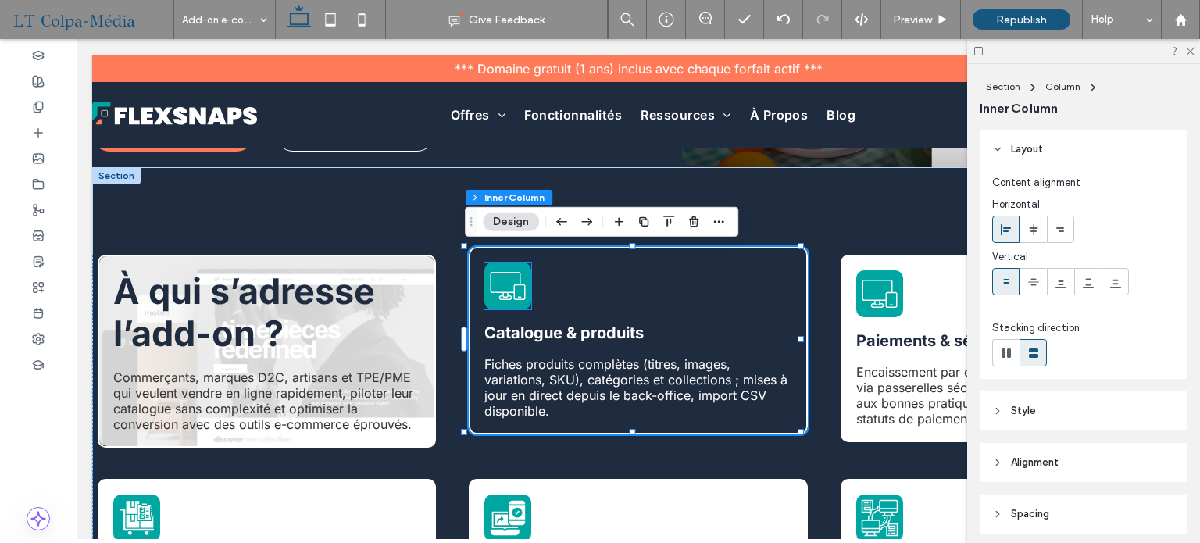
click at [511, 292] on icon at bounding box center [507, 285] width 37 height 37
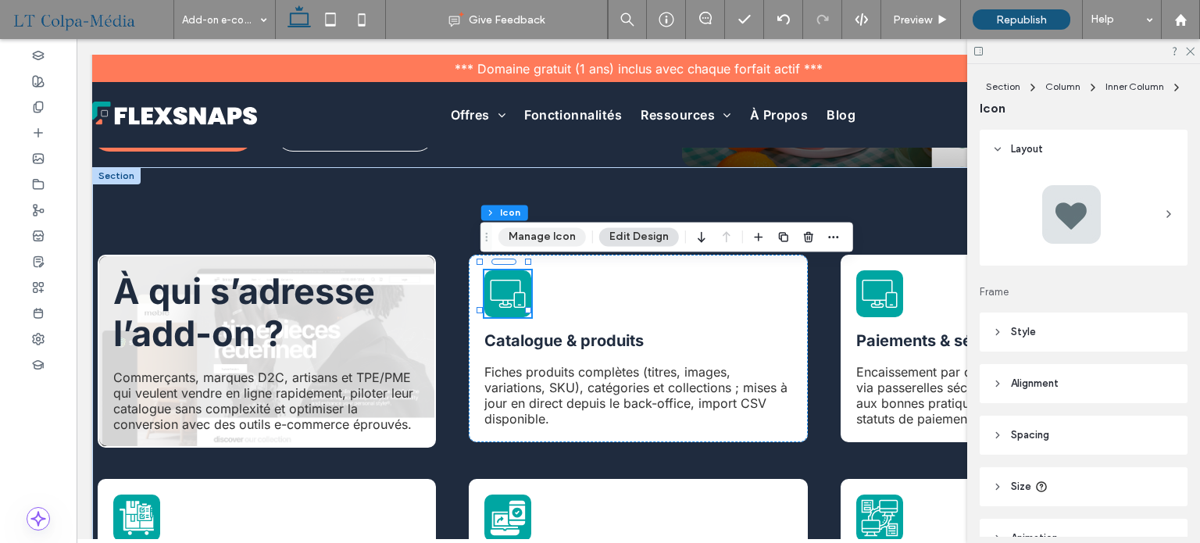
click at [540, 237] on button "Manage Icon" at bounding box center [541, 236] width 87 height 19
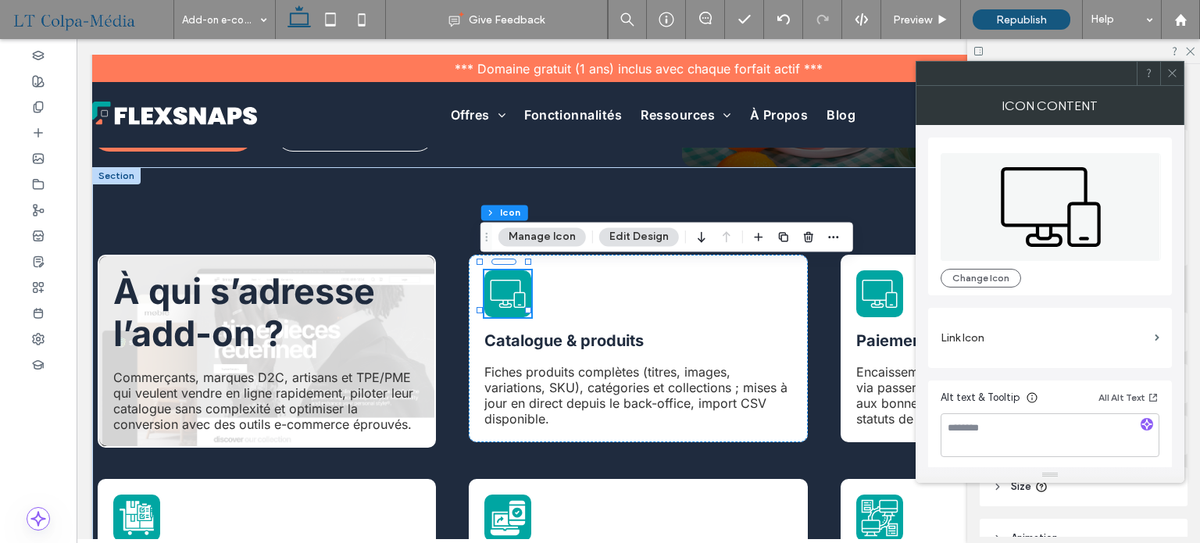
click at [1031, 184] on icon at bounding box center [1050, 207] width 220 height 108
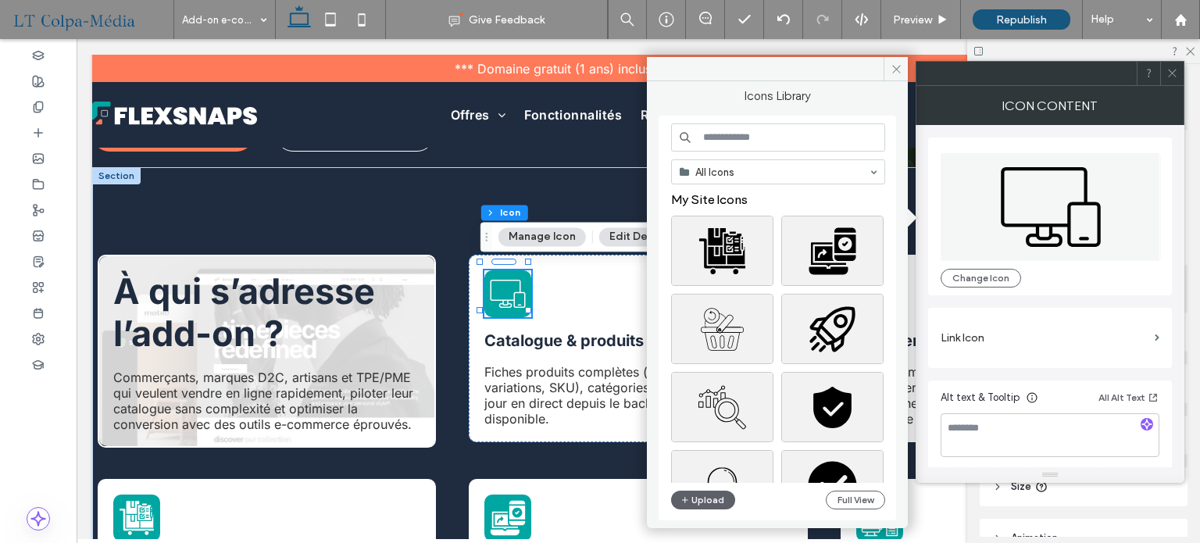
click at [754, 130] on input at bounding box center [778, 137] width 214 height 28
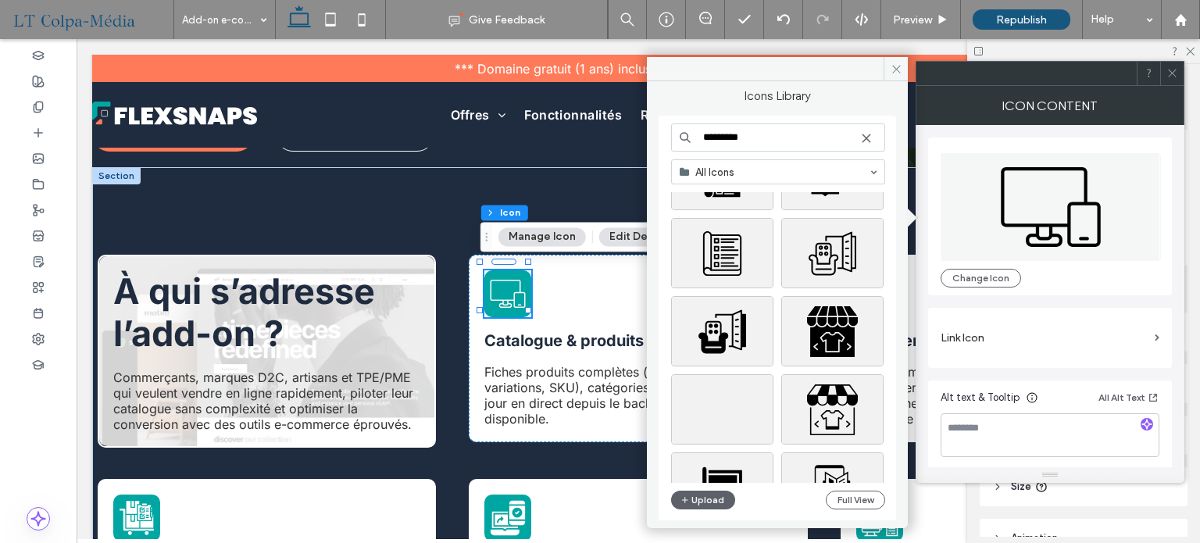
scroll to position [1406, 0]
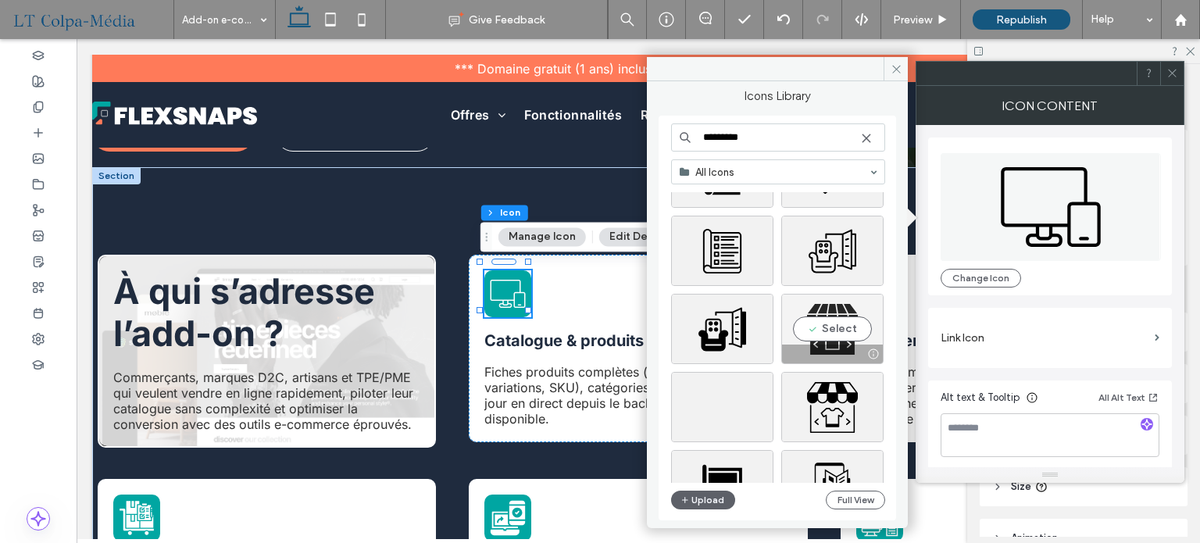
type input "*********"
click at [829, 339] on div "Select" at bounding box center [832, 329] width 102 height 70
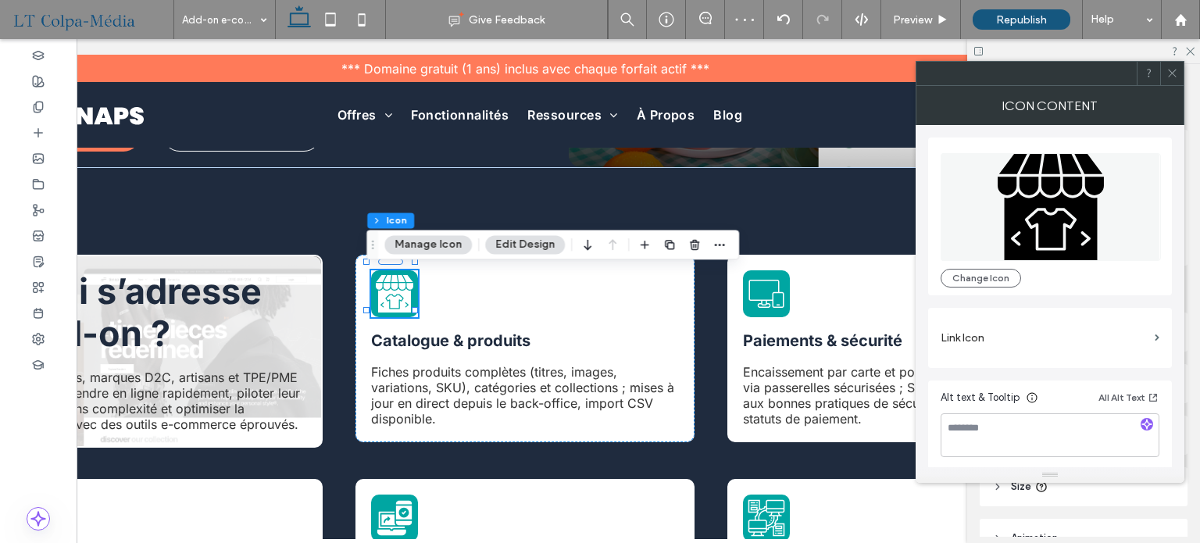
scroll to position [0, 159]
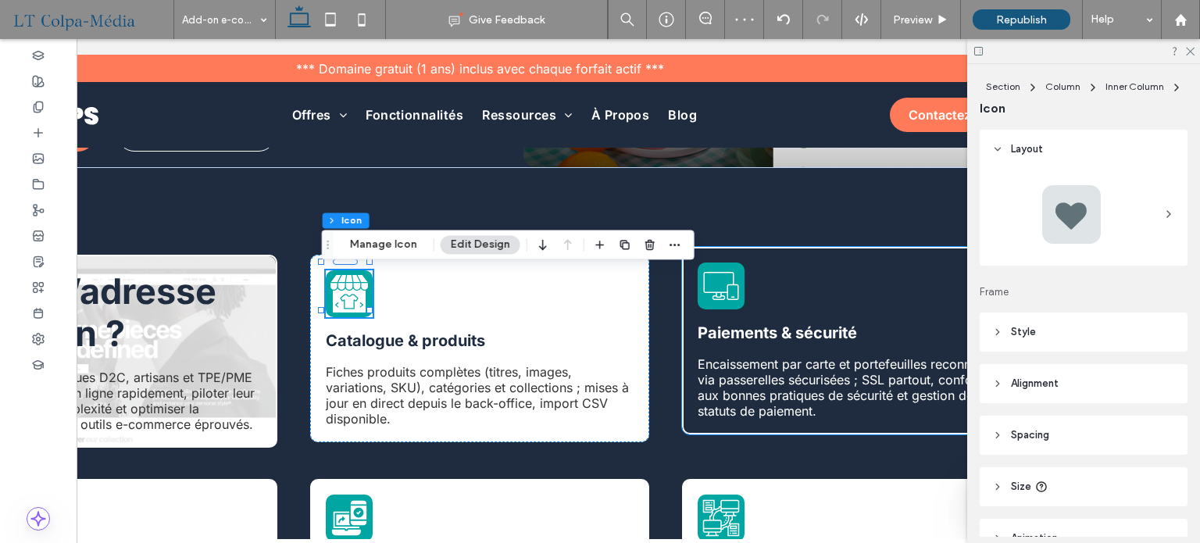
click at [706, 287] on icon at bounding box center [720, 285] width 37 height 37
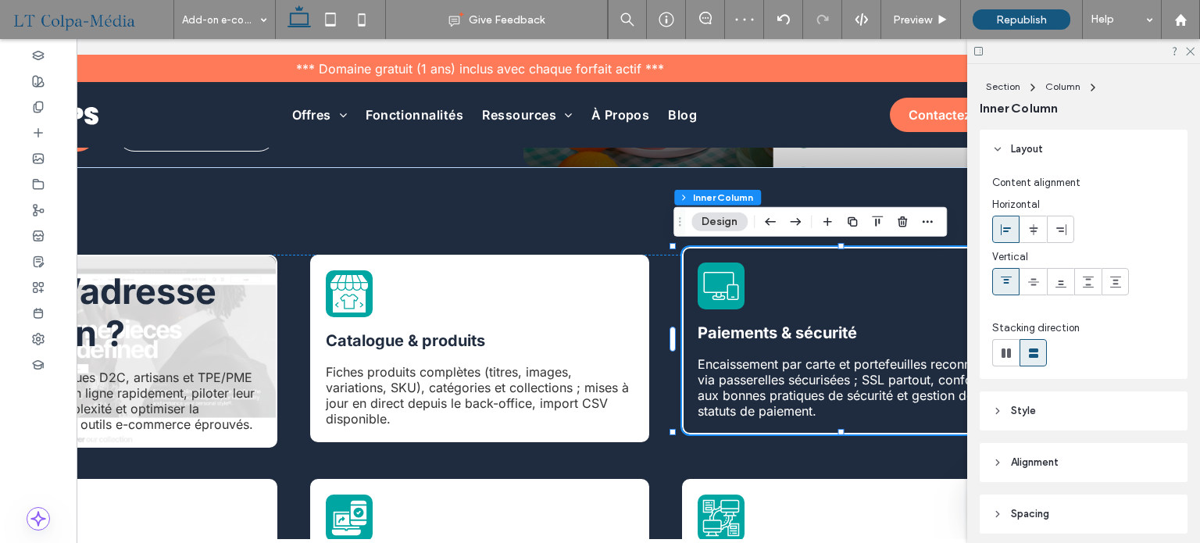
click at [706, 287] on icon at bounding box center [720, 285] width 37 height 37
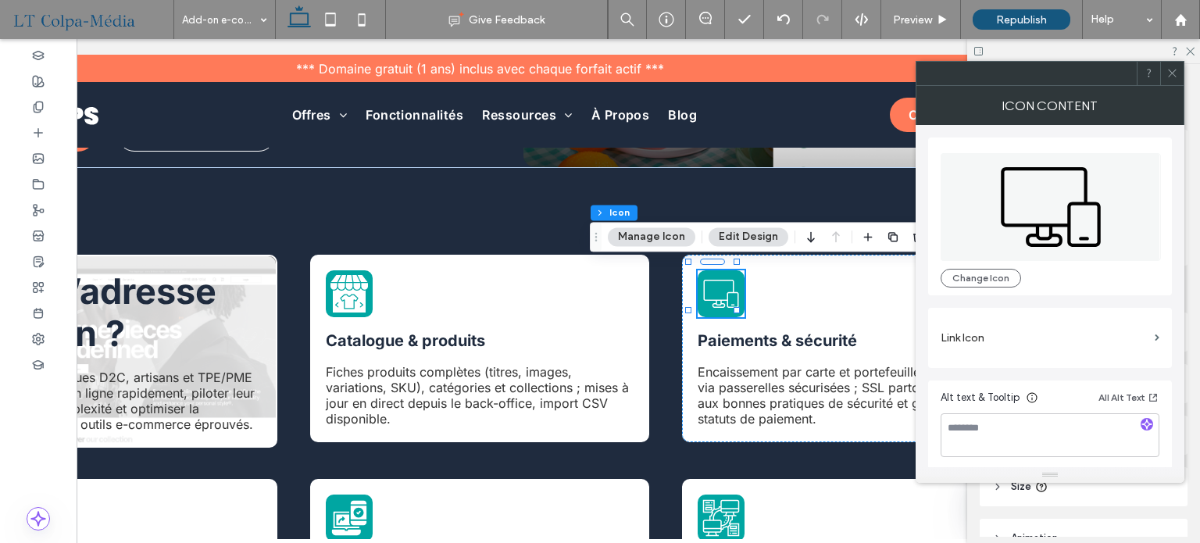
click at [1093, 234] on icon at bounding box center [1050, 207] width 220 height 108
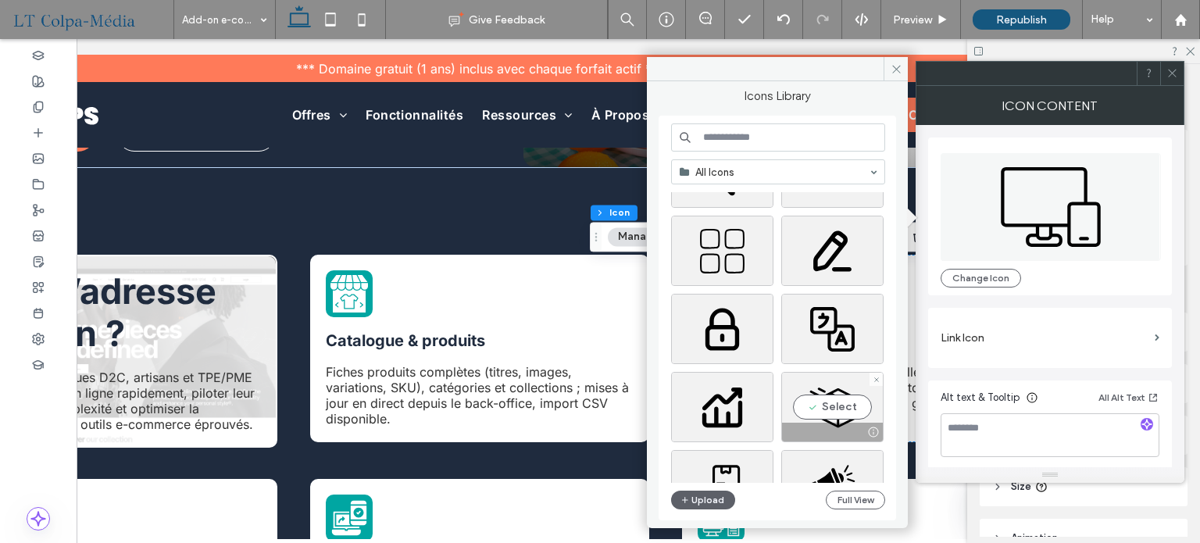
scroll to position [625, 0]
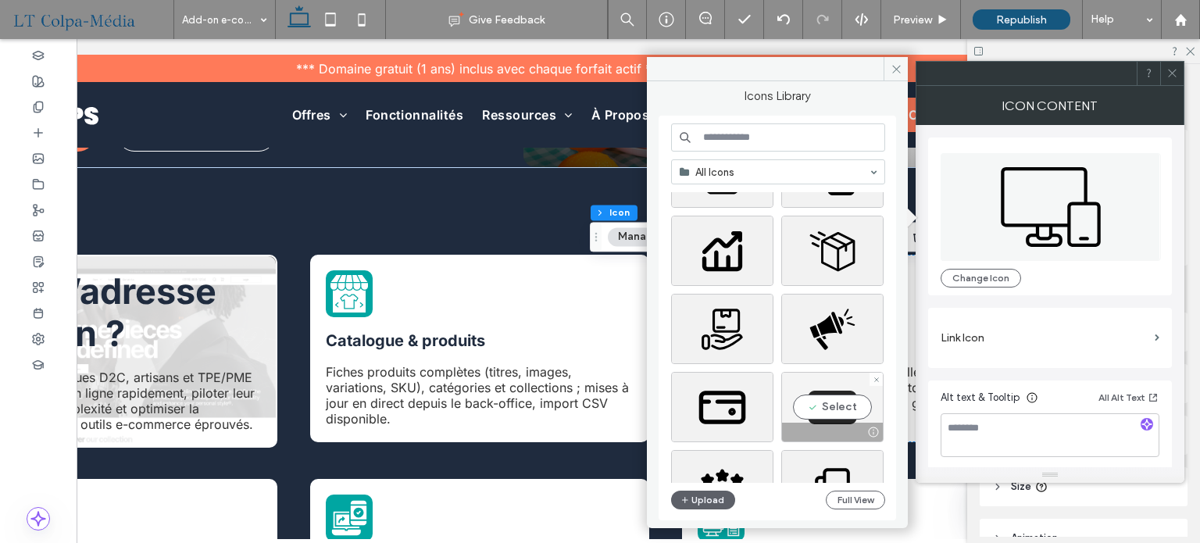
drag, startPoint x: 839, startPoint y: 403, endPoint x: 922, endPoint y: 386, distance: 85.3
click at [839, 403] on div "Select" at bounding box center [832, 407] width 102 height 70
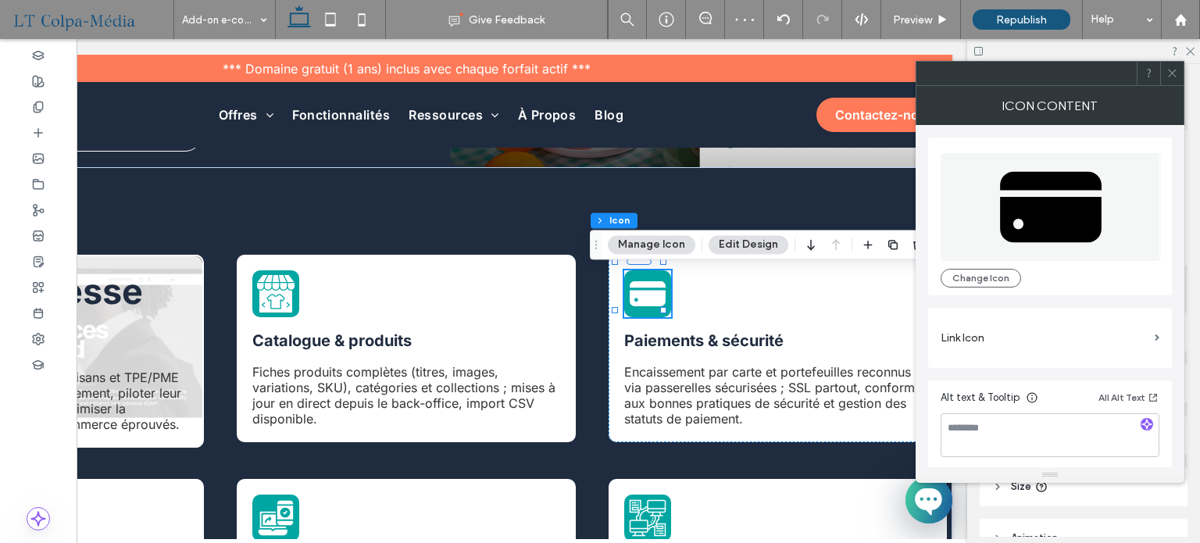
scroll to position [0, 0]
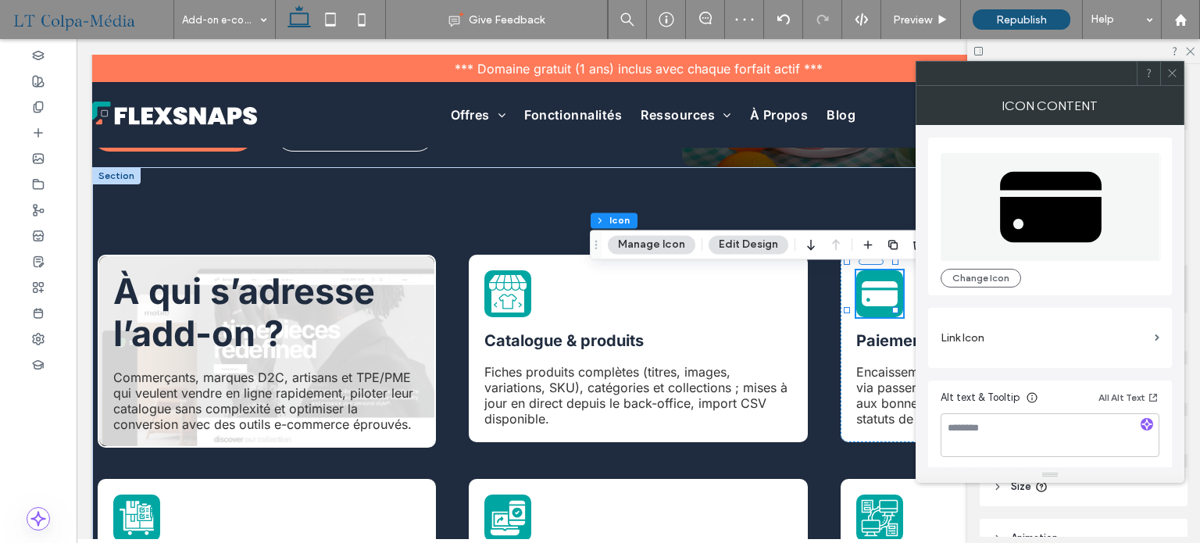
drag, startPoint x: 733, startPoint y: 533, endPoint x: 283, endPoint y: 347, distance: 486.7
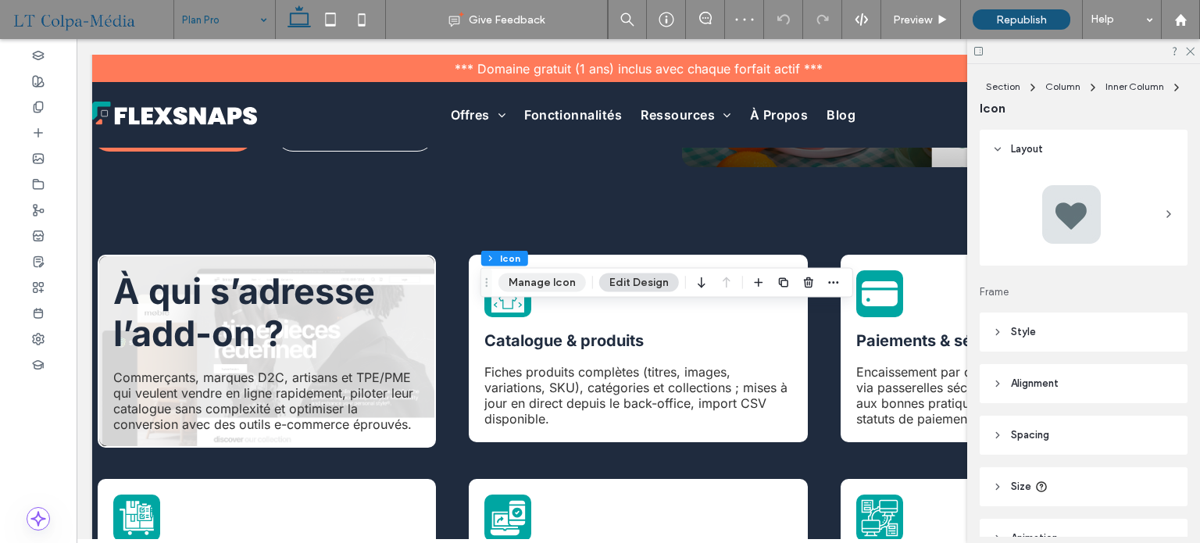
click at [554, 288] on button "Manage Icon" at bounding box center [541, 282] width 87 height 19
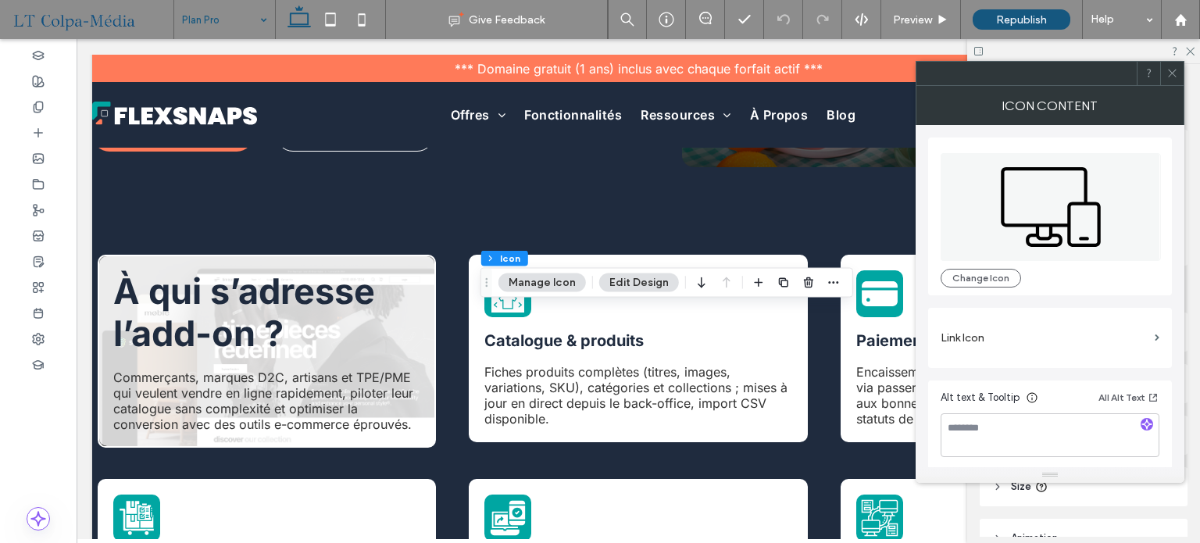
click at [1063, 200] on icon at bounding box center [1050, 207] width 220 height 108
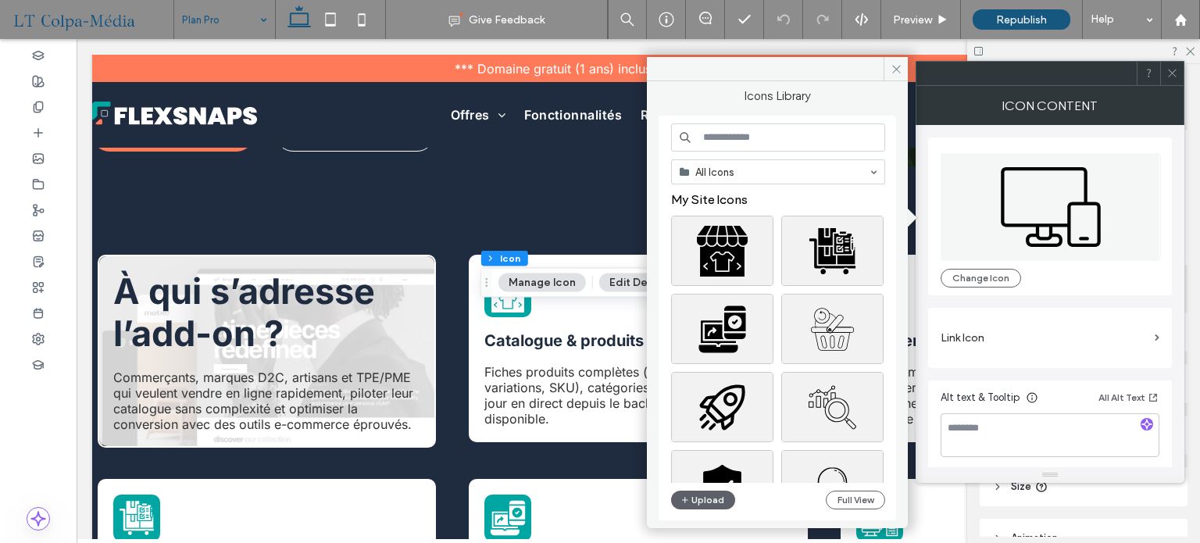
click at [811, 128] on input at bounding box center [778, 137] width 214 height 28
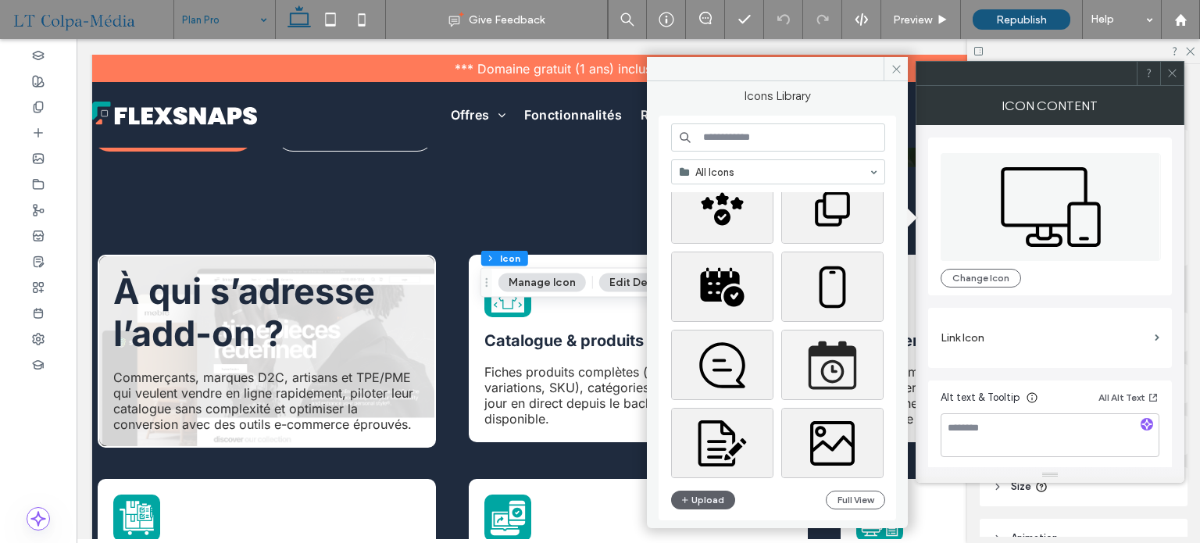
scroll to position [904, 0]
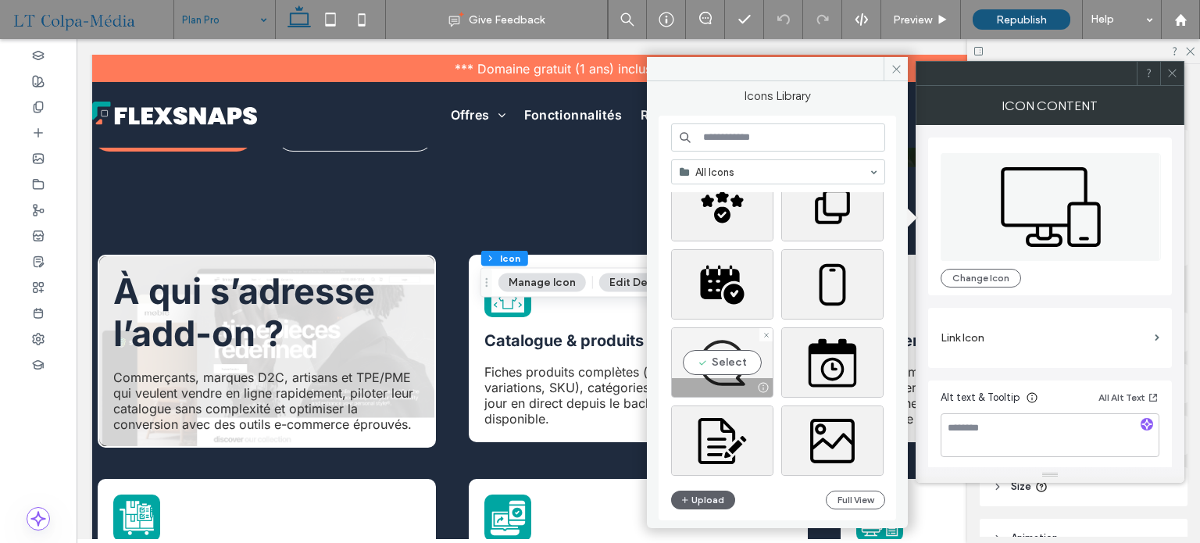
click at [740, 365] on div "Select" at bounding box center [722, 362] width 102 height 70
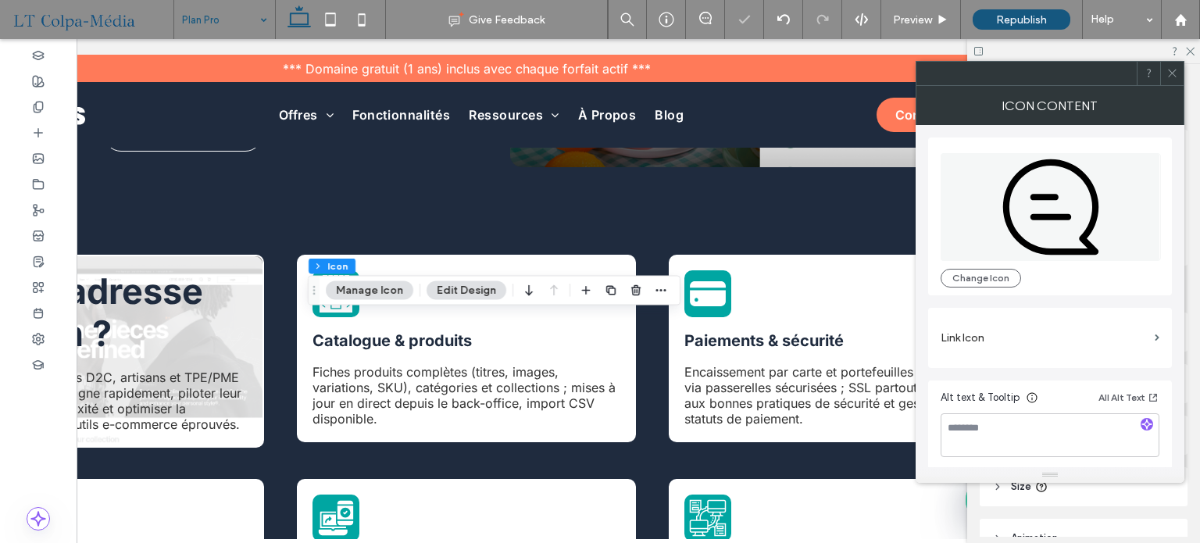
scroll to position [0, 173]
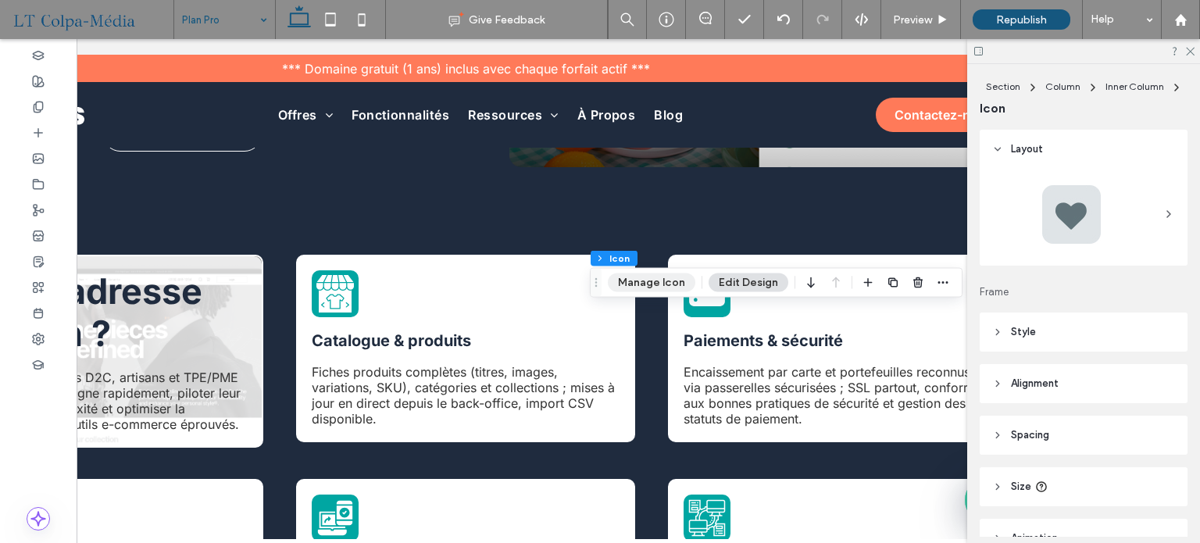
click at [648, 284] on button "Manage Icon" at bounding box center [651, 282] width 87 height 19
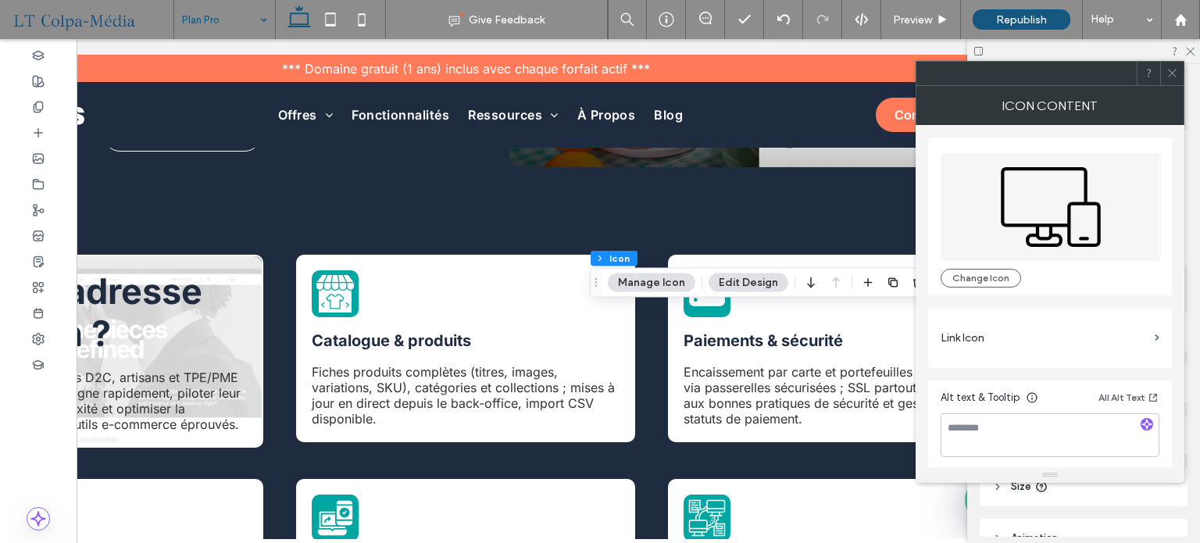
click at [1046, 201] on icon at bounding box center [1050, 207] width 220 height 108
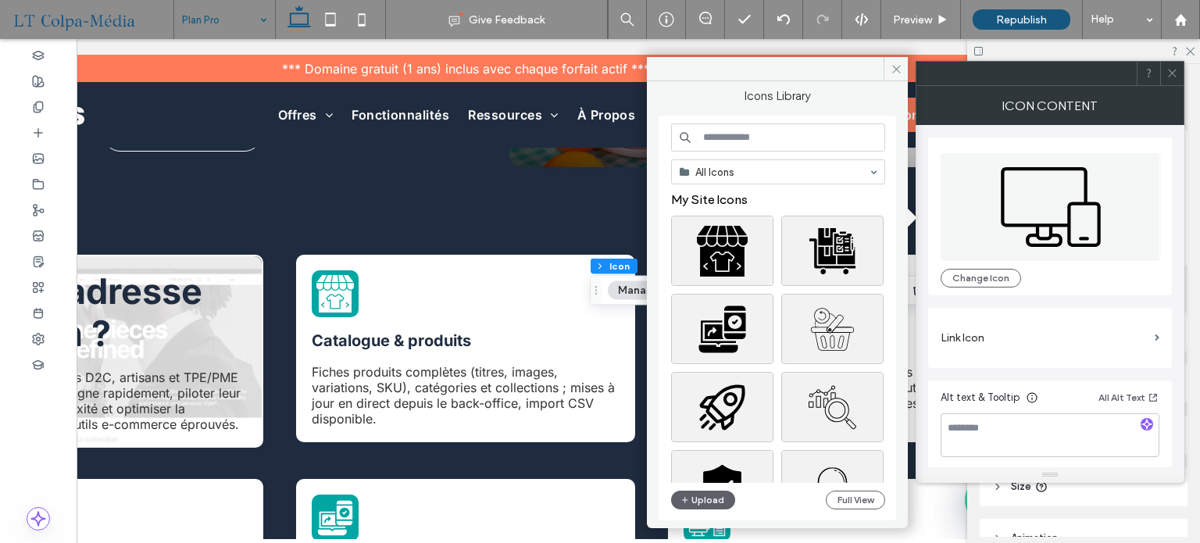
scroll to position [0, 232]
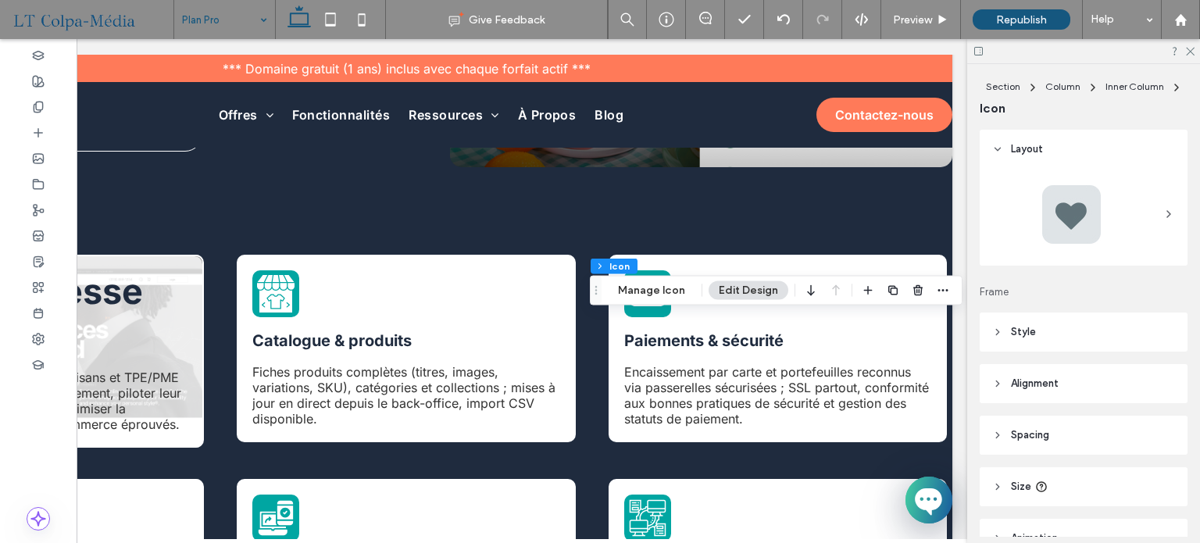
click at [1062, 216] on div at bounding box center [1070, 214] width 62 height 62
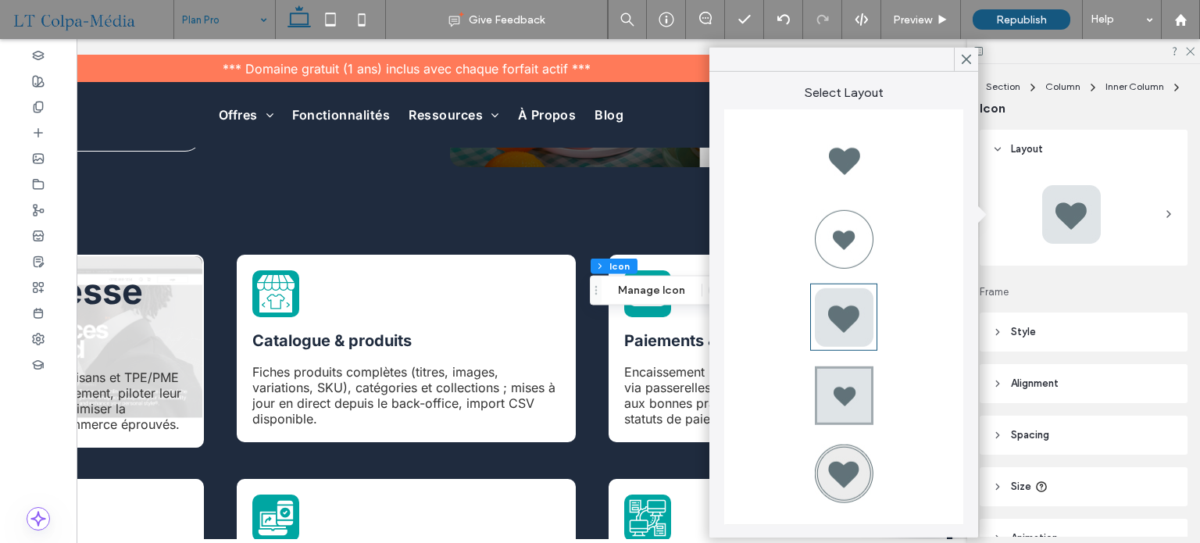
drag, startPoint x: 967, startPoint y: 56, endPoint x: 966, endPoint y: 67, distance: 11.0
click at [966, 58] on icon at bounding box center [966, 59] width 14 height 14
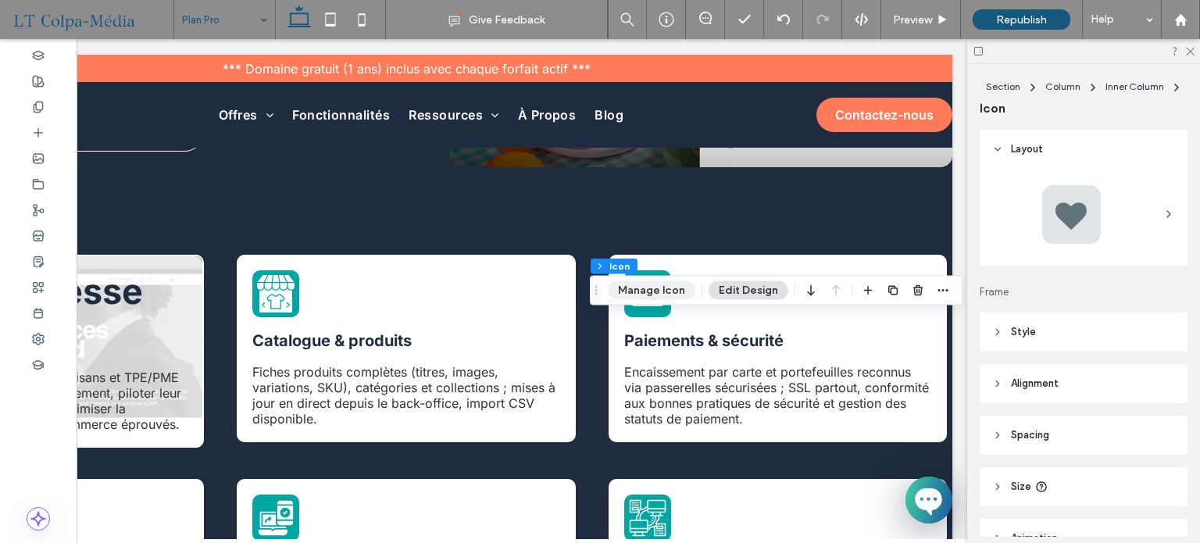
click at [644, 287] on button "Manage Icon" at bounding box center [651, 290] width 87 height 19
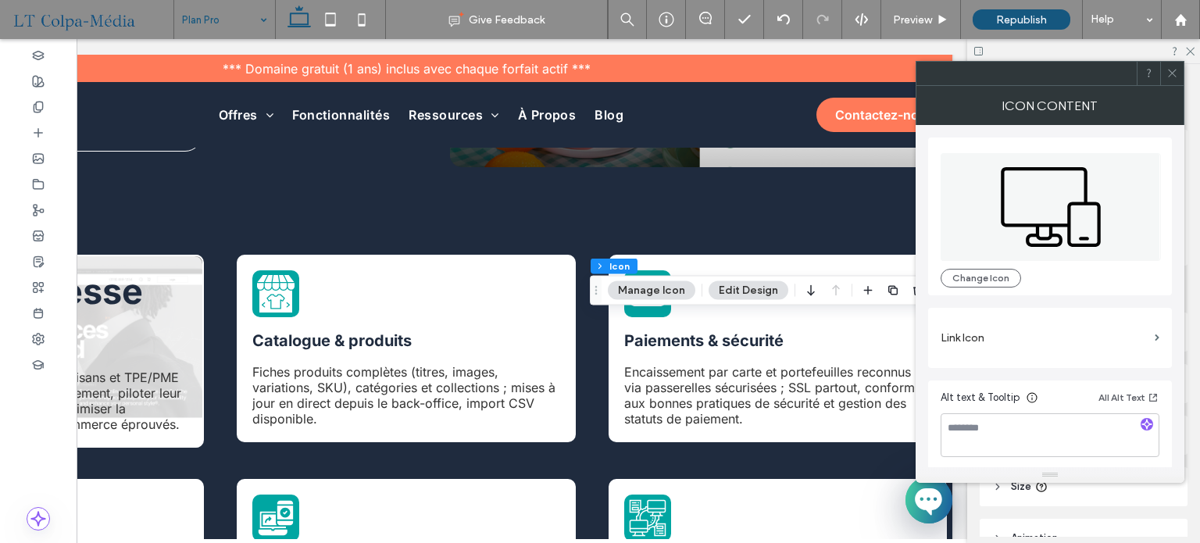
click at [1054, 207] on icon at bounding box center [1050, 207] width 220 height 108
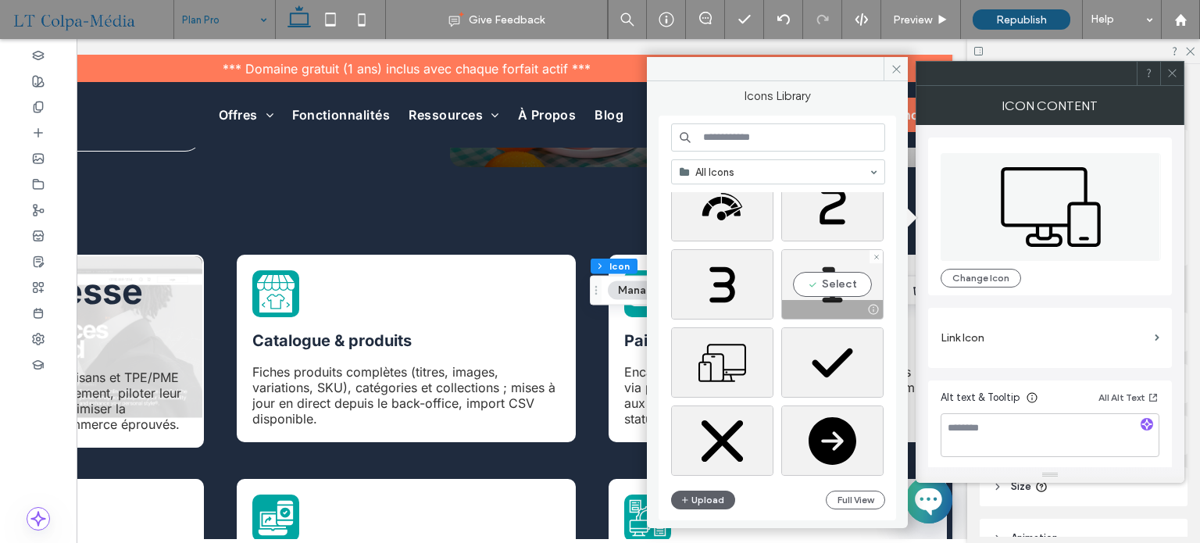
scroll to position [1372, 0]
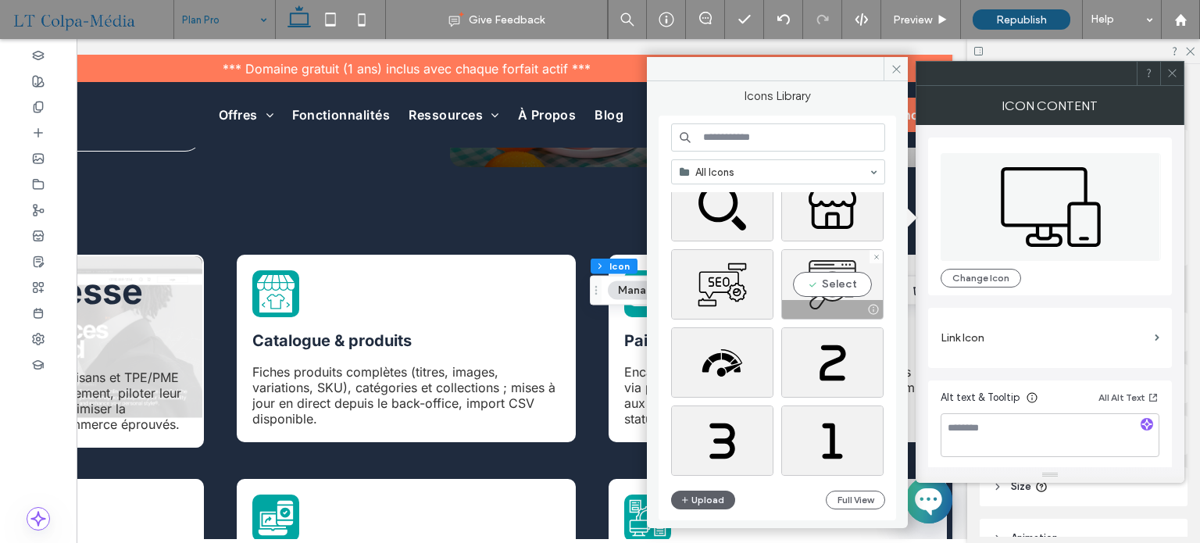
click at [834, 280] on div "Select" at bounding box center [832, 284] width 102 height 70
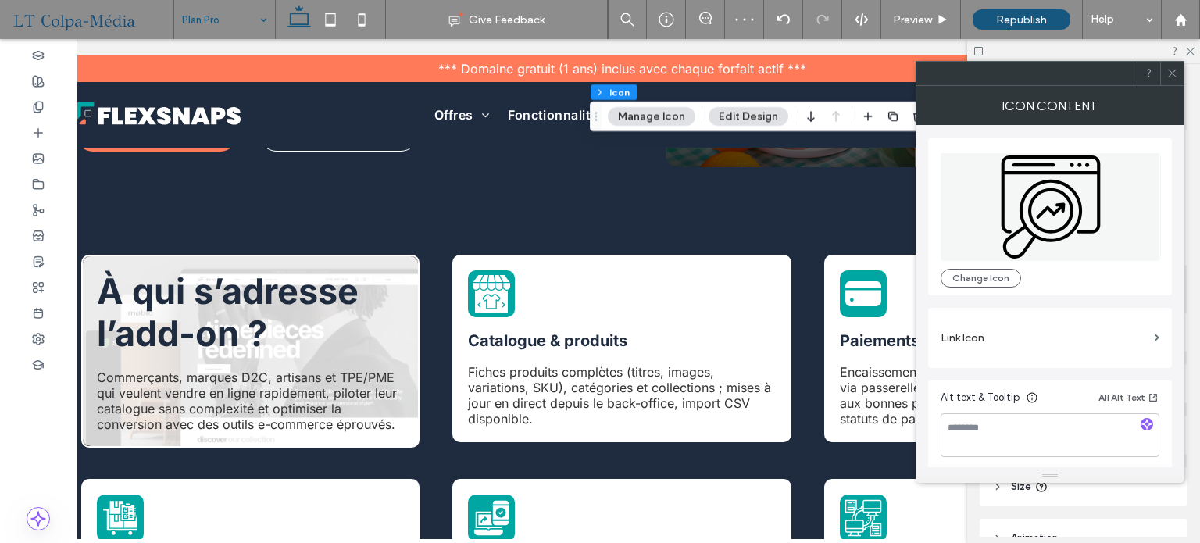
scroll to position [0, 0]
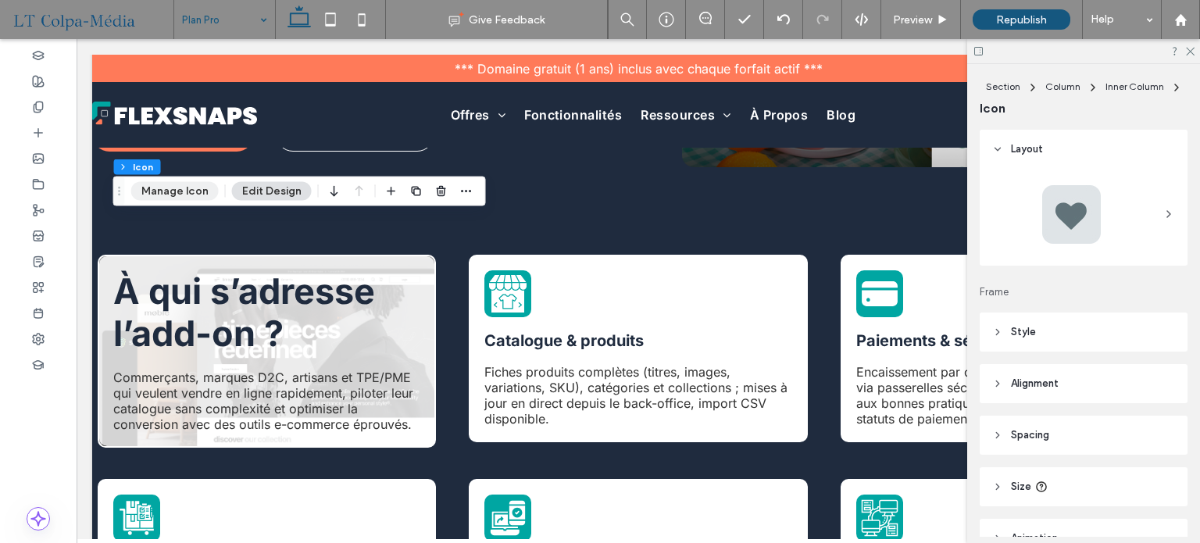
click at [198, 192] on button "Manage Icon" at bounding box center [174, 191] width 87 height 19
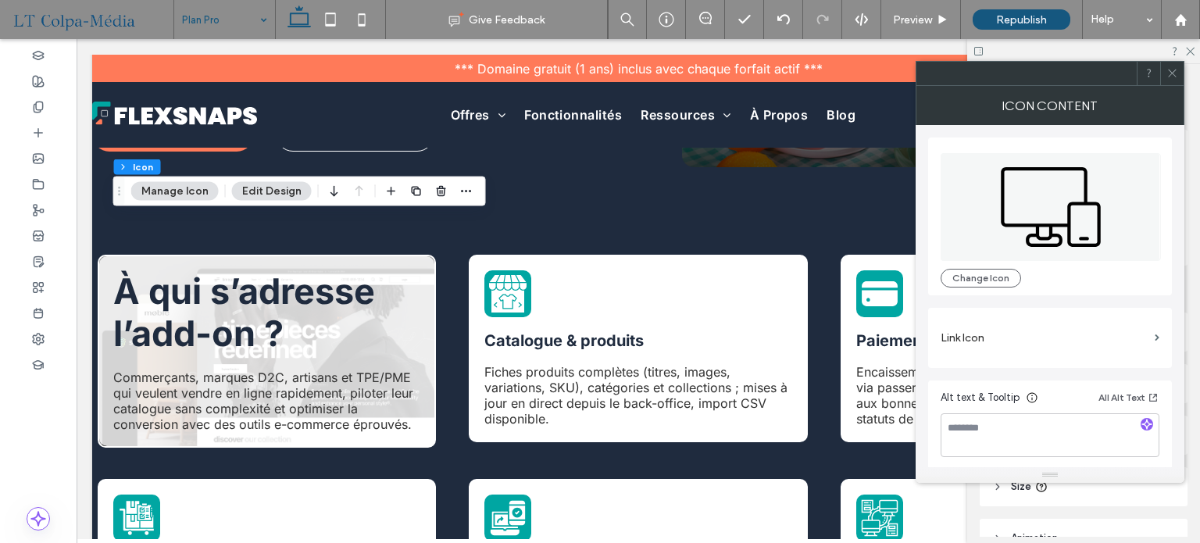
click at [1076, 200] on icon at bounding box center [1050, 207] width 220 height 108
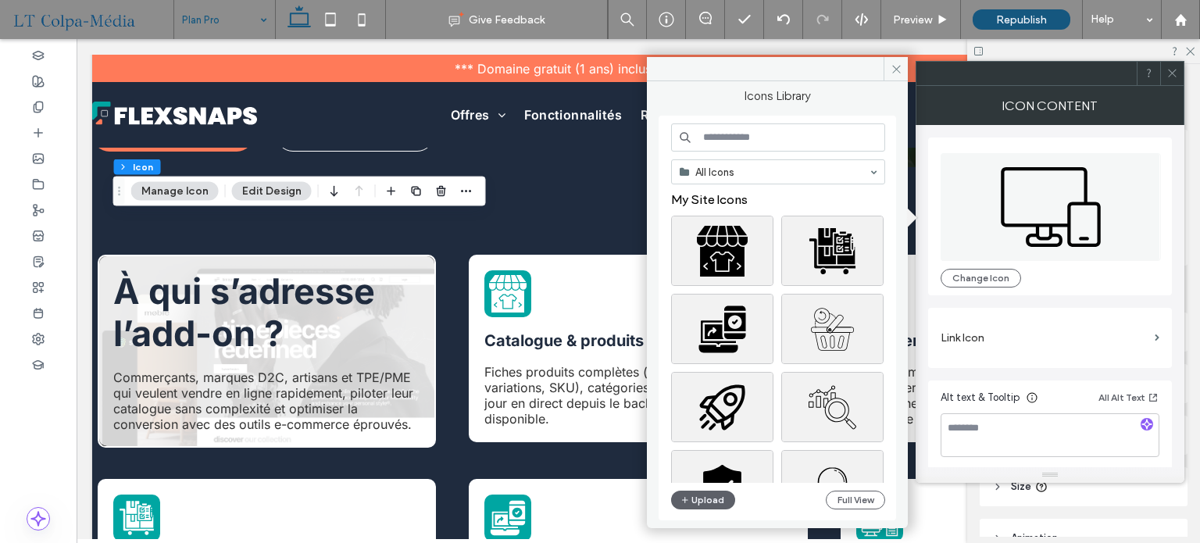
click at [714, 134] on input at bounding box center [778, 137] width 214 height 28
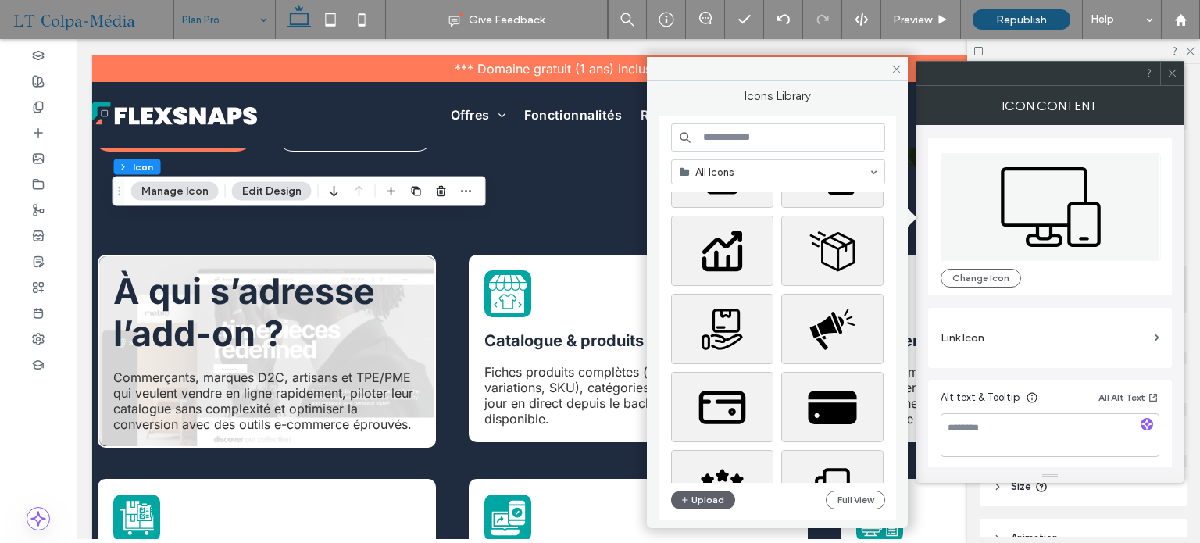
scroll to position [703, 0]
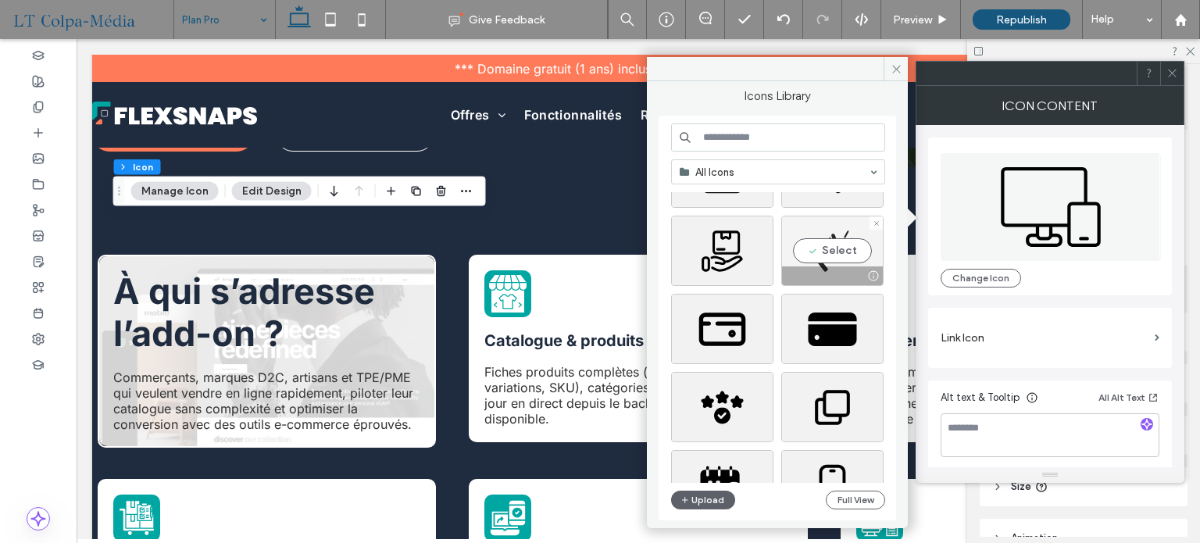
click at [838, 249] on div "Select" at bounding box center [832, 251] width 102 height 70
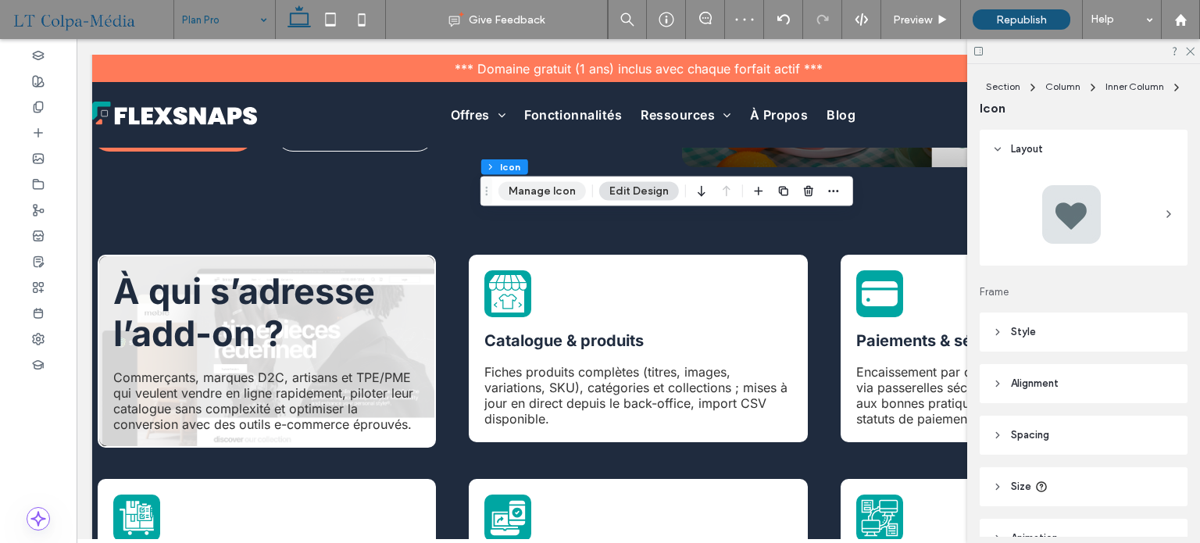
click at [549, 190] on button "Manage Icon" at bounding box center [541, 191] width 87 height 19
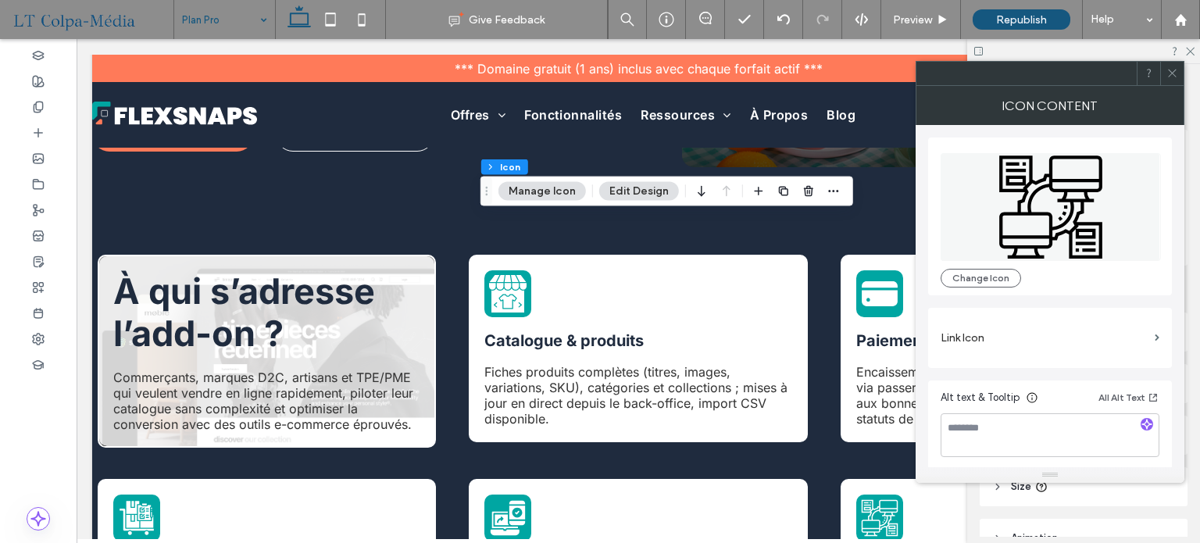
click at [1064, 199] on icon at bounding box center [1050, 206] width 103 height 103
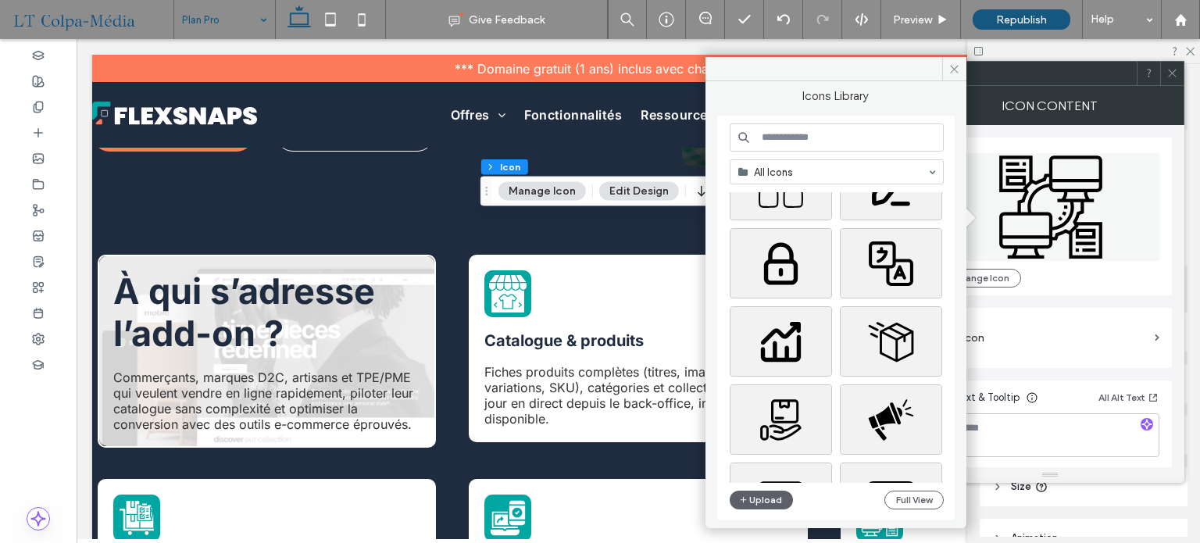
scroll to position [625, 0]
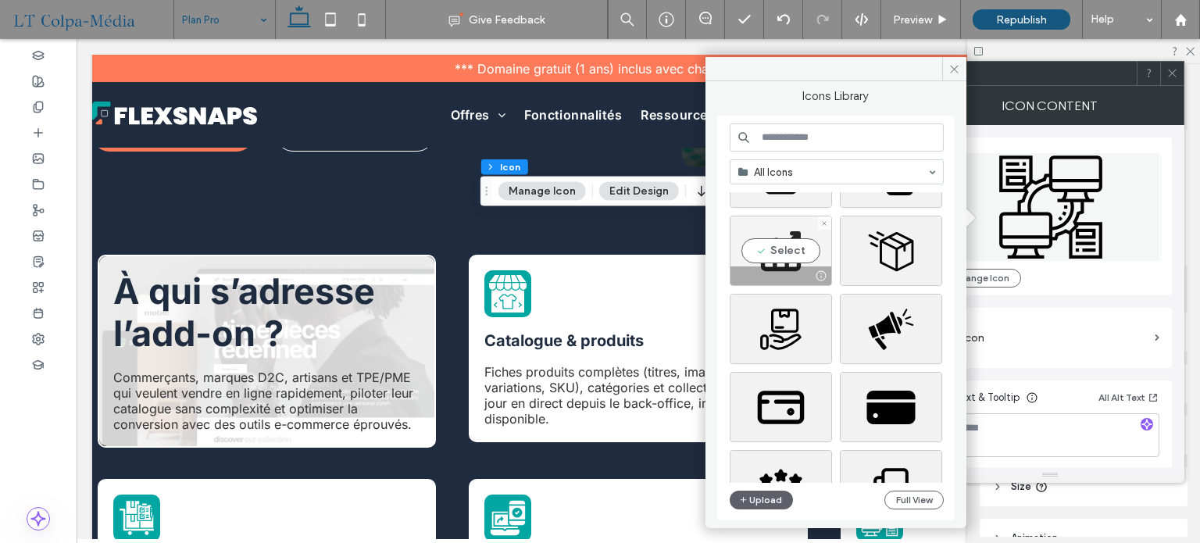
click at [786, 244] on div "Select" at bounding box center [780, 251] width 102 height 70
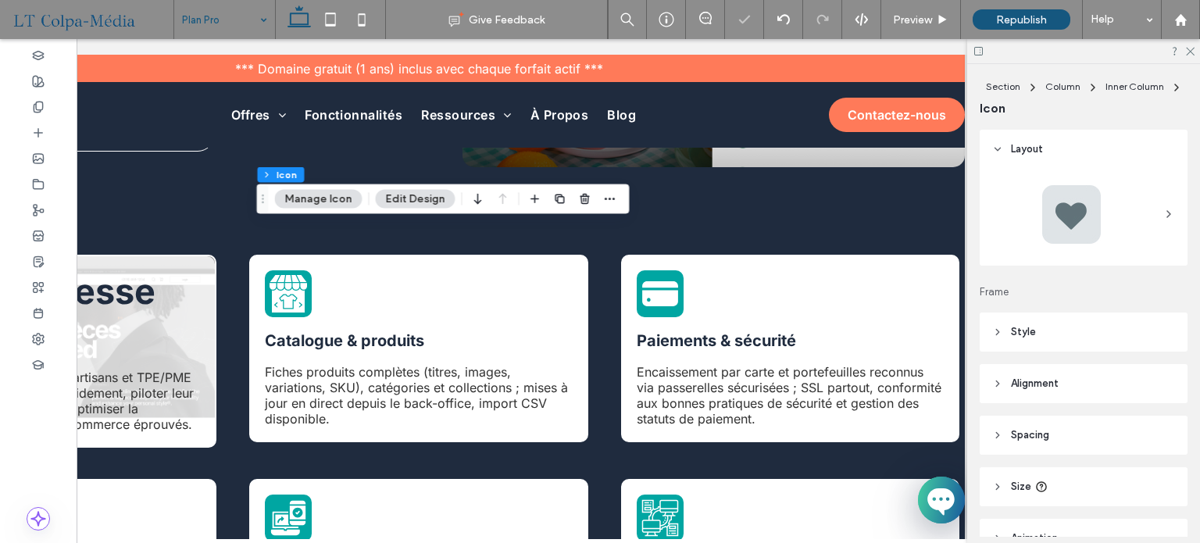
scroll to position [0, 223]
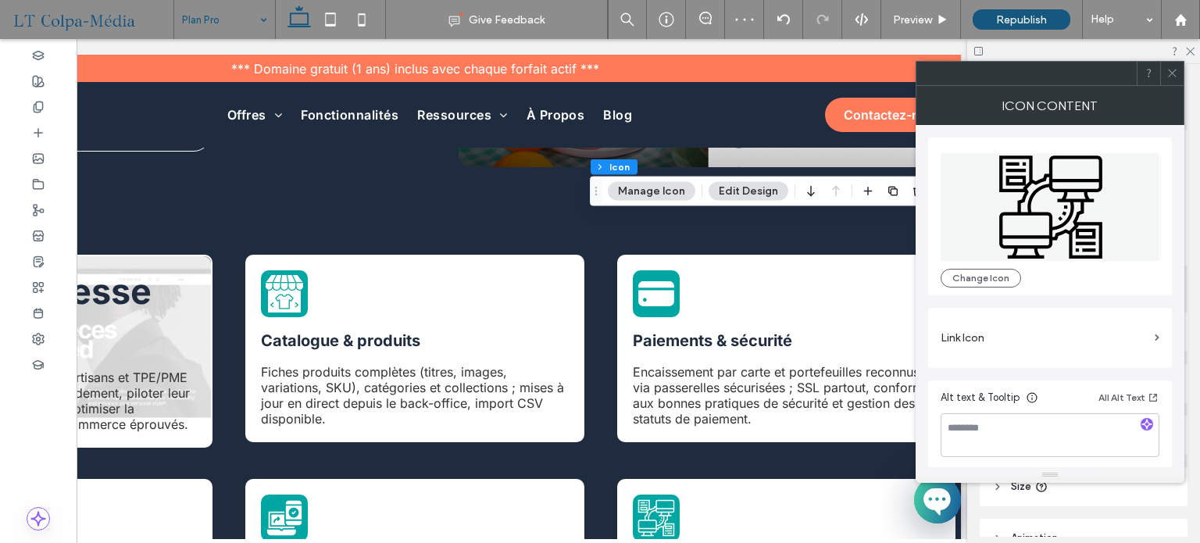
click at [1038, 212] on icon at bounding box center [1050, 206] width 103 height 103
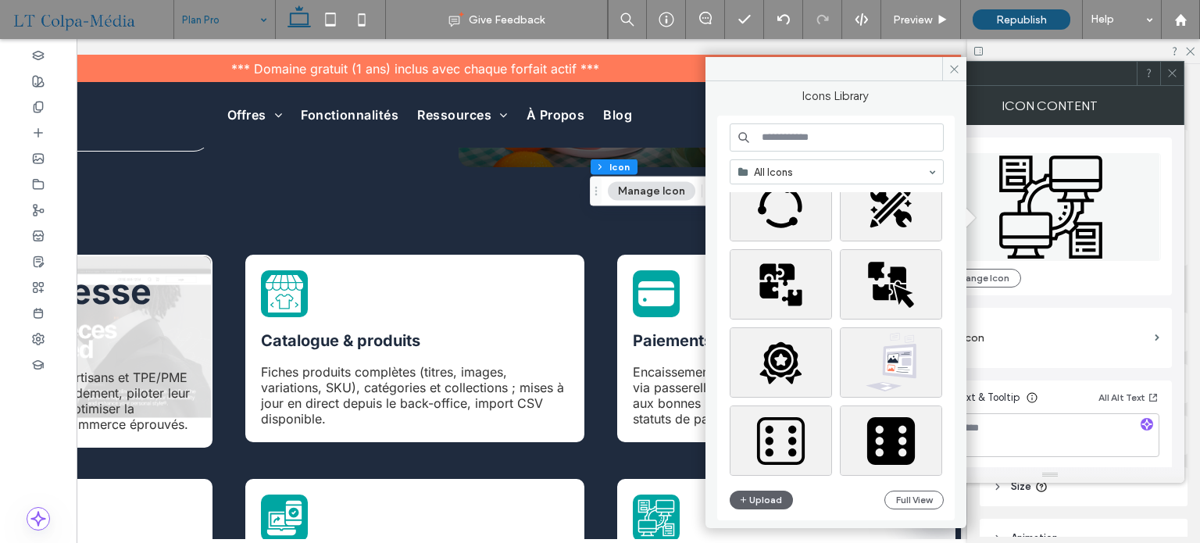
scroll to position [3168, 0]
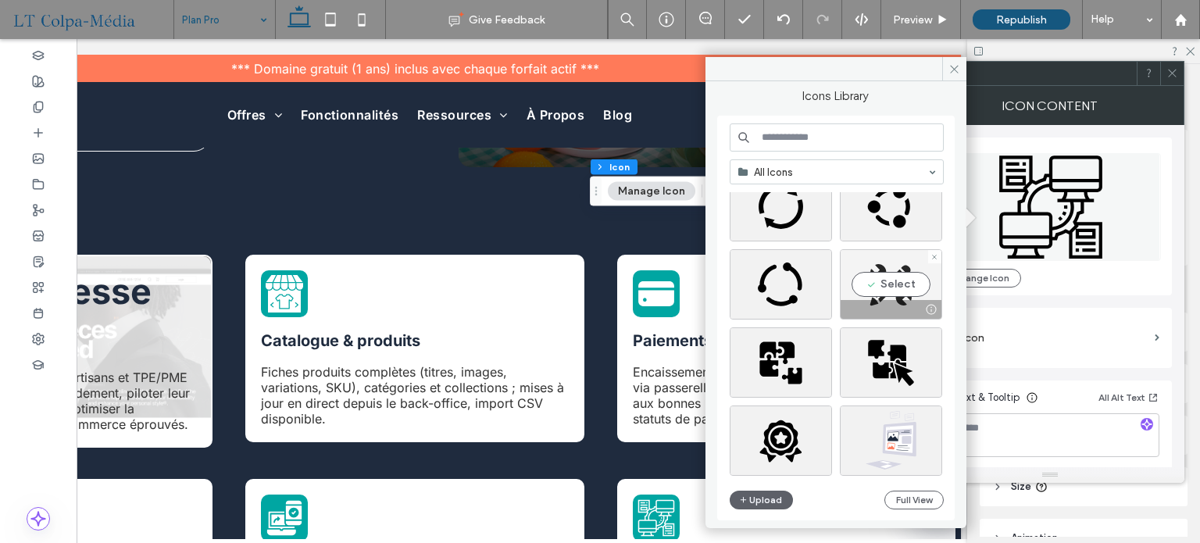
click at [890, 273] on div "Select" at bounding box center [891, 284] width 102 height 70
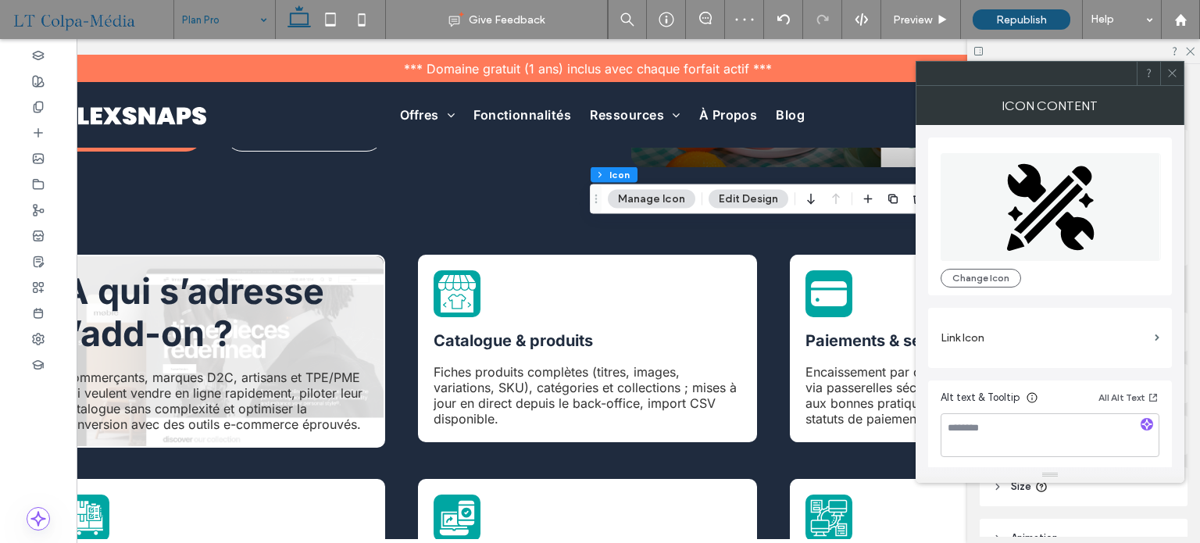
scroll to position [0, 0]
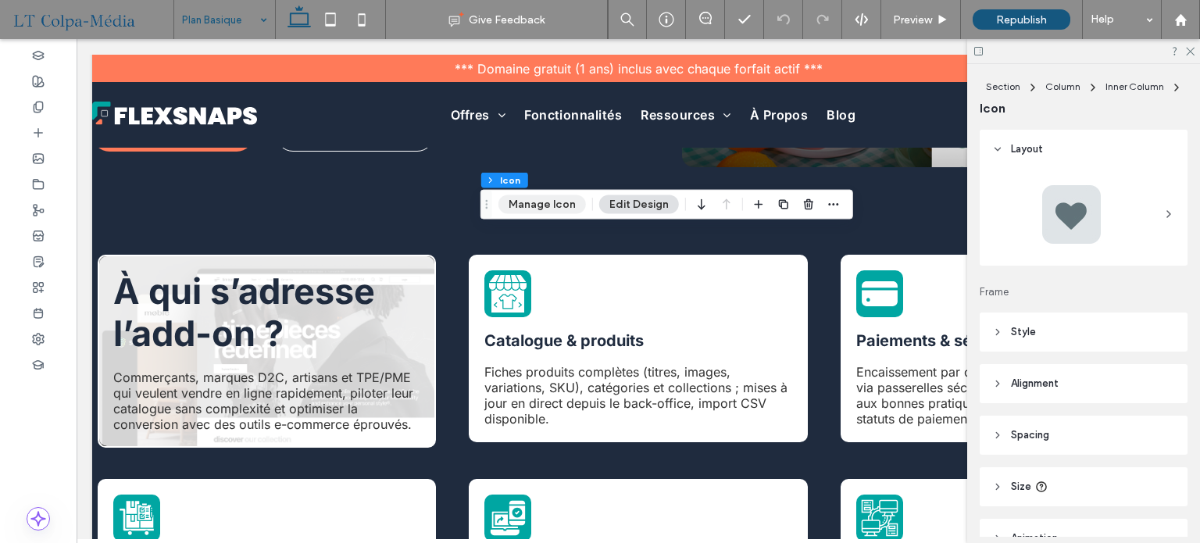
click at [547, 204] on button "Manage Icon" at bounding box center [541, 204] width 87 height 19
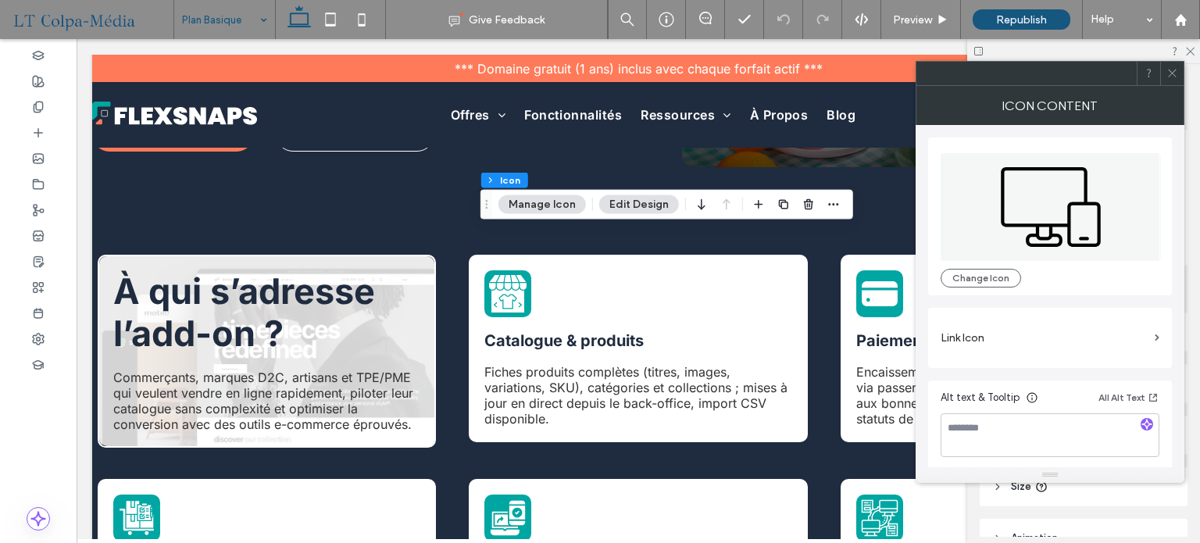
click at [1034, 213] on icon at bounding box center [1050, 207] width 220 height 108
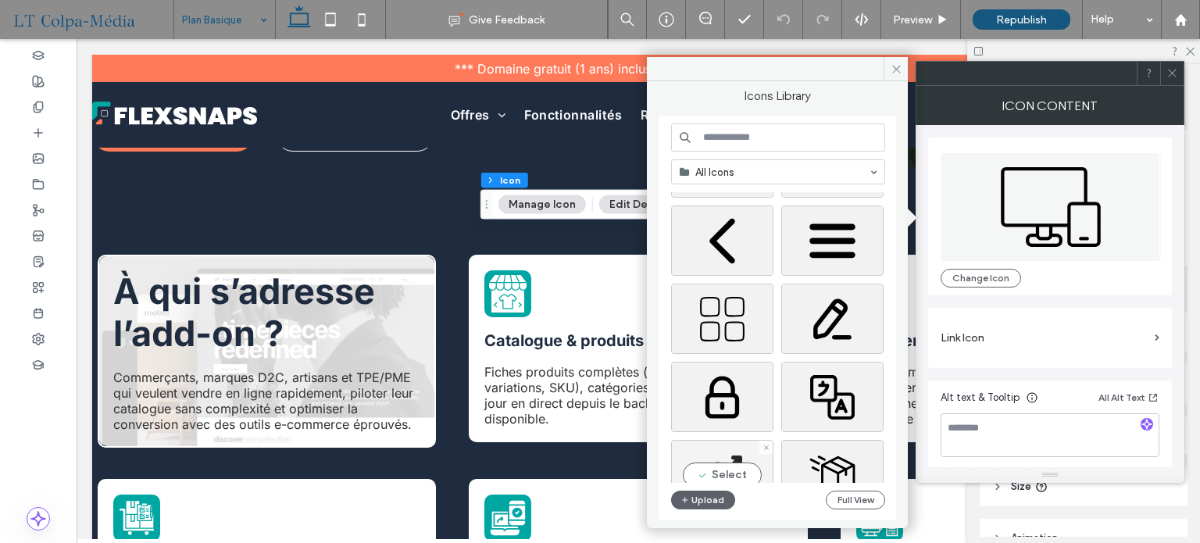
scroll to position [390, 0]
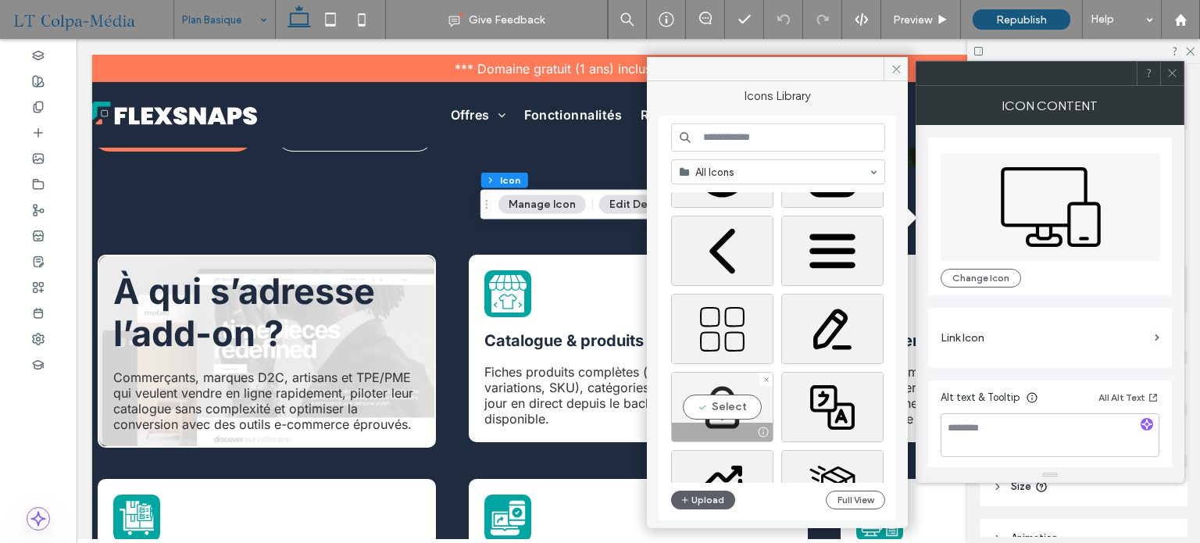
click at [720, 394] on div "Select" at bounding box center [722, 407] width 102 height 70
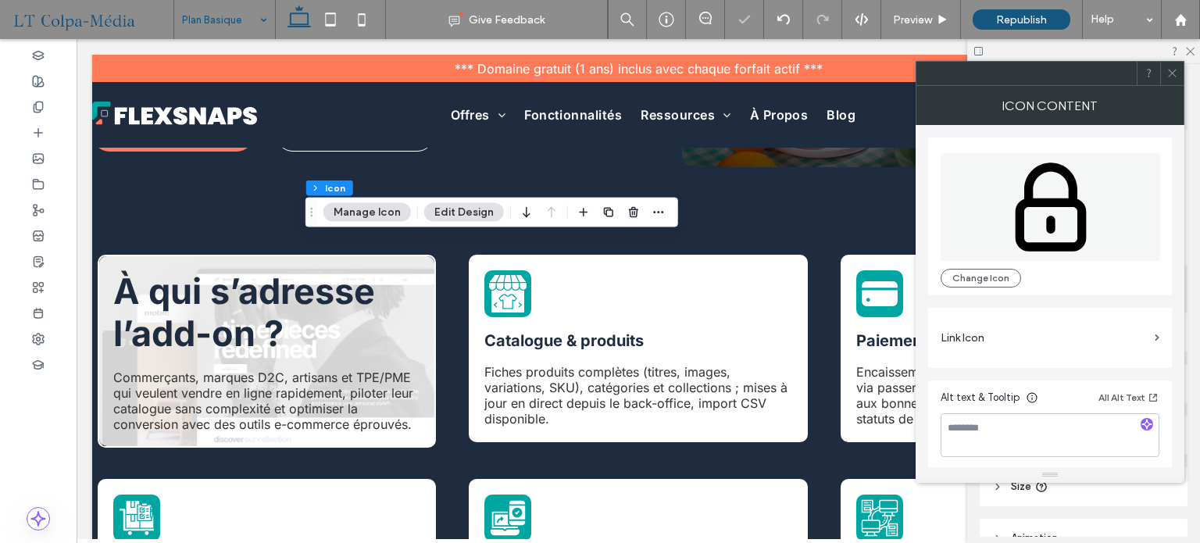
scroll to position [0, 204]
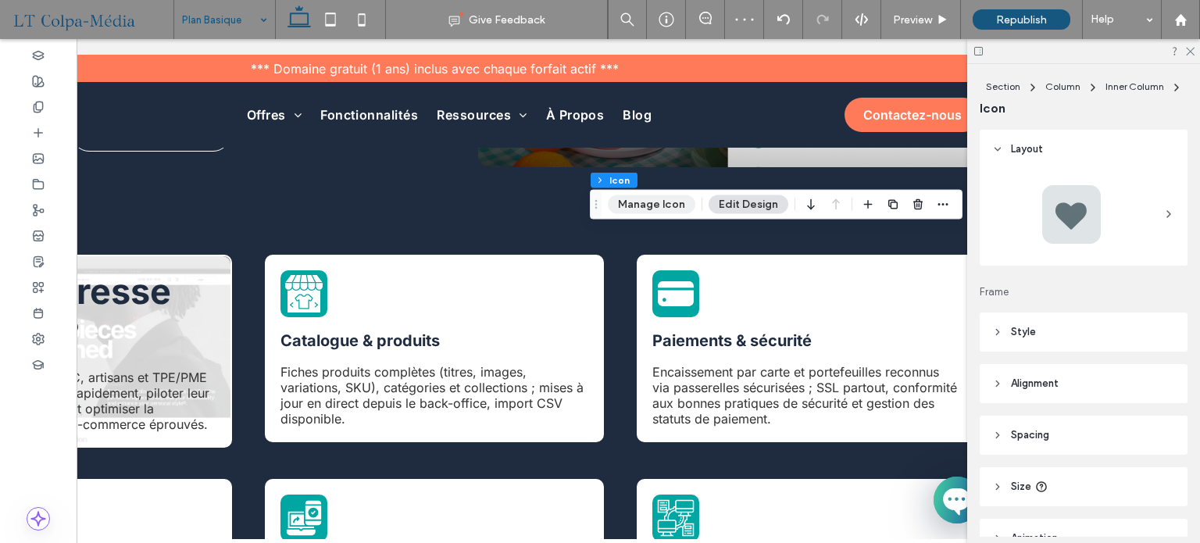
click at [658, 208] on button "Manage Icon" at bounding box center [651, 204] width 87 height 19
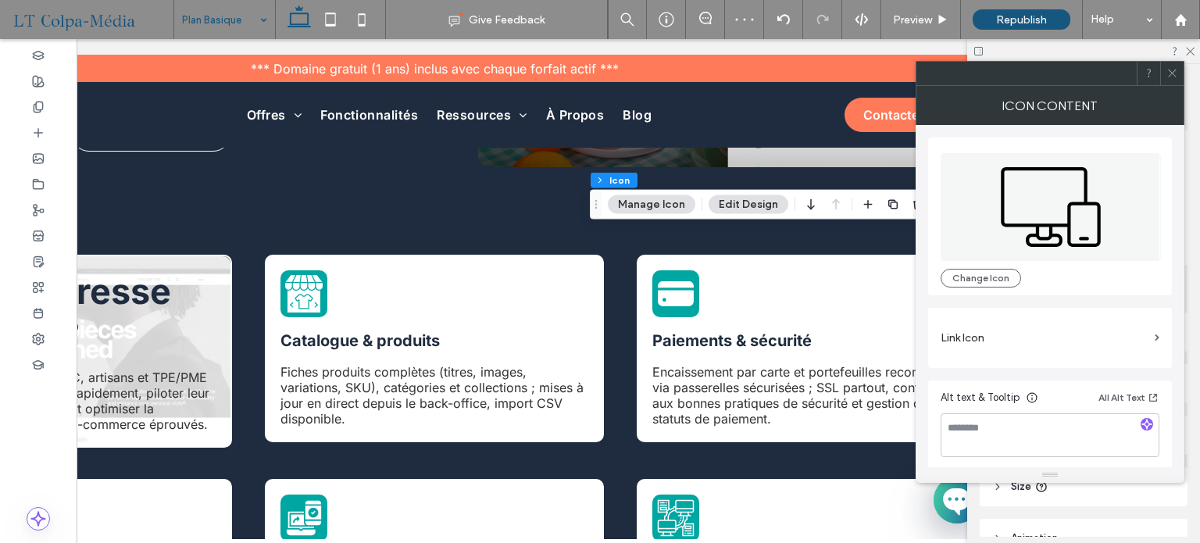
click at [1059, 233] on icon at bounding box center [1050, 207] width 220 height 108
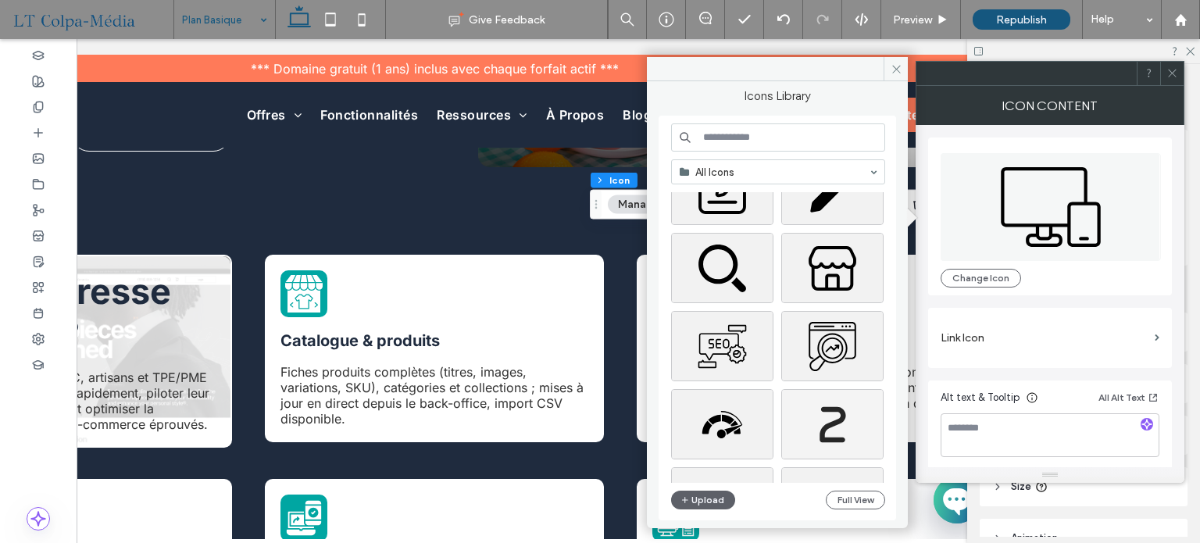
scroll to position [1372, 0]
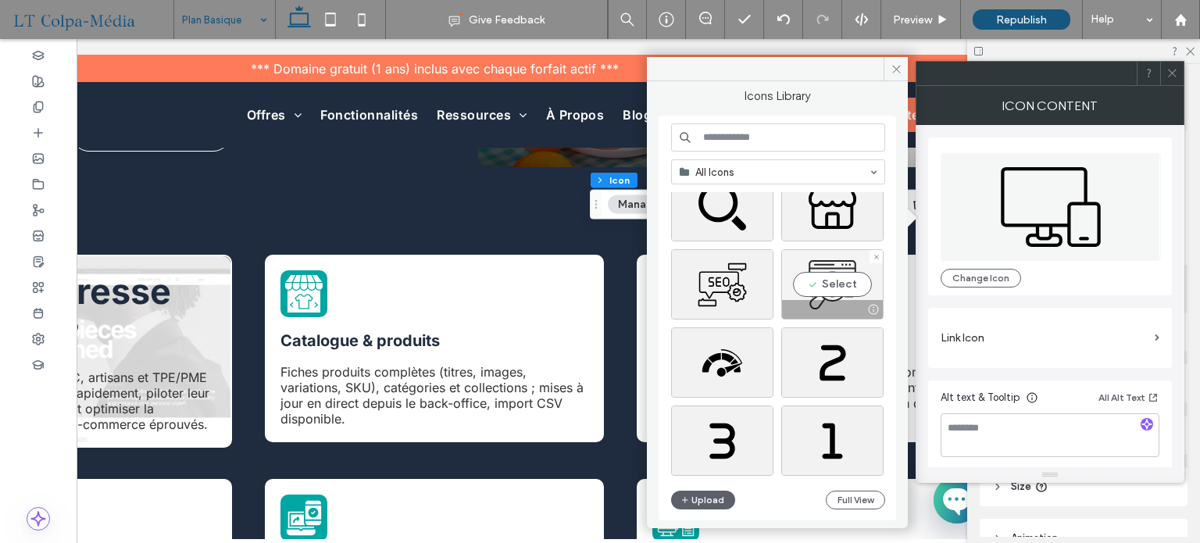
click at [843, 270] on div "Select" at bounding box center [832, 284] width 102 height 70
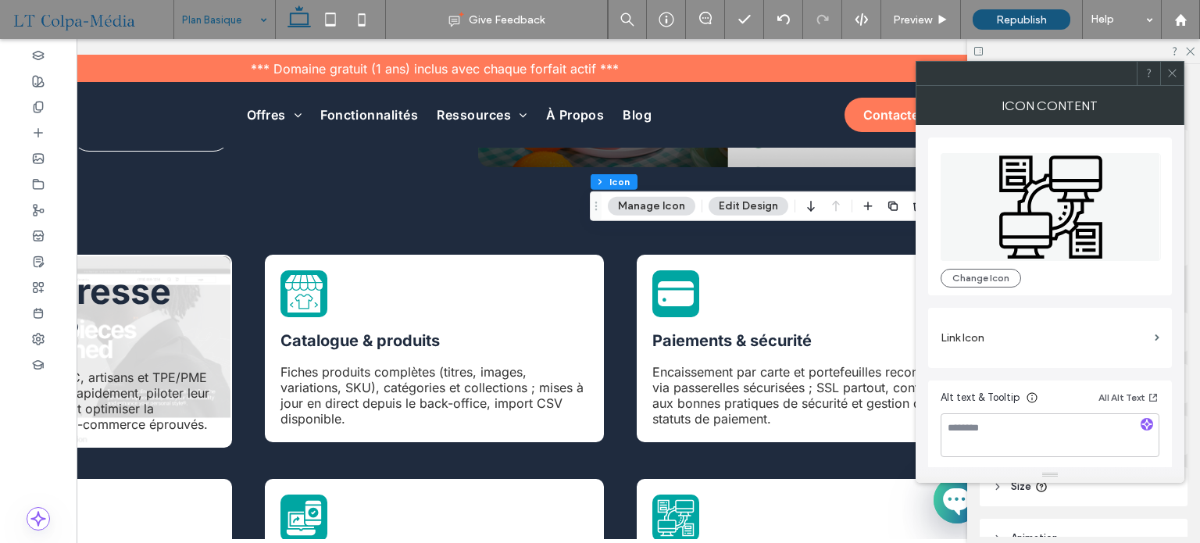
click at [1021, 209] on icon at bounding box center [1050, 207] width 220 height 108
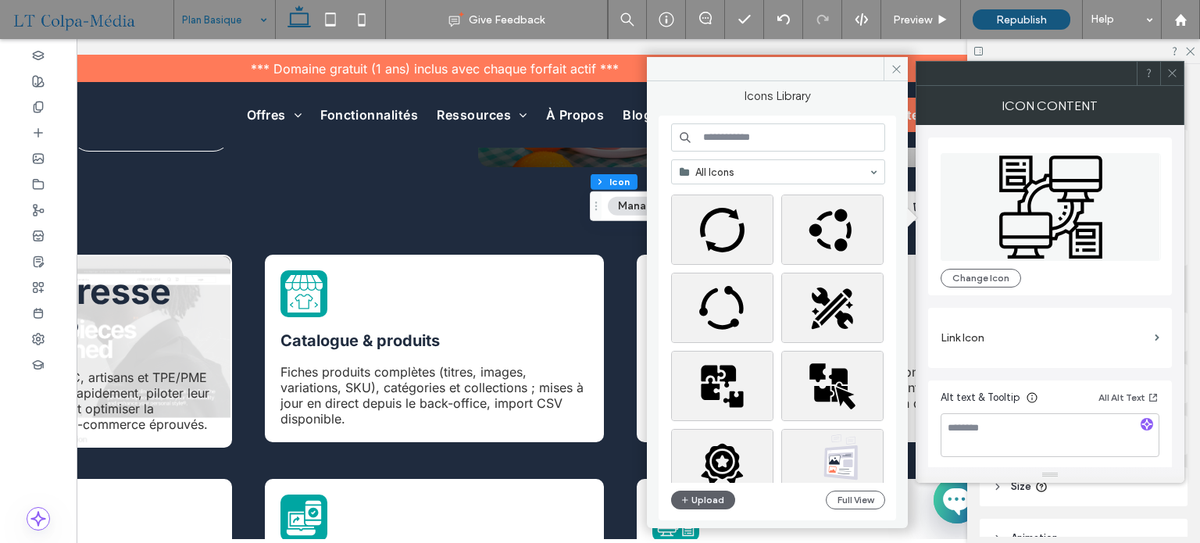
scroll to position [3168, 0]
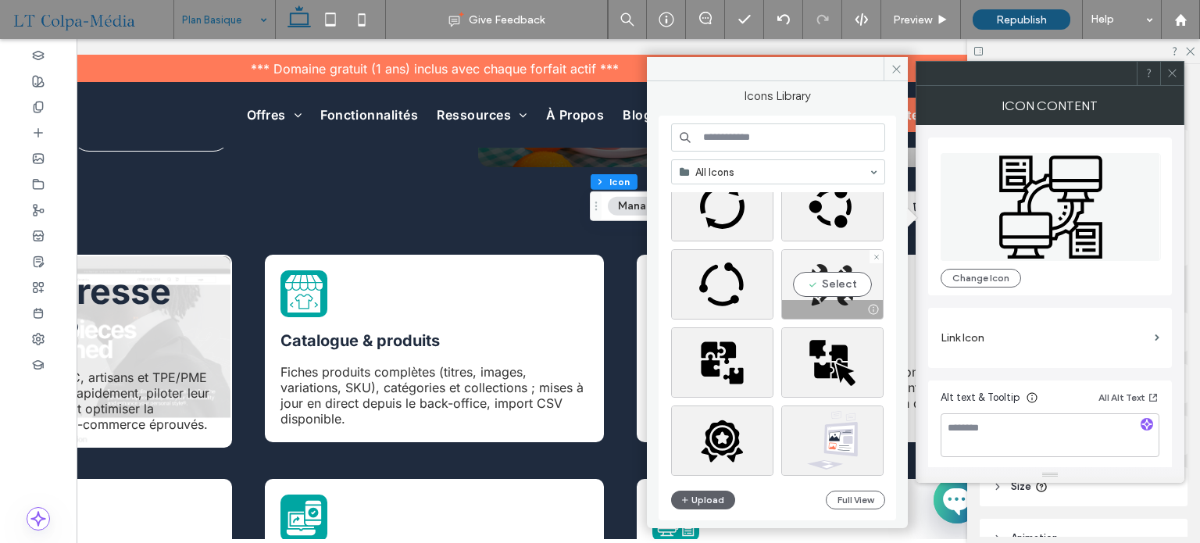
click at [836, 267] on div "Select" at bounding box center [832, 284] width 102 height 70
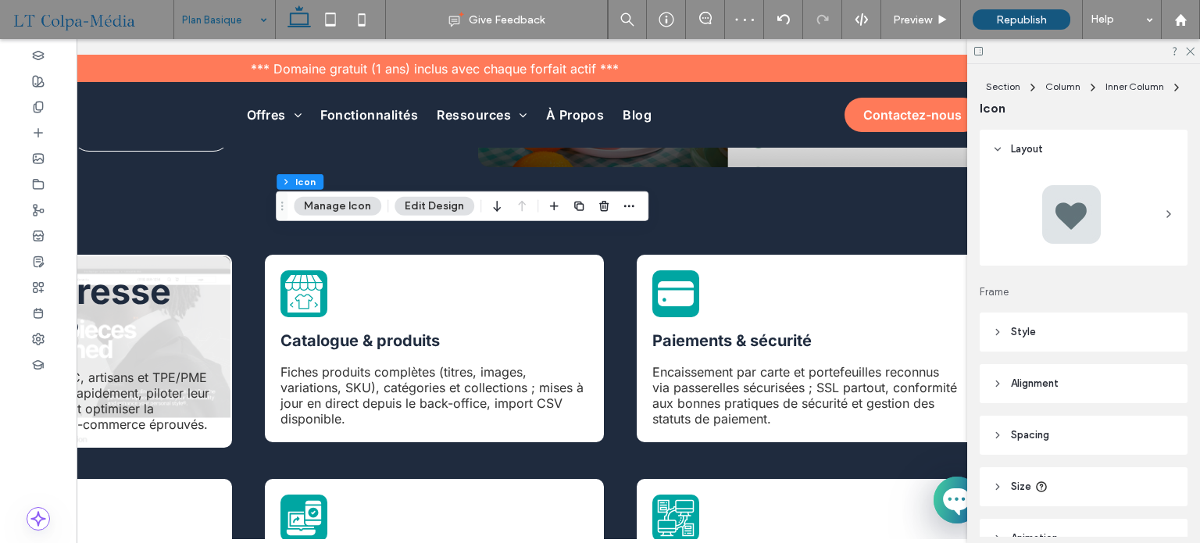
type input "*"
click at [354, 201] on button "Manage Icon" at bounding box center [337, 206] width 87 height 19
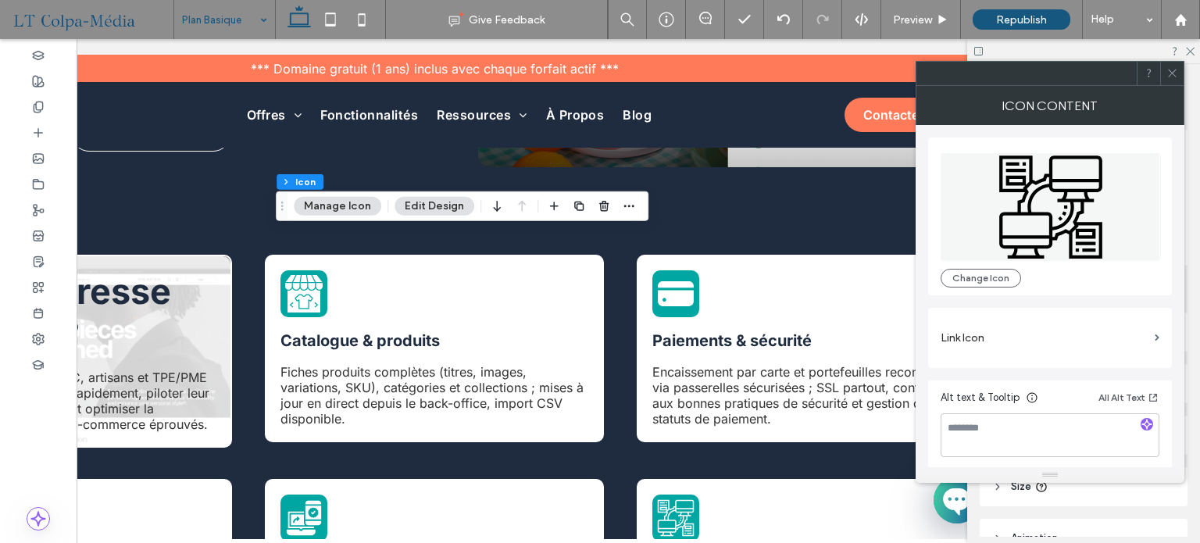
click at [1074, 208] on icon at bounding box center [1050, 207] width 220 height 108
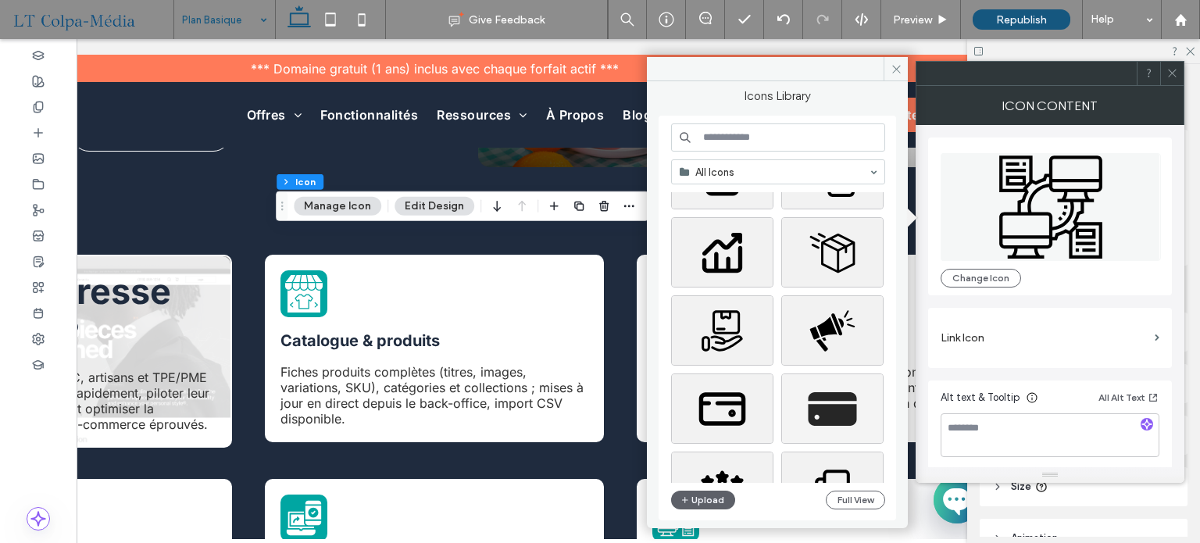
scroll to position [625, 0]
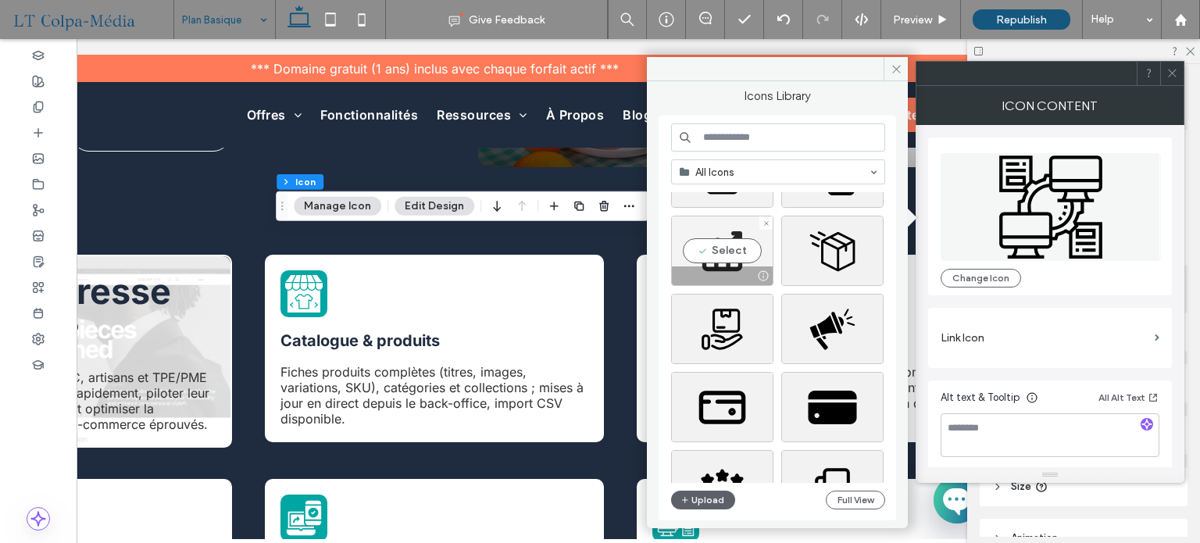
click at [733, 246] on div "Select" at bounding box center [722, 251] width 102 height 70
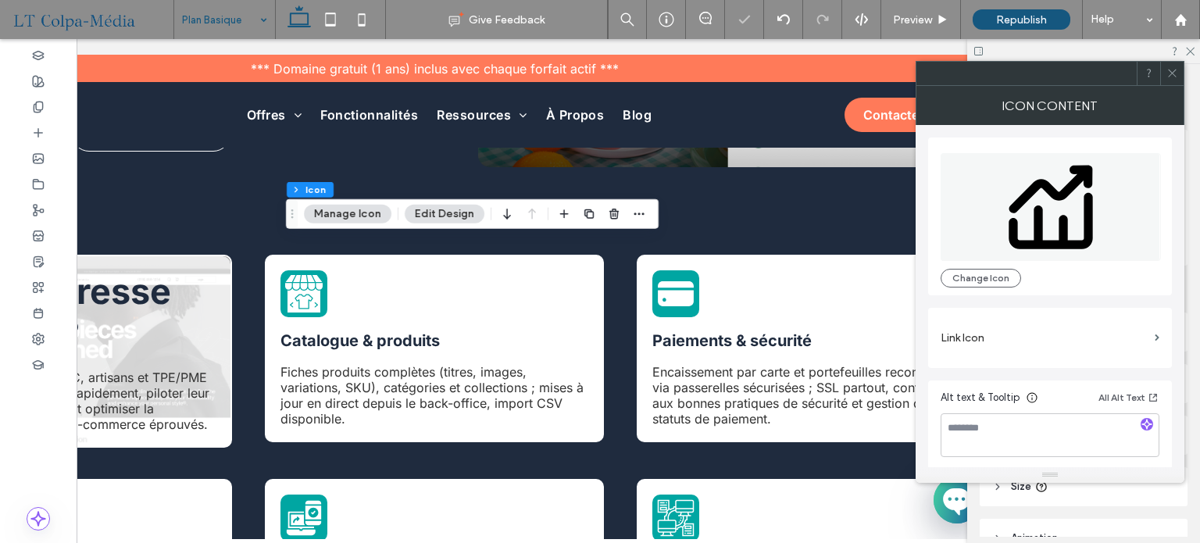
scroll to position [0, 0]
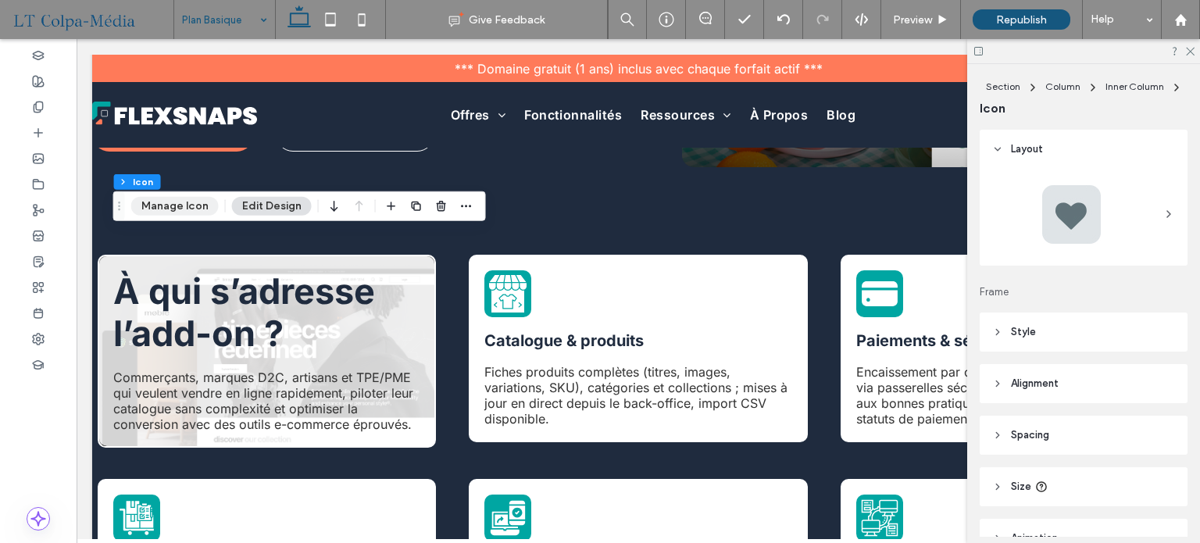
click at [187, 212] on button "Manage Icon" at bounding box center [174, 206] width 87 height 19
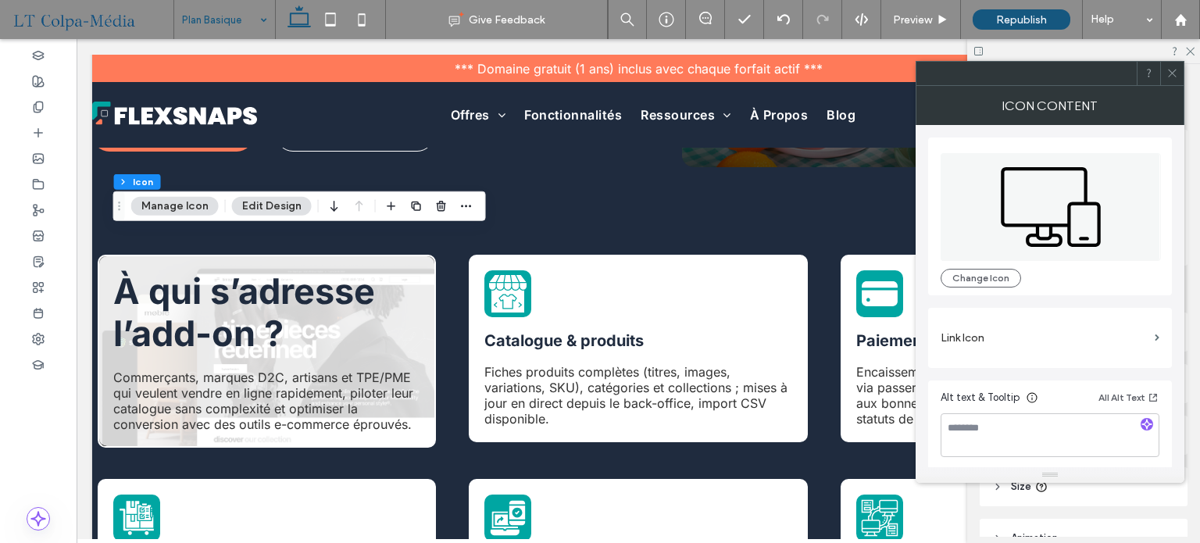
click at [1076, 205] on icon at bounding box center [1050, 207] width 220 height 108
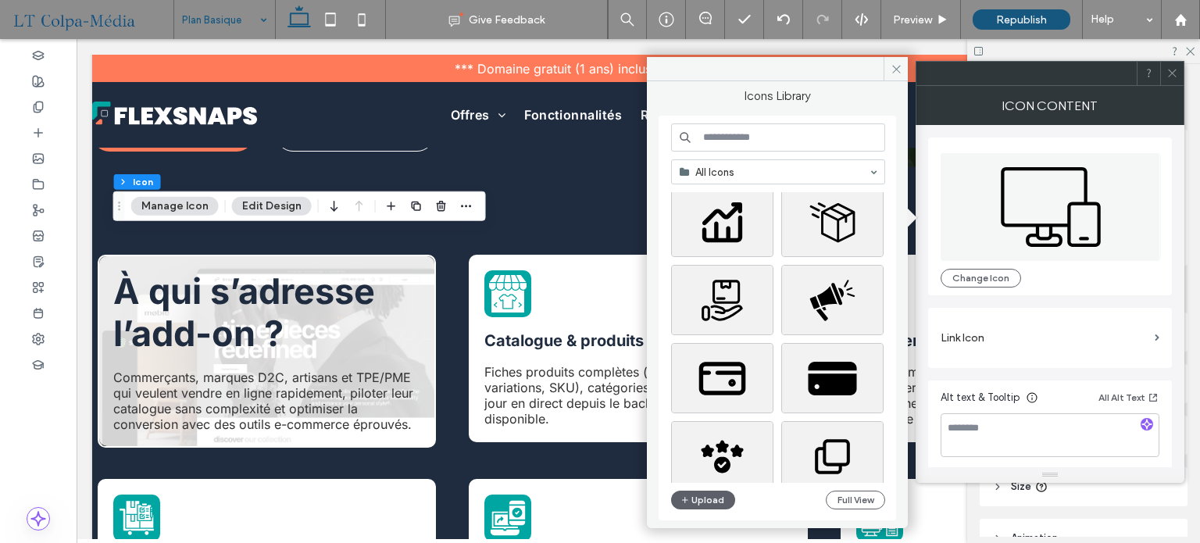
scroll to position [669, 0]
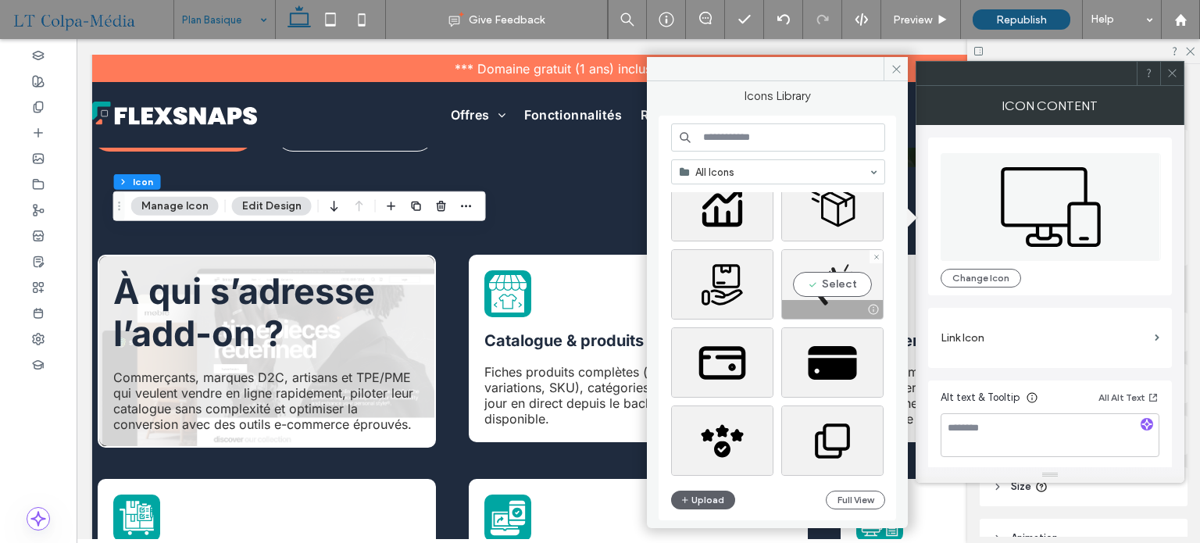
click at [827, 266] on div "Select" at bounding box center [832, 284] width 102 height 70
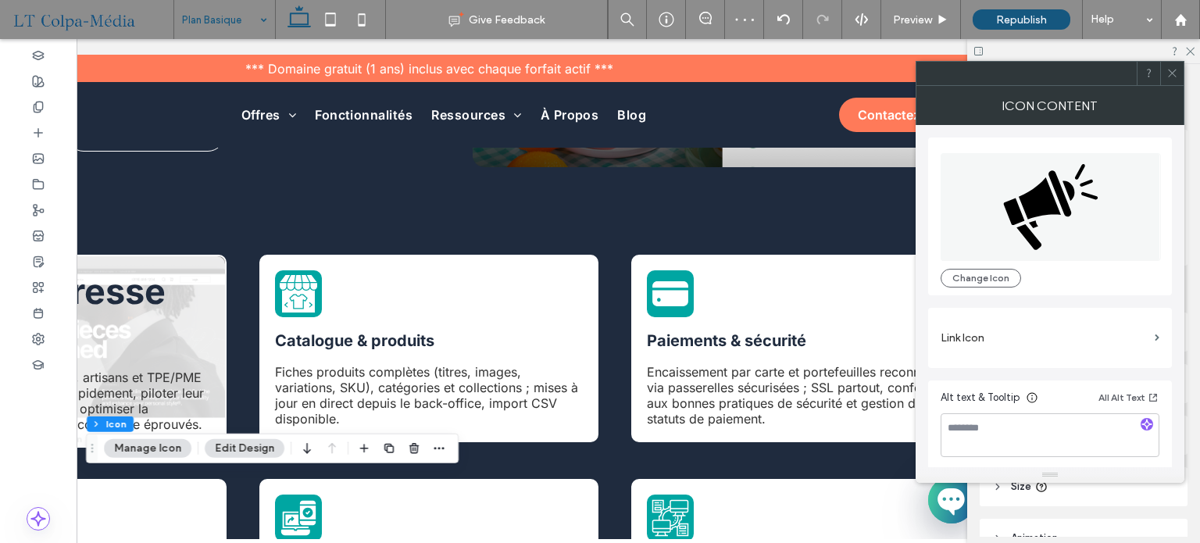
scroll to position [0, 209]
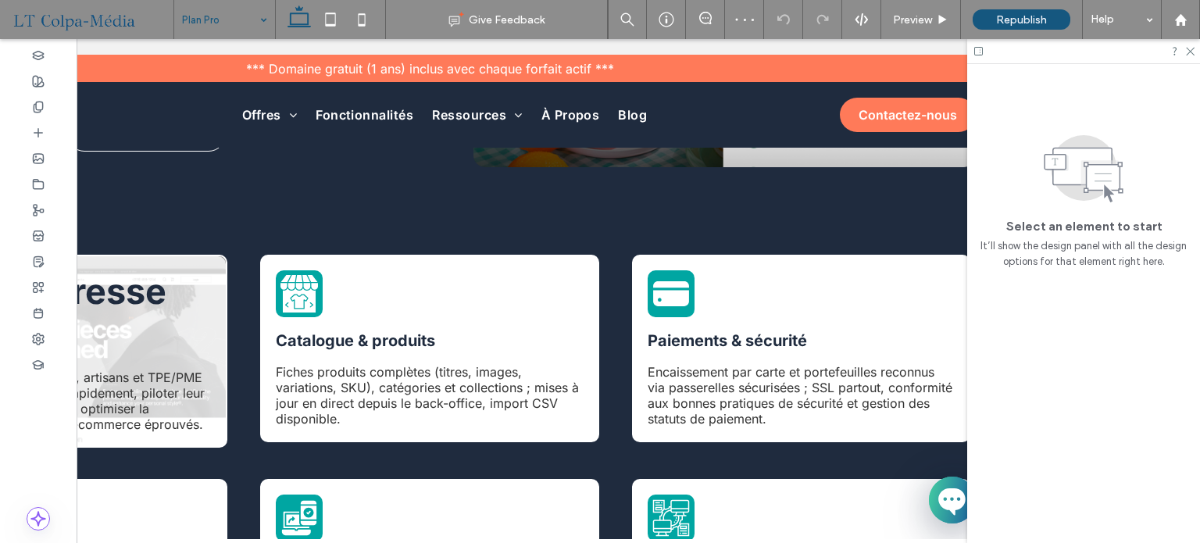
drag, startPoint x: 241, startPoint y: 22, endPoint x: 241, endPoint y: 32, distance: 10.2
click at [241, 22] on input at bounding box center [220, 19] width 77 height 39
click at [222, 20] on input at bounding box center [220, 19] width 77 height 39
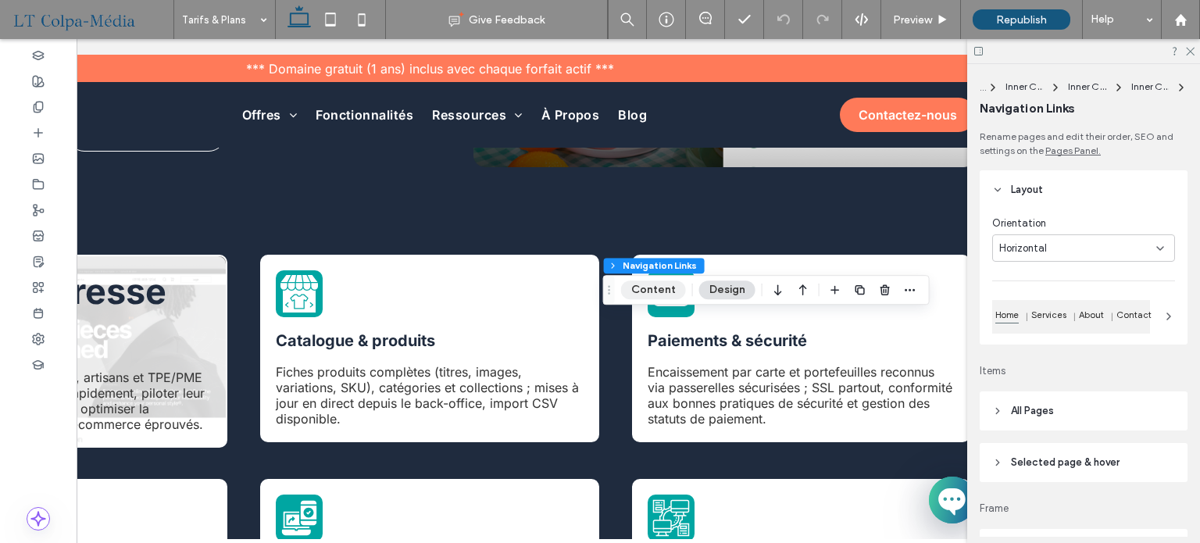
click at [657, 293] on button "Content" at bounding box center [653, 289] width 65 height 19
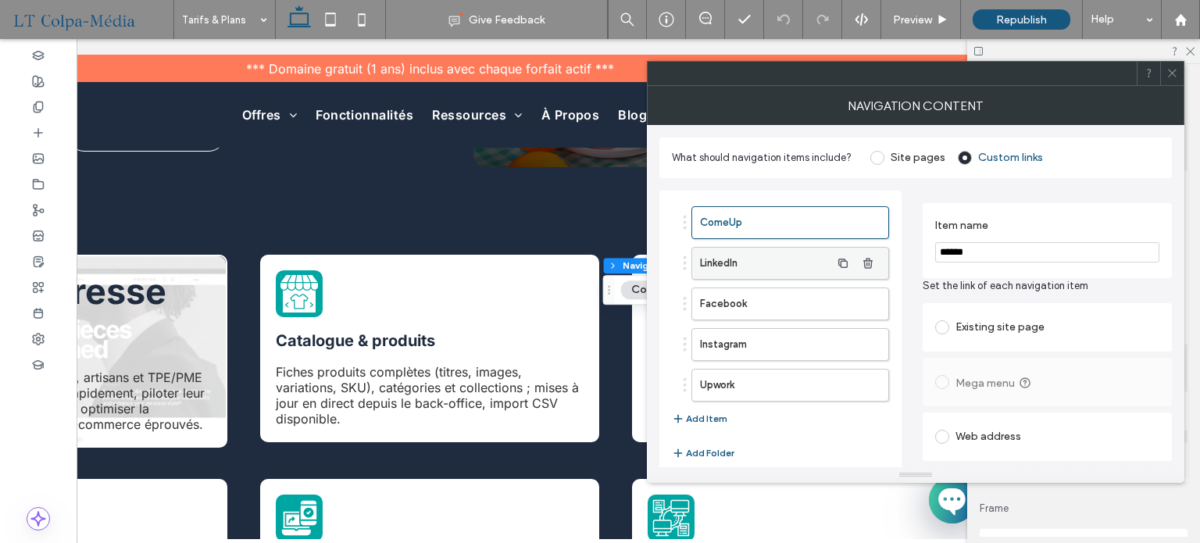
click at [772, 252] on label "LinkedIn" at bounding box center [765, 263] width 130 height 31
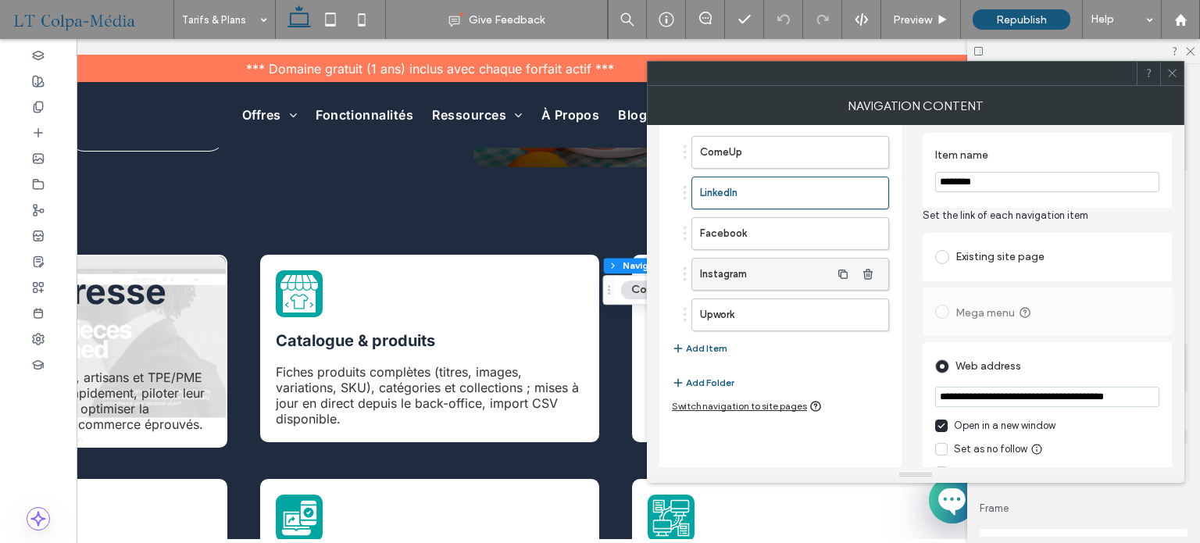
scroll to position [69, 0]
click at [775, 239] on label "Facebook" at bounding box center [765, 234] width 130 height 31
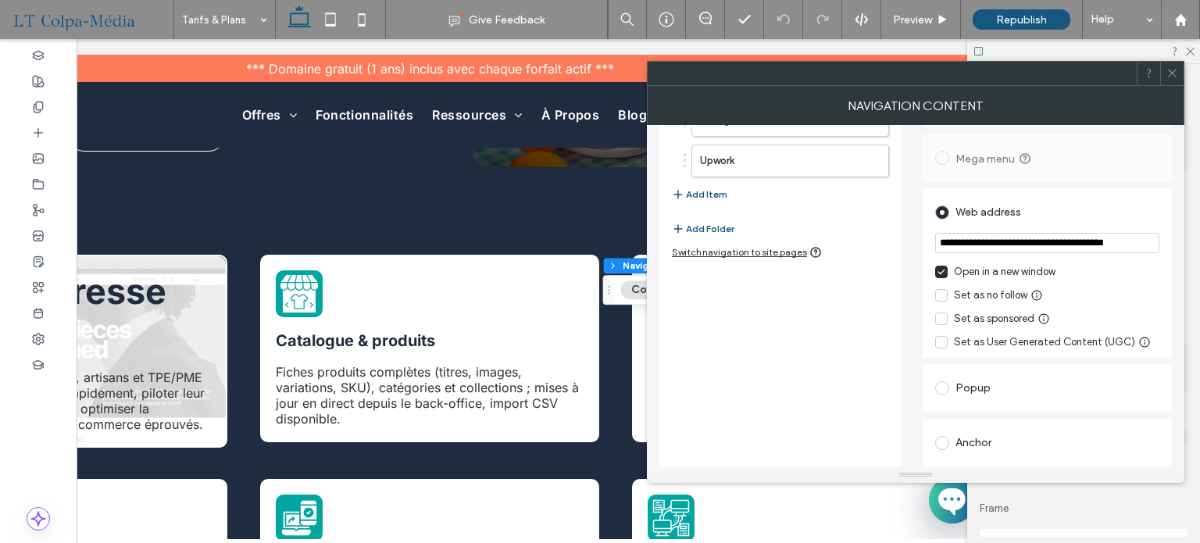
scroll to position [147, 0]
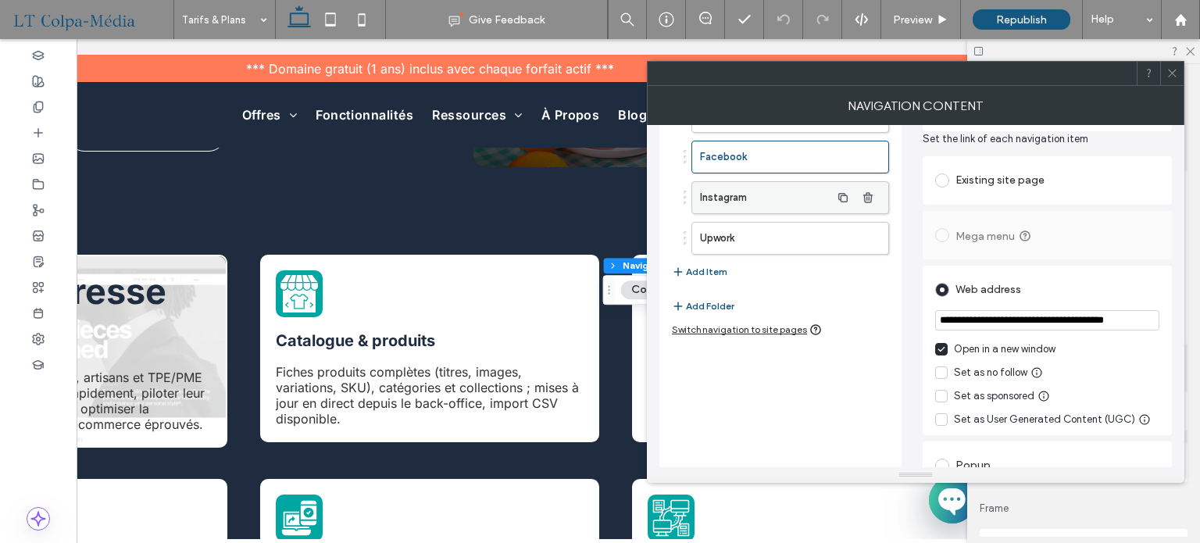
click at [748, 199] on label "Instagram" at bounding box center [765, 197] width 130 height 31
drag, startPoint x: 1091, startPoint y: 317, endPoint x: 1146, endPoint y: 316, distance: 55.5
click at [1146, 316] on input "**********" at bounding box center [1047, 321] width 224 height 22
click at [1096, 321] on input "**********" at bounding box center [1047, 321] width 224 height 22
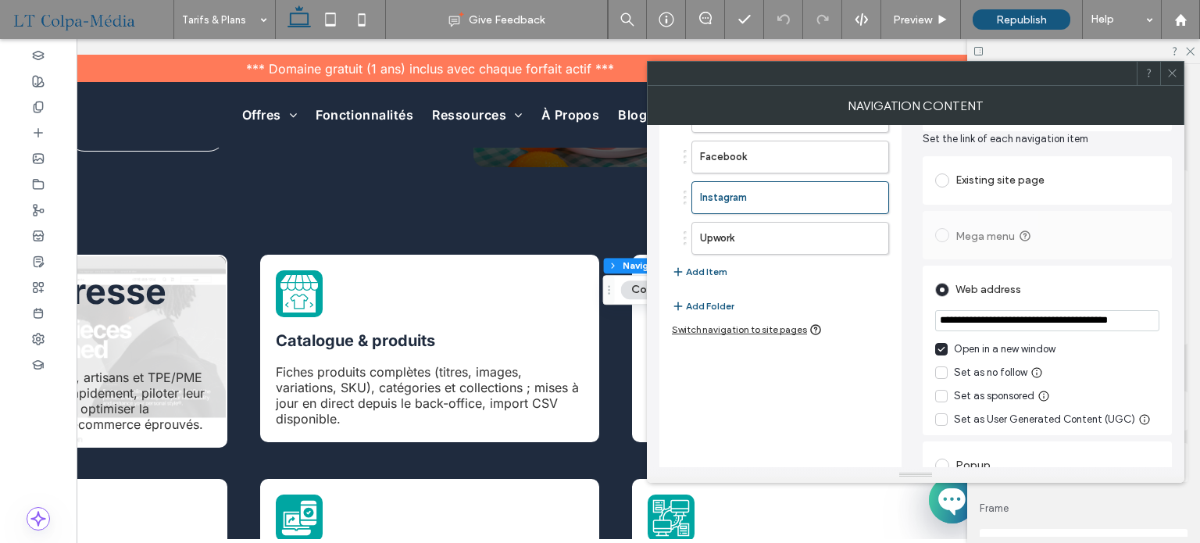
click at [1128, 323] on input "**********" at bounding box center [1047, 321] width 224 height 22
click at [771, 227] on label "Upwork" at bounding box center [765, 238] width 130 height 31
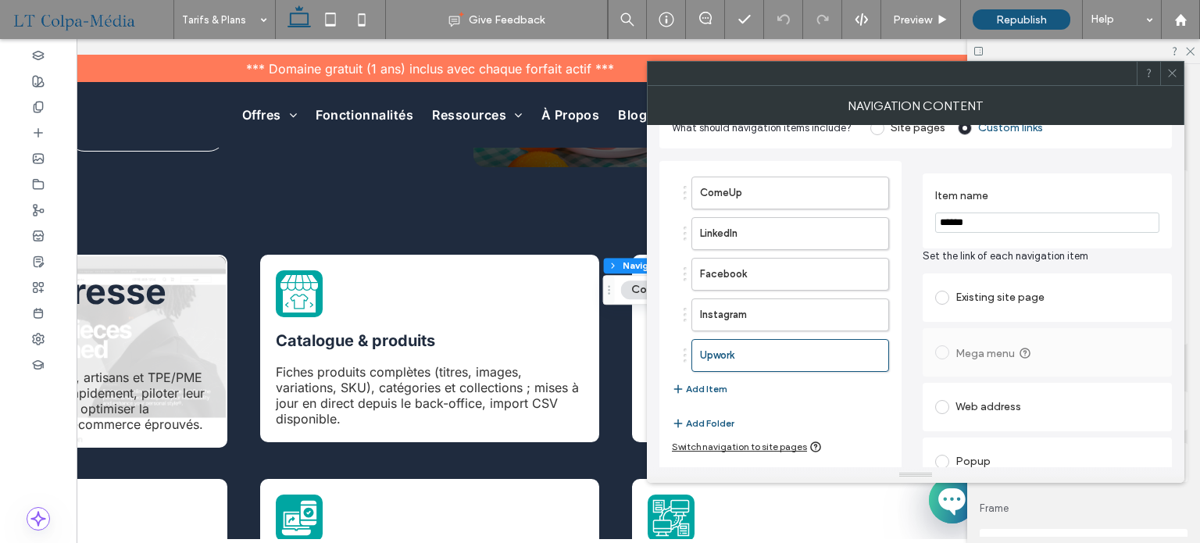
scroll to position [78, 0]
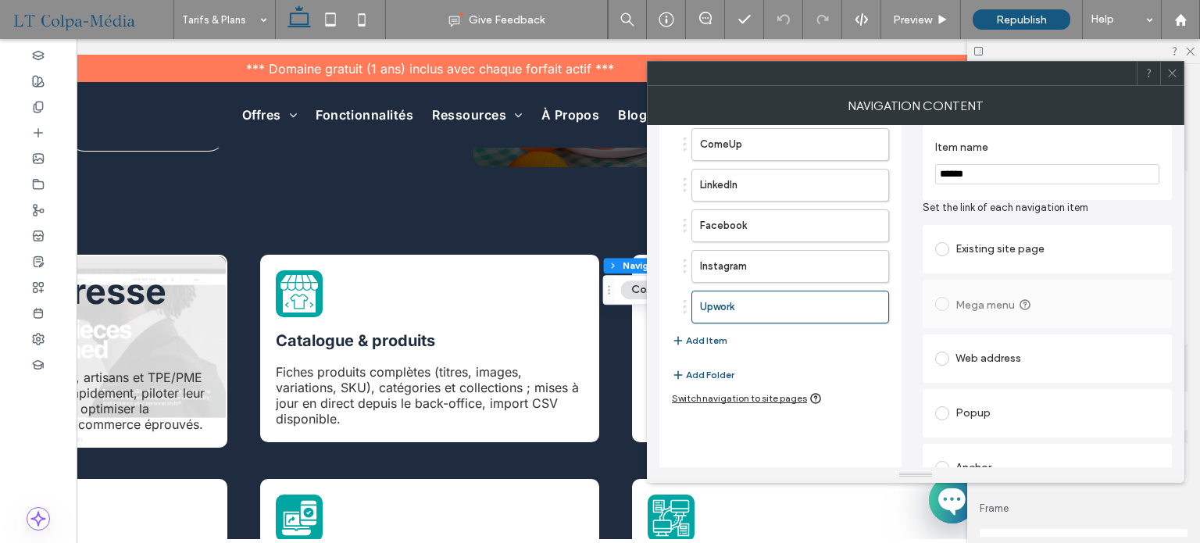
click at [943, 351] on span at bounding box center [942, 358] width 14 height 14
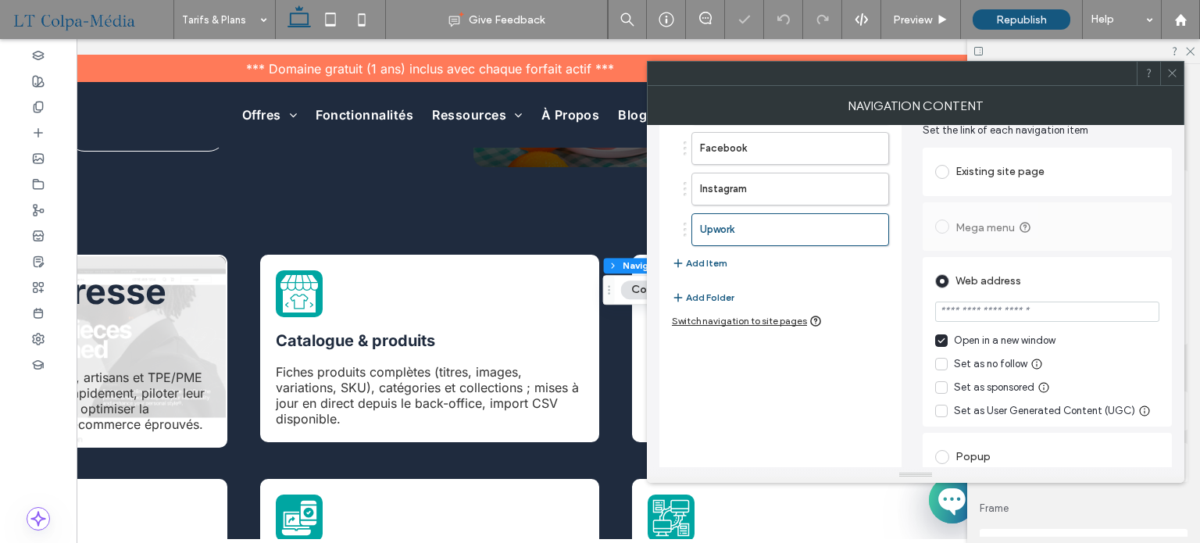
scroll to position [156, 0]
click at [867, 227] on use "button" at bounding box center [867, 228] width 9 height 10
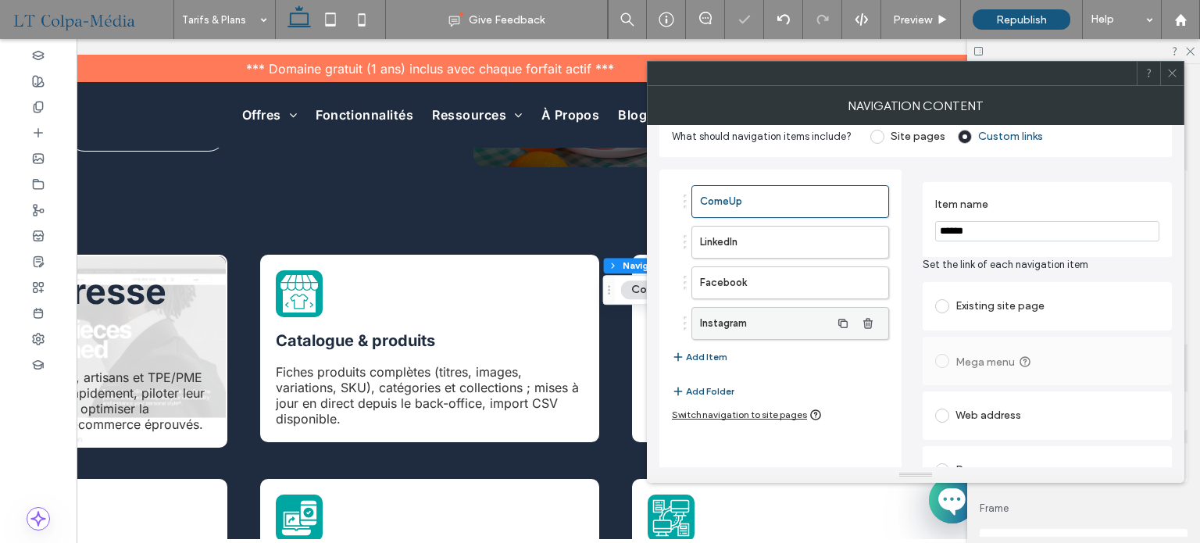
scroll to position [0, 0]
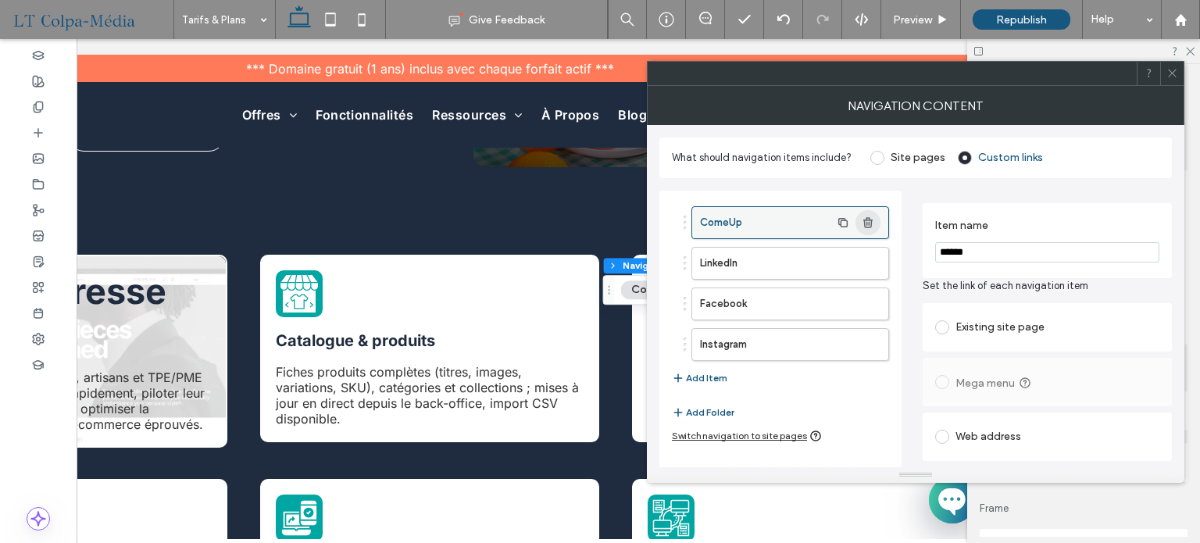
click at [867, 221] on use "button" at bounding box center [867, 222] width 9 height 10
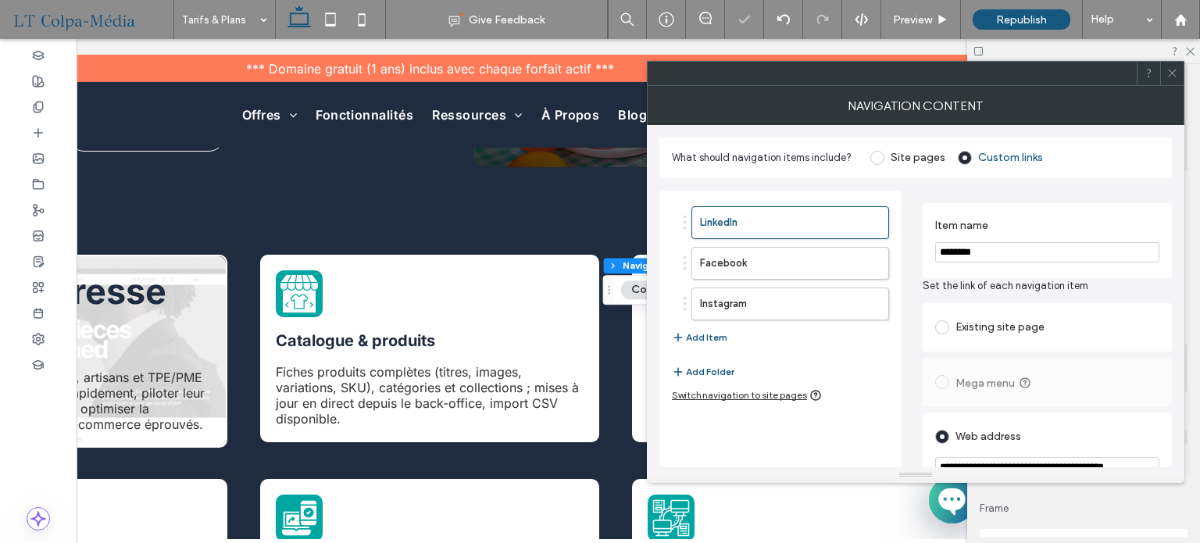
click at [1171, 77] on icon at bounding box center [1172, 73] width 12 height 12
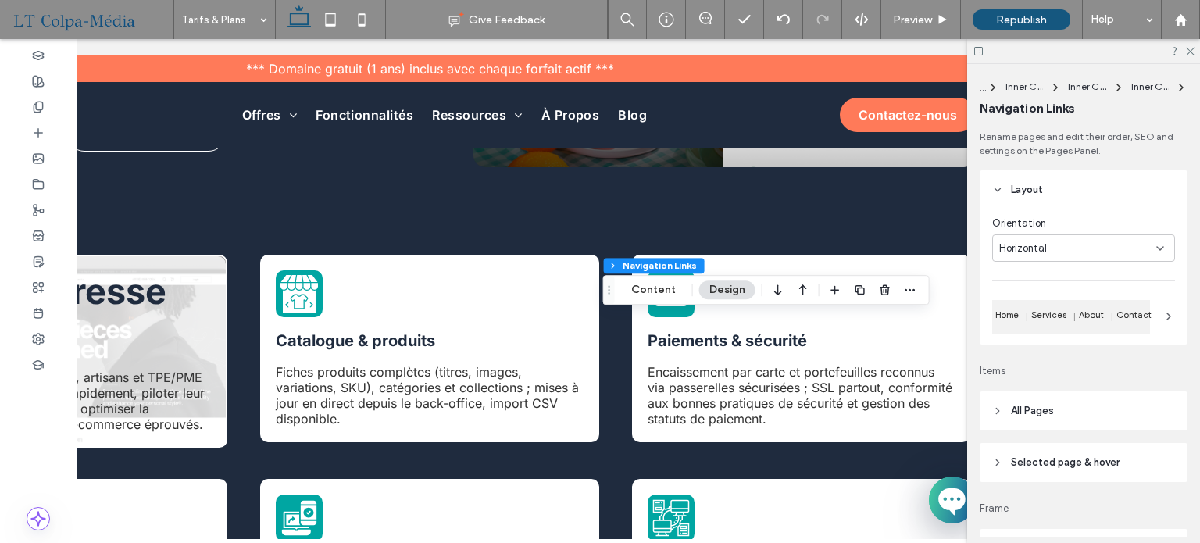
click at [1189, 55] on div at bounding box center [1083, 51] width 233 height 24
click at [1189, 48] on icon at bounding box center [1189, 50] width 10 height 10
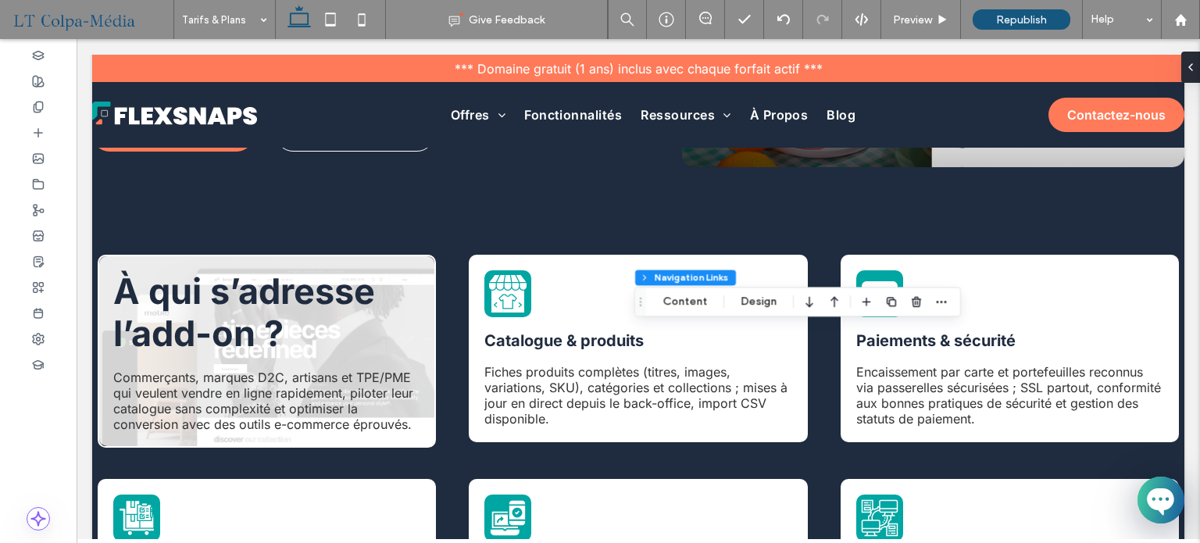
click at [362, 15] on icon at bounding box center [361, 19] width 31 height 31
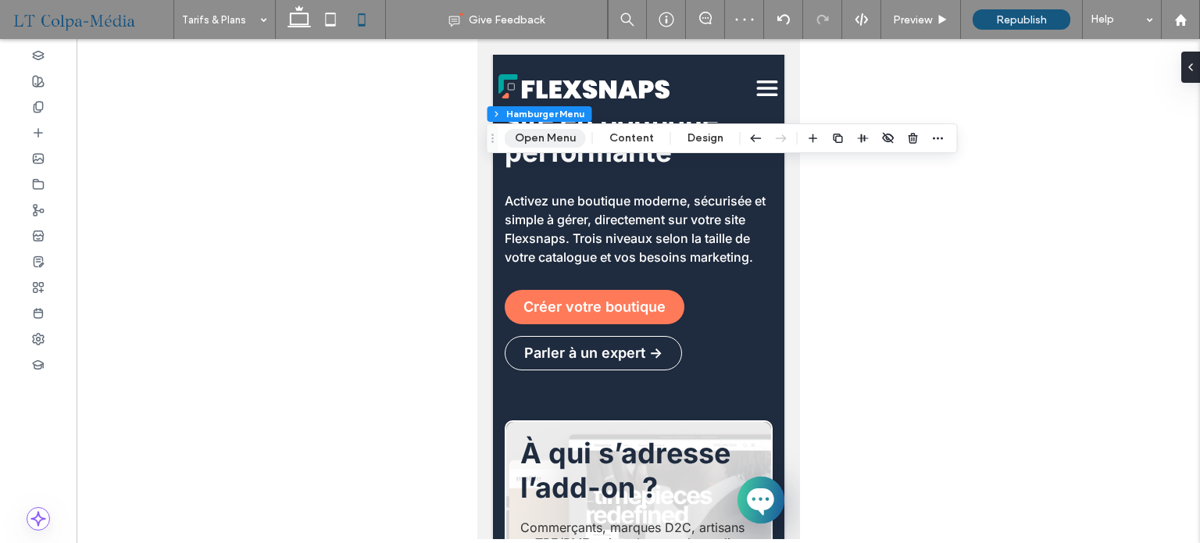
click at [542, 138] on button "Open Menu" at bounding box center [545, 138] width 81 height 19
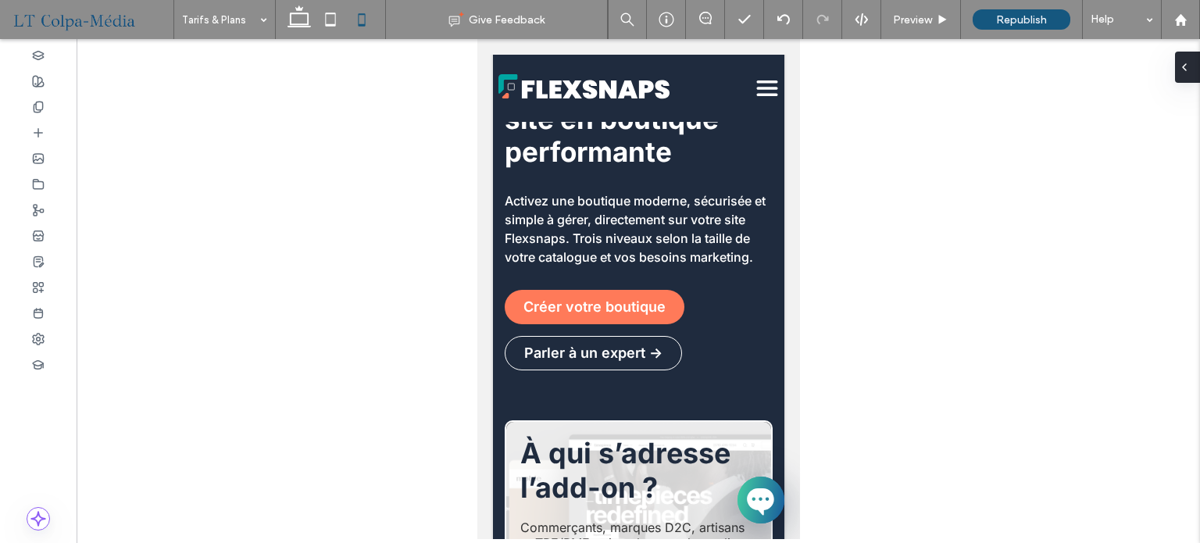
click at [1193, 73] on div at bounding box center [1187, 67] width 25 height 31
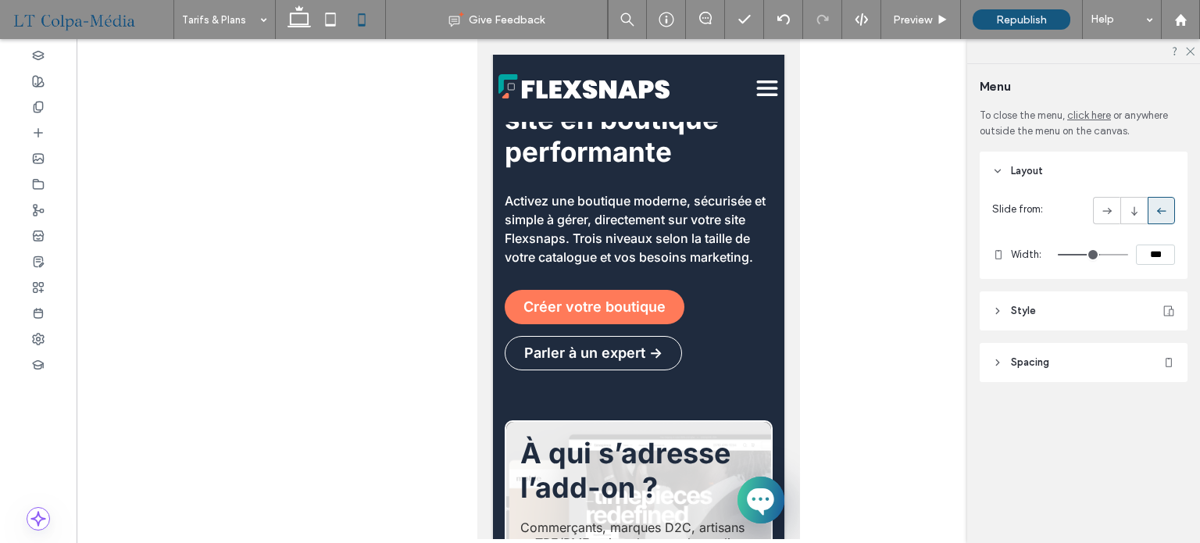
click at [1046, 298] on header "Style" at bounding box center [1083, 310] width 208 height 39
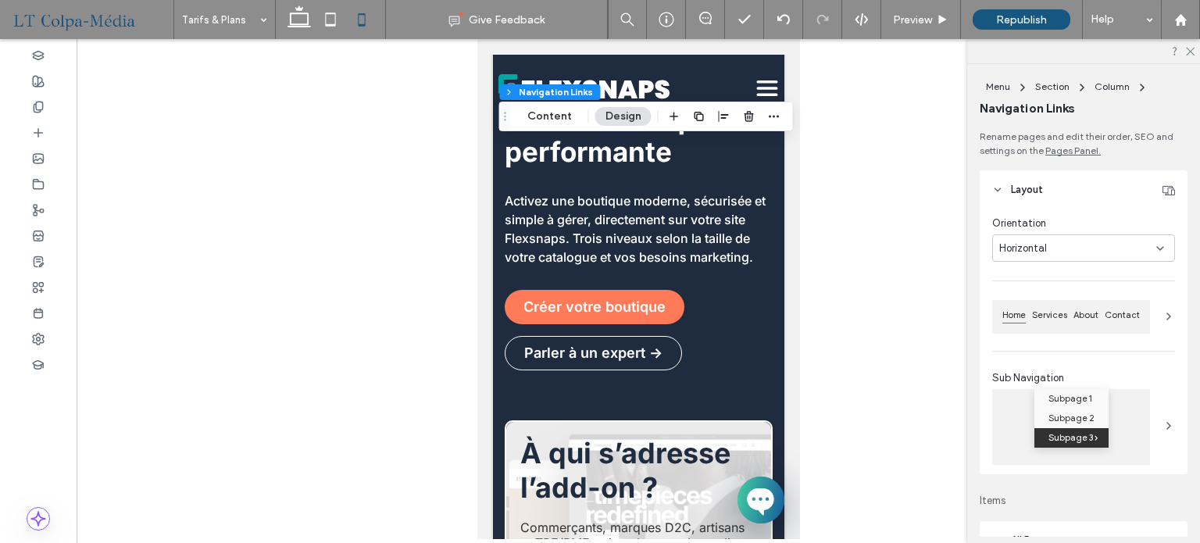
type input "***"
type input "****"
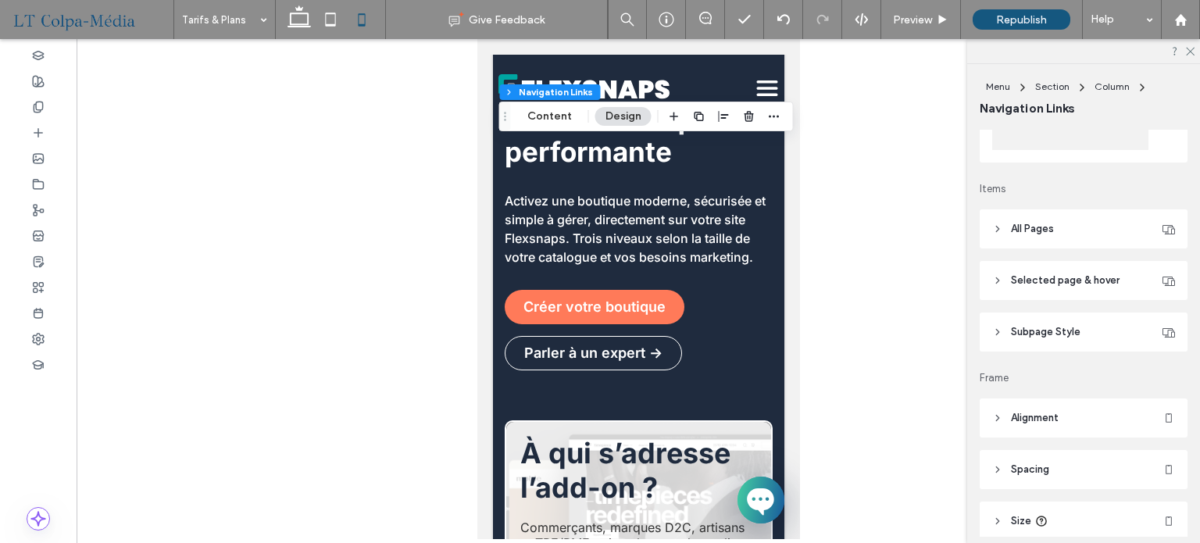
scroll to position [312, 0]
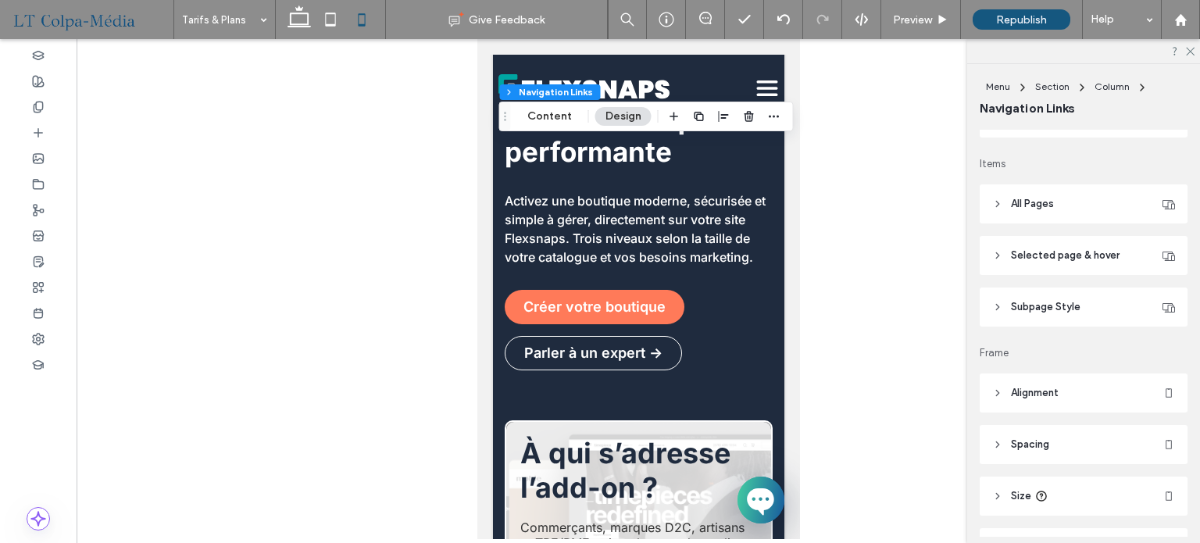
click at [1011, 203] on span "All Pages" at bounding box center [1032, 204] width 43 height 16
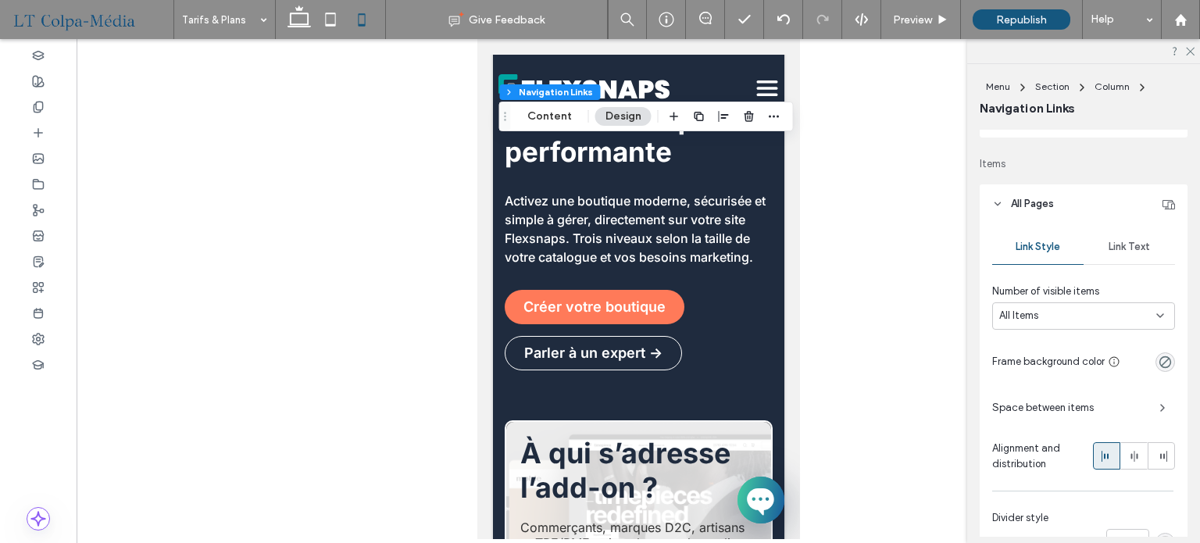
click at [1132, 243] on span "Link Text" at bounding box center [1128, 247] width 41 height 12
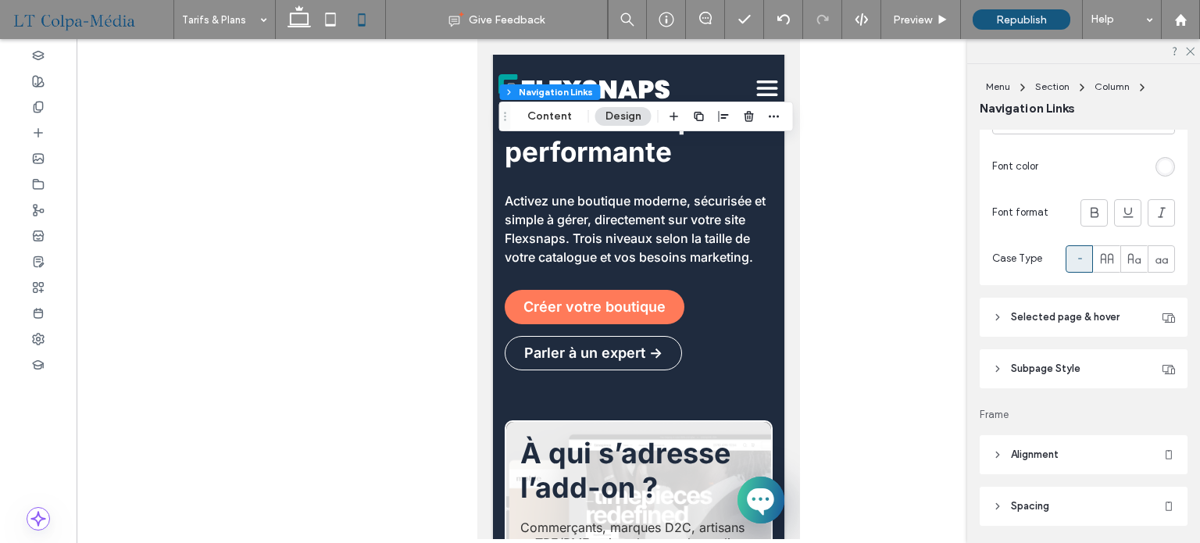
scroll to position [703, 0]
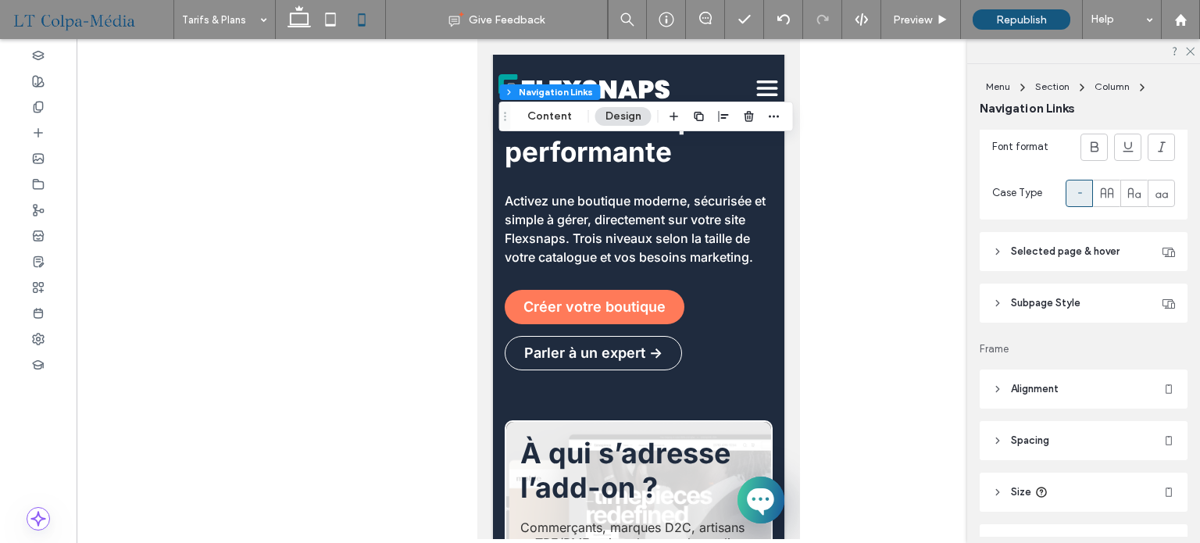
click at [1000, 299] on icon at bounding box center [997, 303] width 11 height 11
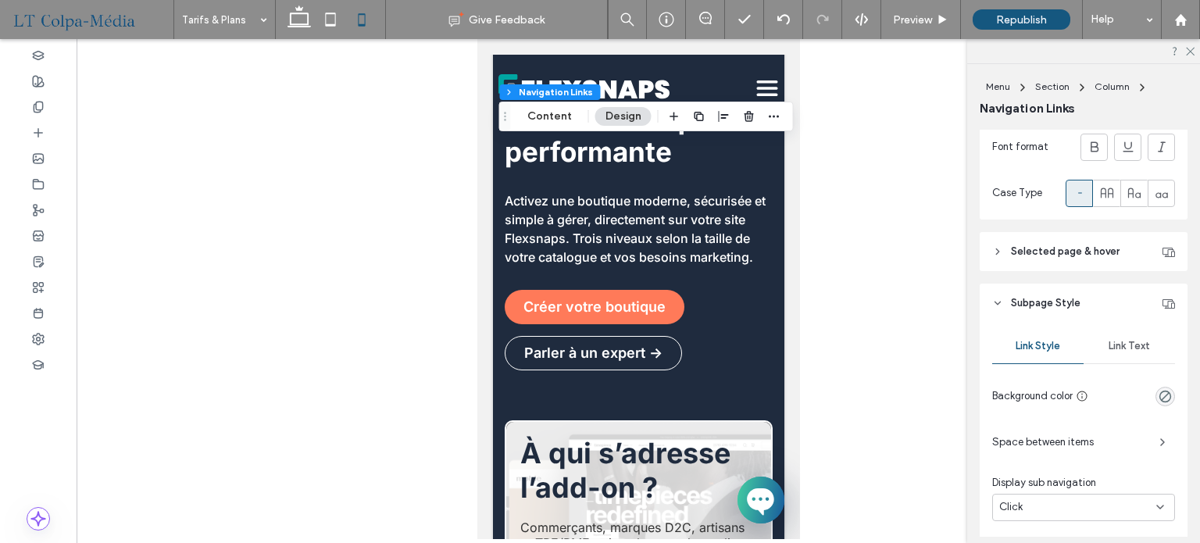
click at [1125, 348] on span "Link Text" at bounding box center [1128, 346] width 41 height 12
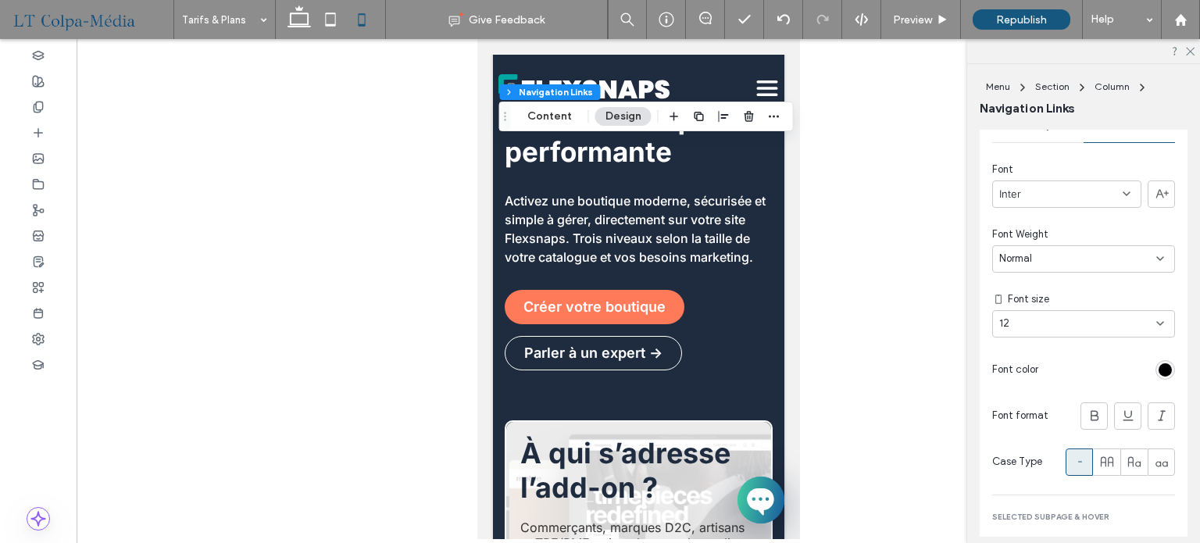
scroll to position [937, 0]
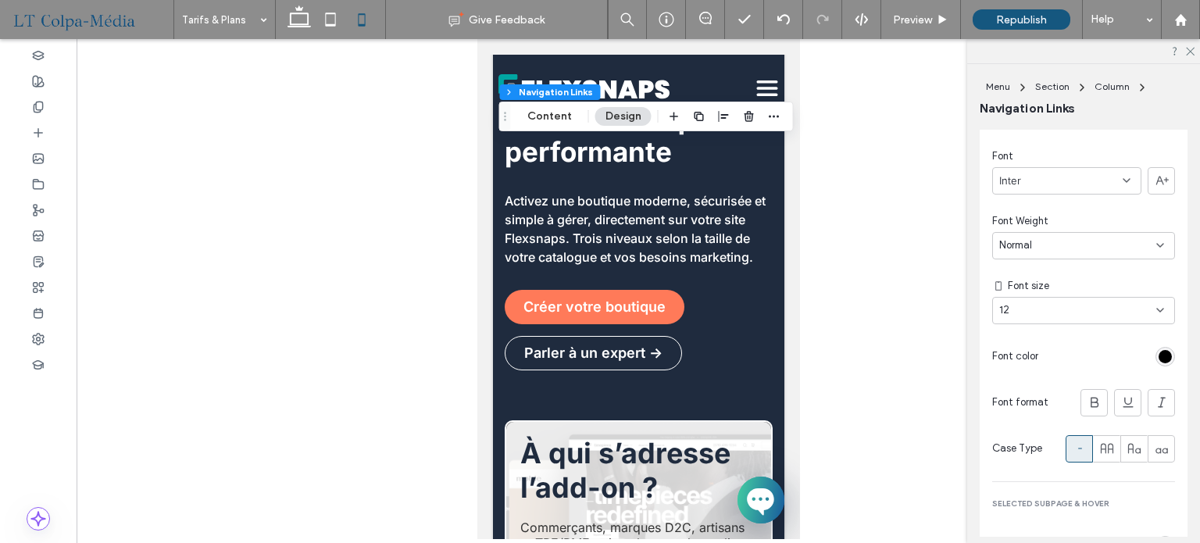
click at [1155, 347] on div at bounding box center [1165, 357] width 20 height 20
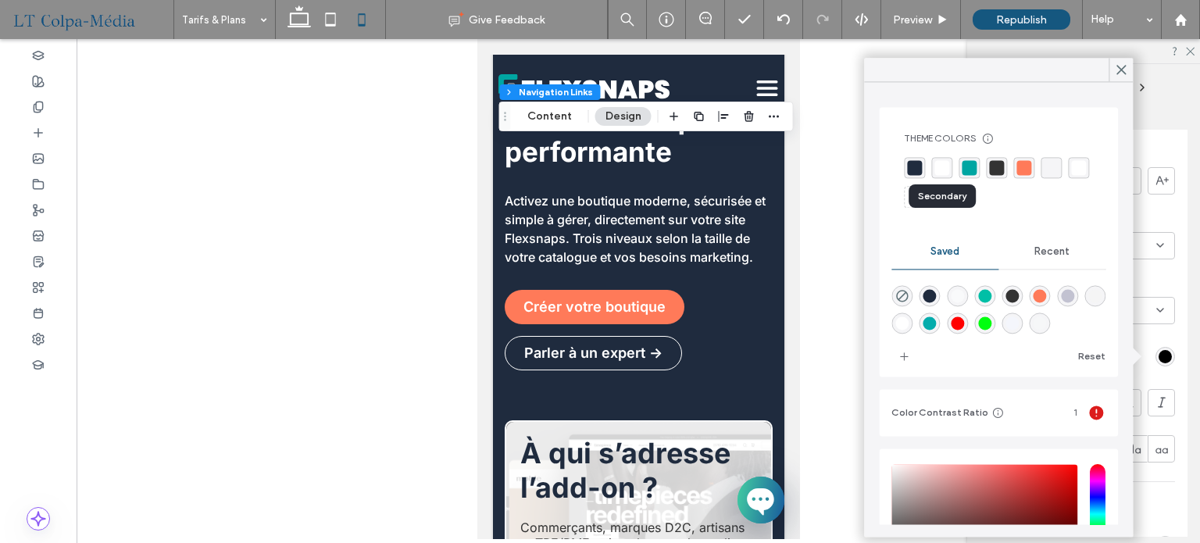
click at [943, 170] on div "rgba(255, 255, 255, 1)" at bounding box center [941, 167] width 15 height 15
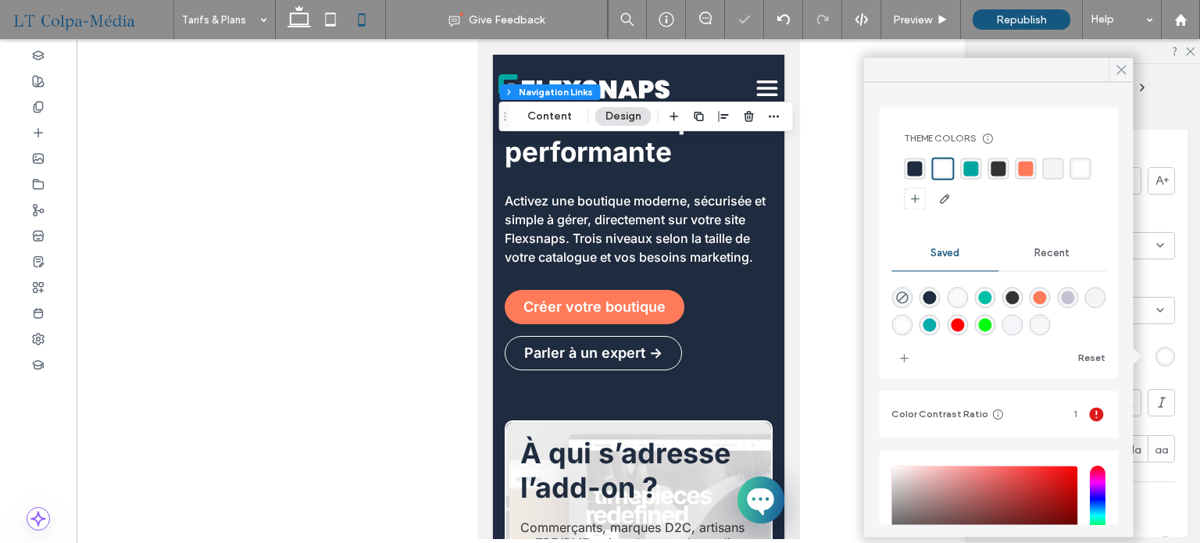
click at [1125, 68] on icon at bounding box center [1121, 69] width 14 height 14
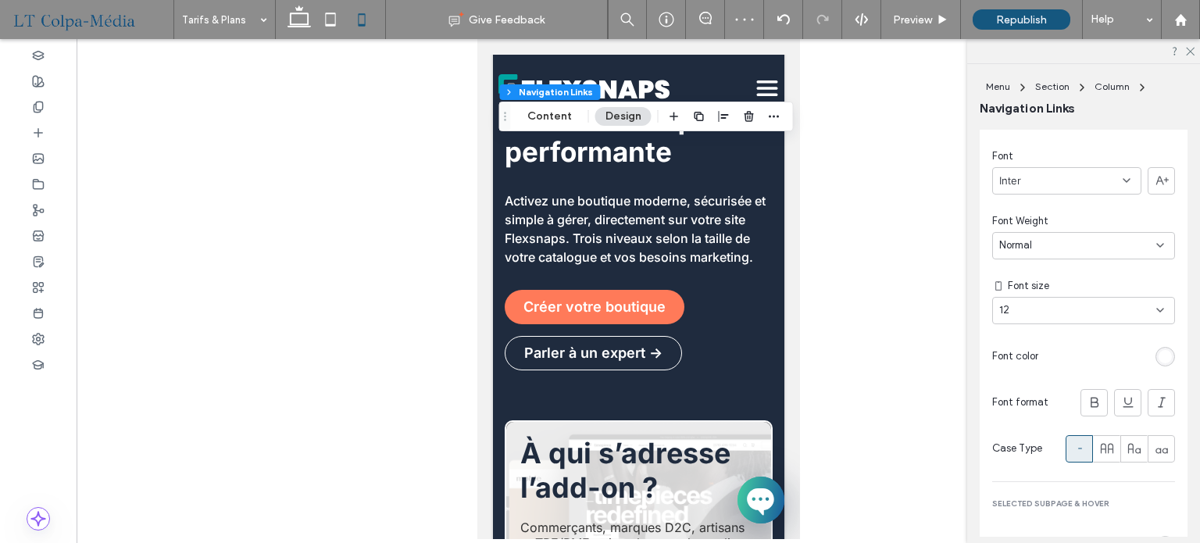
click at [1075, 313] on div "12" at bounding box center [1074, 310] width 150 height 16
click at [1021, 394] on div "14" at bounding box center [1079, 396] width 173 height 27
click at [1058, 301] on div "14" at bounding box center [1083, 310] width 183 height 27
click at [1013, 423] on div "16" at bounding box center [1079, 423] width 173 height 27
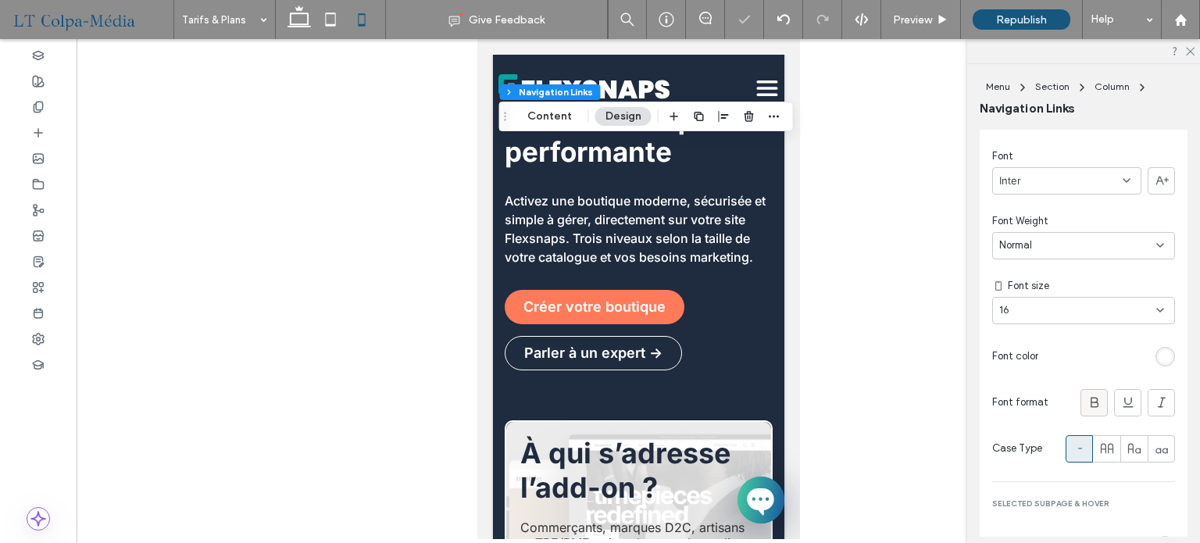
type input "*"
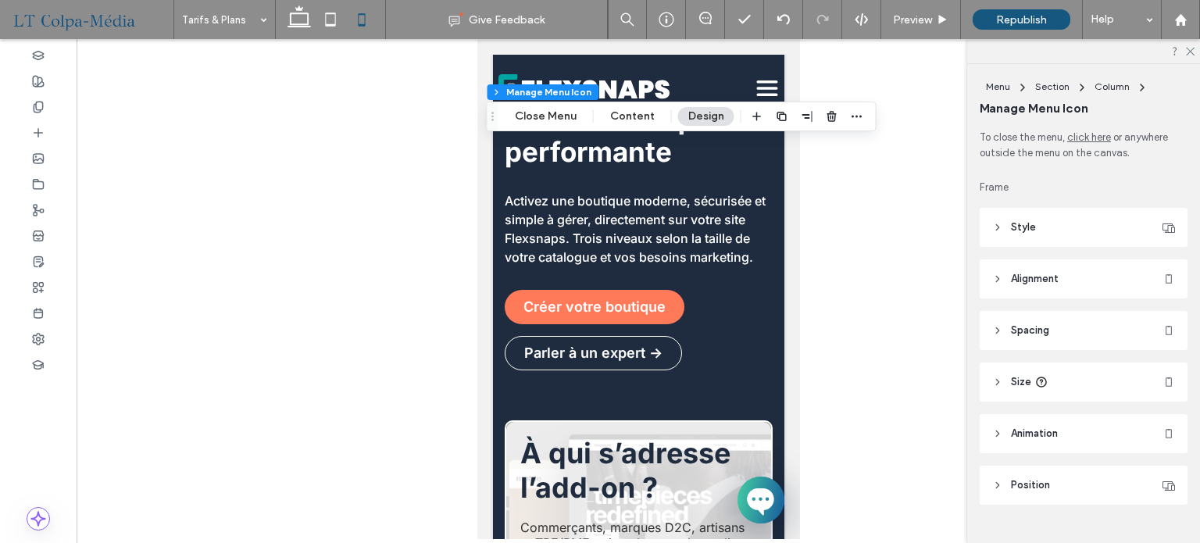
click at [1077, 221] on header "Style" at bounding box center [1083, 227] width 208 height 39
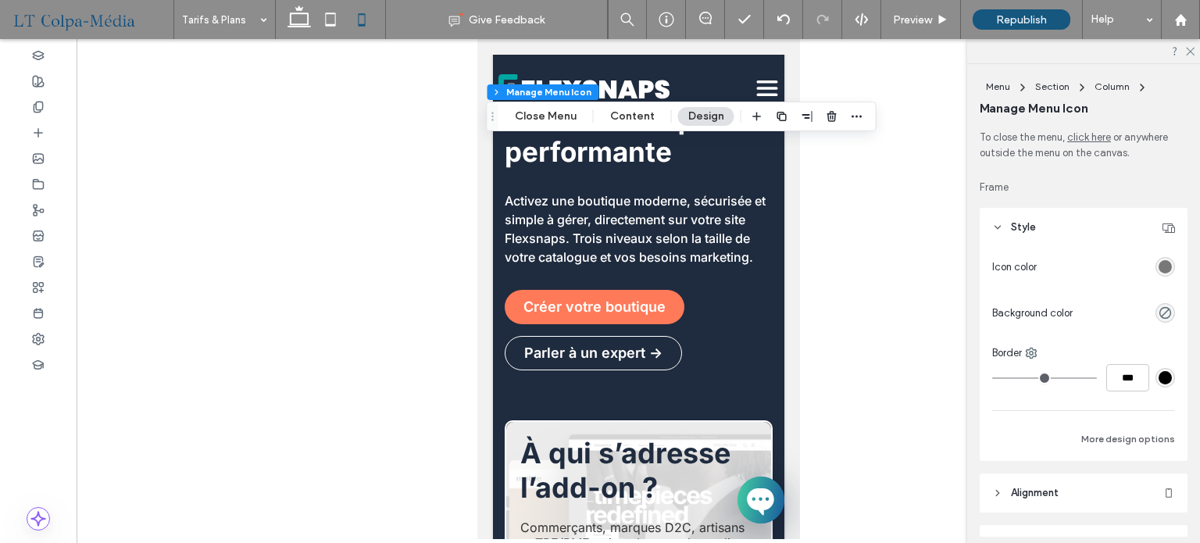
click at [1159, 258] on div "rgba(120,120,120,1)" at bounding box center [1165, 267] width 20 height 20
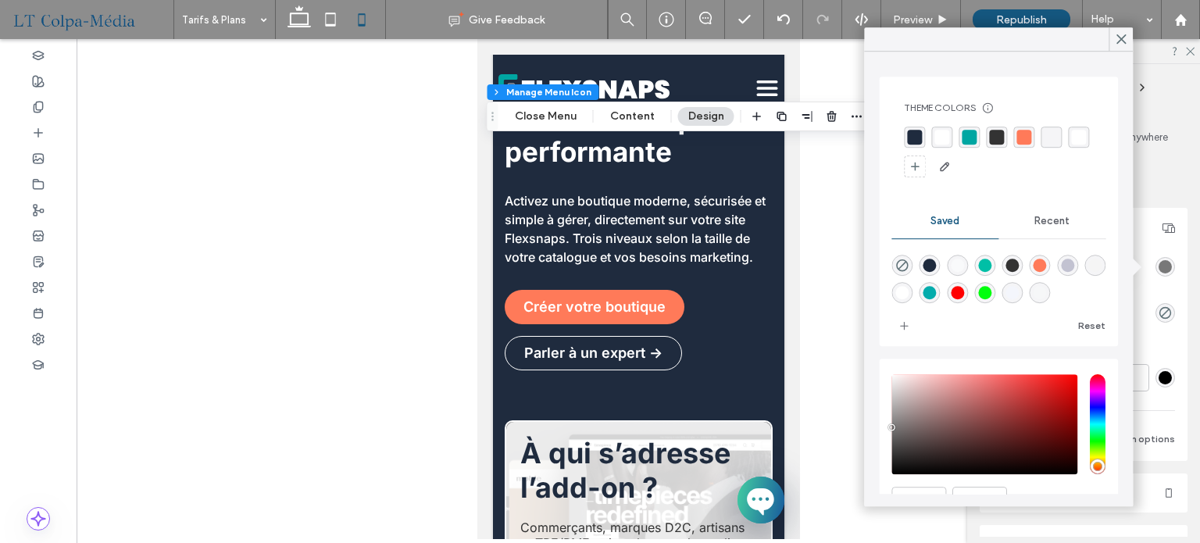
click at [972, 137] on div "rgba(0, 166, 162, 1)" at bounding box center [968, 137] width 15 height 15
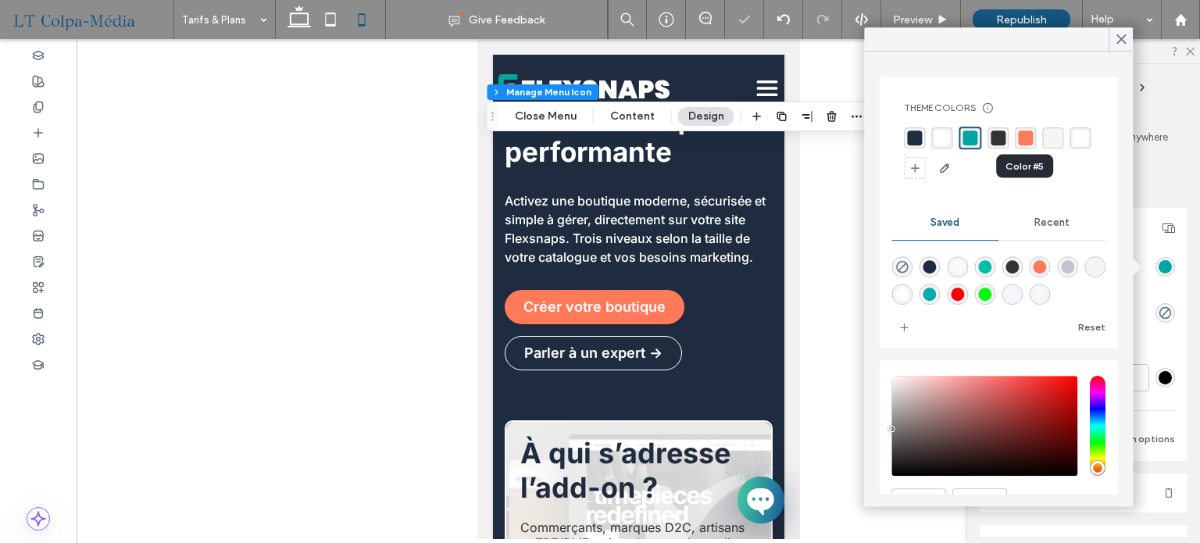
click at [1022, 137] on div "rgba(255,122,89,1)" at bounding box center [1025, 137] width 15 height 15
click at [969, 134] on div "rgba(0, 166, 162, 1)" at bounding box center [968, 137] width 15 height 15
click at [334, 15] on use at bounding box center [330, 18] width 10 height 13
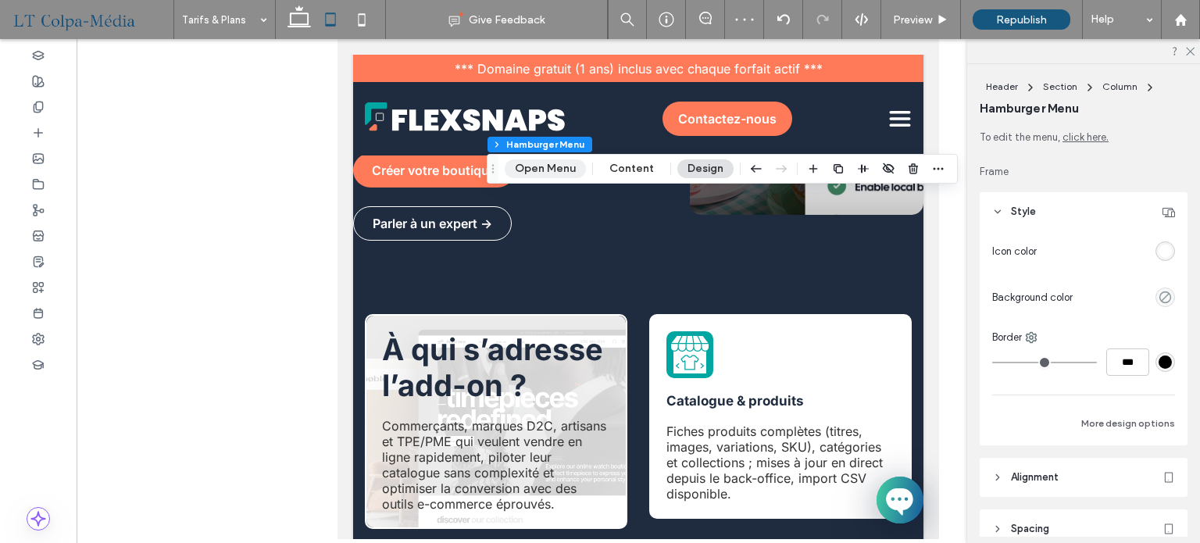
click at [558, 170] on button "Open Menu" at bounding box center [545, 168] width 81 height 19
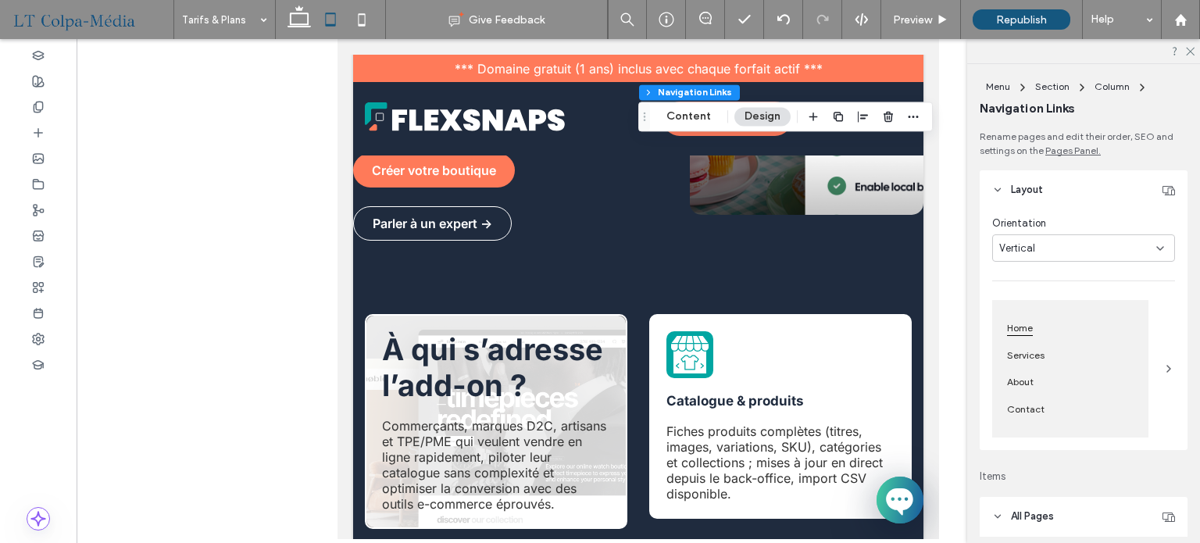
type input "***"
type input "****"
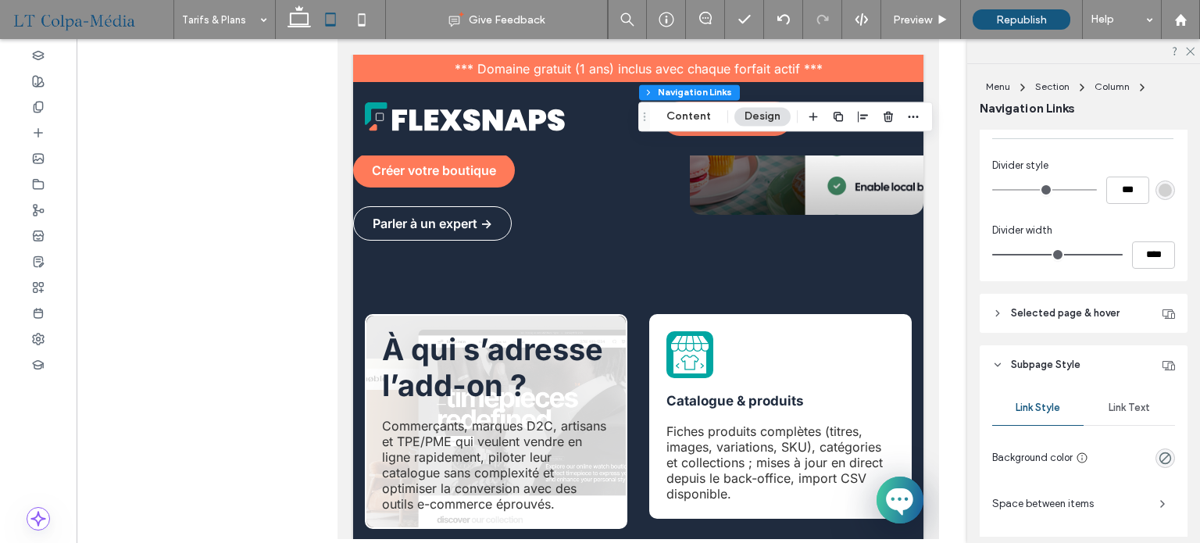
scroll to position [781, 0]
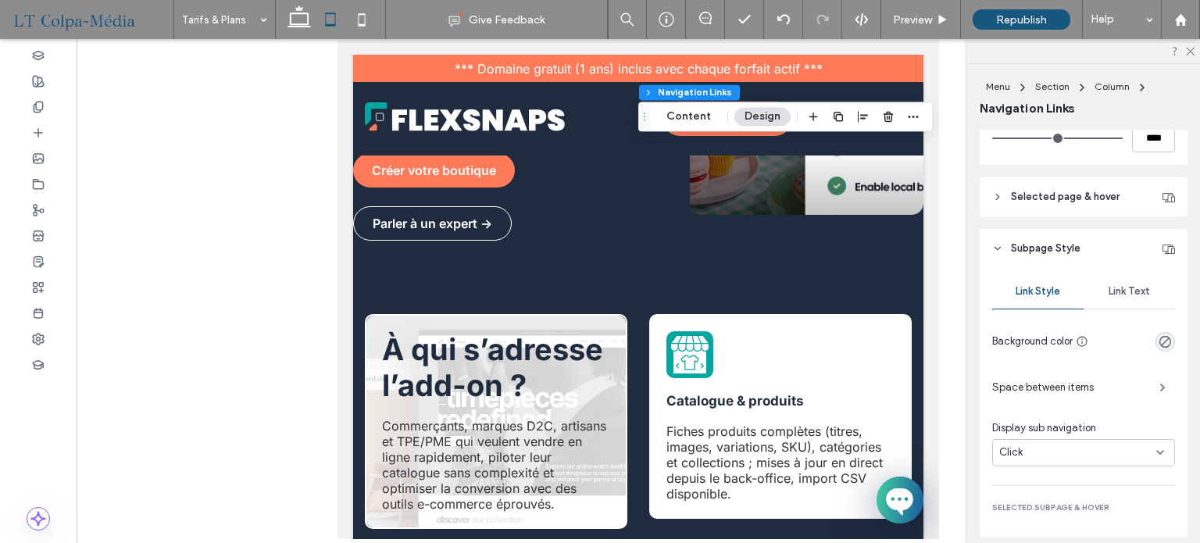
click at [1071, 196] on span "Selected page & hover" at bounding box center [1065, 197] width 109 height 16
type input "*"
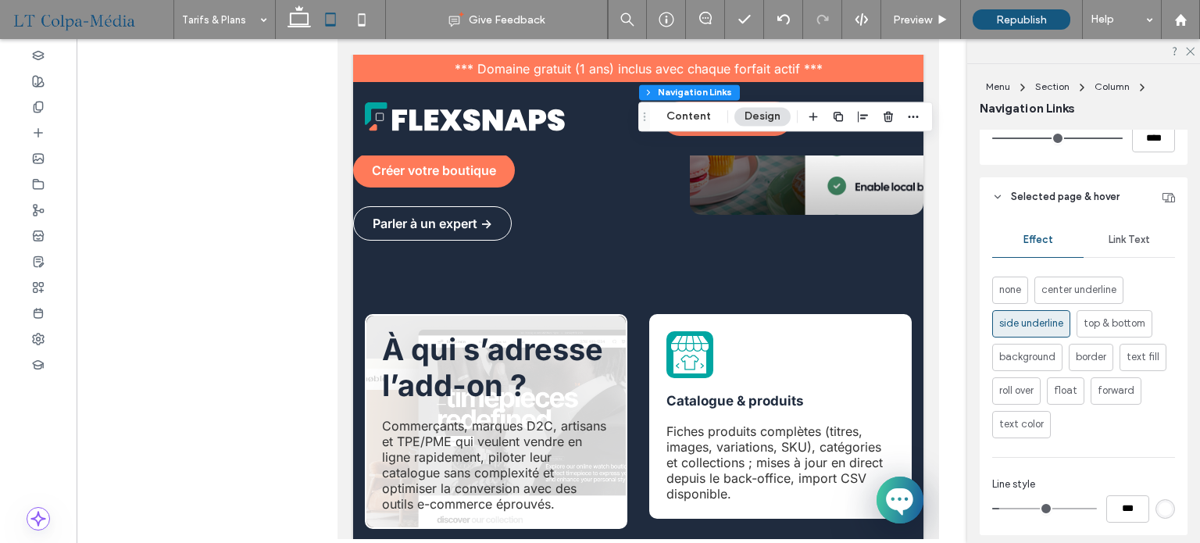
click at [1127, 241] on span "Link Text" at bounding box center [1128, 240] width 41 height 12
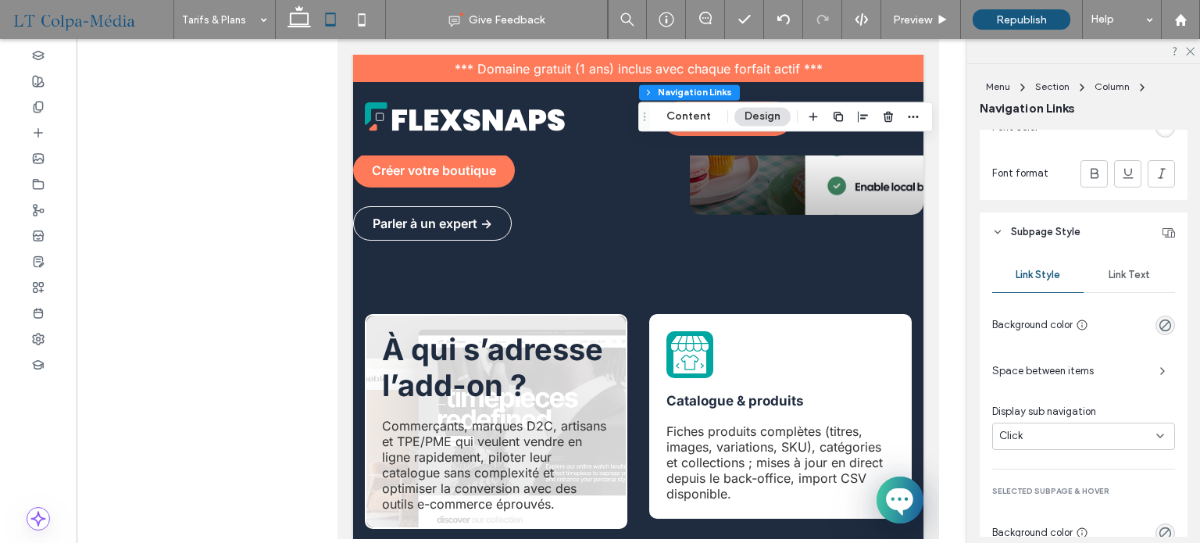
scroll to position [1015, 0]
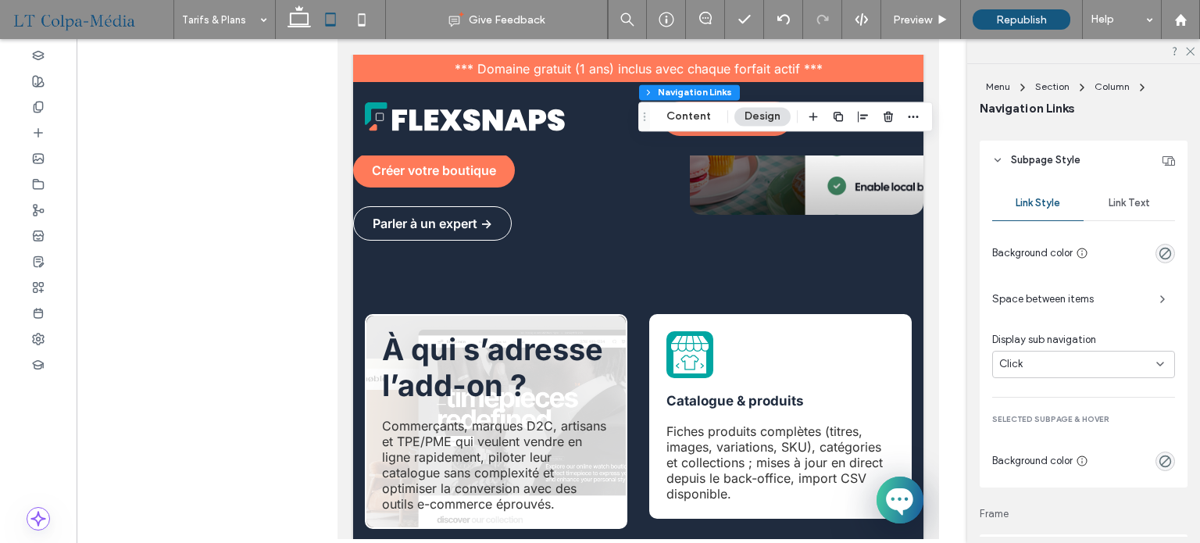
click at [1129, 205] on span "Link Text" at bounding box center [1128, 203] width 41 height 12
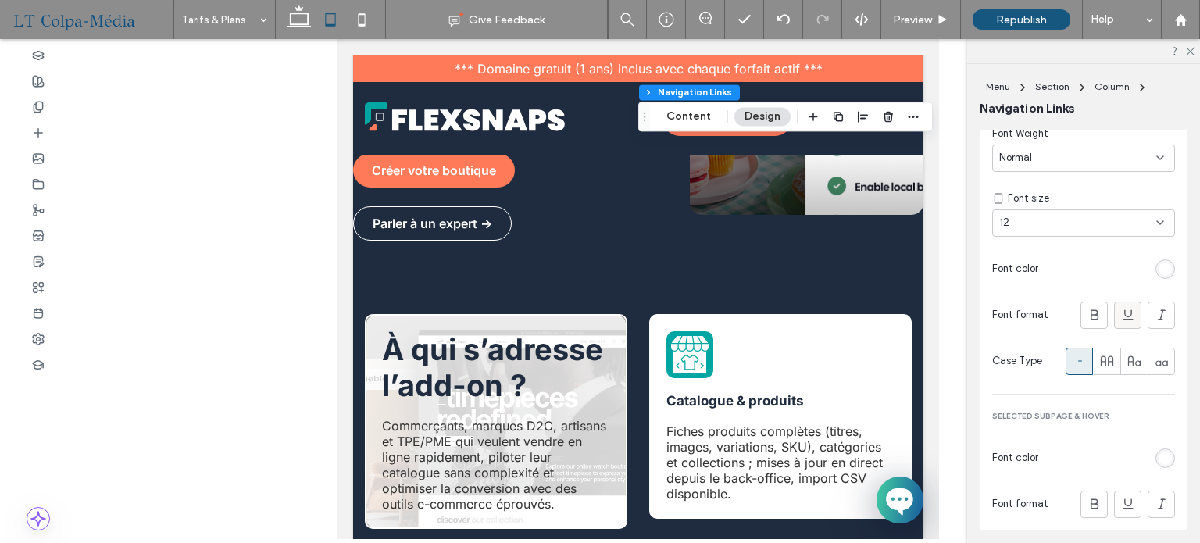
scroll to position [1250, 0]
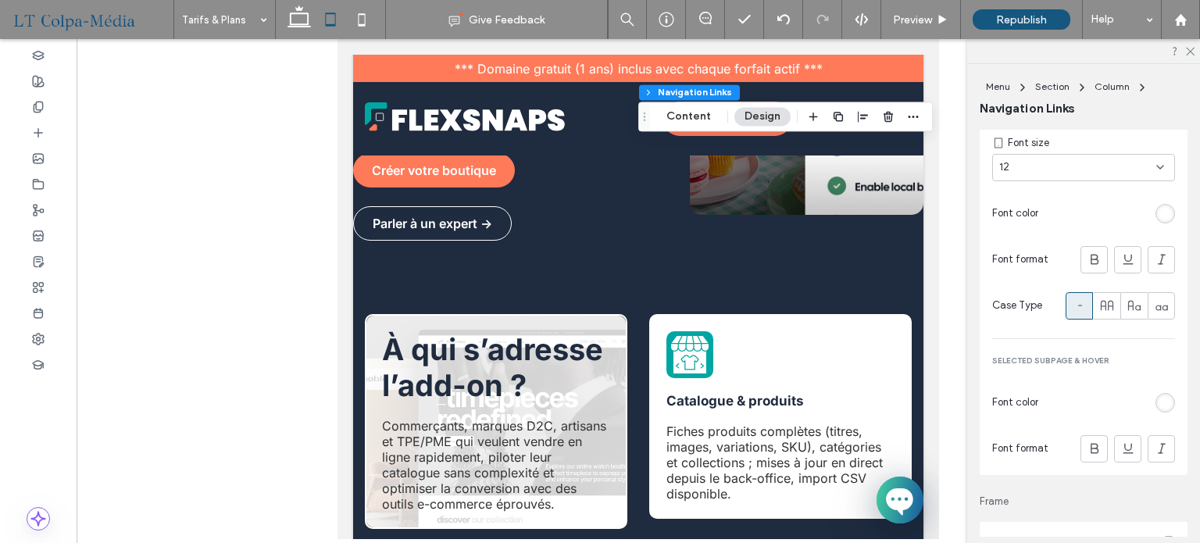
click at [1071, 166] on div "12" at bounding box center [1074, 167] width 150 height 16
click at [1018, 277] on div "16" at bounding box center [1079, 279] width 173 height 27
click at [296, 16] on icon at bounding box center [298, 19] width 31 height 31
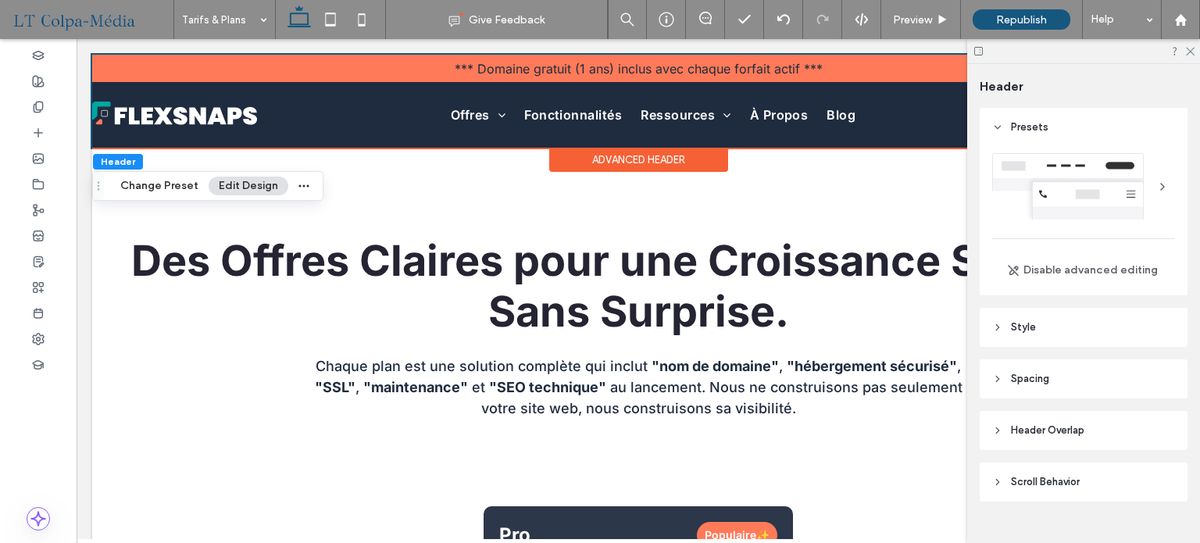
drag, startPoint x: 1189, startPoint y: 51, endPoint x: 1178, endPoint y: 87, distance: 37.3
click at [1189, 51] on icon at bounding box center [1189, 50] width 10 height 10
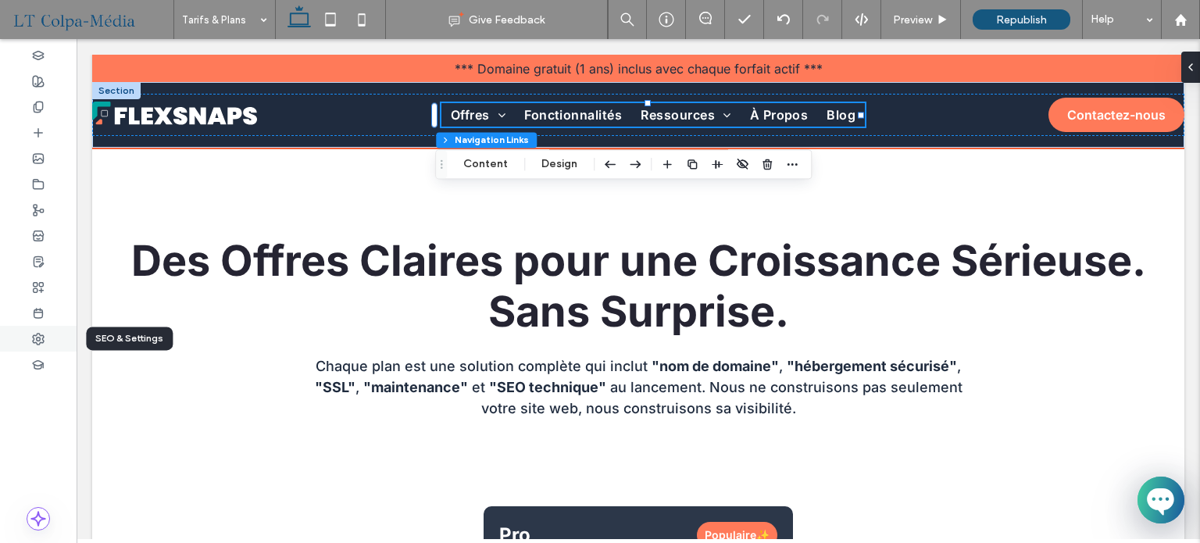
drag, startPoint x: 37, startPoint y: 333, endPoint x: 29, endPoint y: 336, distance: 9.1
click at [37, 333] on use at bounding box center [38, 338] width 11 height 11
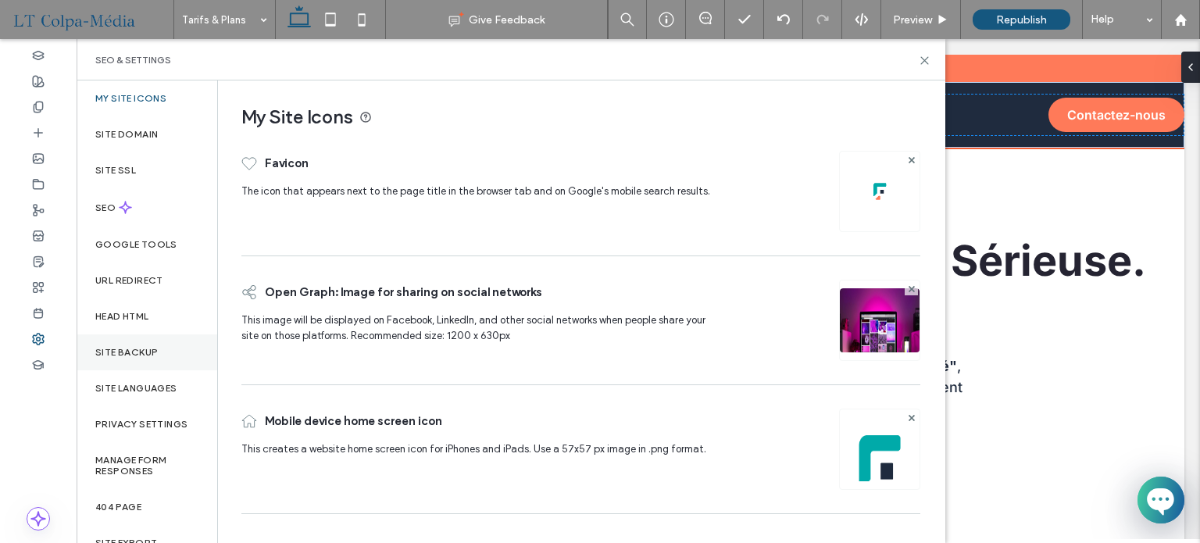
click at [140, 351] on label "Site Backup" at bounding box center [126, 352] width 62 height 11
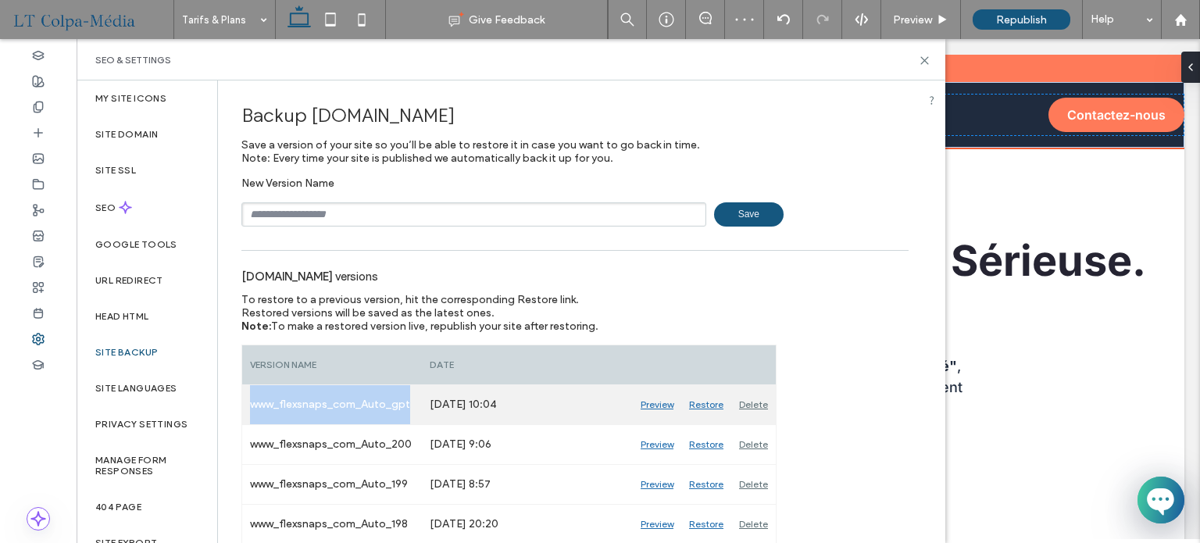
drag, startPoint x: 408, startPoint y: 405, endPoint x: 246, endPoint y: 403, distance: 162.5
click at [246, 403] on div "www_flexsnaps_com_Auto_gpt" at bounding box center [332, 404] width 180 height 39
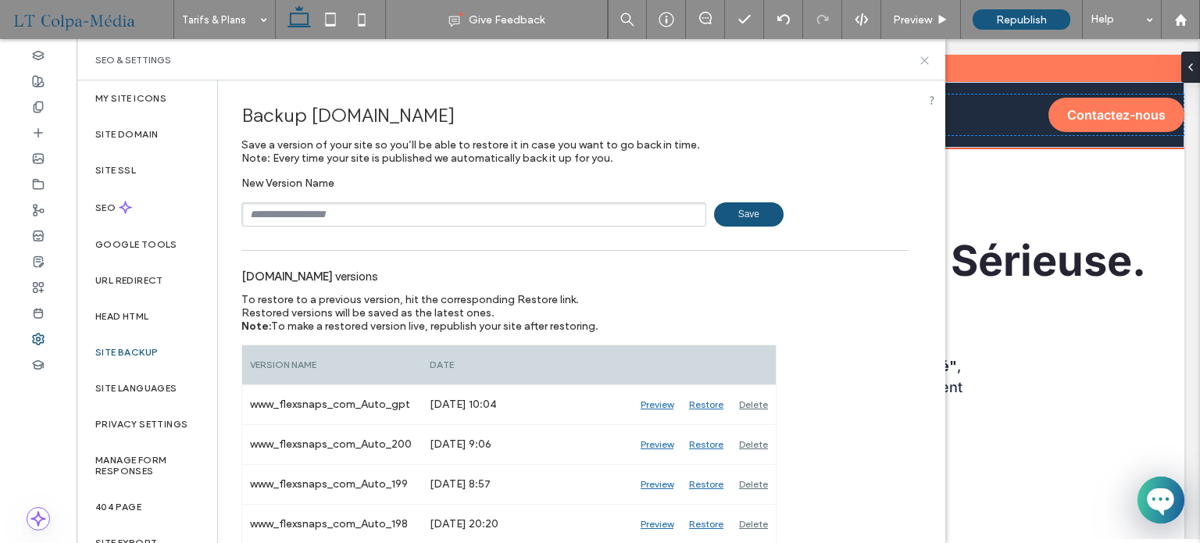
click at [923, 58] on icon at bounding box center [924, 61] width 12 height 12
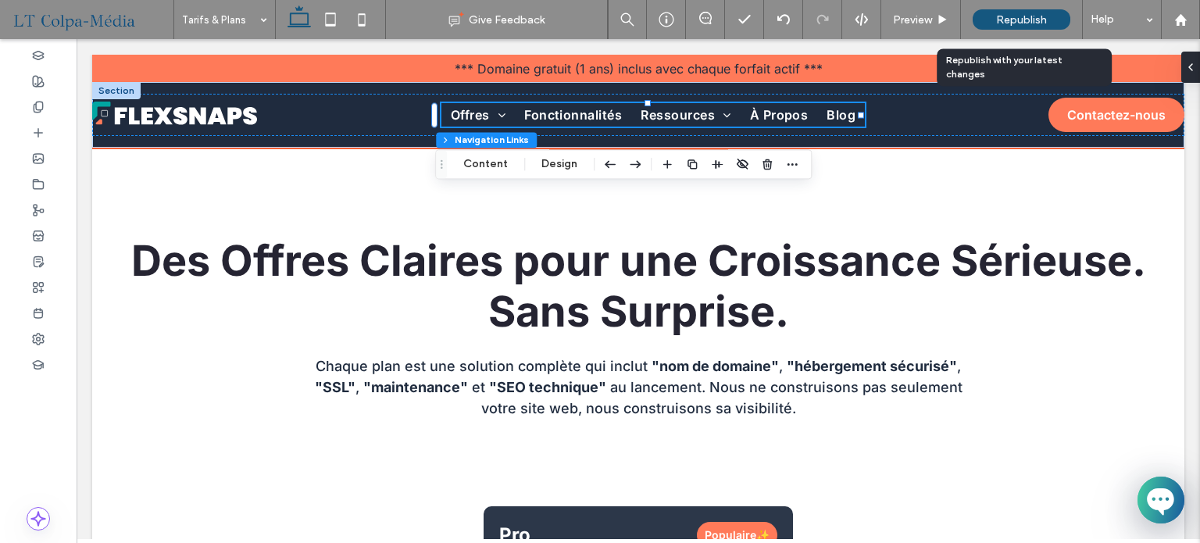
click at [1024, 16] on span "Republish" at bounding box center [1021, 19] width 51 height 13
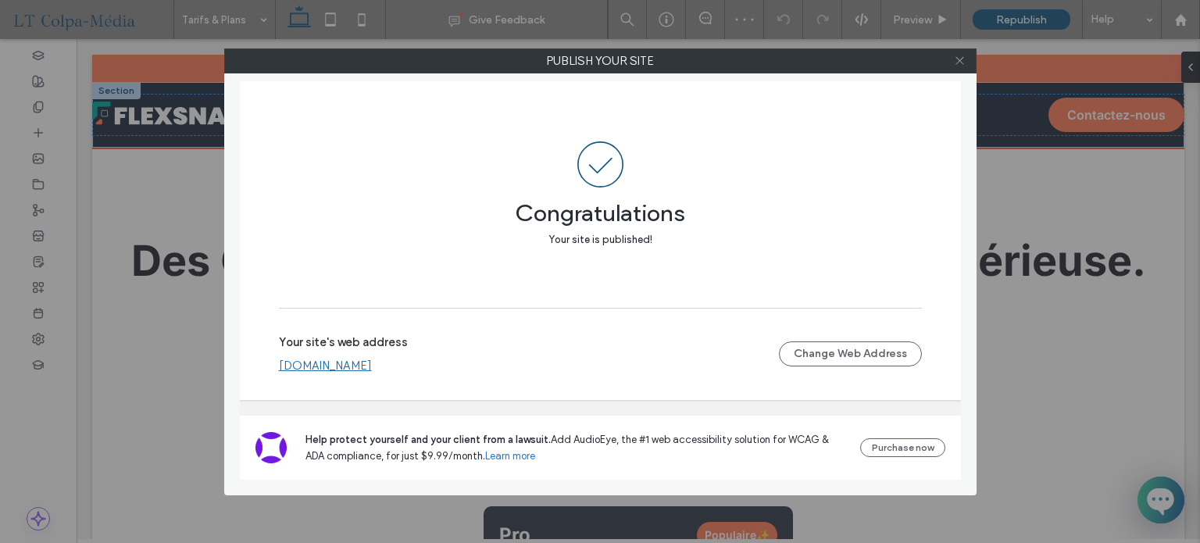
click at [957, 55] on icon at bounding box center [960, 61] width 12 height 12
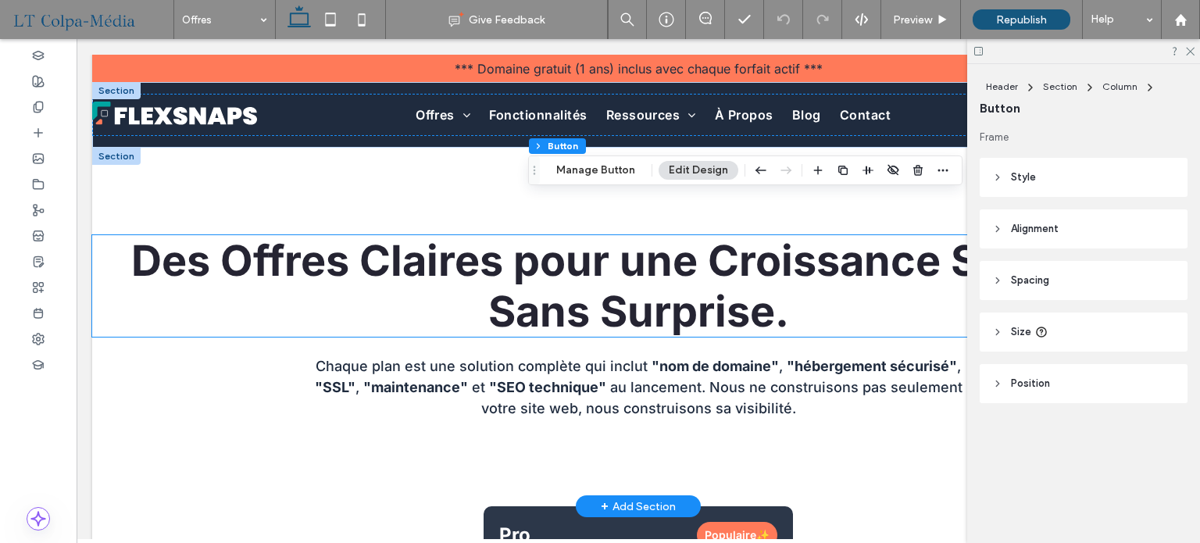
click at [387, 278] on strong "Des Offres Claires pour une Croissance Sérieuse. Sans Surprise." at bounding box center [638, 286] width 1014 height 102
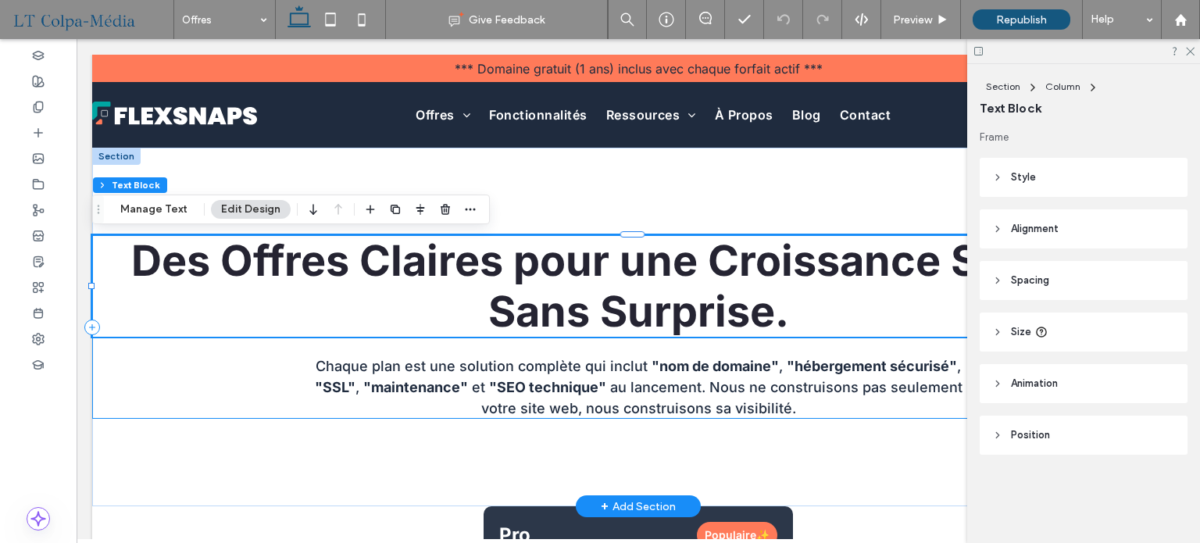
click at [146, 376] on div "Des Offres Claires pour une Croissance Sérieuse. Sans Surprise. Chaque plan est…" at bounding box center [638, 327] width 1092 height 184
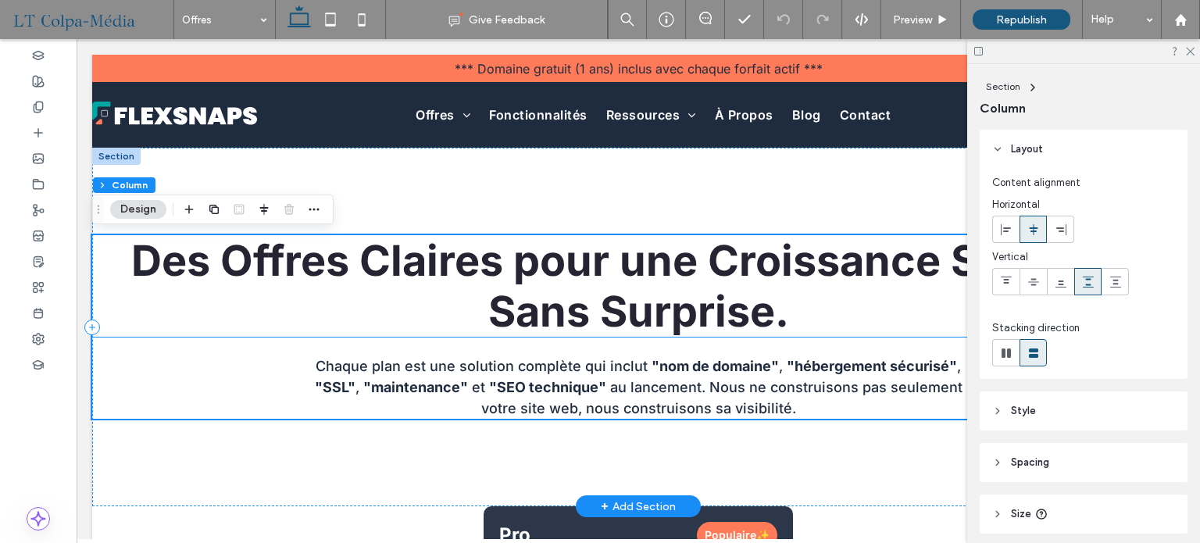
click at [223, 303] on h1 "Des Offres Claires pour une Croissance Sérieuse. Sans Surprise." at bounding box center [638, 286] width 1092 height 102
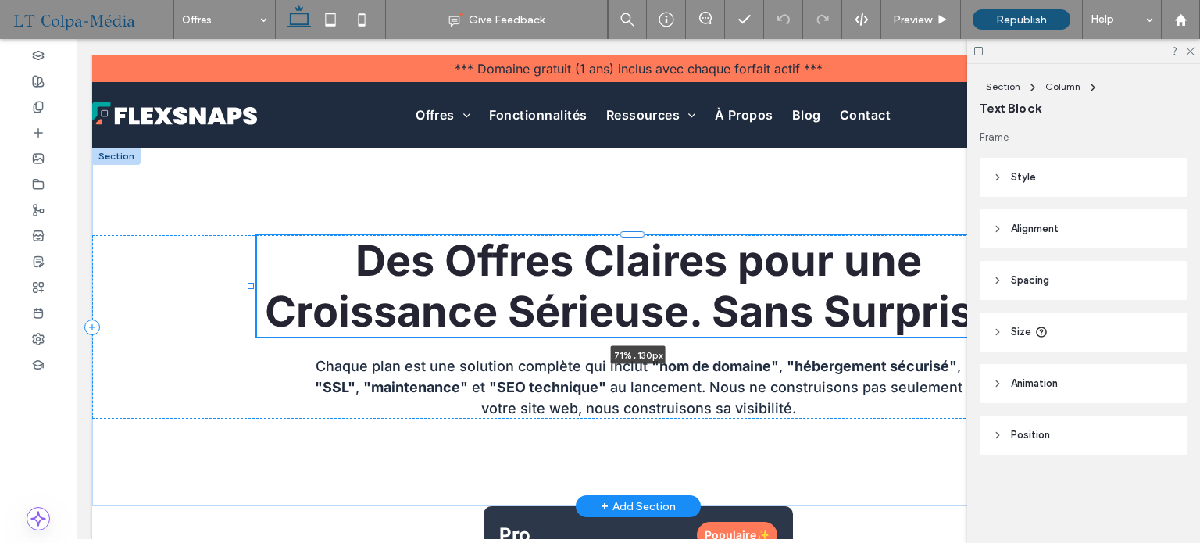
drag, startPoint x: 91, startPoint y: 286, endPoint x: 250, endPoint y: 296, distance: 159.6
click at [251, 236] on div at bounding box center [251, 235] width 1 height 1
type input "**"
type input "****"
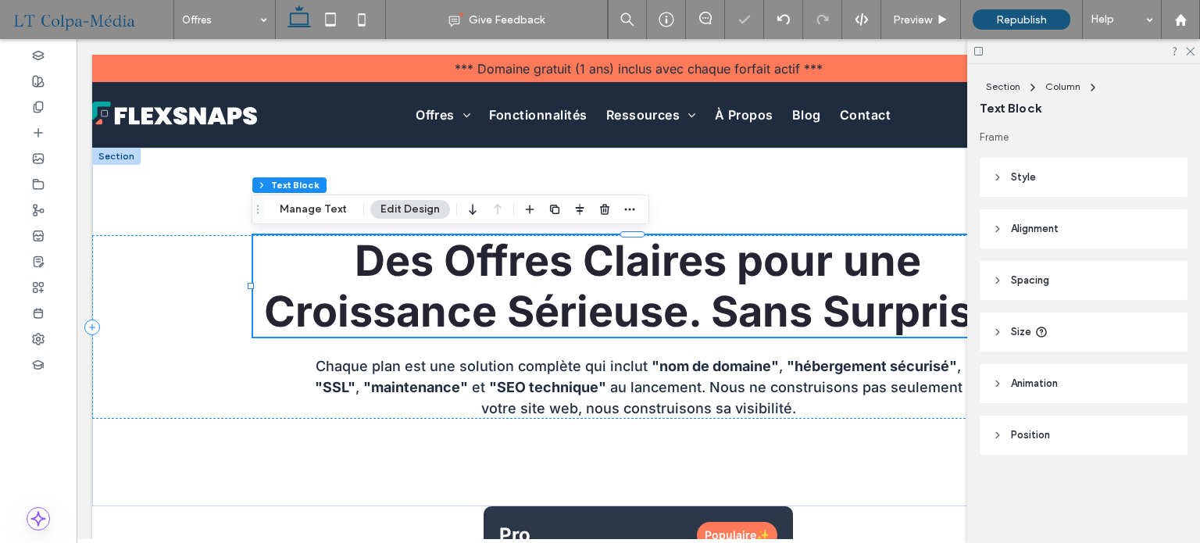
click at [1093, 329] on header "Size" at bounding box center [1083, 331] width 208 height 39
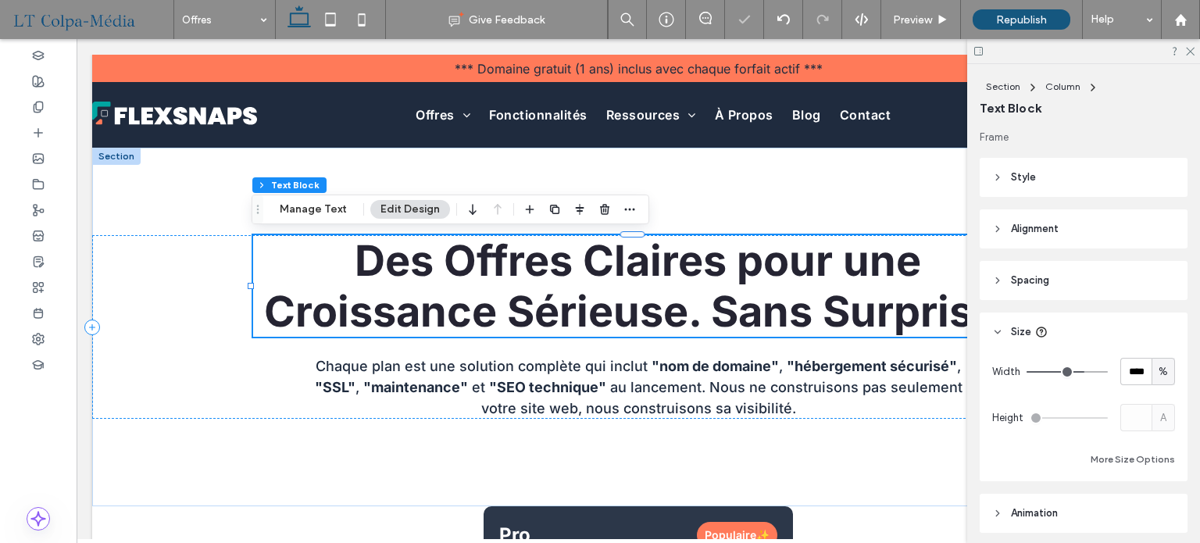
click at [1158, 376] on span "%" at bounding box center [1162, 372] width 9 height 16
click at [1150, 399] on span "px" at bounding box center [1154, 399] width 11 height 16
type input "***"
type input "*****"
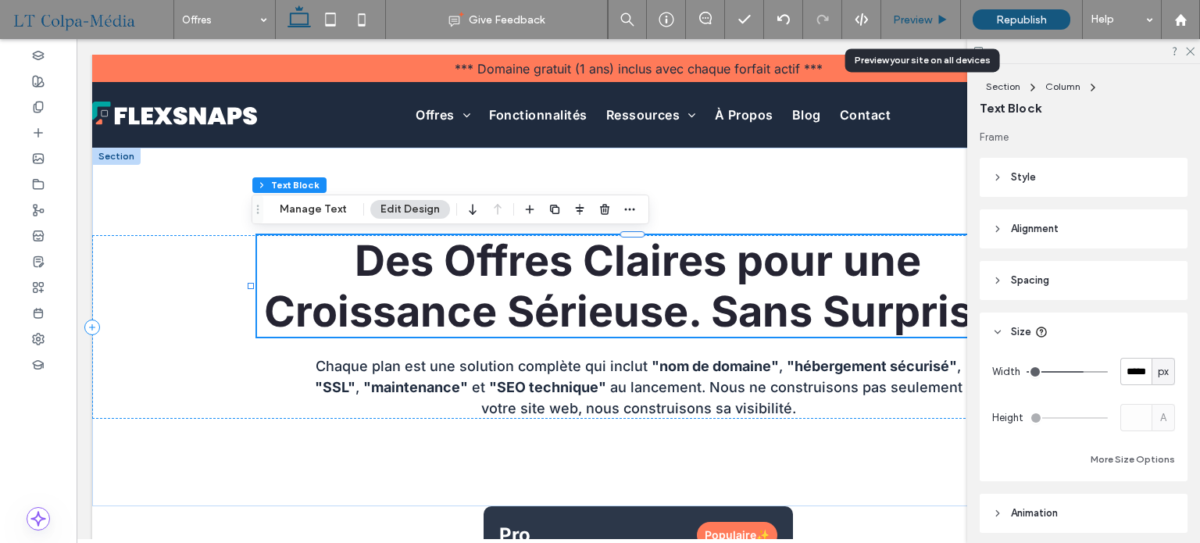
click at [923, 21] on span "Preview" at bounding box center [912, 19] width 39 height 13
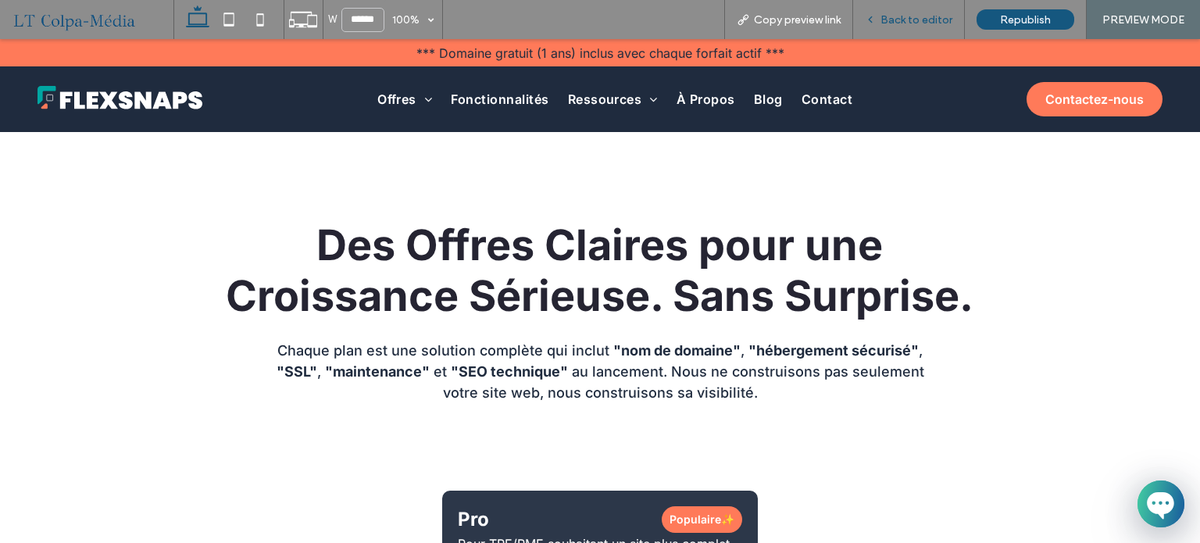
drag, startPoint x: 909, startPoint y: 18, endPoint x: 915, endPoint y: 7, distance: 12.6
click at [909, 18] on span "Back to editor" at bounding box center [916, 19] width 72 height 13
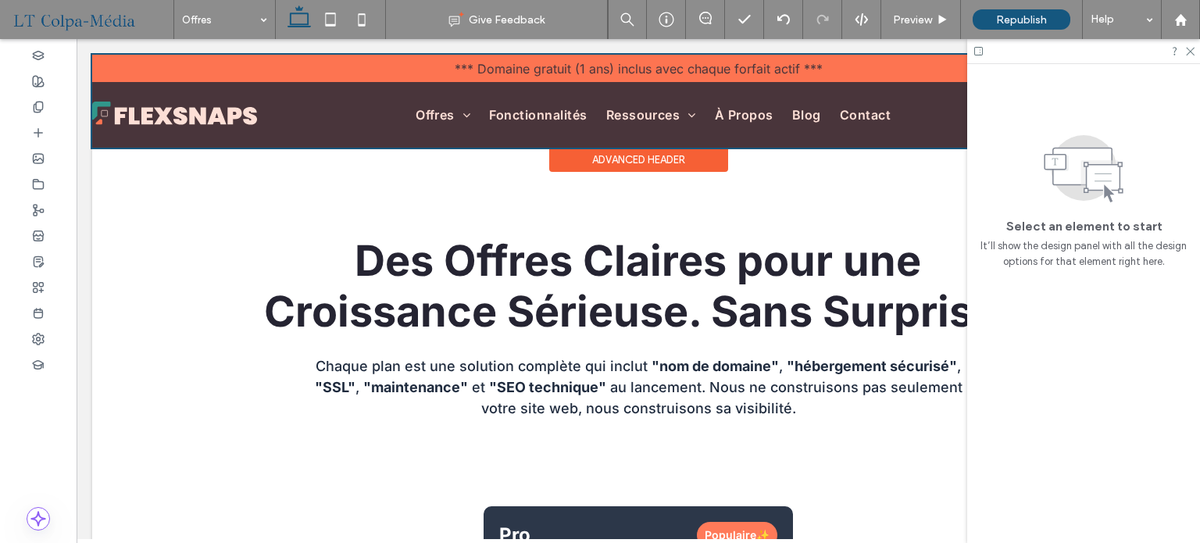
click at [636, 115] on div at bounding box center [638, 101] width 1092 height 93
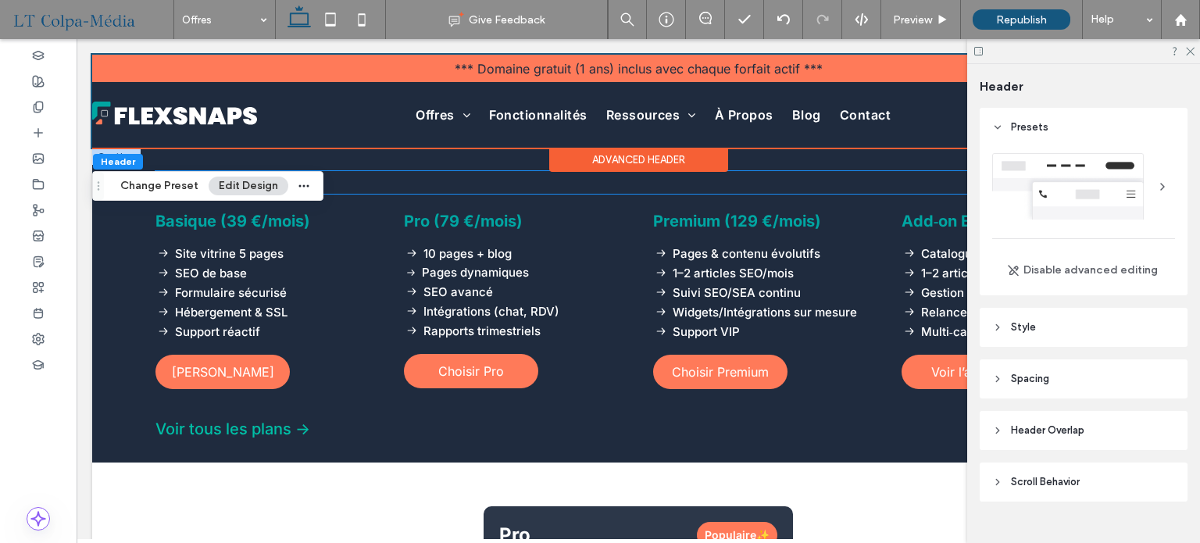
click at [435, 184] on p "Plans & Tarifs" at bounding box center [637, 182] width 965 height 23
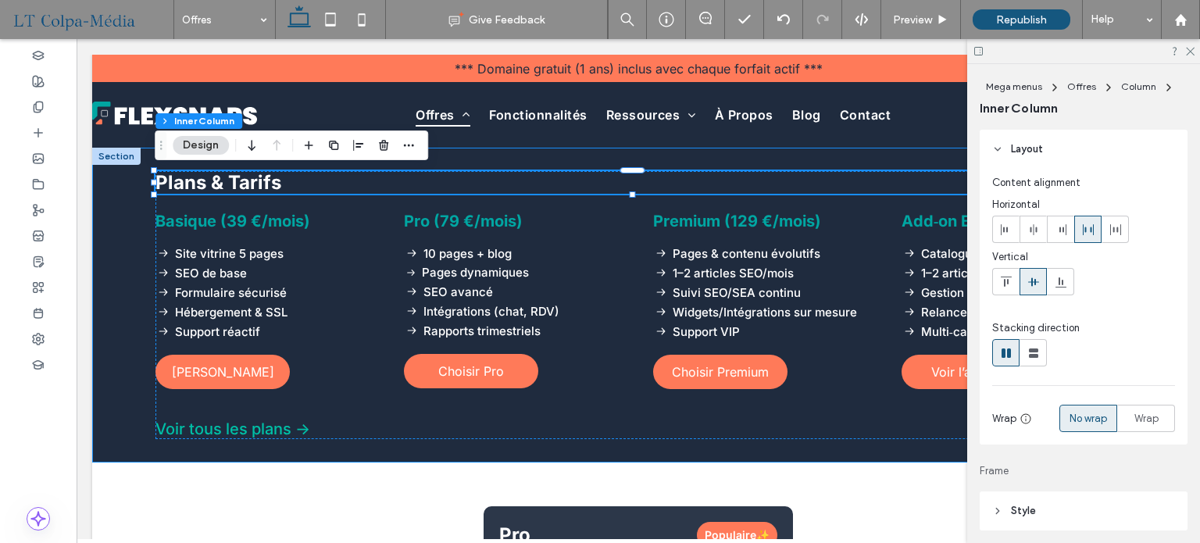
click at [136, 234] on div "Plans & Tarifs Basique (39 €/mois) Site vitrine 5 pages SEO de base Formulaire …" at bounding box center [638, 305] width 1092 height 315
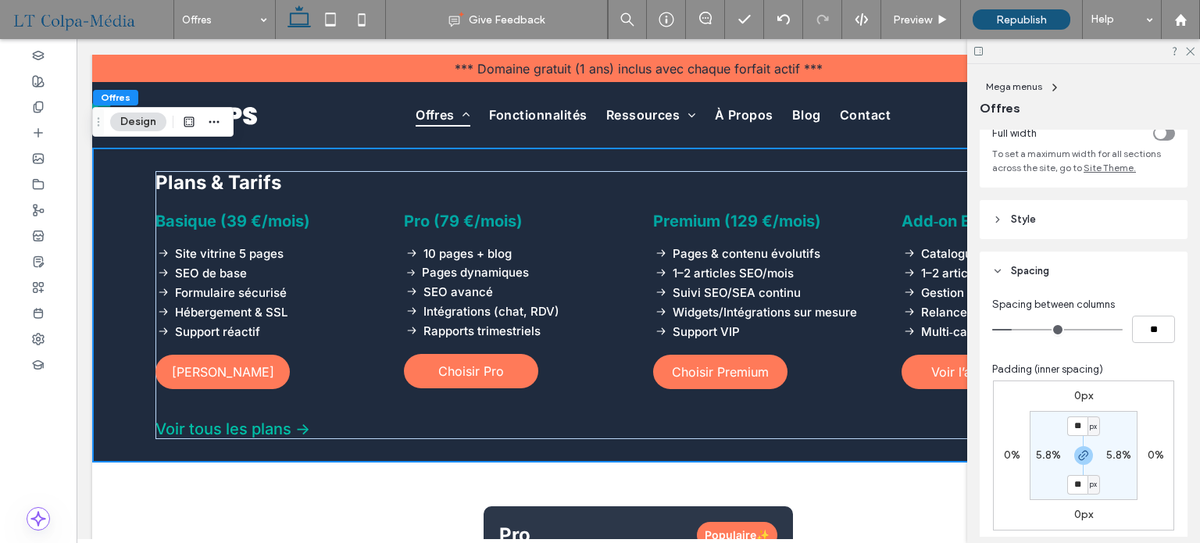
scroll to position [312, 0]
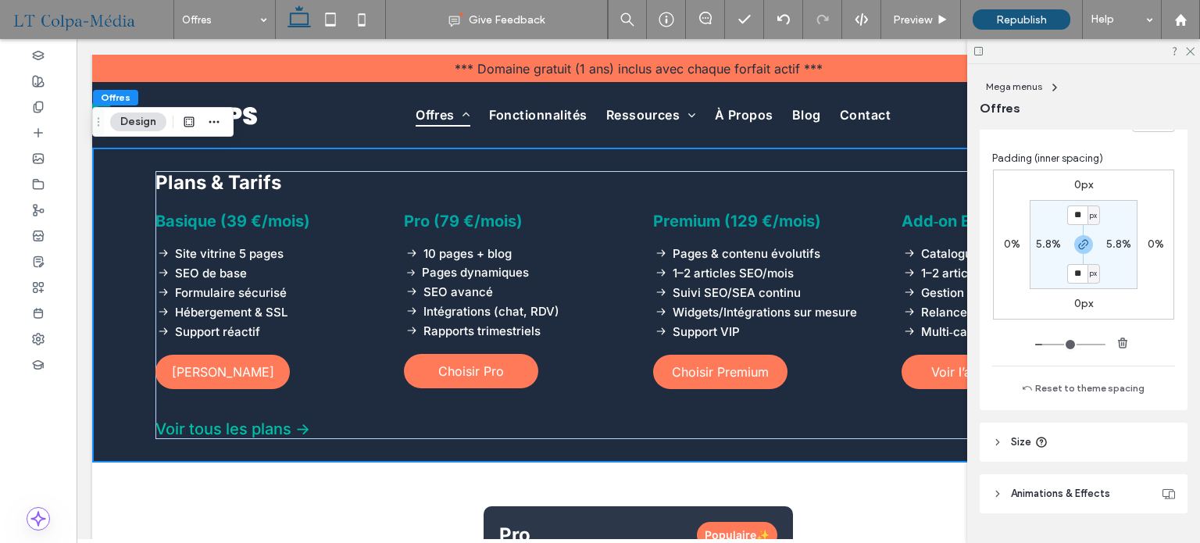
click at [1043, 251] on div "5.8%" at bounding box center [1048, 244] width 25 height 14
click at [1041, 248] on label "5.8%" at bounding box center [1048, 243] width 25 height 13
type input "*"
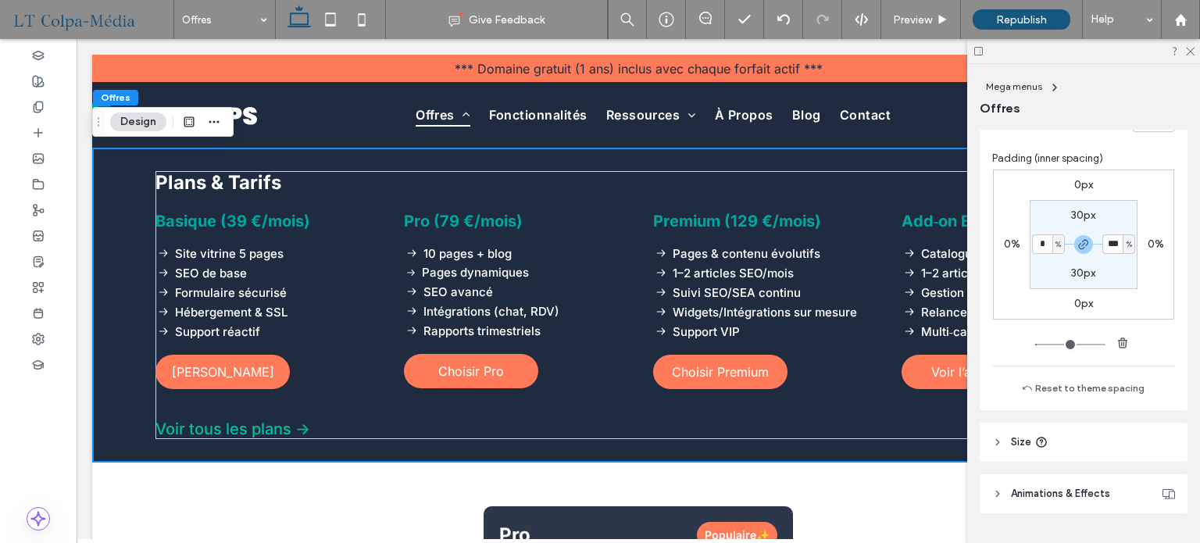
type input "*"
click at [1127, 285] on section "30px * % 30px * %" at bounding box center [1083, 244] width 108 height 89
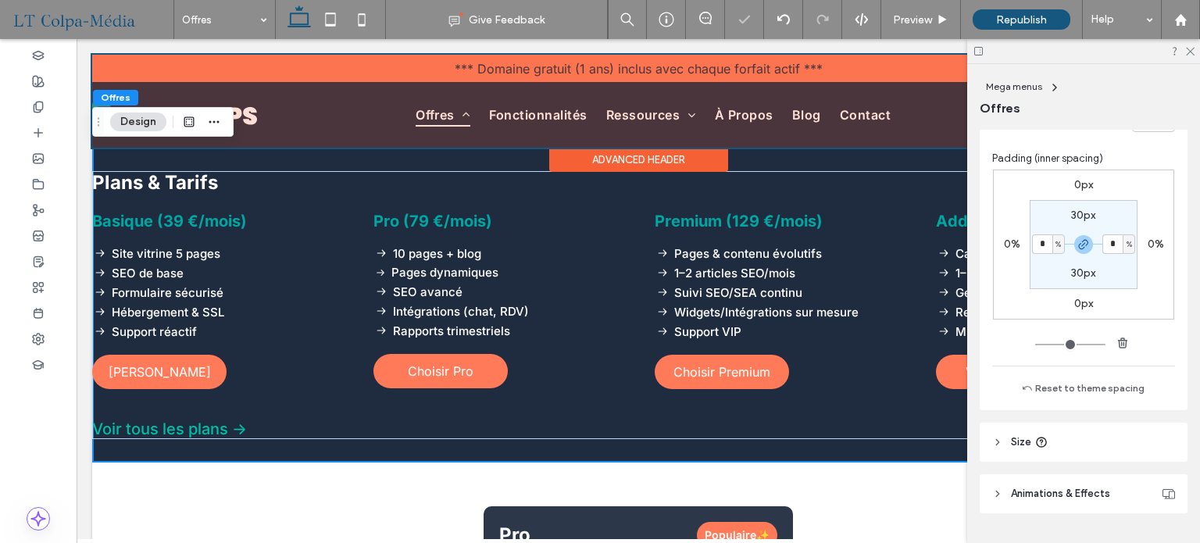
click at [533, 116] on div at bounding box center [638, 101] width 1092 height 93
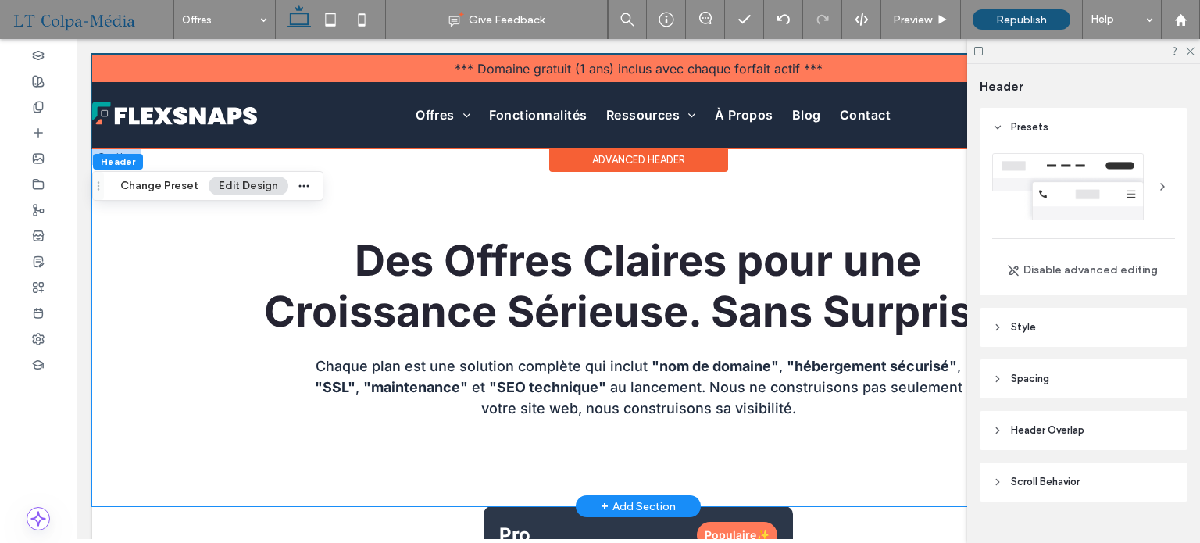
click at [509, 169] on div "Des Offres Claires pour une Croissance Sérieuse. Sans Surprise. Chaque plan est…" at bounding box center [638, 327] width 1092 height 358
